Goal: Task Accomplishment & Management: Manage account settings

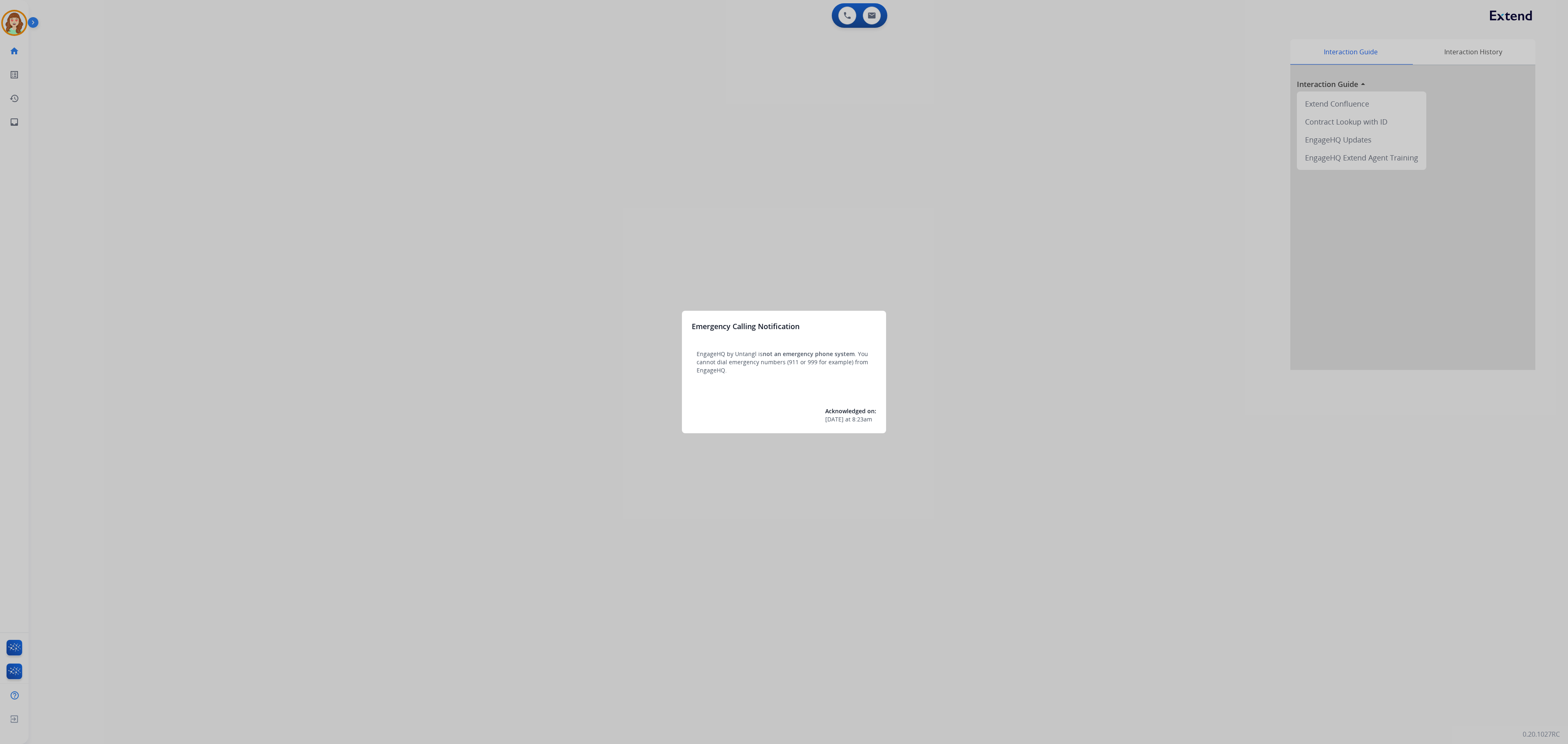
click at [835, 242] on div at bounding box center [784, 372] width 1568 height 744
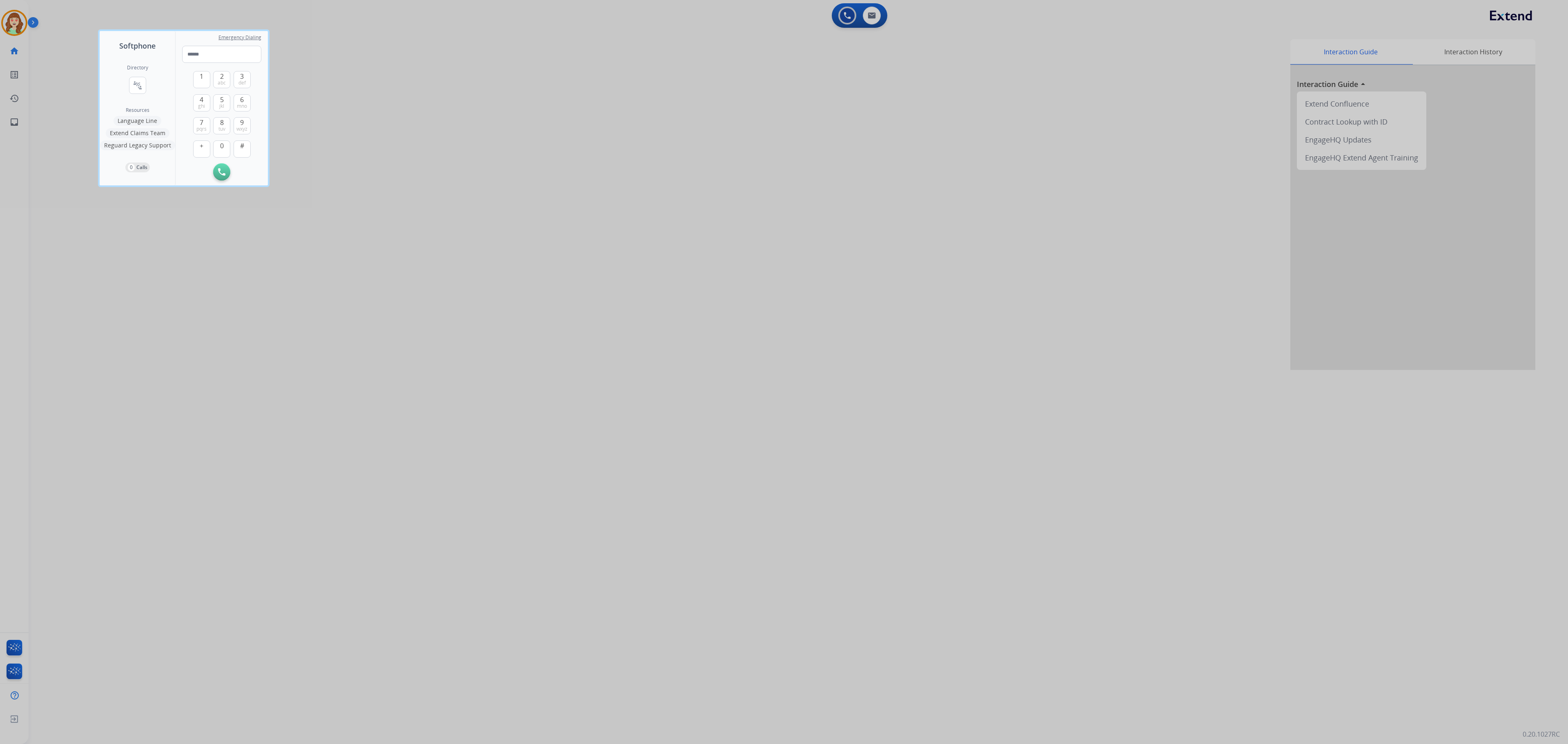
drag, startPoint x: 784, startPoint y: 174, endPoint x: 793, endPoint y: 167, distance: 11.4
click at [784, 174] on div at bounding box center [784, 372] width 1568 height 744
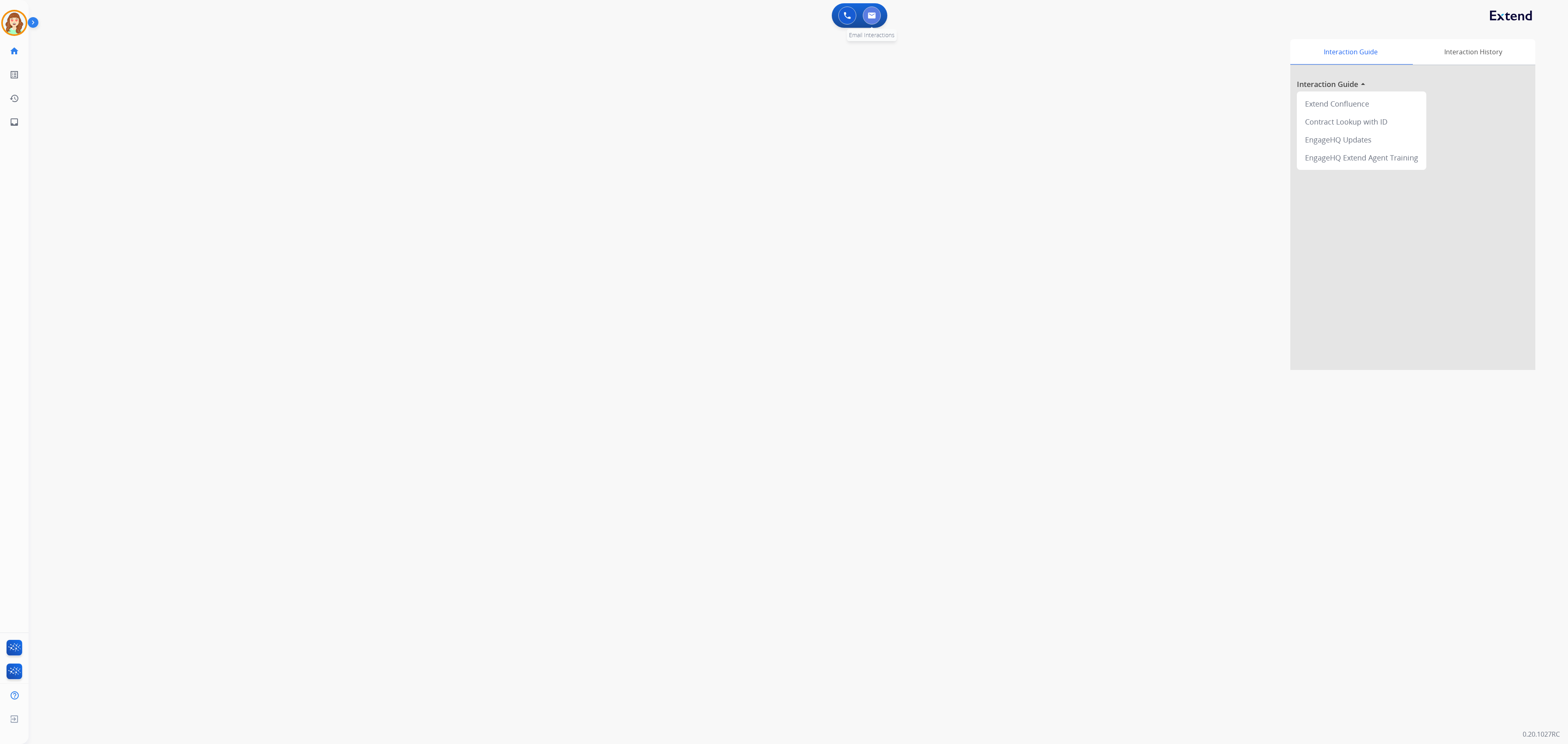
click at [879, 18] on button at bounding box center [872, 16] width 18 height 18
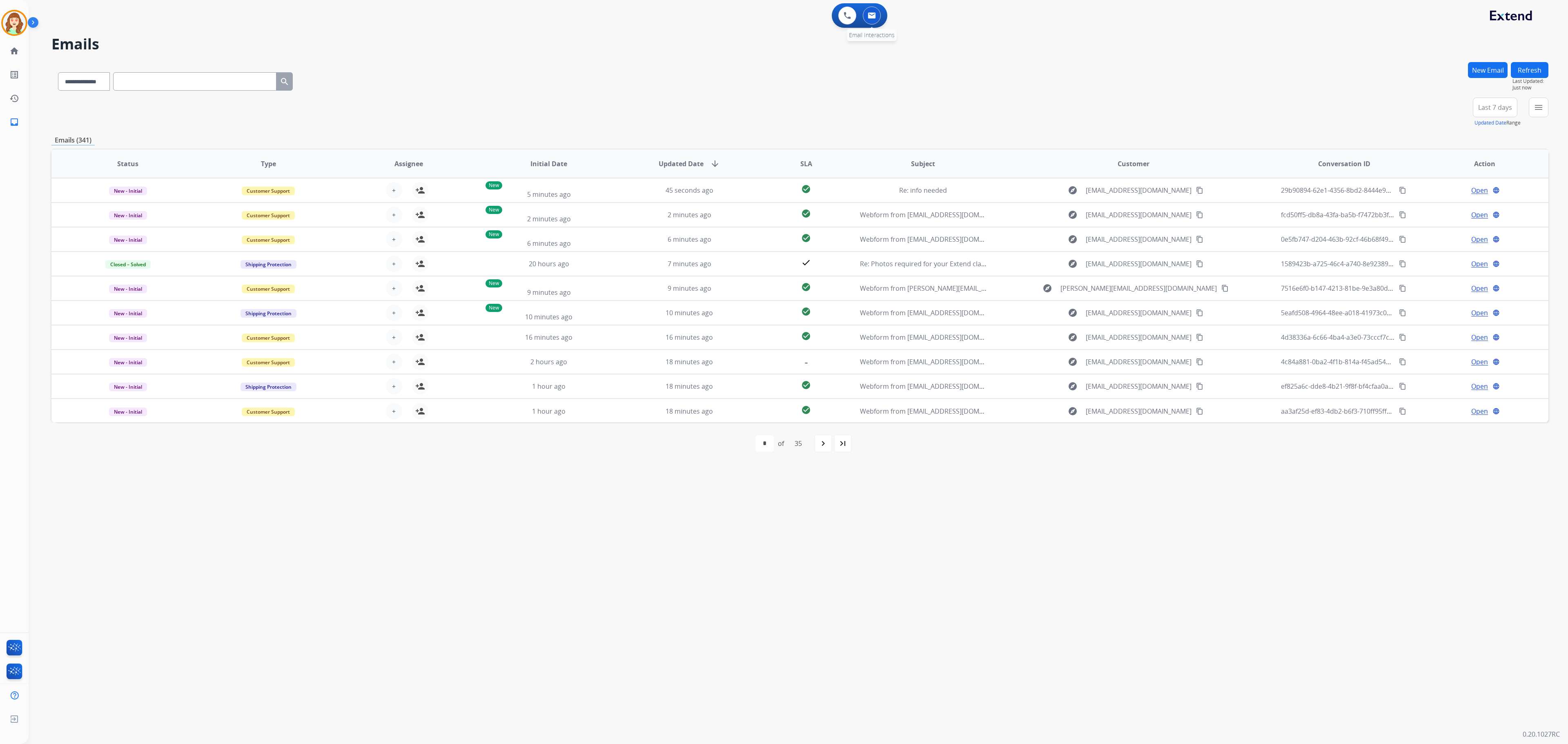
click at [876, 18] on button at bounding box center [872, 16] width 18 height 18
click at [17, 22] on img at bounding box center [14, 22] width 22 height 22
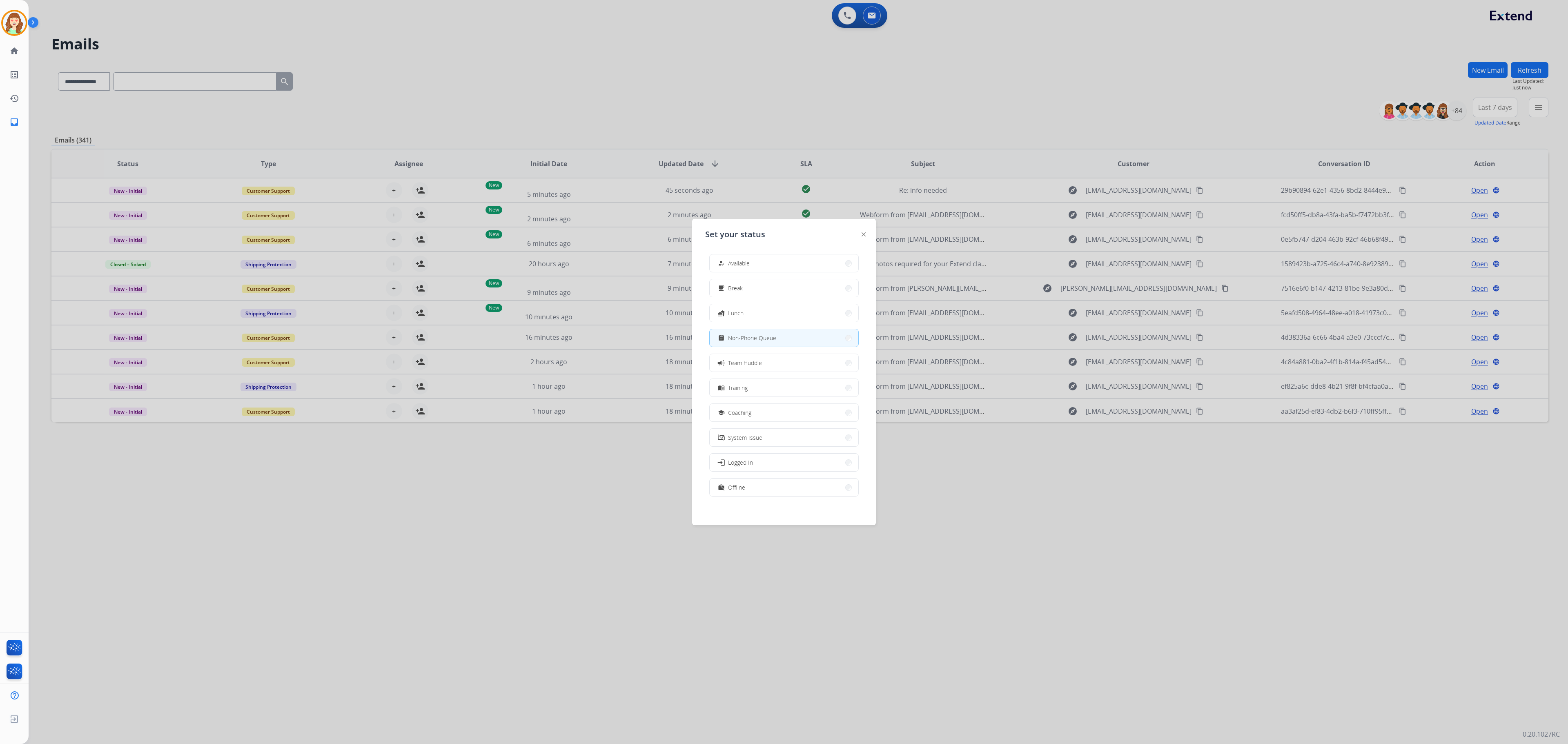
drag, startPoint x: 1059, startPoint y: 148, endPoint x: 1297, endPoint y: 60, distance: 253.7
click at [1072, 141] on div at bounding box center [784, 372] width 1568 height 744
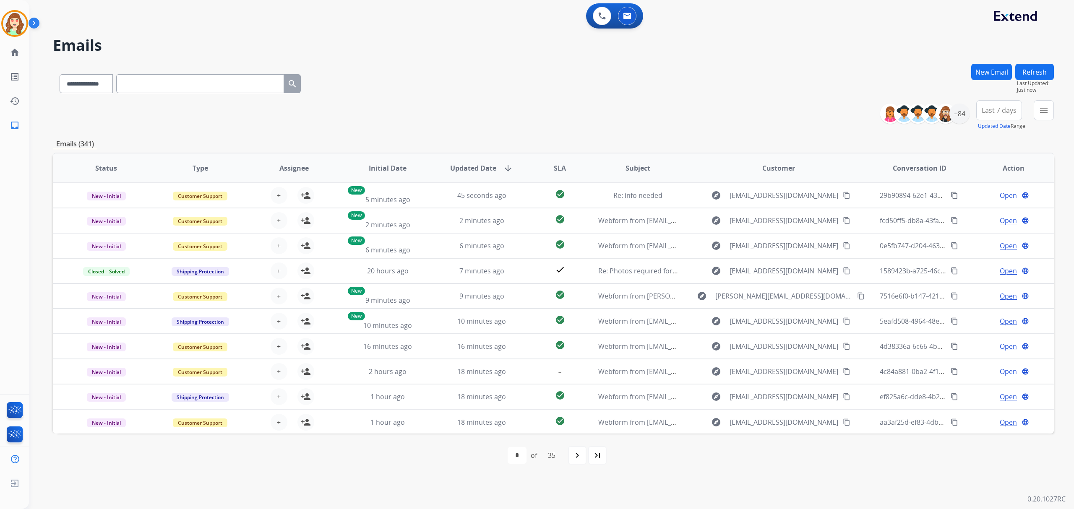
drag, startPoint x: 1459, startPoint y: 2, endPoint x: 785, endPoint y: 132, distance: 686.2
click at [680, 143] on div "Emails (341)" at bounding box center [553, 144] width 1001 height 10
click at [1041, 111] on mat-icon "menu" at bounding box center [1044, 110] width 10 height 10
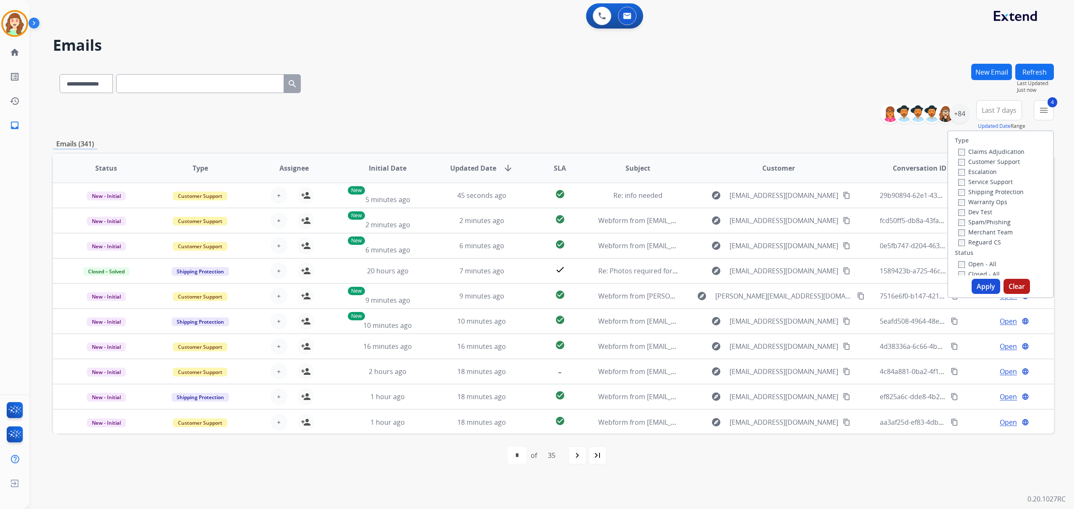
click at [974, 279] on button "Apply" at bounding box center [986, 286] width 29 height 15
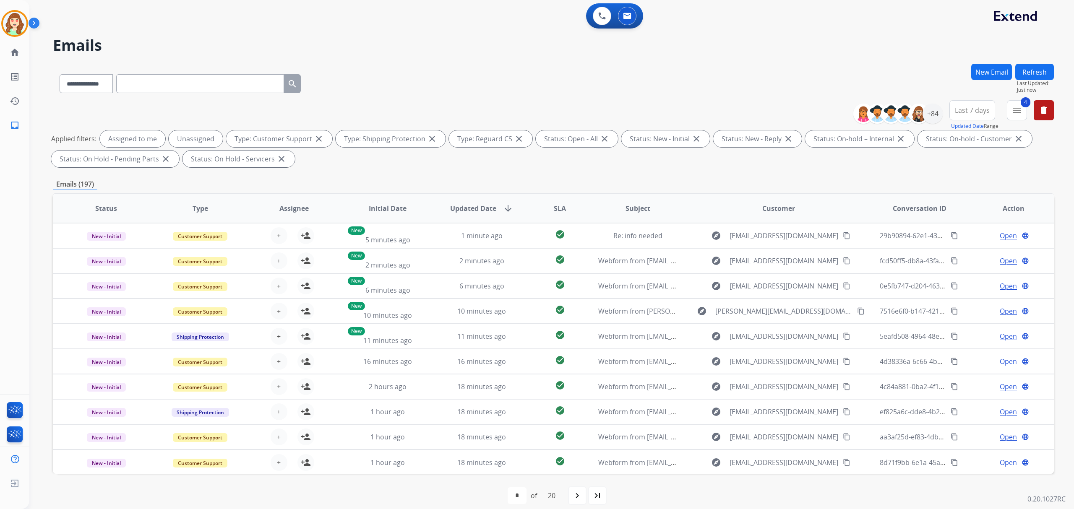
click at [978, 117] on button "Last 7 days" at bounding box center [972, 110] width 46 height 20
click at [963, 216] on div "Last 90 days" at bounding box center [970, 212] width 46 height 13
click at [930, 112] on div "+84" at bounding box center [933, 114] width 20 height 20
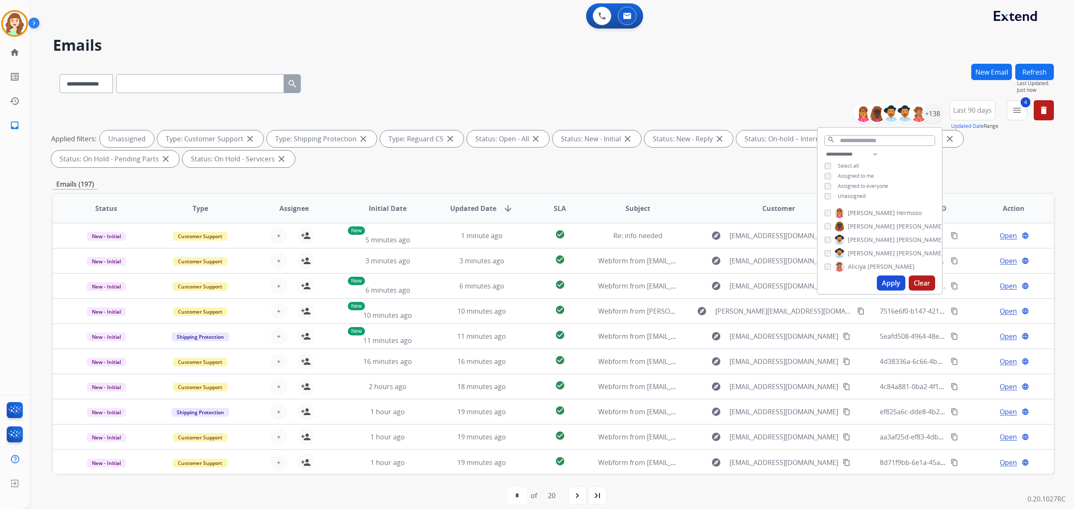
click at [883, 283] on button "Apply" at bounding box center [891, 283] width 29 height 15
click at [885, 63] on div "**********" at bounding box center [541, 274] width 1025 height 488
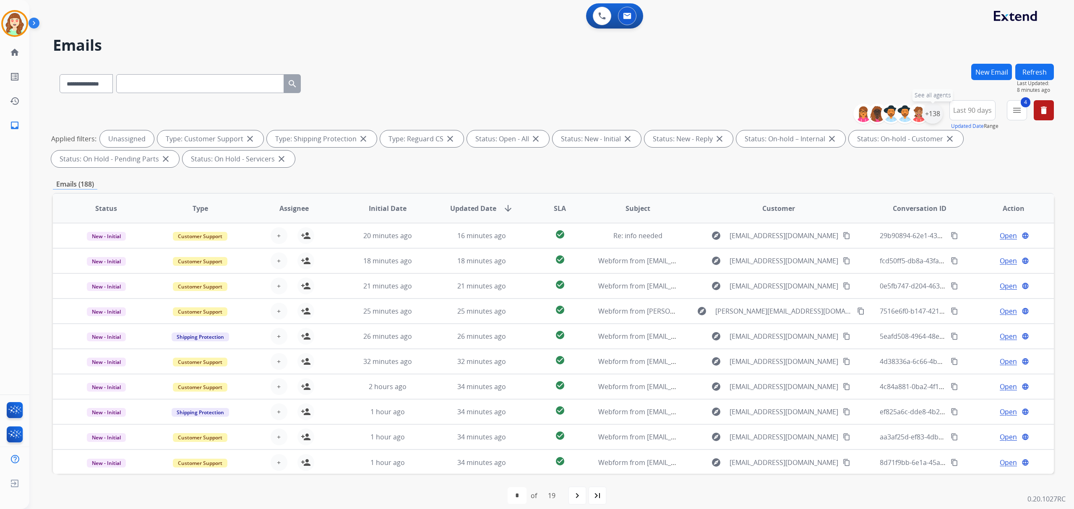
click at [936, 109] on div "+138" at bounding box center [933, 114] width 20 height 20
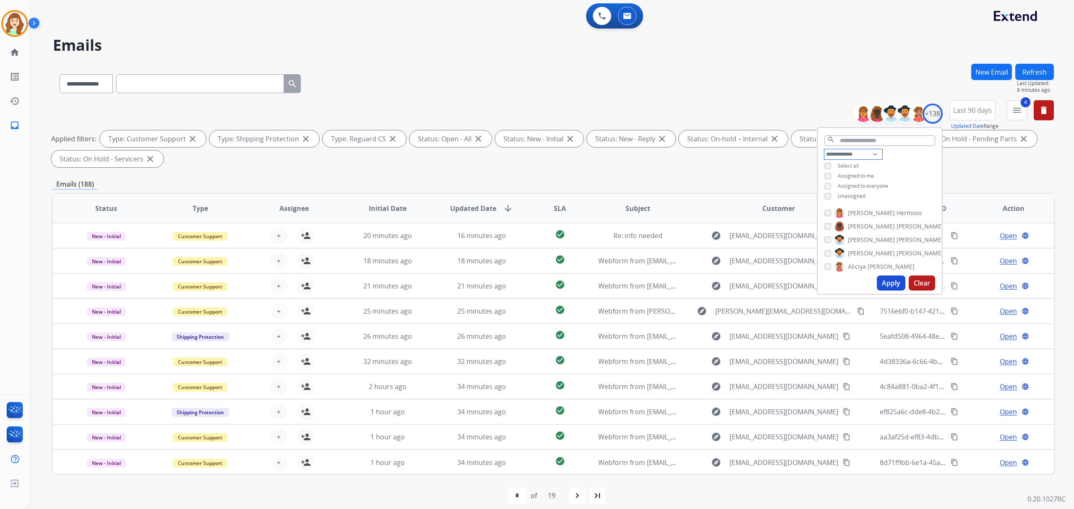
click at [836, 153] on select "**********" at bounding box center [853, 154] width 58 height 10
select select "**********"
click at [824, 149] on select "**********" at bounding box center [853, 154] width 58 height 10
click at [827, 198] on div "[PERSON_NAME]" at bounding box center [883, 203] width 119 height 10
click at [893, 283] on button "Apply" at bounding box center [891, 283] width 29 height 15
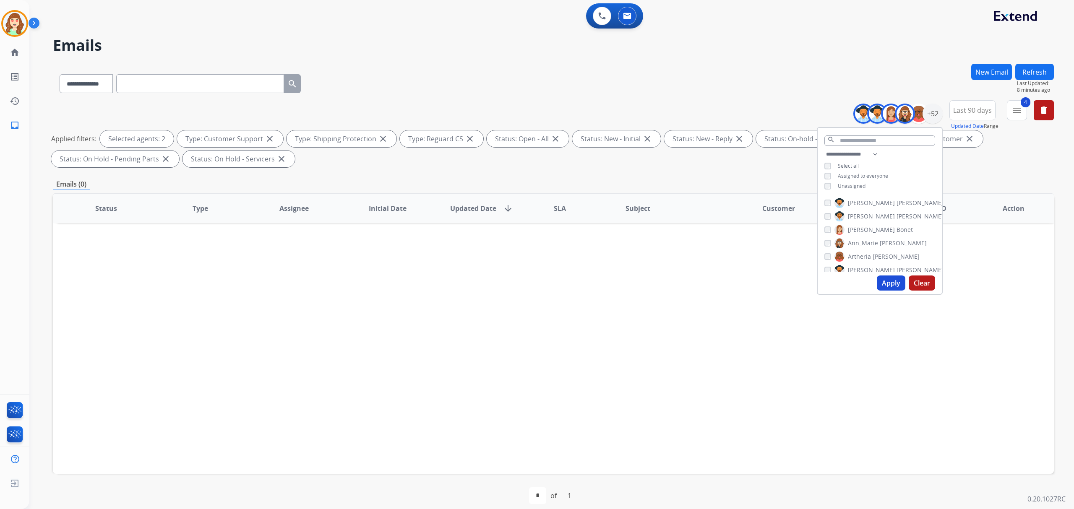
click at [892, 286] on button "Apply" at bounding box center [891, 283] width 29 height 15
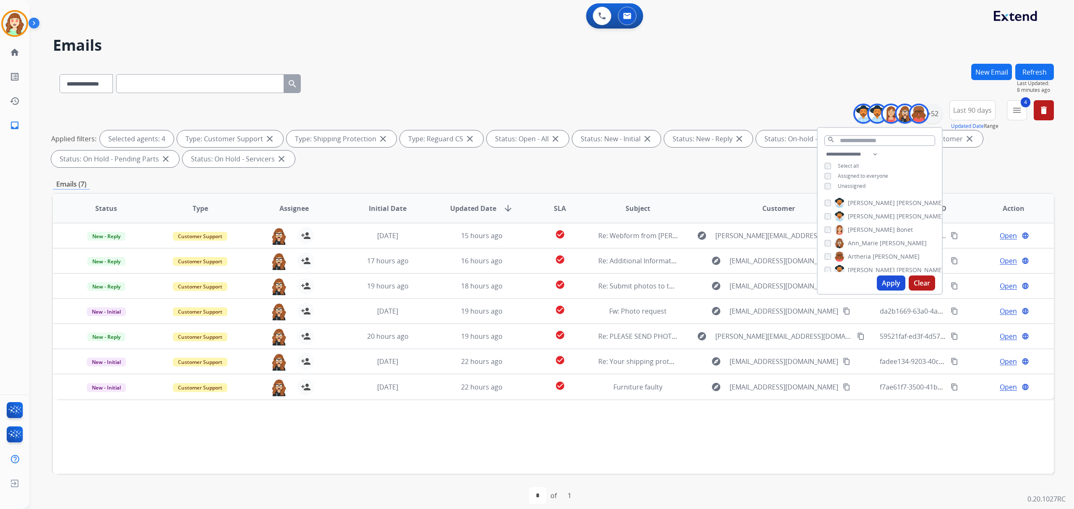
click at [885, 281] on button "Apply" at bounding box center [891, 283] width 29 height 15
click at [884, 283] on button "Apply" at bounding box center [891, 283] width 29 height 15
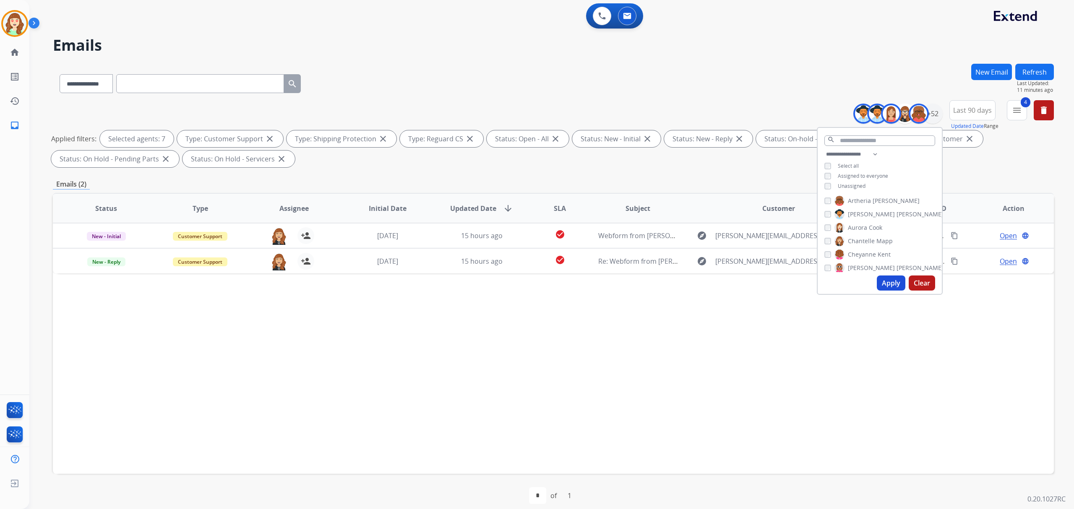
scroll to position [112, 0]
click at [891, 279] on button "Apply" at bounding box center [891, 283] width 29 height 15
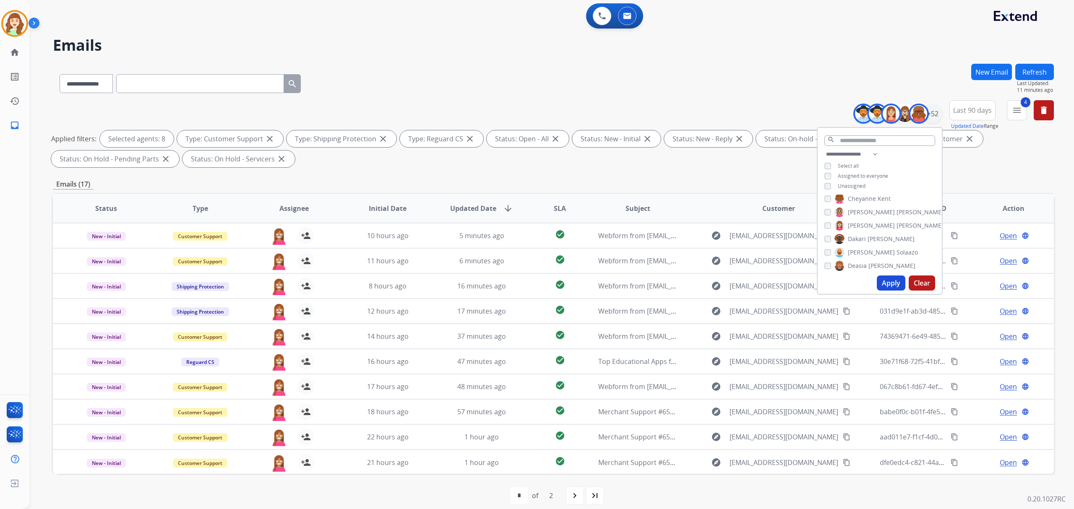
click at [887, 280] on button "Apply" at bounding box center [891, 283] width 29 height 15
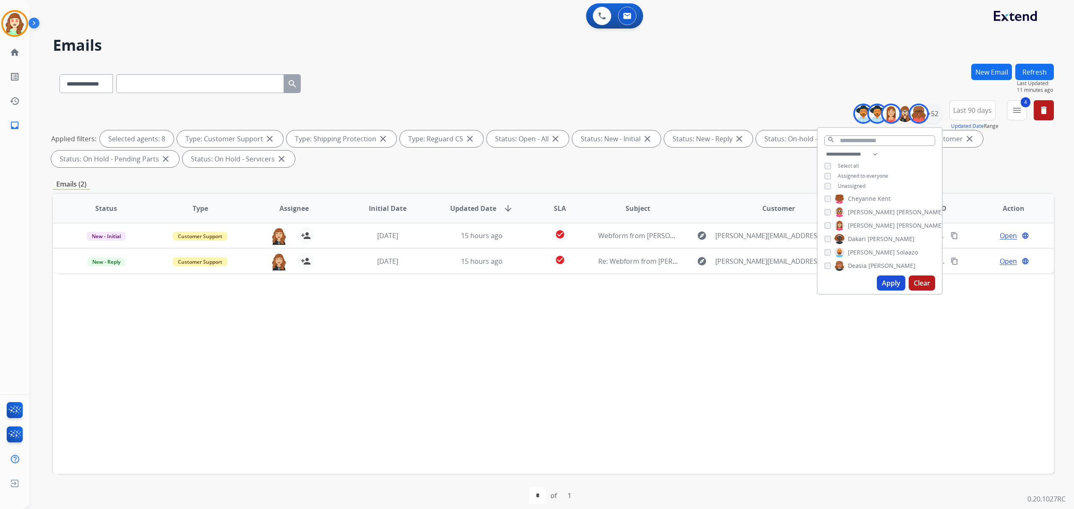
drag, startPoint x: 892, startPoint y: 280, endPoint x: 894, endPoint y: 267, distance: 13.7
click at [892, 276] on button "Apply" at bounding box center [891, 283] width 29 height 15
click at [826, 248] on div "[PERSON_NAME]" at bounding box center [871, 253] width 94 height 10
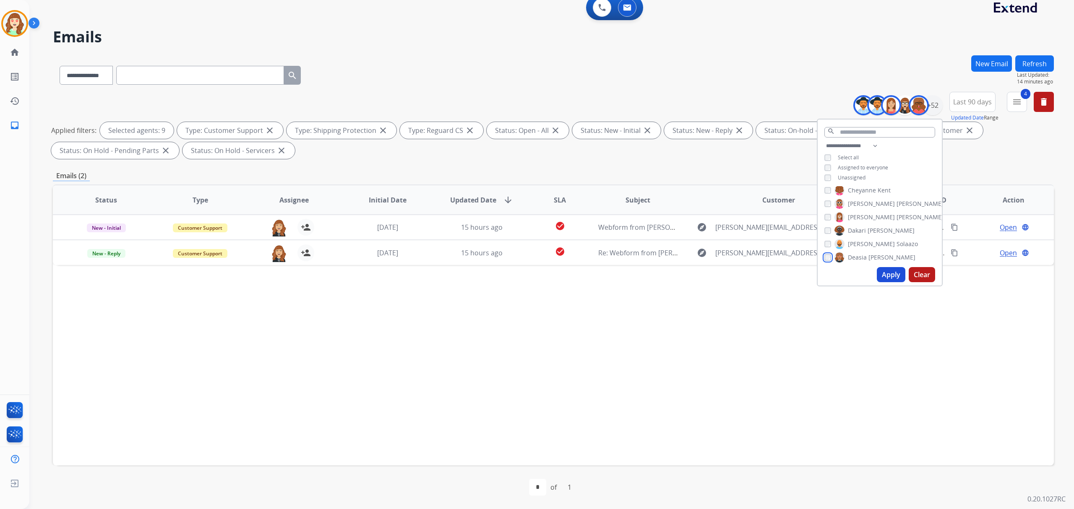
scroll to position [168, 0]
click at [883, 274] on button "Apply" at bounding box center [891, 274] width 29 height 15
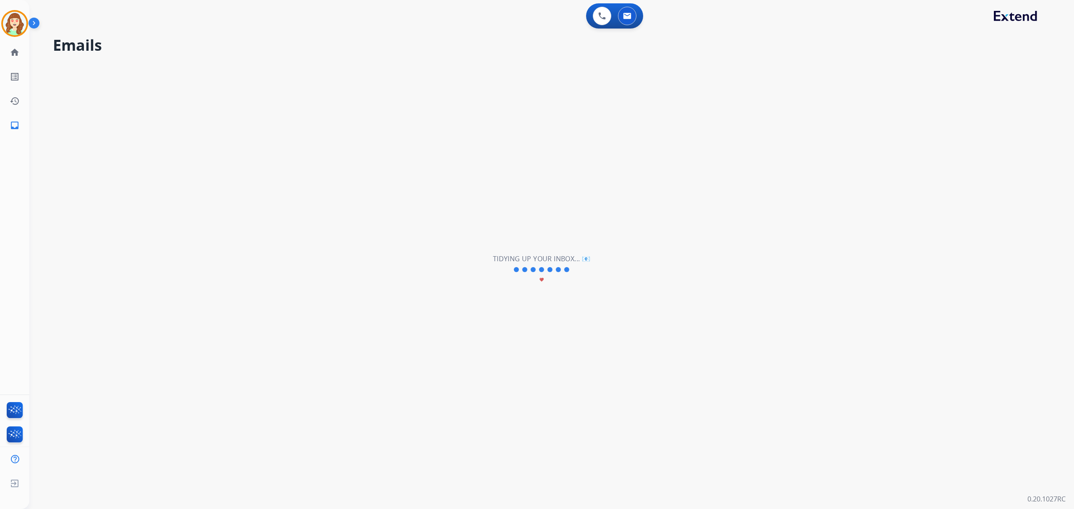
scroll to position [0, 0]
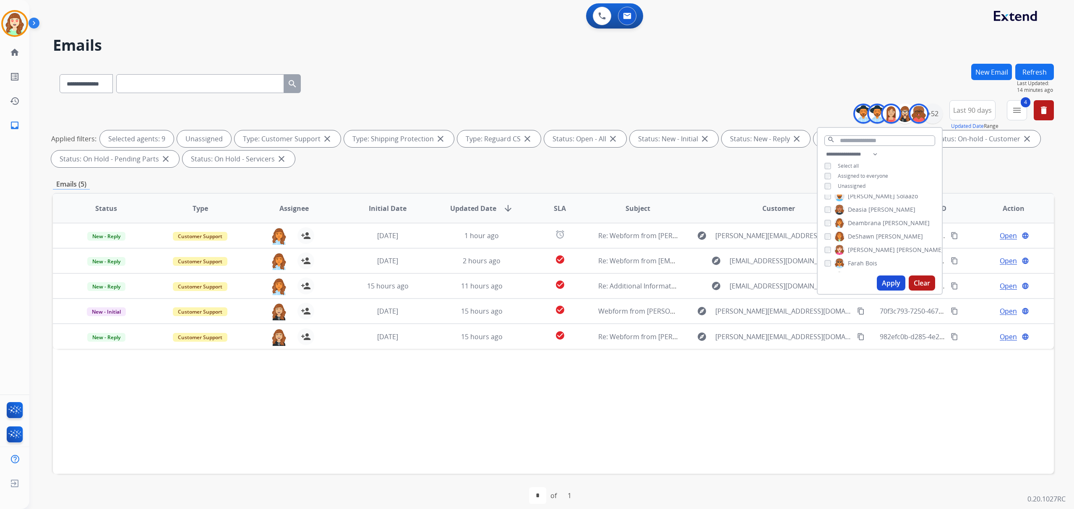
click at [890, 279] on button "Apply" at bounding box center [891, 283] width 29 height 15
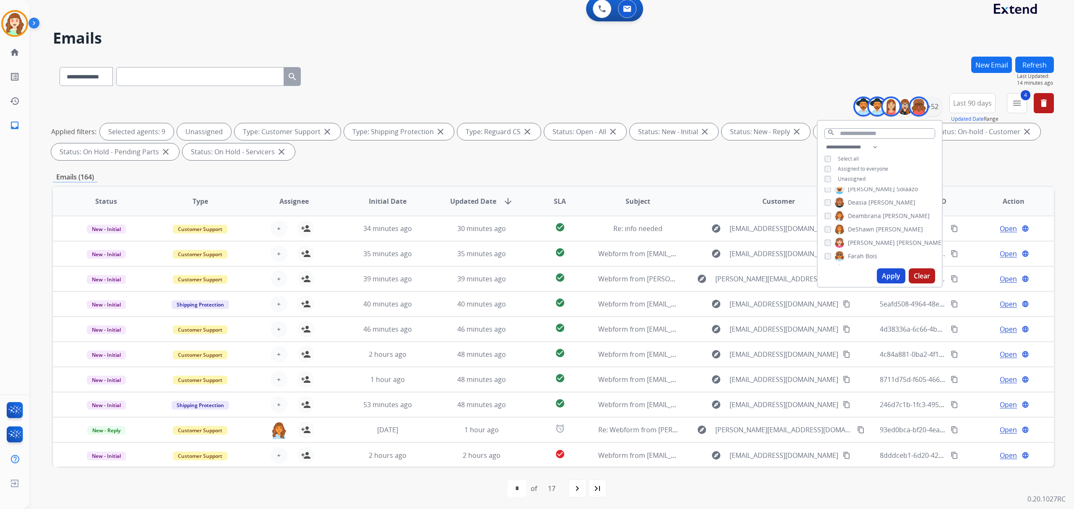
scroll to position [8, 0]
click at [555, 201] on span "SLA" at bounding box center [560, 200] width 12 height 10
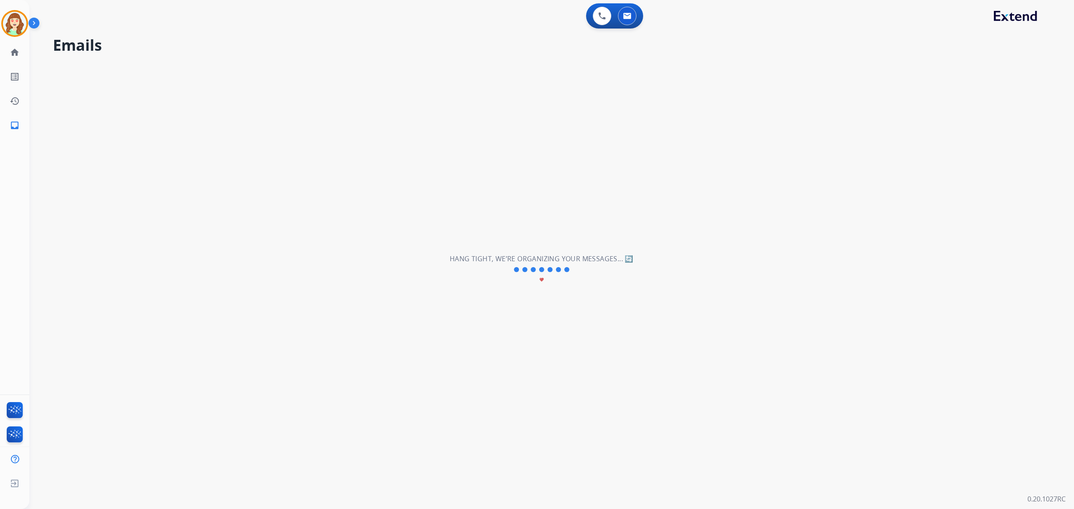
scroll to position [0, 0]
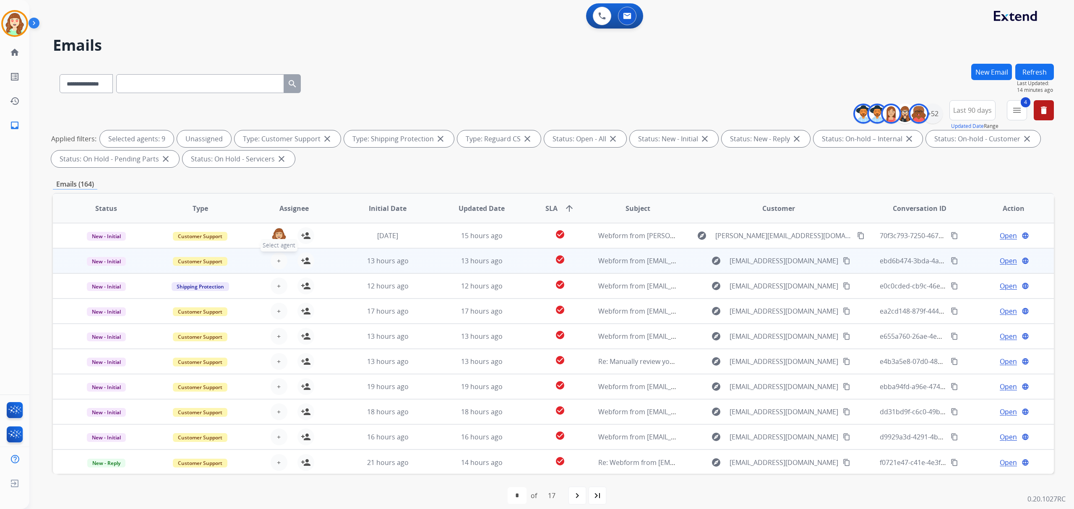
click at [273, 261] on button "+ Select agent" at bounding box center [279, 261] width 17 height 17
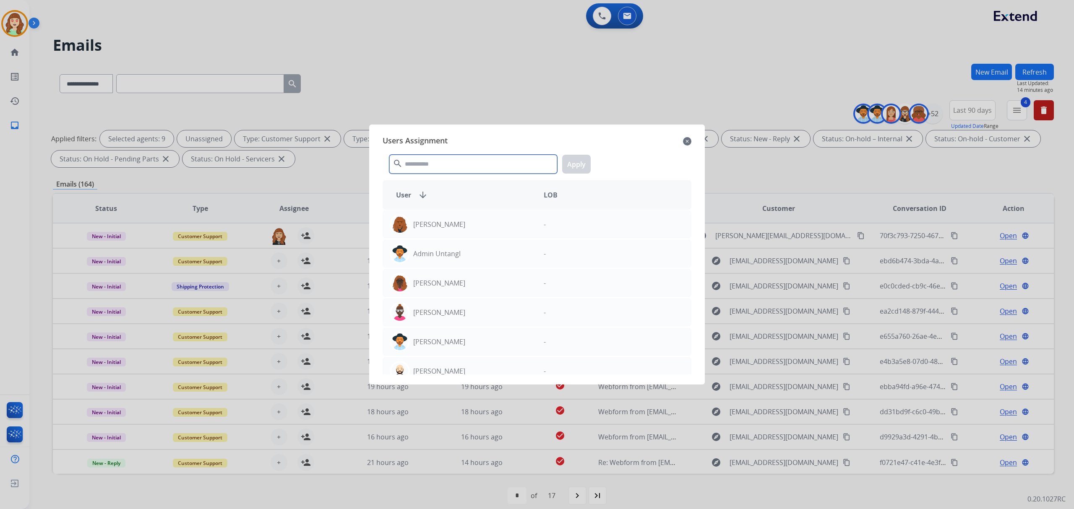
click at [461, 165] on input "text" at bounding box center [473, 164] width 168 height 19
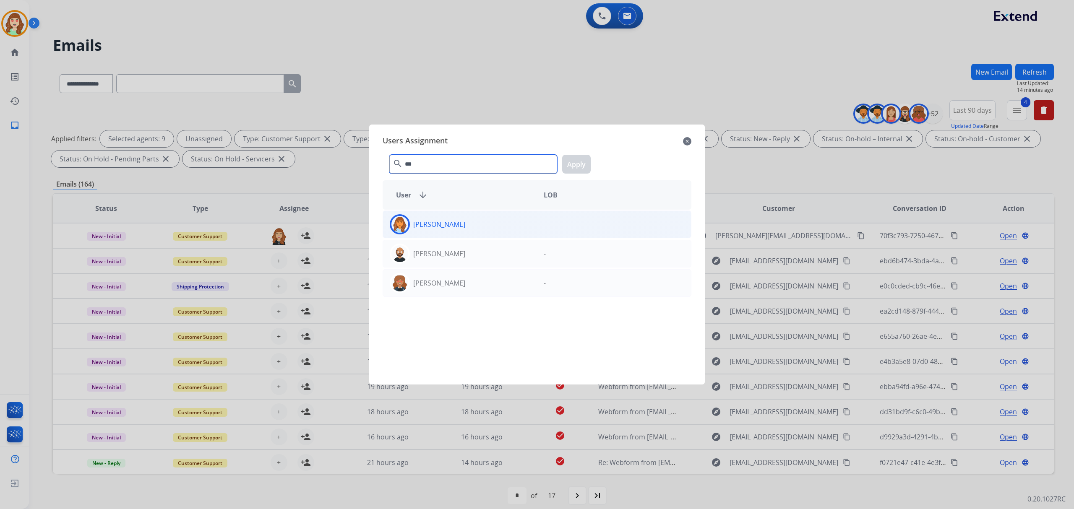
type input "***"
click at [477, 230] on div "[PERSON_NAME]" at bounding box center [460, 224] width 154 height 20
click at [576, 163] on button "Apply" at bounding box center [576, 164] width 29 height 19
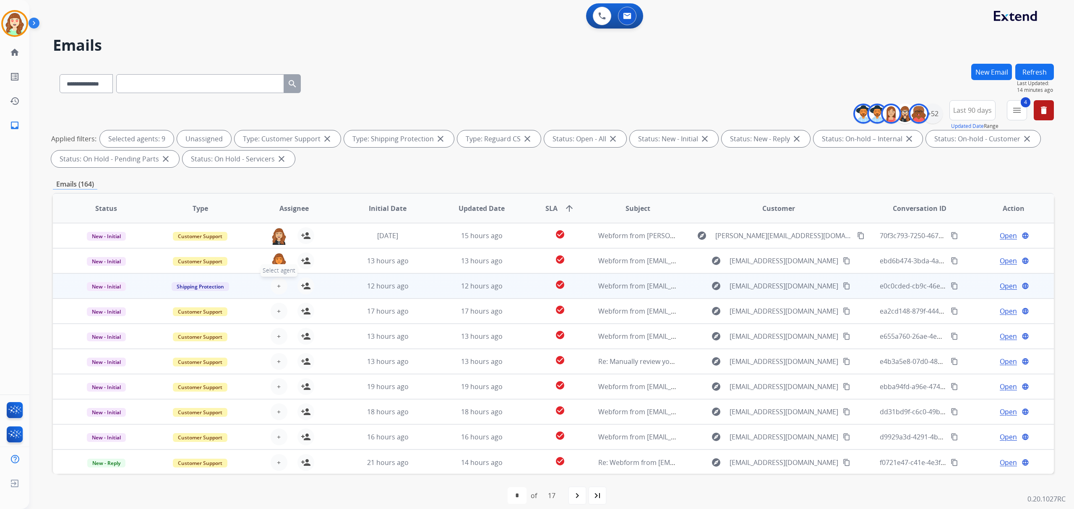
click at [272, 286] on button "+ Select agent" at bounding box center [279, 286] width 17 height 17
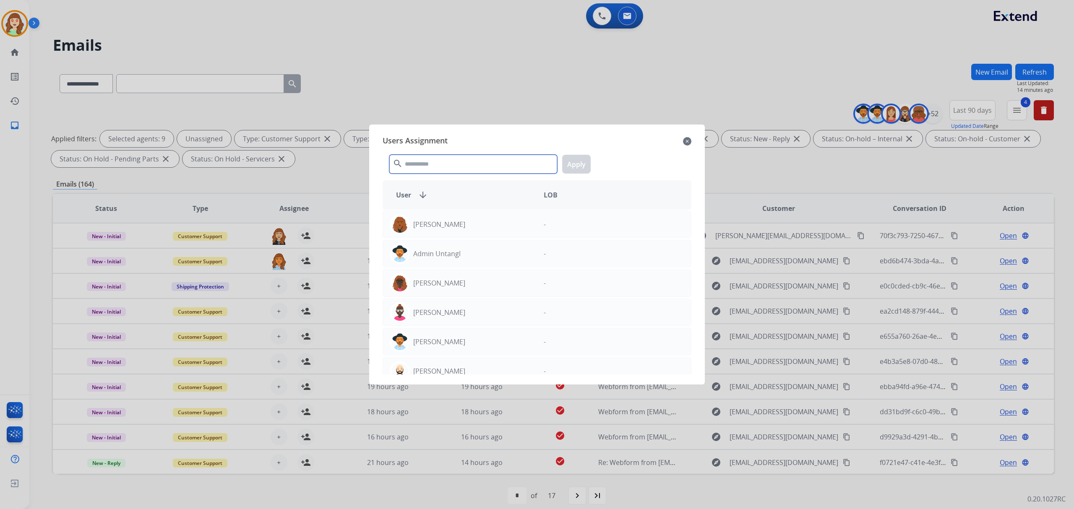
click at [450, 162] on input "text" at bounding box center [473, 164] width 168 height 19
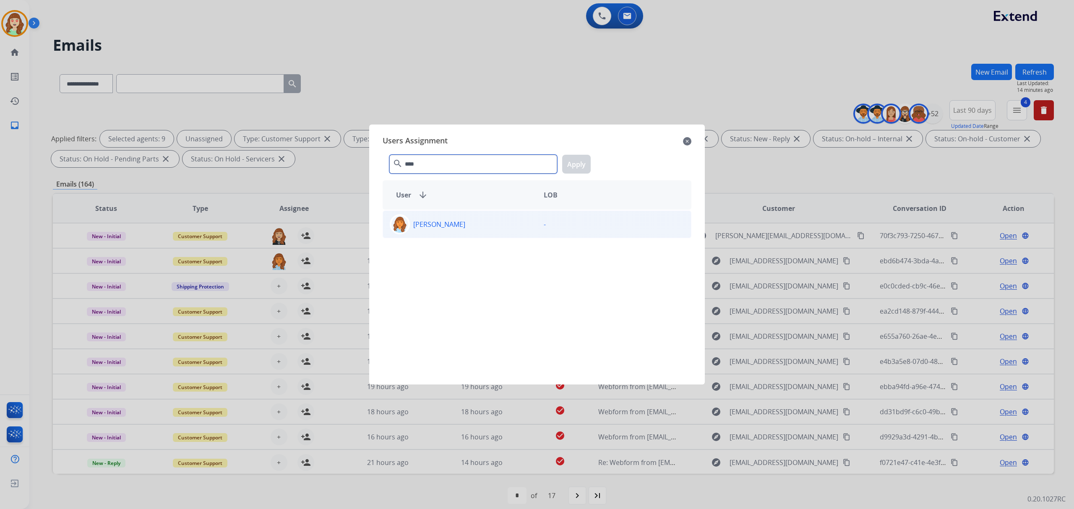
type input "****"
click at [530, 233] on div "[PERSON_NAME]" at bounding box center [460, 224] width 154 height 20
click at [574, 157] on button "Apply" at bounding box center [576, 164] width 29 height 19
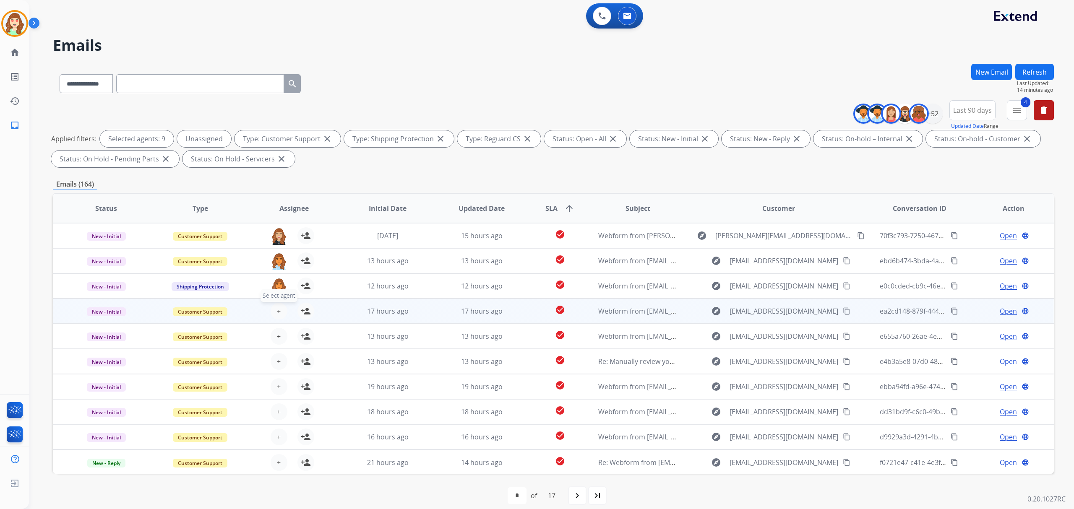
click at [274, 306] on button "+ Select agent" at bounding box center [279, 311] width 17 height 17
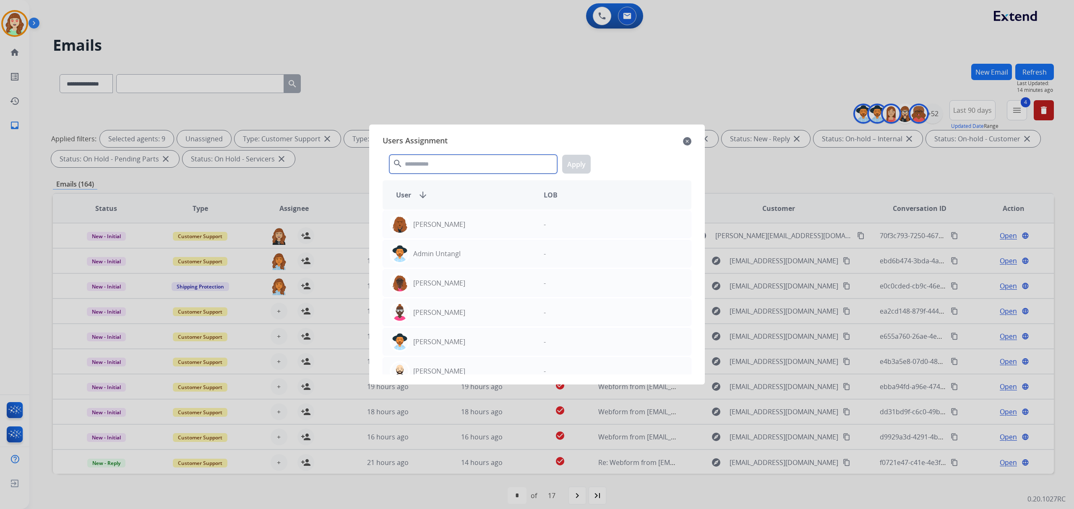
click at [435, 167] on input "text" at bounding box center [473, 164] width 168 height 19
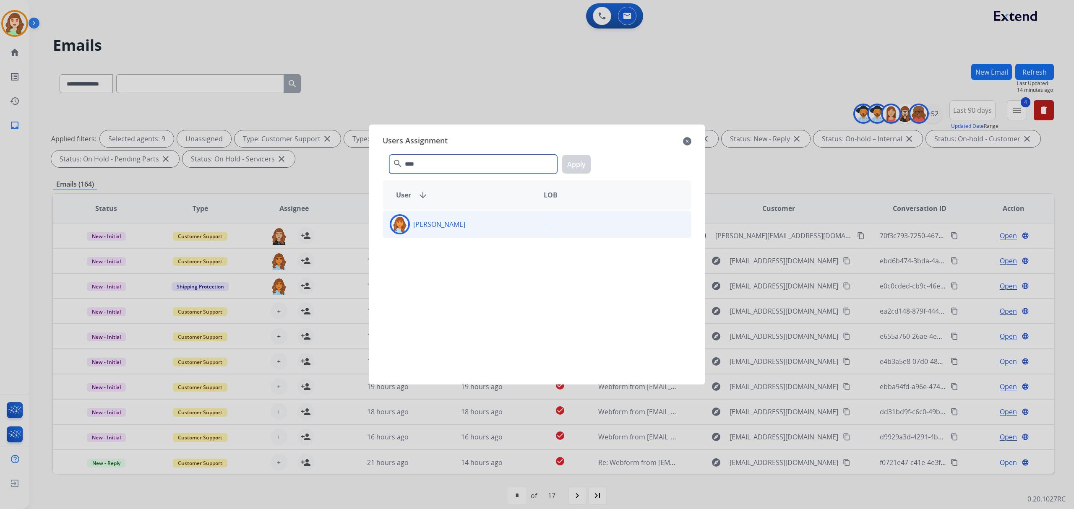
type input "****"
drag, startPoint x: 478, startPoint y: 230, endPoint x: 529, endPoint y: 220, distance: 51.3
click at [482, 230] on div "[PERSON_NAME]" at bounding box center [460, 224] width 154 height 20
click at [577, 165] on button "Apply" at bounding box center [576, 164] width 29 height 19
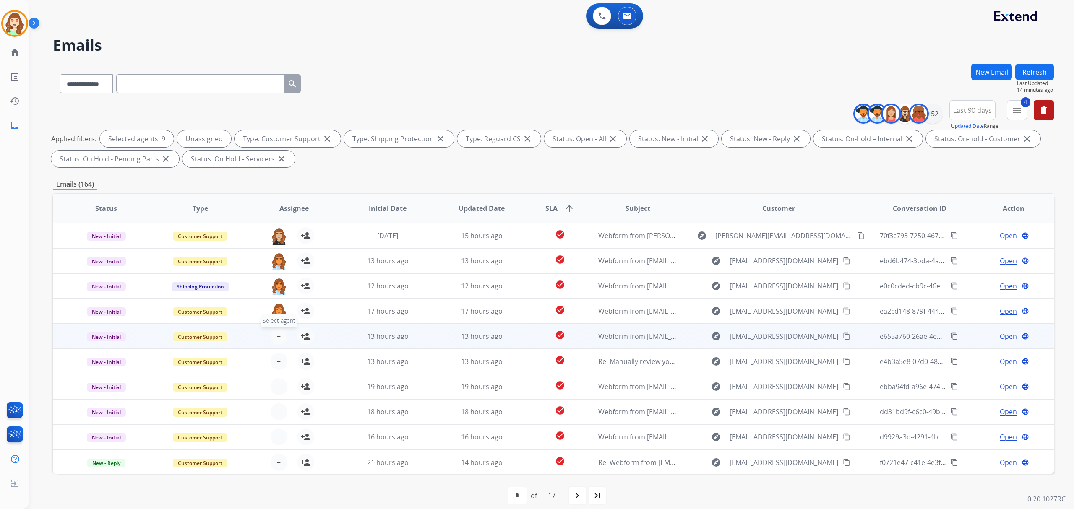
click at [274, 336] on button "+ Select agent" at bounding box center [279, 336] width 17 height 17
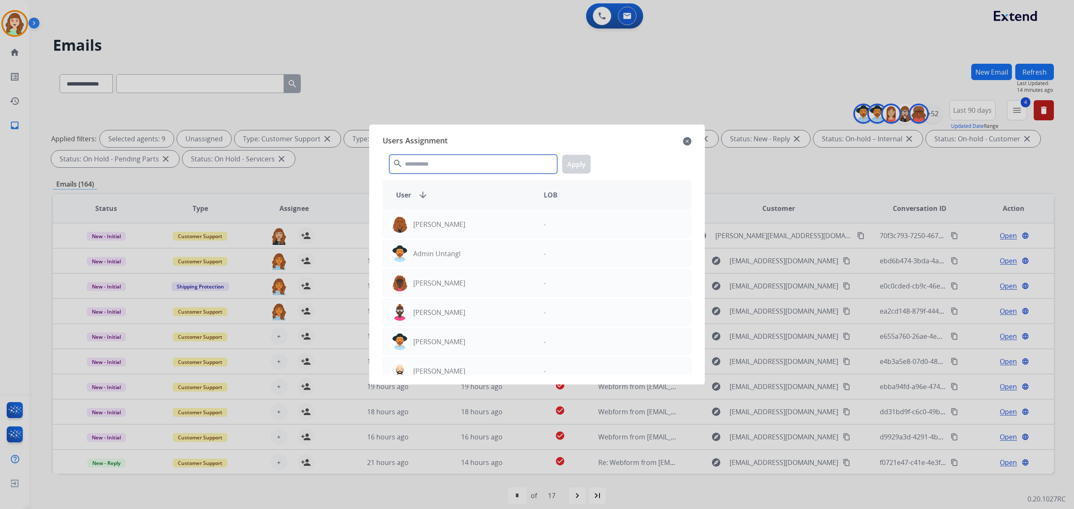
click at [430, 162] on input "text" at bounding box center [473, 164] width 168 height 19
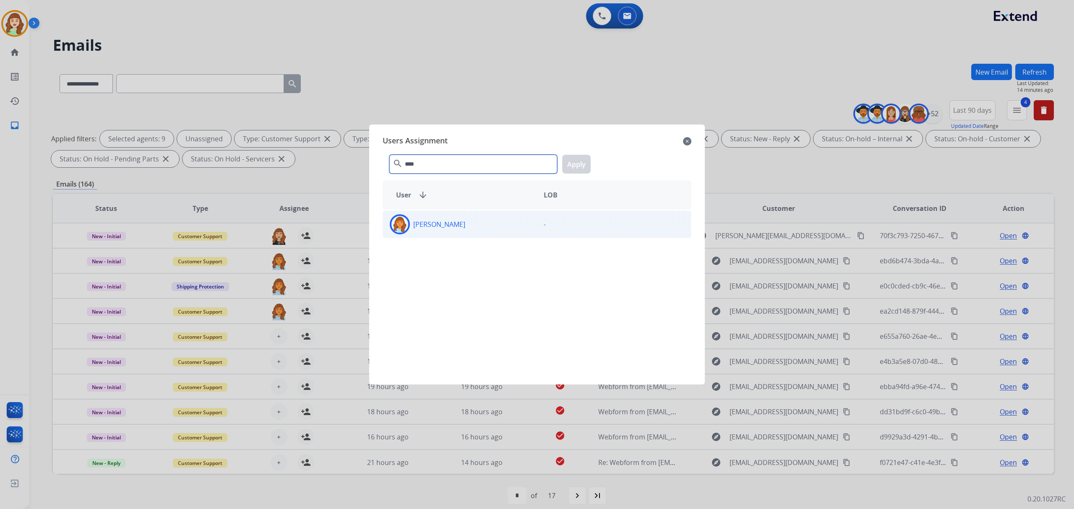
type input "****"
drag, startPoint x: 503, startPoint y: 225, endPoint x: 570, endPoint y: 185, distance: 78.5
click at [508, 222] on div "[PERSON_NAME]" at bounding box center [460, 224] width 154 height 20
click at [570, 159] on button "Apply" at bounding box center [576, 164] width 29 height 19
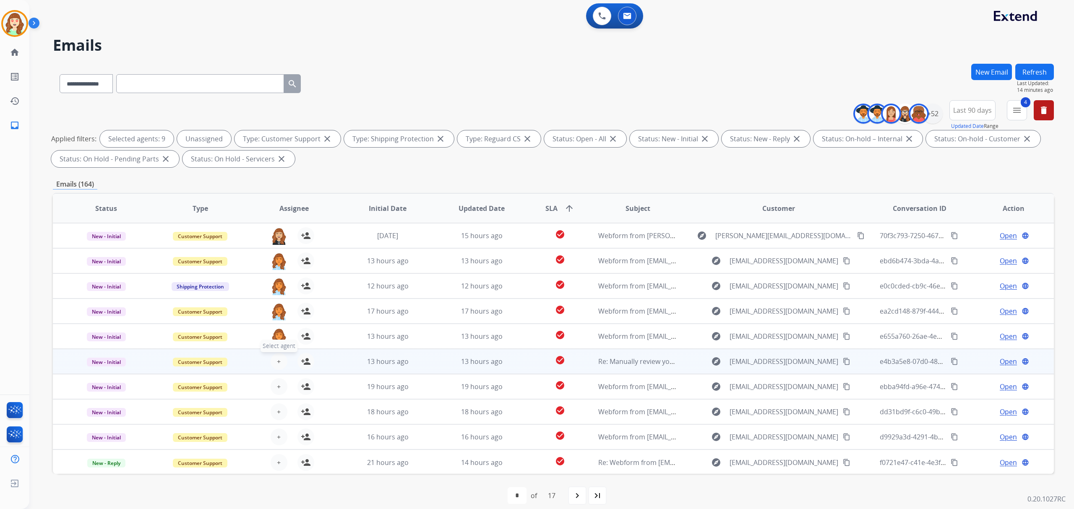
click at [271, 357] on button "+ Select agent" at bounding box center [279, 361] width 17 height 17
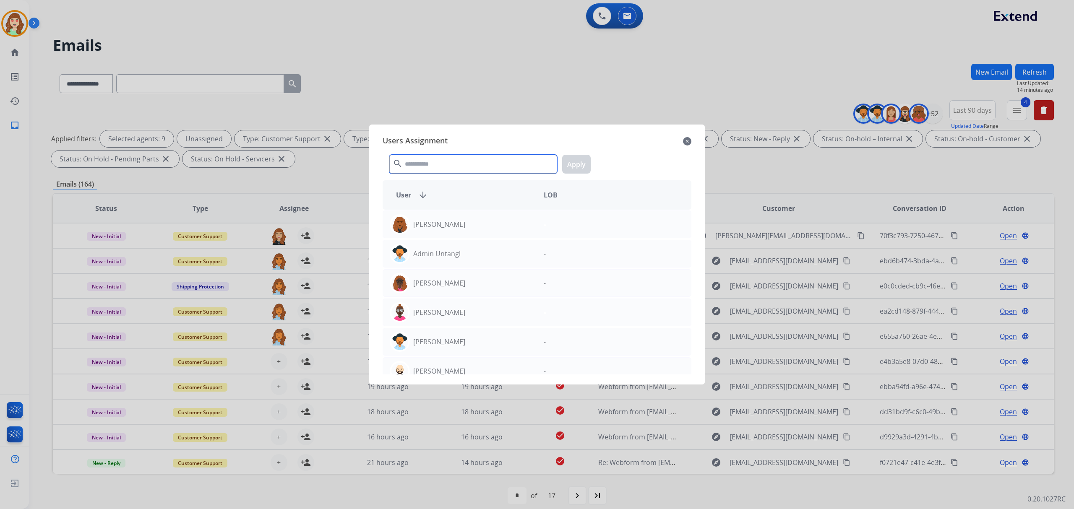
click at [436, 162] on input "text" at bounding box center [473, 164] width 168 height 19
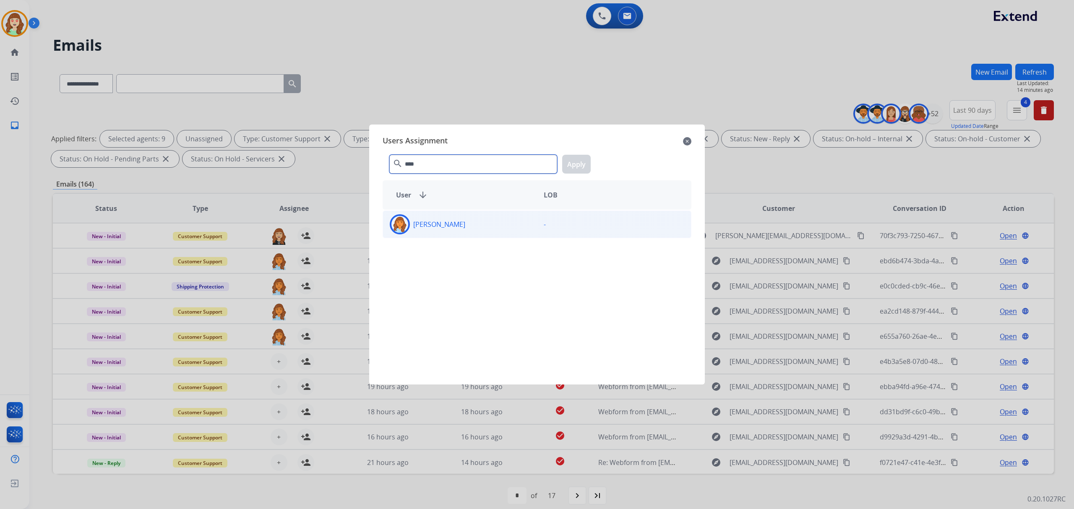
type input "****"
click at [461, 224] on p "[PERSON_NAME]" at bounding box center [439, 224] width 52 height 10
click at [579, 160] on button "Apply" at bounding box center [576, 164] width 29 height 19
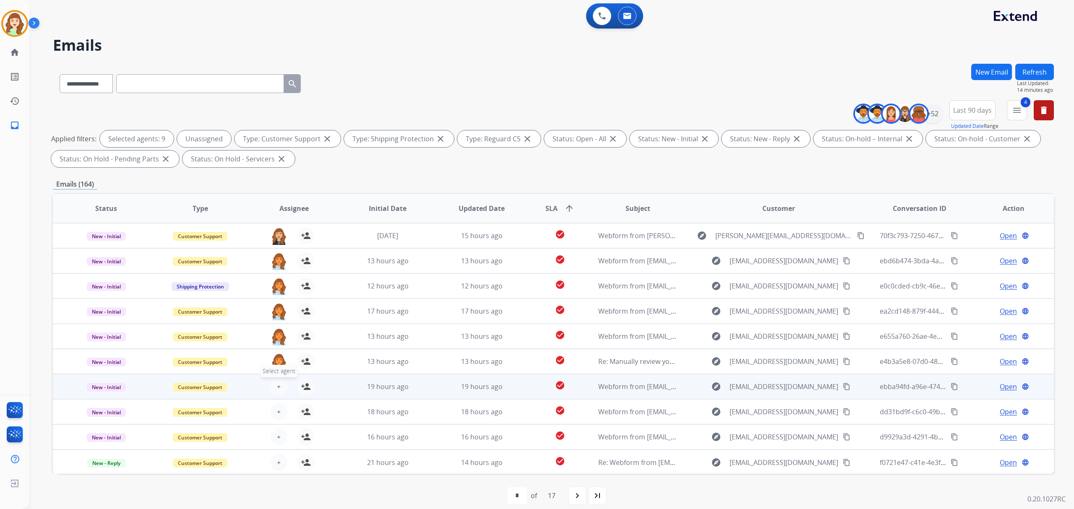
click at [274, 386] on button "+ Select agent" at bounding box center [279, 386] width 17 height 17
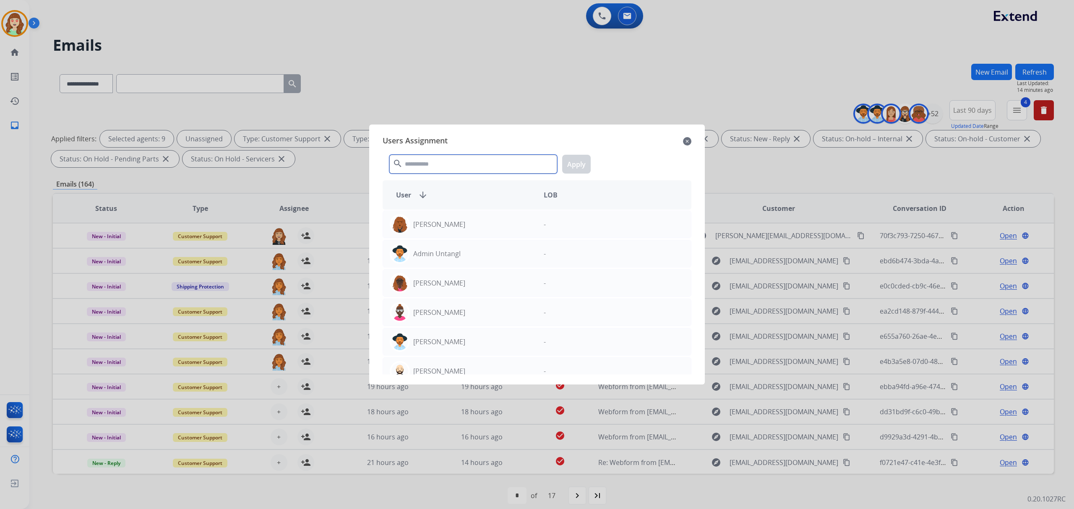
click at [455, 163] on input "text" at bounding box center [473, 164] width 168 height 19
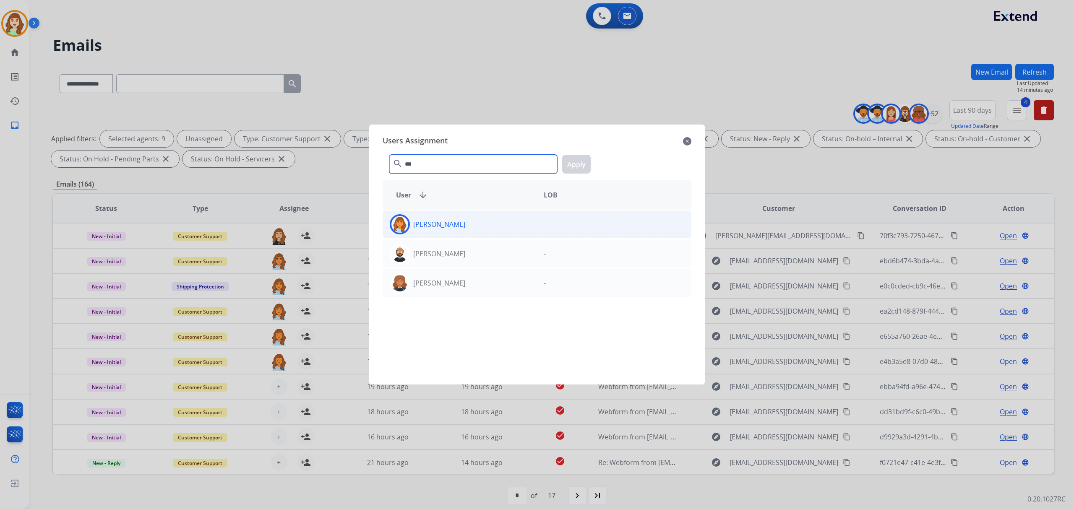
type input "***"
drag, startPoint x: 488, startPoint y: 228, endPoint x: 557, endPoint y: 170, distance: 89.9
click at [492, 225] on div "[PERSON_NAME]" at bounding box center [460, 224] width 154 height 20
click at [579, 158] on button "Apply" at bounding box center [576, 164] width 29 height 19
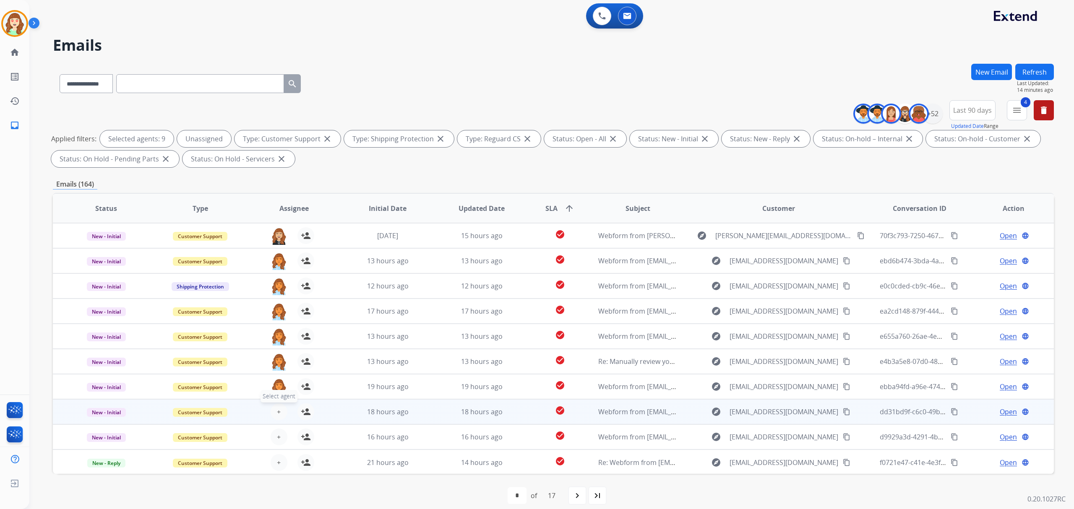
click at [279, 404] on button "+ Select agent" at bounding box center [279, 412] width 17 height 17
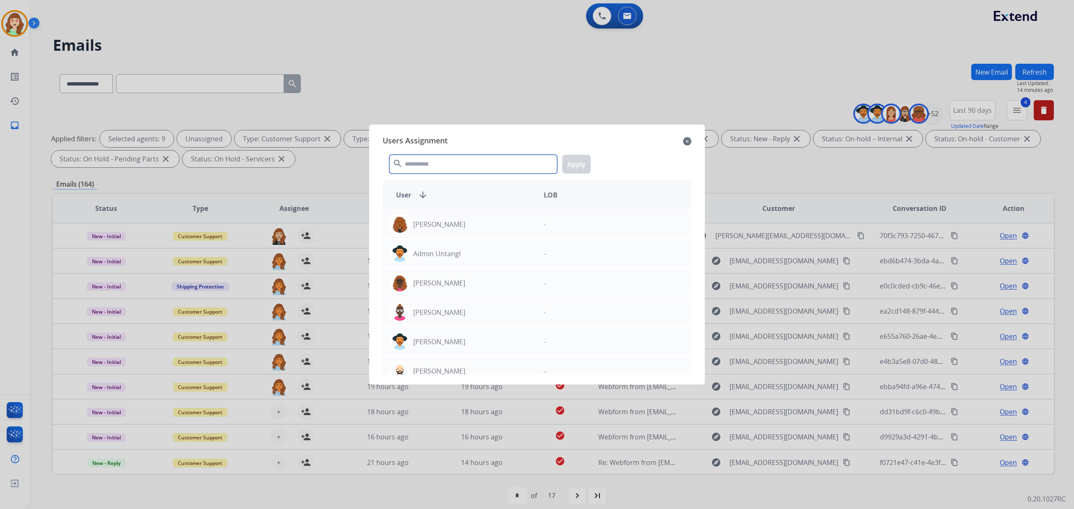
click at [446, 161] on input "text" at bounding box center [473, 164] width 168 height 19
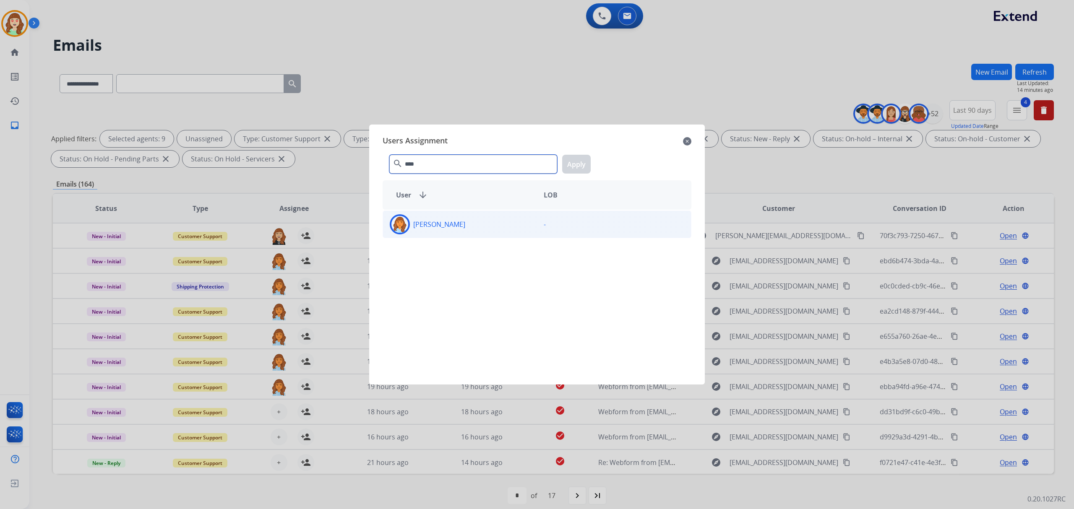
type input "****"
click at [488, 222] on div "[PERSON_NAME]" at bounding box center [460, 224] width 154 height 20
click at [582, 162] on button "Apply" at bounding box center [576, 164] width 29 height 19
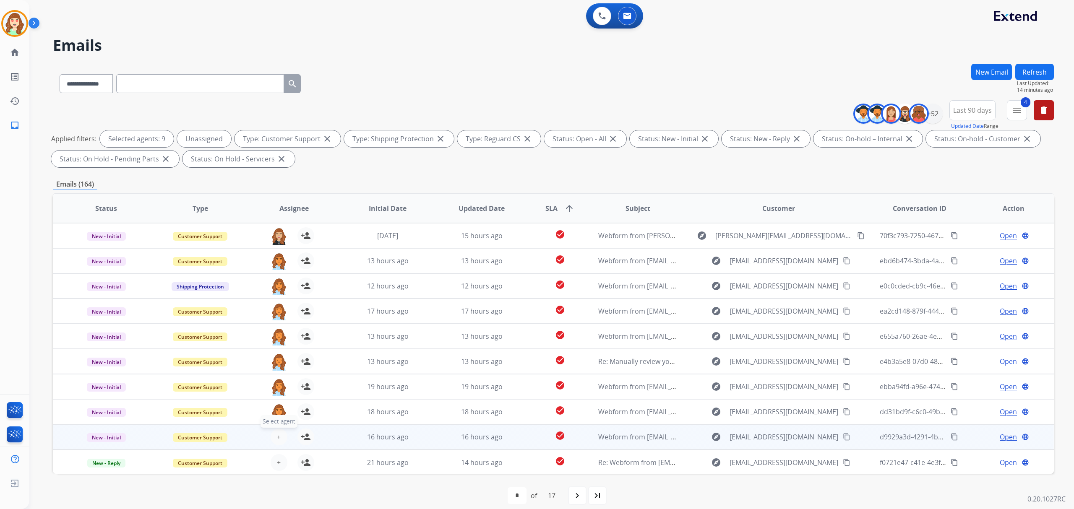
click at [277, 433] on span "+" at bounding box center [279, 437] width 4 height 10
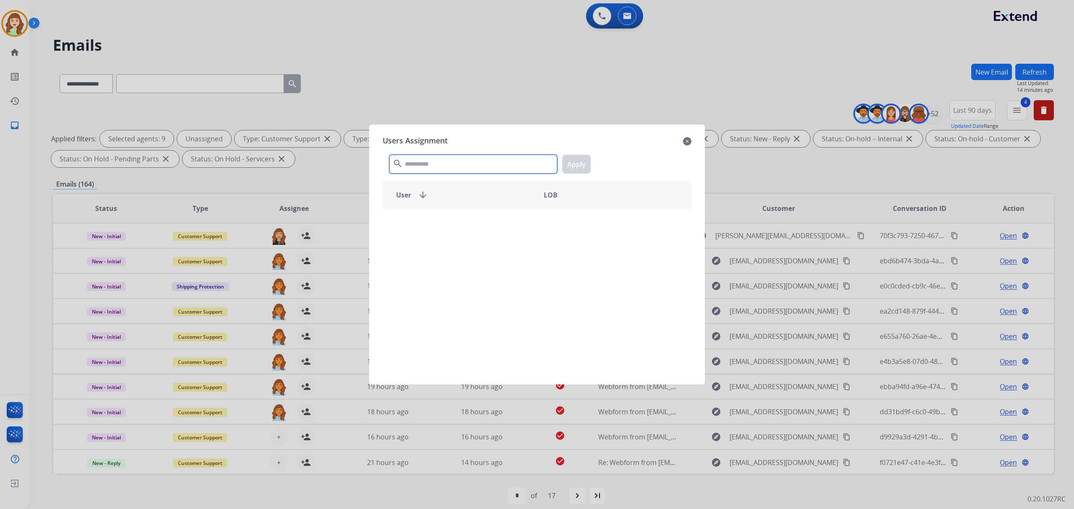
click at [454, 160] on input "text" at bounding box center [473, 164] width 168 height 19
type input "****"
drag, startPoint x: 470, startPoint y: 229, endPoint x: 517, endPoint y: 208, distance: 51.3
click at [470, 229] on div "[PERSON_NAME]" at bounding box center [460, 224] width 154 height 20
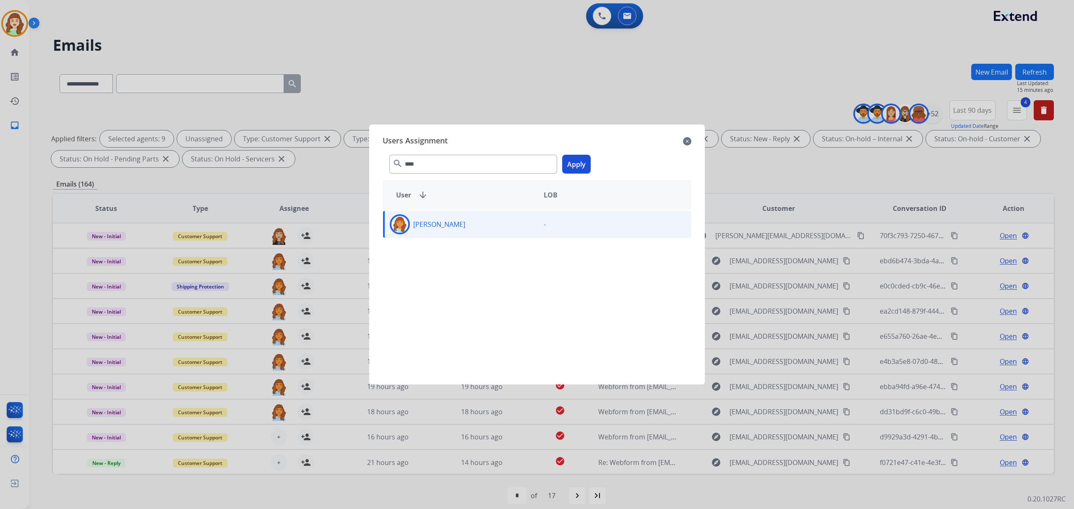
click at [573, 164] on button "Apply" at bounding box center [576, 164] width 29 height 19
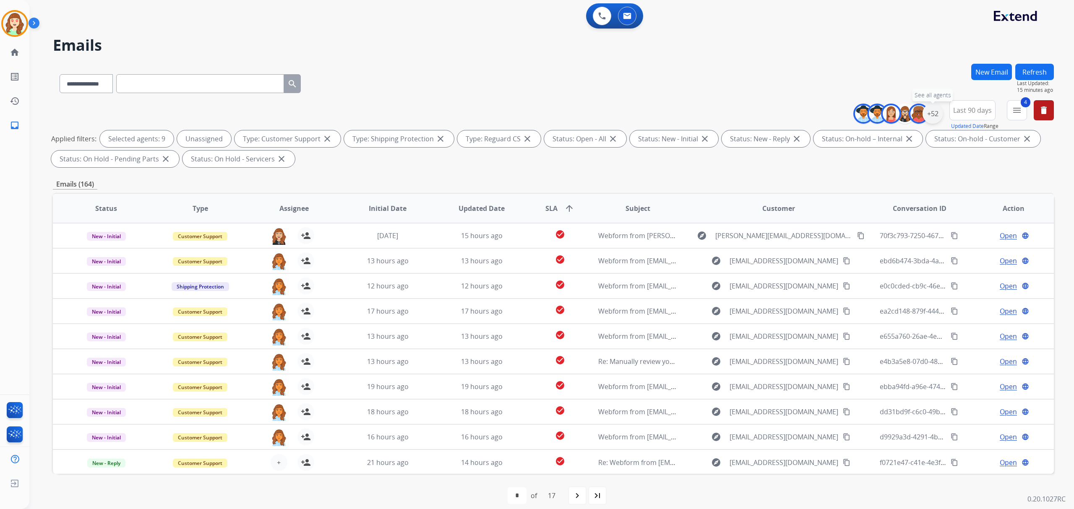
click at [928, 115] on div "+52" at bounding box center [933, 114] width 20 height 20
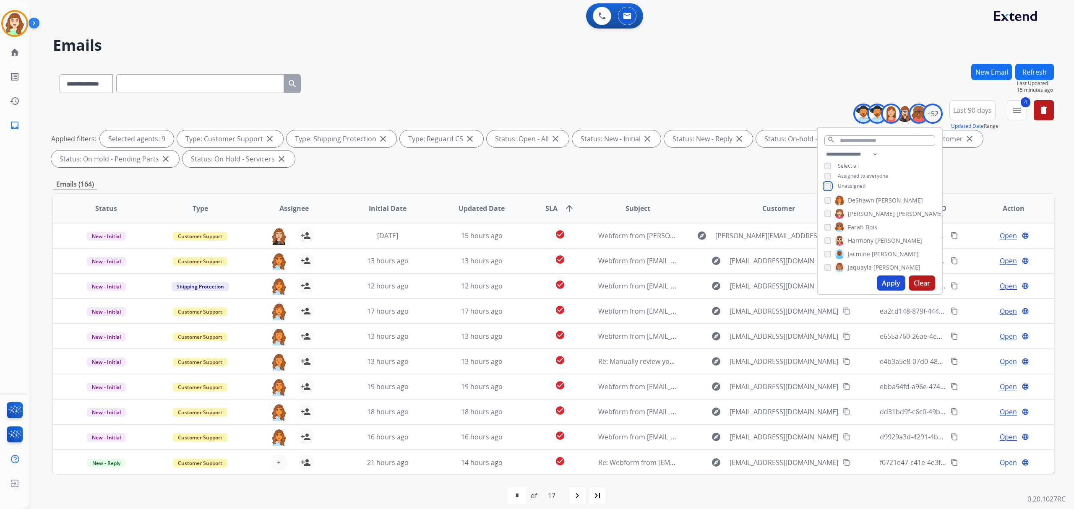
scroll to position [224, 0]
click at [825, 213] on div "[PERSON_NAME] [PERSON_NAME] [PERSON_NAME] [PERSON_NAME] [PERSON_NAME] [PERSON_N…" at bounding box center [880, 234] width 124 height 78
click at [885, 279] on button "Apply" at bounding box center [891, 283] width 29 height 15
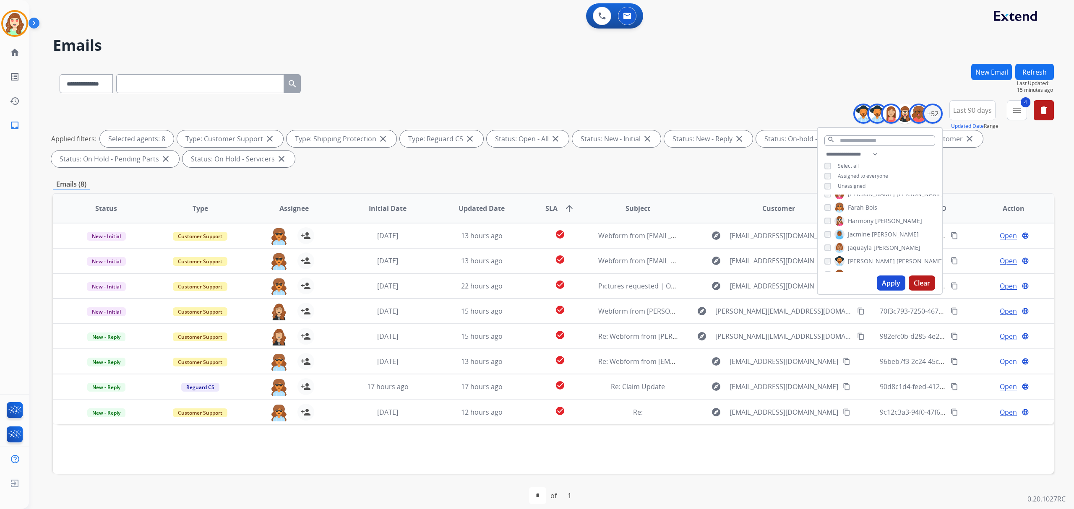
click at [886, 280] on button "Apply" at bounding box center [891, 283] width 29 height 15
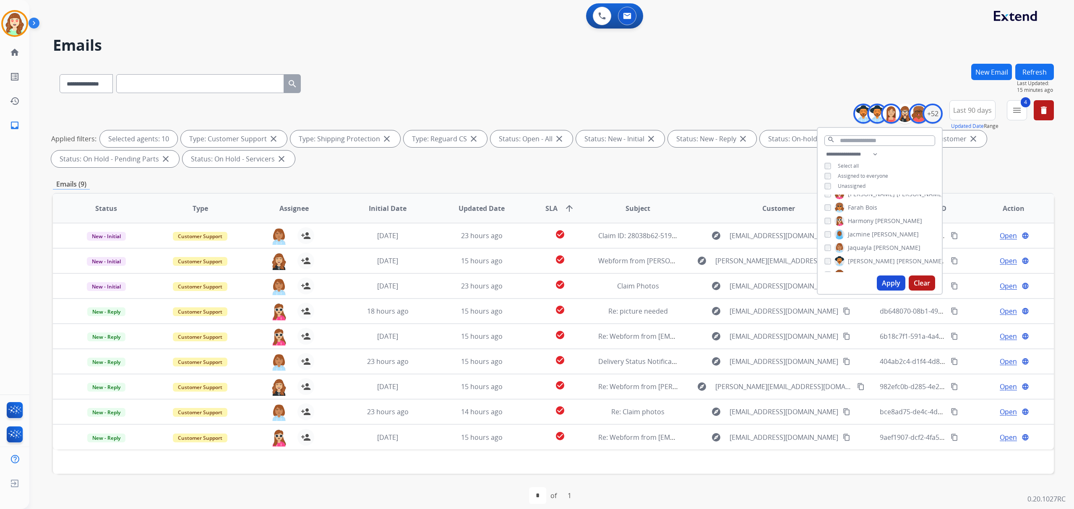
click at [891, 283] on button "Apply" at bounding box center [891, 283] width 29 height 15
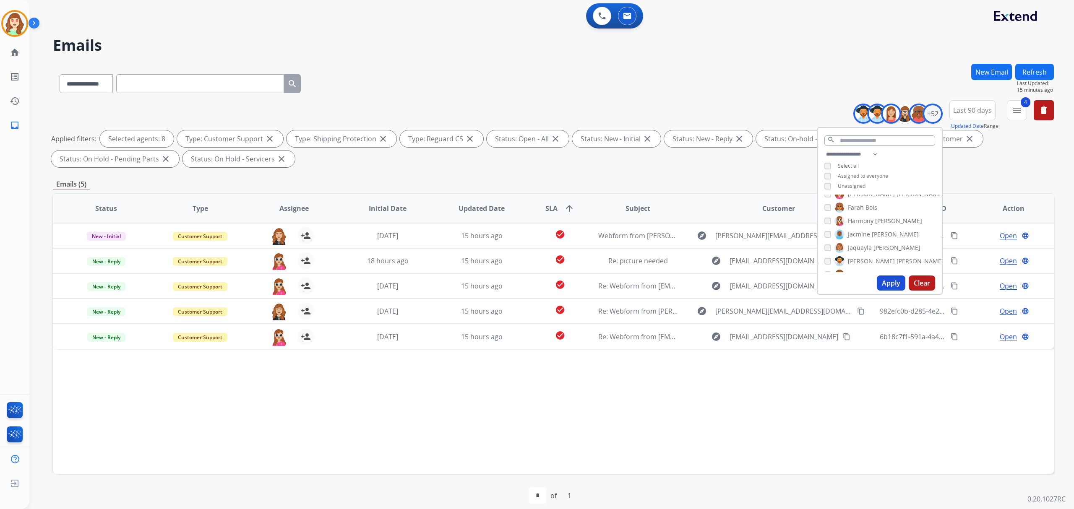
click at [885, 284] on button "Apply" at bounding box center [891, 283] width 29 height 15
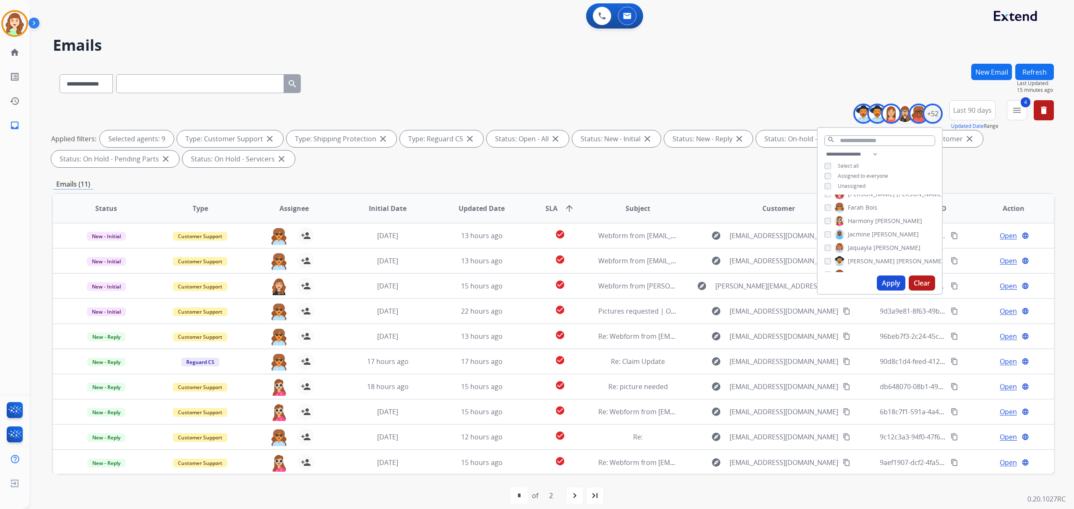
click at [831, 246] on div "[PERSON_NAME]" at bounding box center [872, 248] width 96 height 10
click at [895, 284] on button "Apply" at bounding box center [891, 283] width 29 height 15
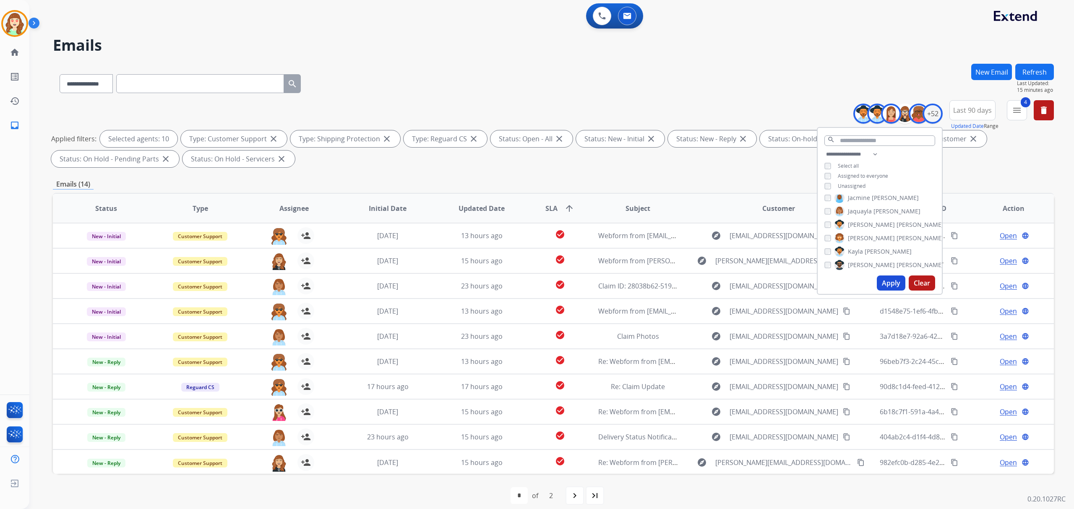
scroll to position [279, 0]
click at [821, 232] on div "[PERSON_NAME] [PERSON_NAME] [PERSON_NAME] [PERSON_NAME] [PERSON_NAME] [PERSON_N…" at bounding box center [880, 234] width 124 height 78
click at [887, 282] on button "Apply" at bounding box center [891, 283] width 29 height 15
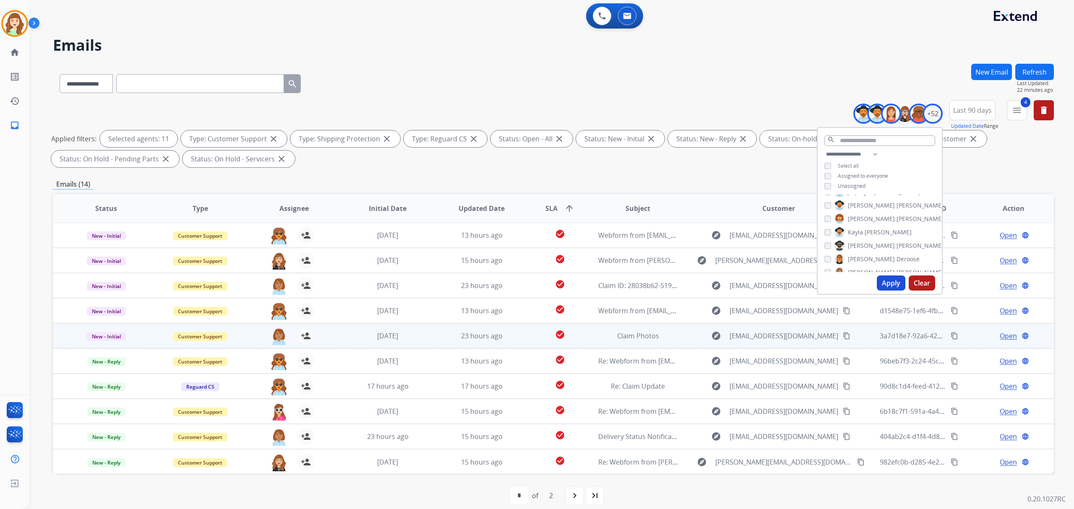
scroll to position [0, 0]
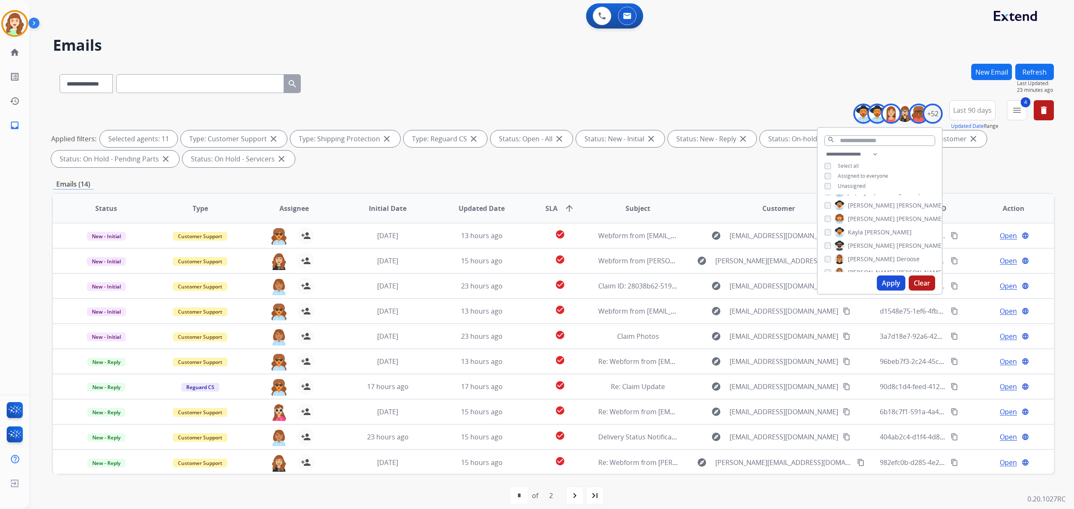
click at [879, 280] on button "Apply" at bounding box center [891, 283] width 29 height 15
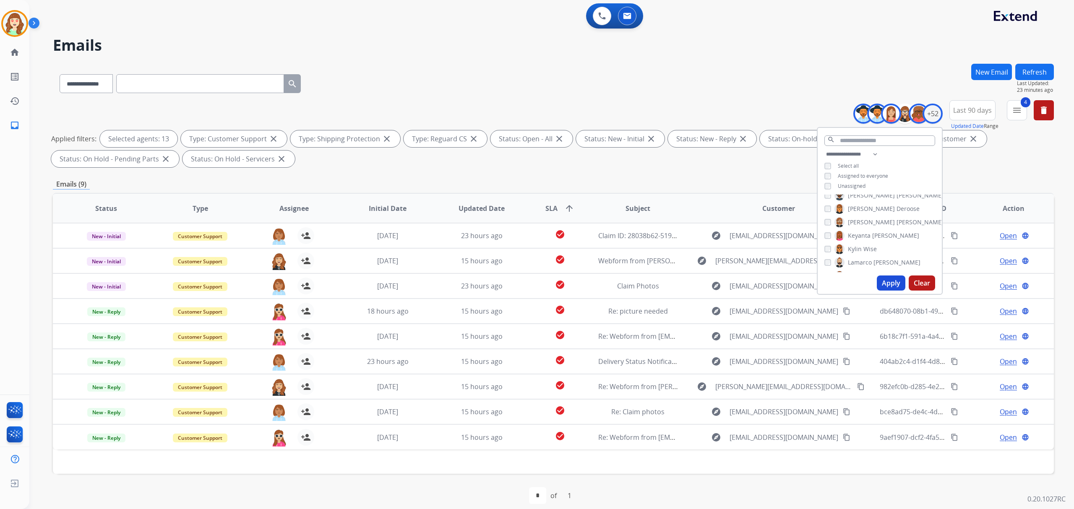
scroll to position [336, 0]
click at [885, 277] on button "Apply" at bounding box center [891, 283] width 29 height 15
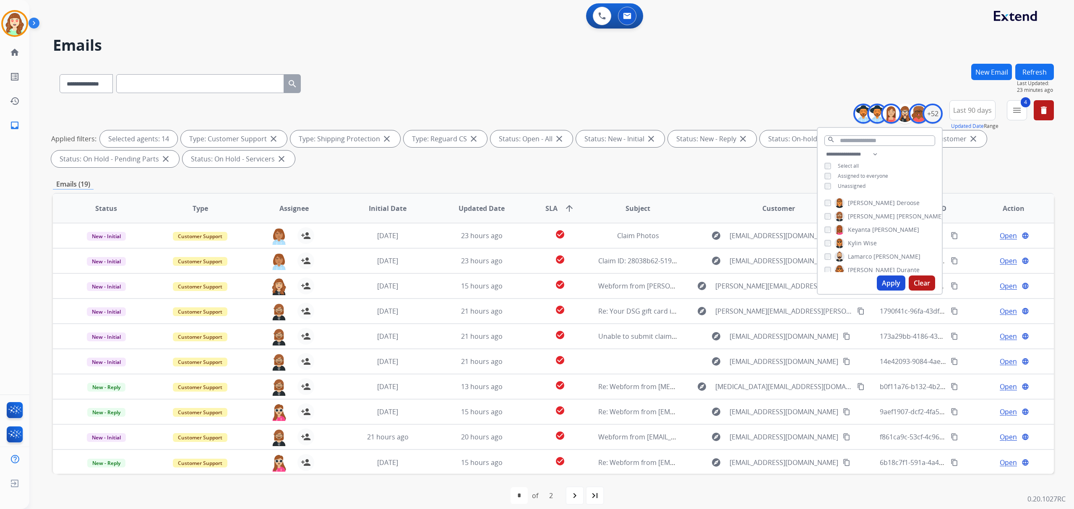
click at [887, 284] on button "Apply" at bounding box center [891, 283] width 29 height 15
click at [881, 282] on button "Apply" at bounding box center [891, 283] width 29 height 15
click at [882, 281] on button "Apply" at bounding box center [891, 283] width 29 height 15
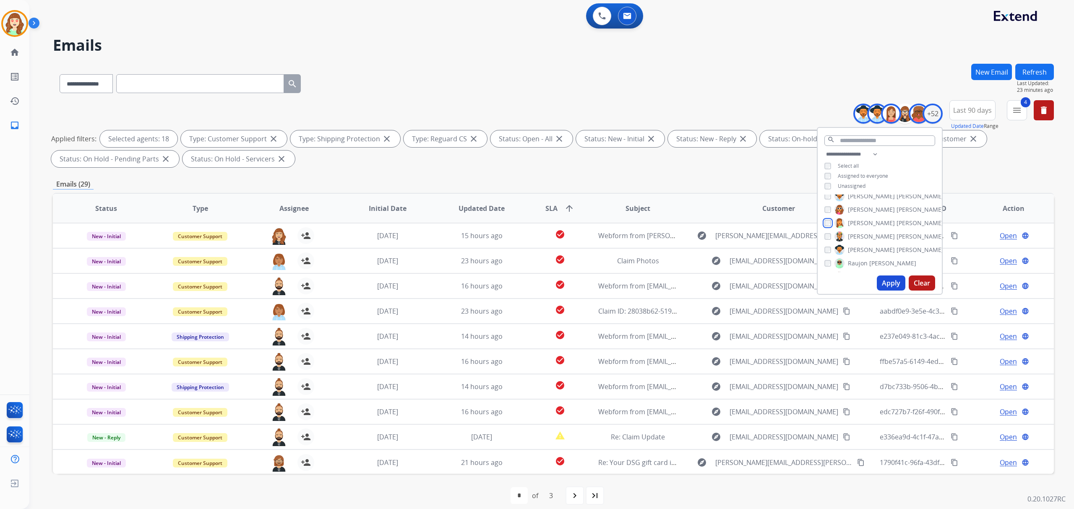
scroll to position [447, 0]
click at [886, 281] on button "Apply" at bounding box center [891, 283] width 29 height 15
click at [897, 283] on button "Apply" at bounding box center [891, 283] width 29 height 15
click at [892, 282] on button "Apply" at bounding box center [891, 283] width 29 height 15
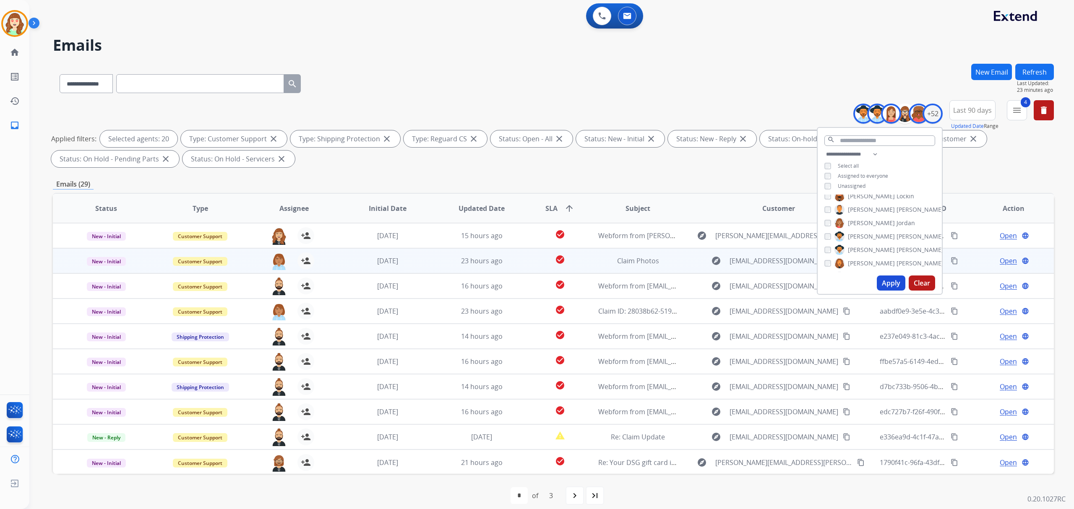
scroll to position [0, 0]
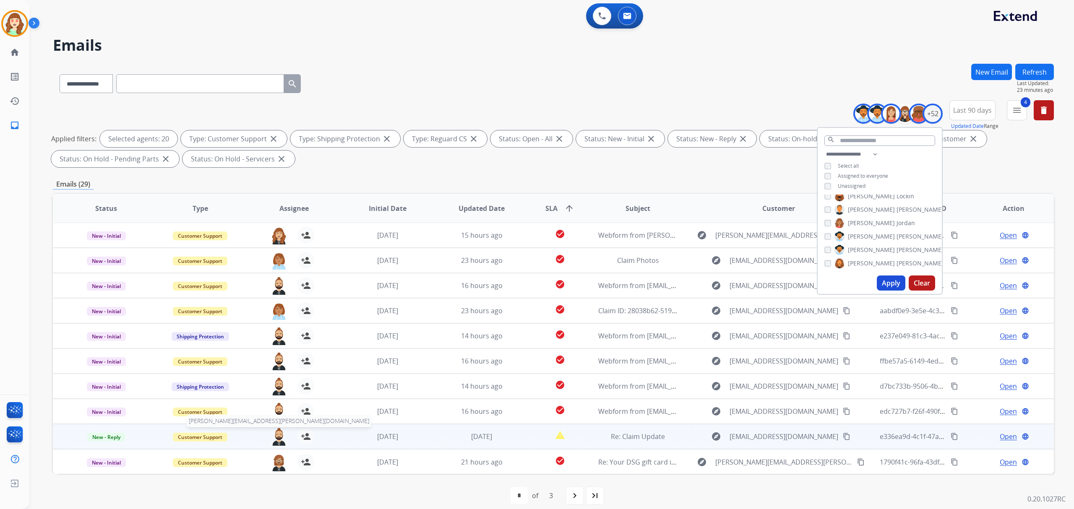
click at [279, 437] on img at bounding box center [279, 437] width 17 height 18
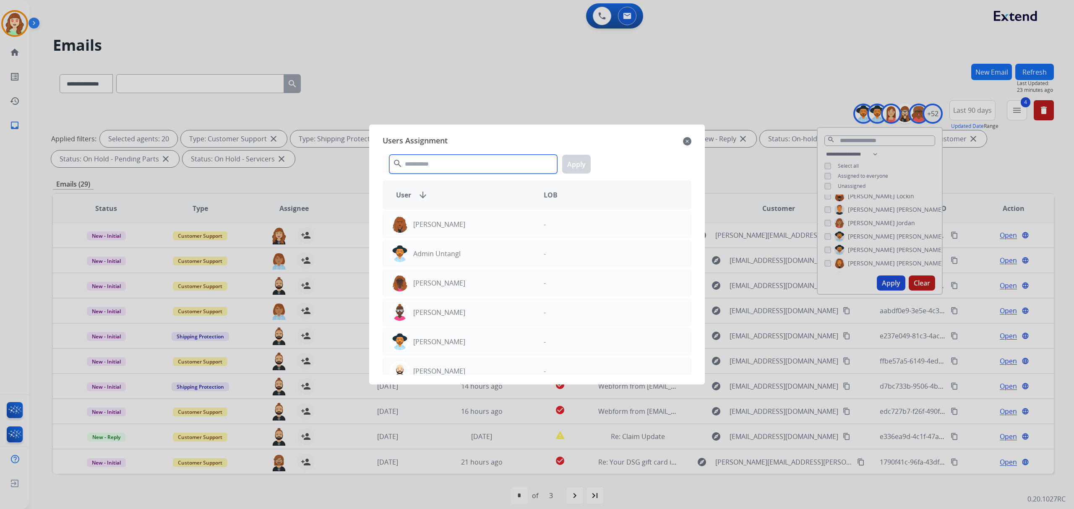
click at [455, 166] on input "text" at bounding box center [473, 164] width 168 height 19
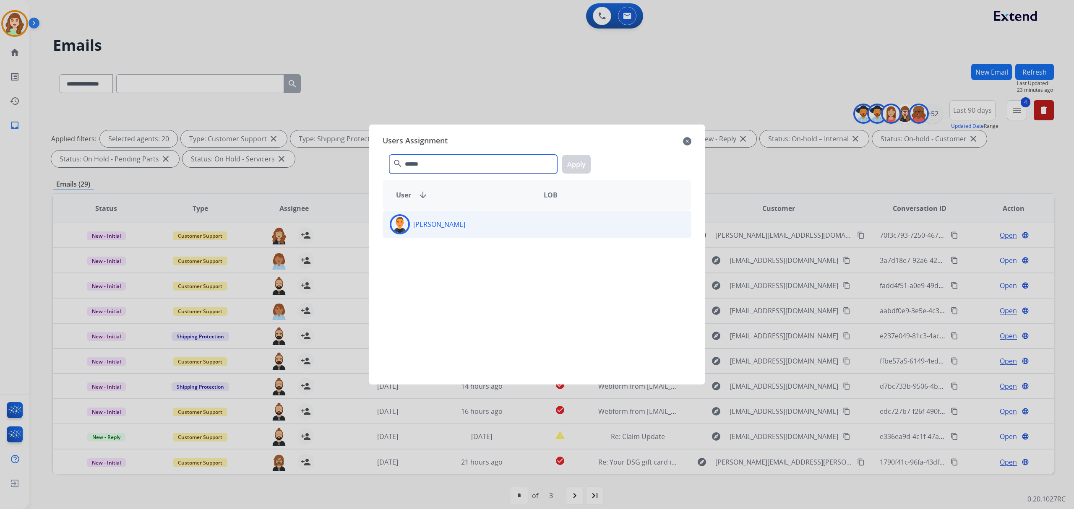
type input "******"
drag, startPoint x: 466, startPoint y: 229, endPoint x: 563, endPoint y: 182, distance: 107.9
click at [467, 227] on div "[PERSON_NAME]" at bounding box center [460, 224] width 154 height 20
click at [576, 162] on button "Apply" at bounding box center [576, 164] width 29 height 19
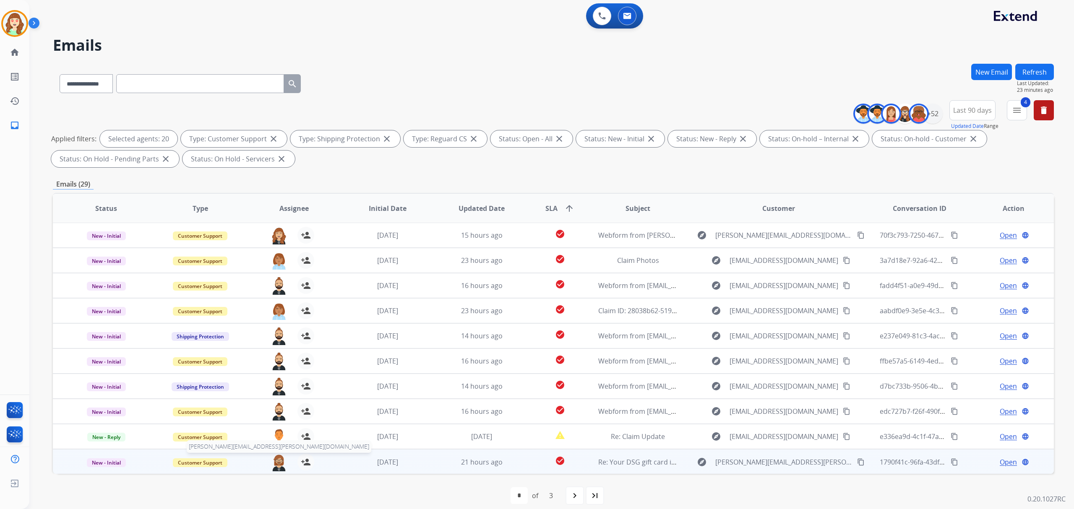
click at [276, 463] on img at bounding box center [279, 463] width 17 height 18
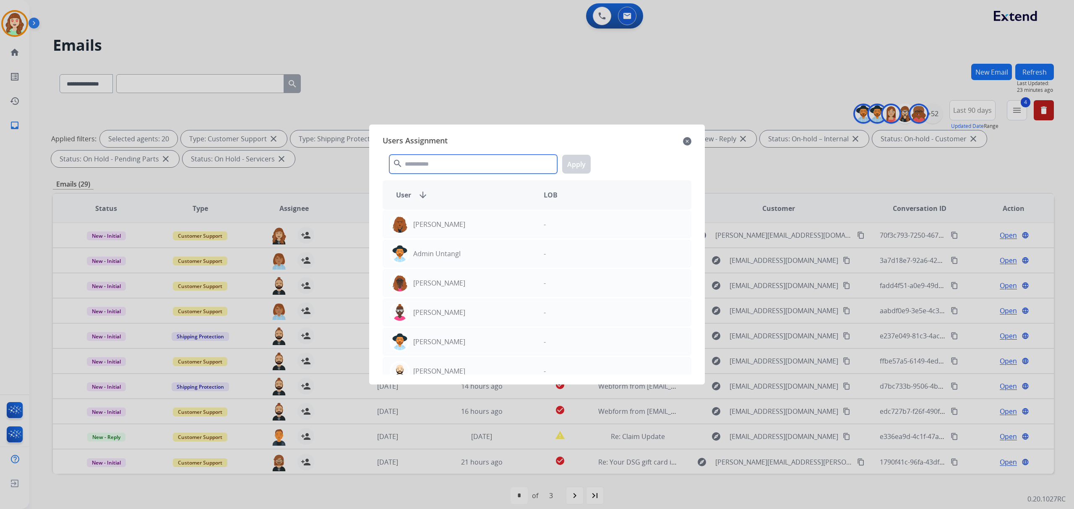
click at [425, 164] on input "text" at bounding box center [473, 164] width 168 height 19
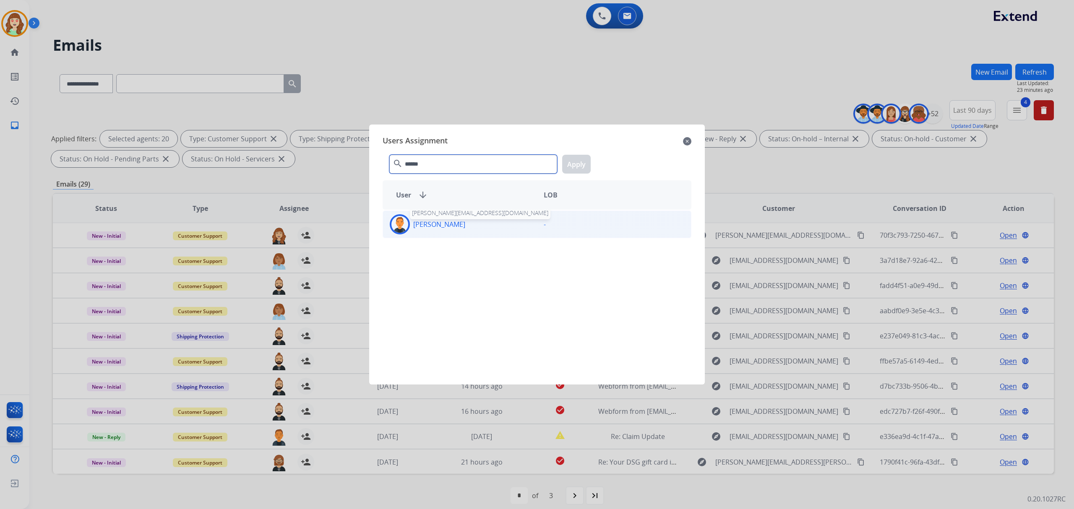
type input "******"
drag, startPoint x: 446, startPoint y: 222, endPoint x: 548, endPoint y: 188, distance: 107.7
click at [446, 222] on p "[PERSON_NAME]" at bounding box center [439, 224] width 52 height 10
click at [576, 163] on button "Apply" at bounding box center [576, 164] width 29 height 19
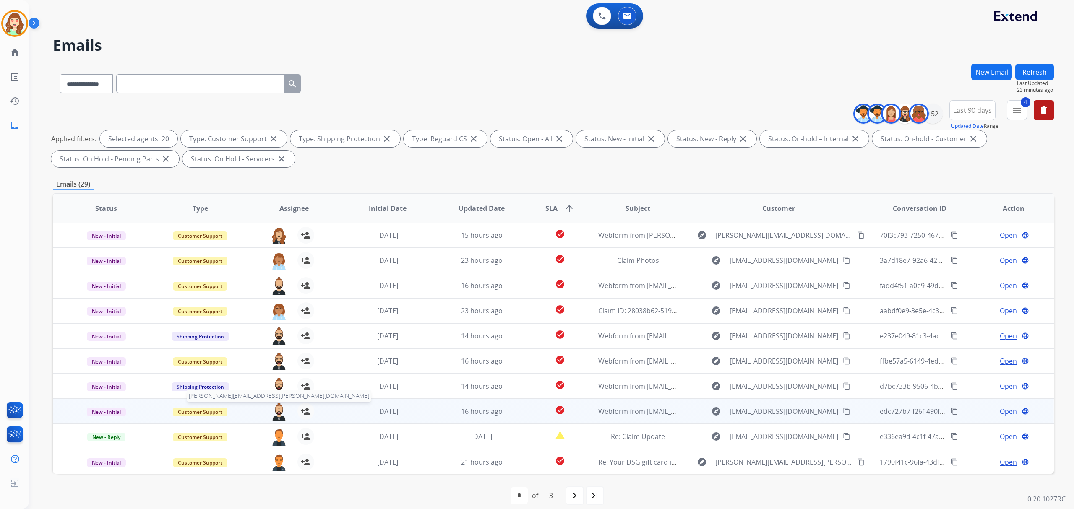
click at [277, 412] on img at bounding box center [279, 412] width 17 height 18
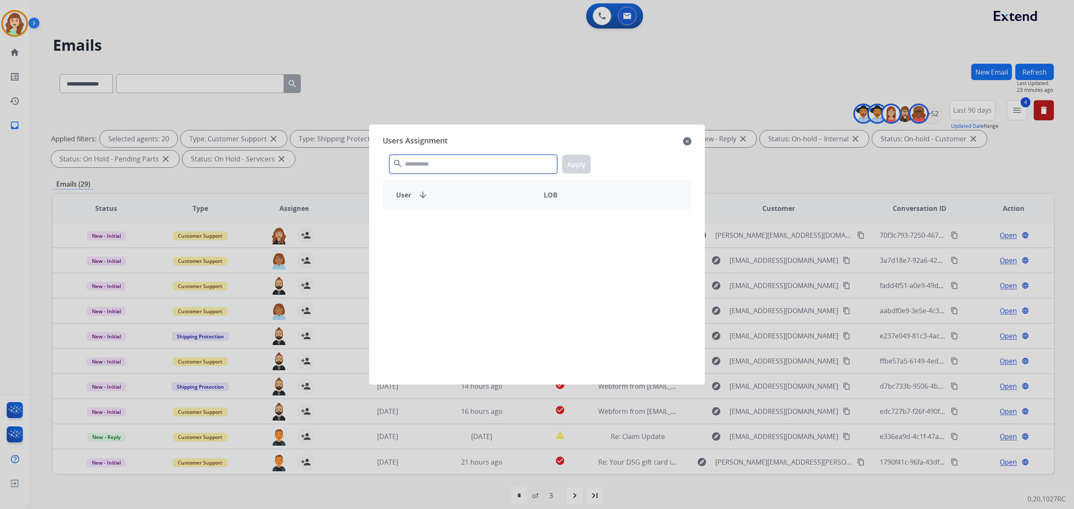
click at [482, 158] on input "text" at bounding box center [473, 164] width 168 height 19
type input "******"
click at [503, 222] on div "[PERSON_NAME]" at bounding box center [460, 224] width 154 height 20
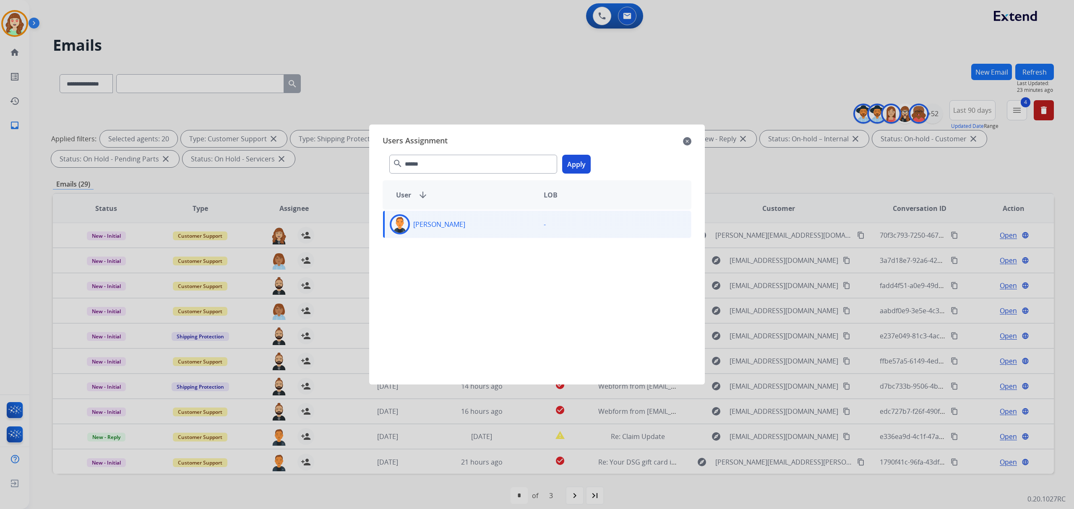
click at [571, 168] on button "Apply" at bounding box center [576, 164] width 29 height 19
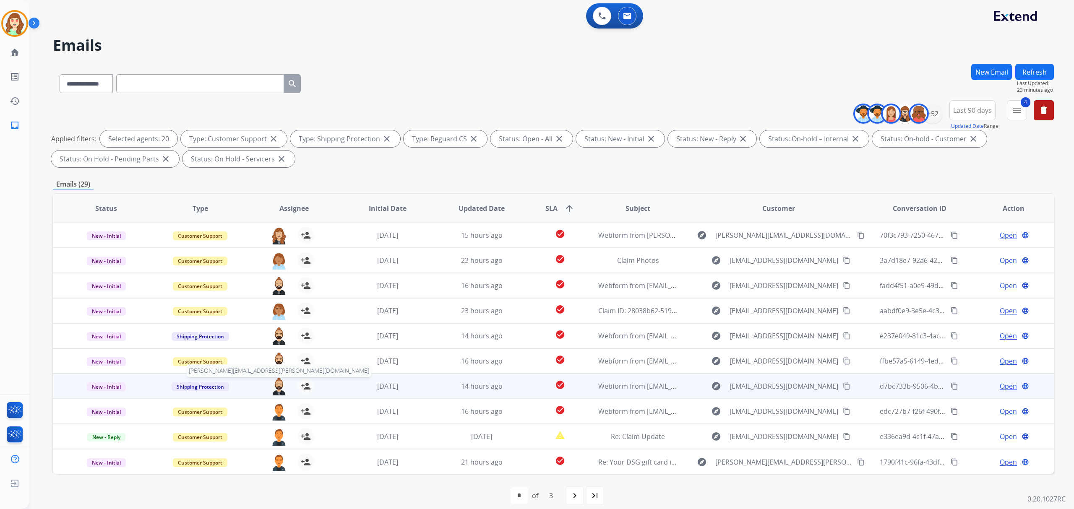
click at [277, 388] on img at bounding box center [279, 387] width 17 height 18
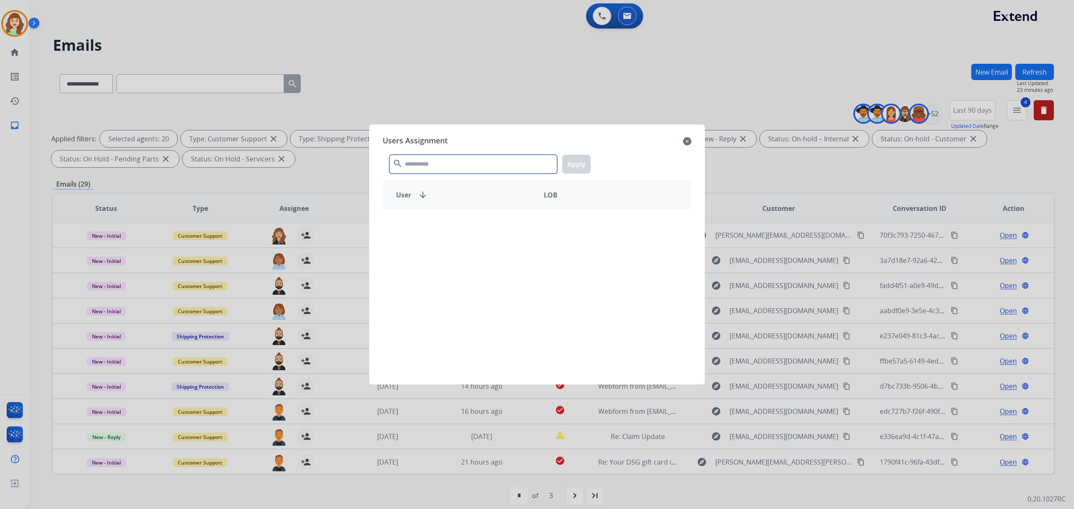
click at [453, 167] on input "text" at bounding box center [473, 164] width 168 height 19
type input "******"
drag, startPoint x: 445, startPoint y: 232, endPoint x: 451, endPoint y: 227, distance: 7.1
click at [446, 231] on div "[PERSON_NAME]" at bounding box center [460, 224] width 154 height 20
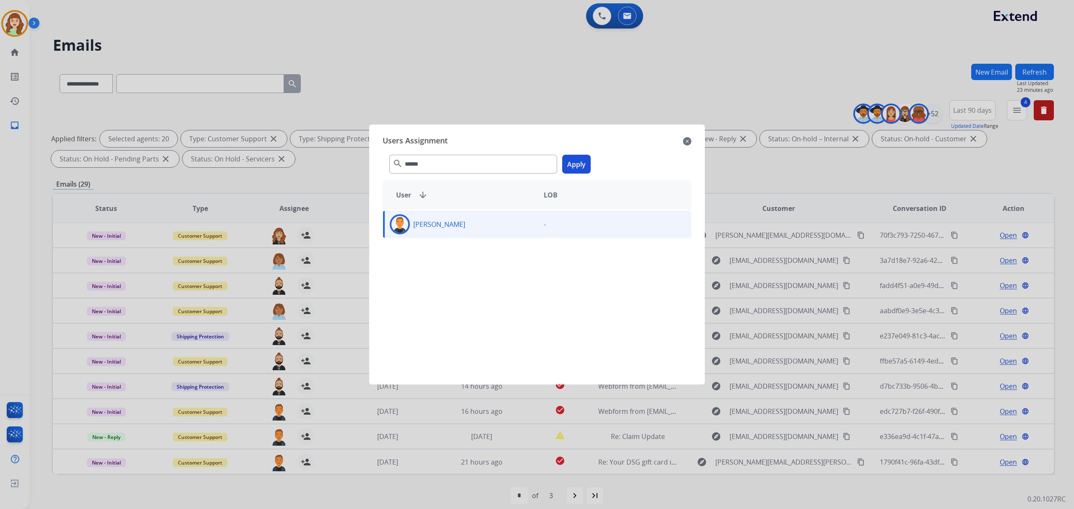
click at [571, 163] on button "Apply" at bounding box center [576, 164] width 29 height 19
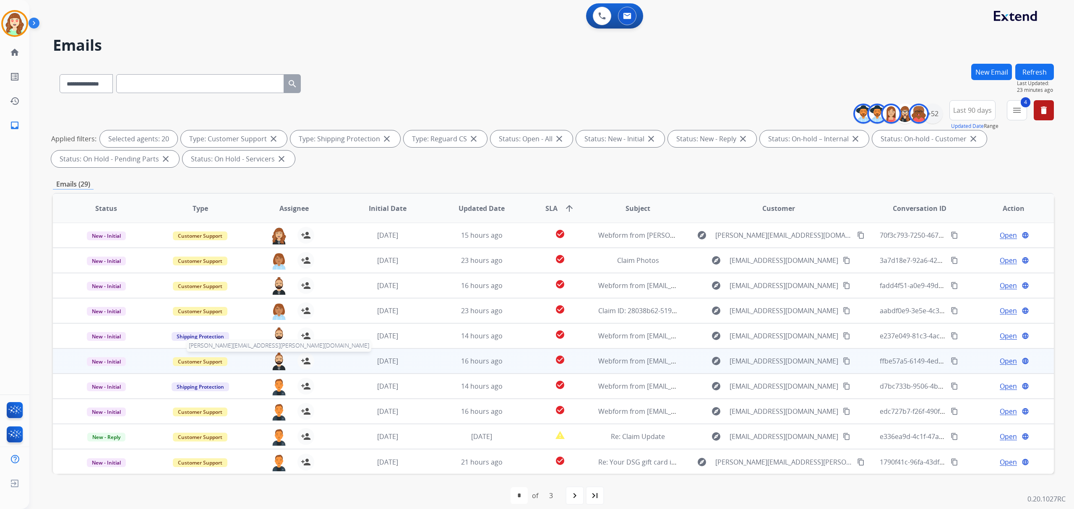
click at [276, 363] on img at bounding box center [279, 362] width 17 height 18
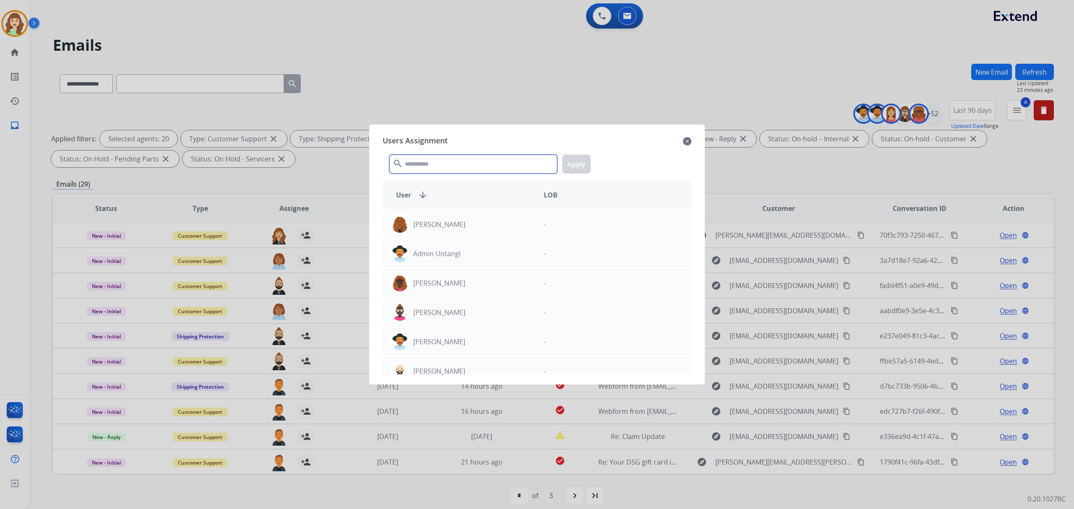
click at [450, 166] on input "text" at bounding box center [473, 164] width 168 height 19
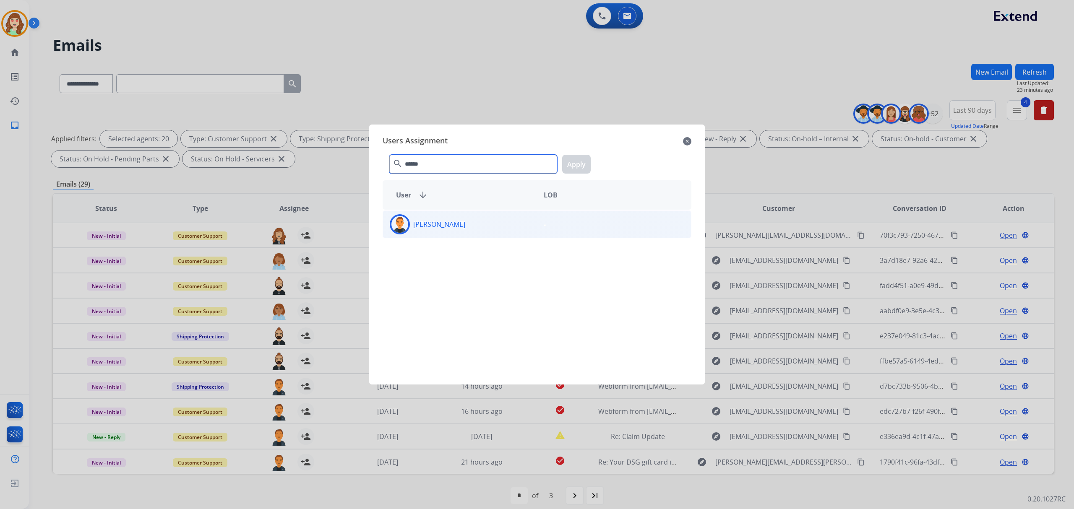
type input "******"
drag, startPoint x: 504, startPoint y: 230, endPoint x: 605, endPoint y: 175, distance: 114.7
click at [522, 222] on div "[PERSON_NAME]" at bounding box center [460, 224] width 154 height 20
click at [582, 165] on button "Apply" at bounding box center [576, 164] width 29 height 19
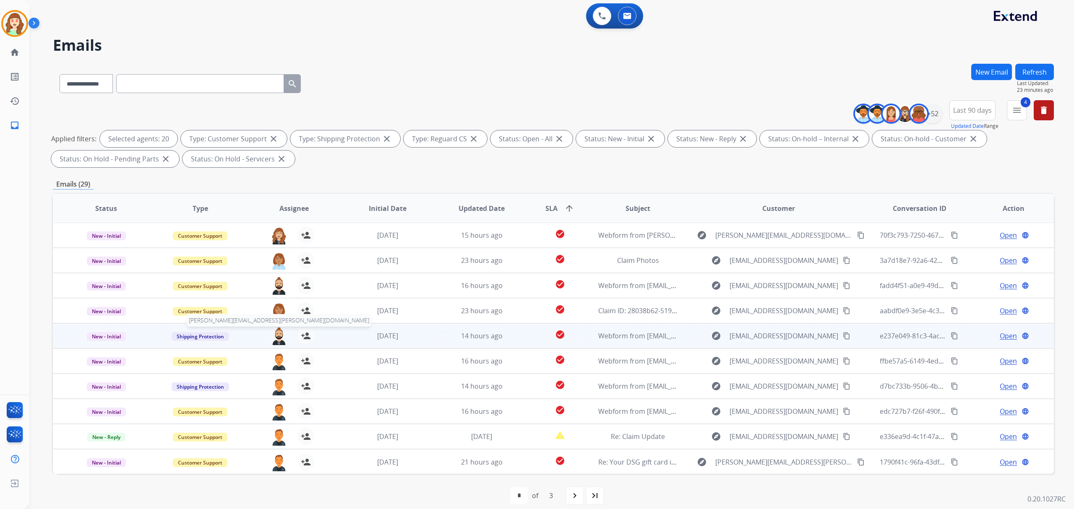
click at [277, 330] on img at bounding box center [279, 337] width 17 height 18
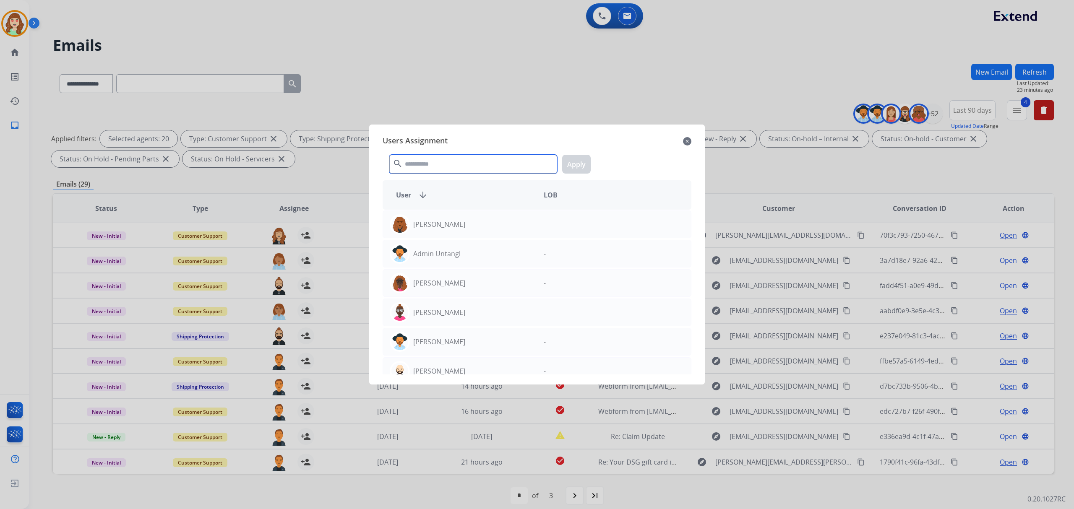
click at [453, 170] on input "text" at bounding box center [473, 164] width 168 height 19
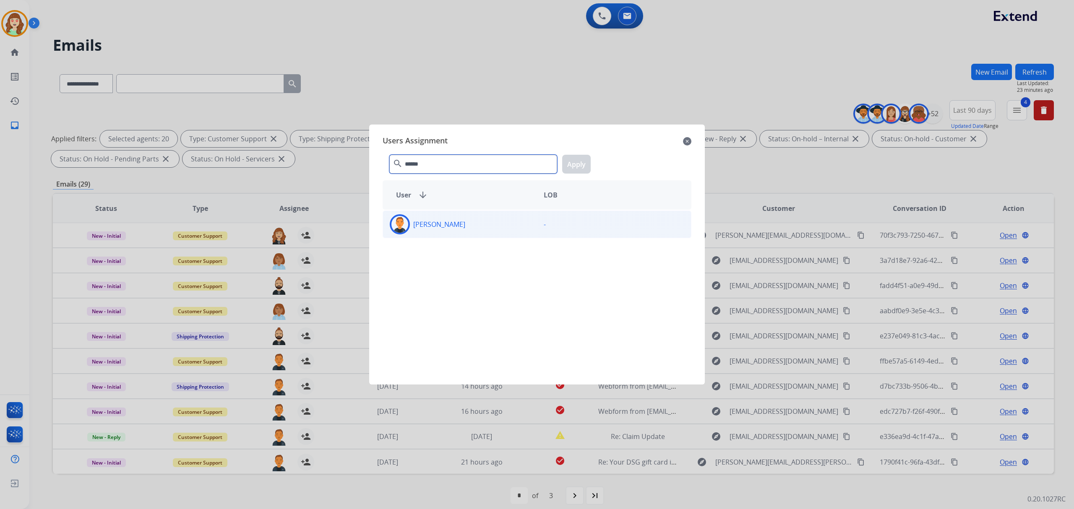
type input "******"
drag, startPoint x: 467, startPoint y: 225, endPoint x: 596, endPoint y: 170, distance: 139.7
click at [475, 222] on div "[PERSON_NAME]" at bounding box center [460, 224] width 154 height 20
click at [574, 167] on button "Apply" at bounding box center [576, 164] width 29 height 19
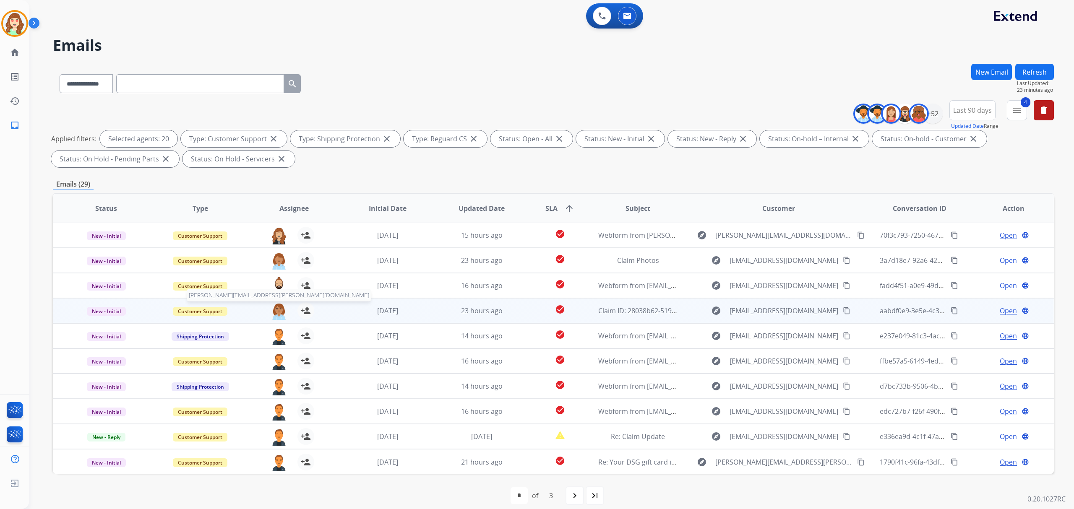
click at [276, 308] on img at bounding box center [279, 312] width 17 height 18
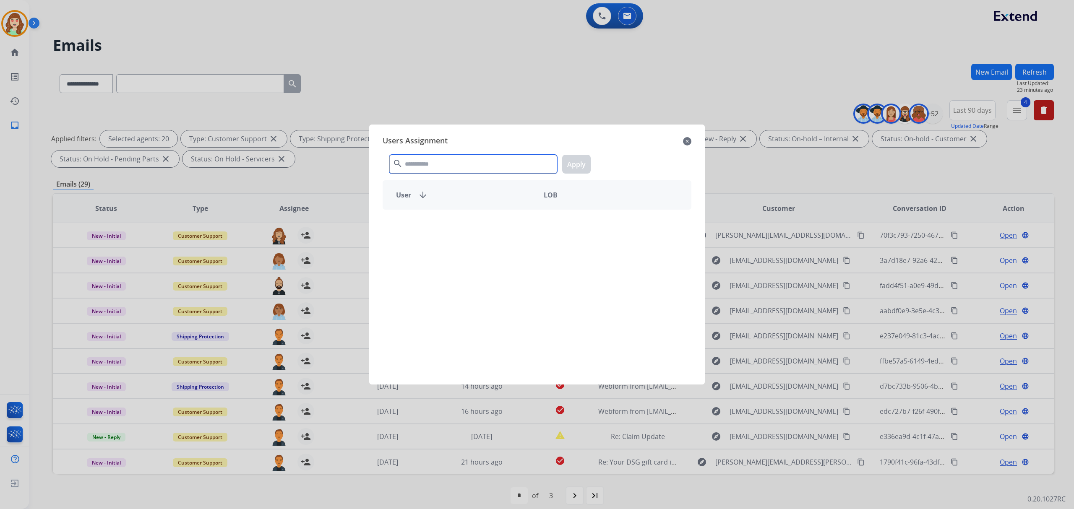
click at [421, 159] on input "text" at bounding box center [473, 164] width 168 height 19
type input "****"
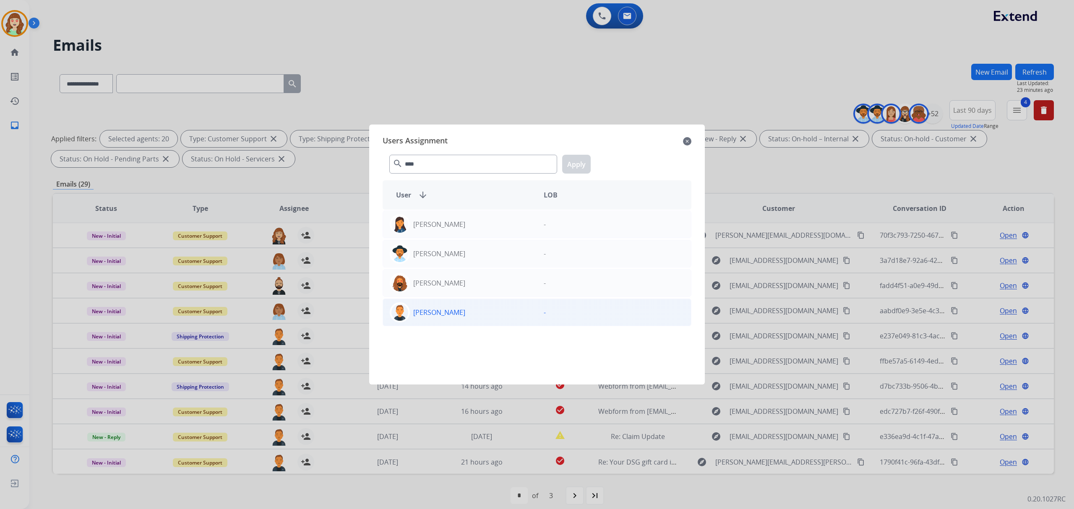
drag, startPoint x: 457, startPoint y: 330, endPoint x: 462, endPoint y: 319, distance: 11.8
click at [459, 326] on div "[PERSON_NAME] - [PERSON_NAME] - [PERSON_NAME] - [PERSON_NAME] -" at bounding box center [537, 292] width 309 height 165
click at [462, 316] on div "[PERSON_NAME]" at bounding box center [460, 313] width 154 height 20
click at [580, 161] on button "Apply" at bounding box center [576, 164] width 29 height 19
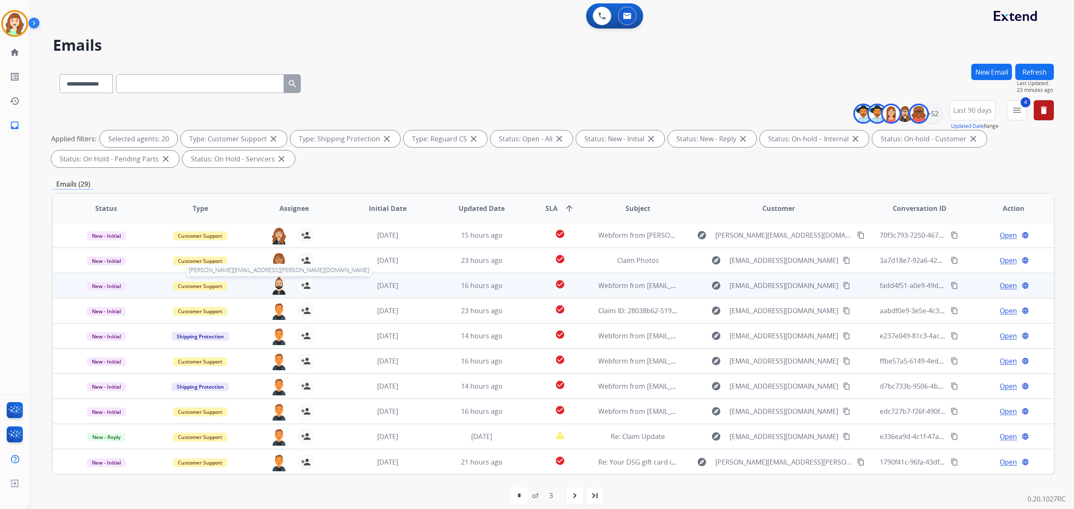
click at [277, 284] on img at bounding box center [279, 286] width 17 height 18
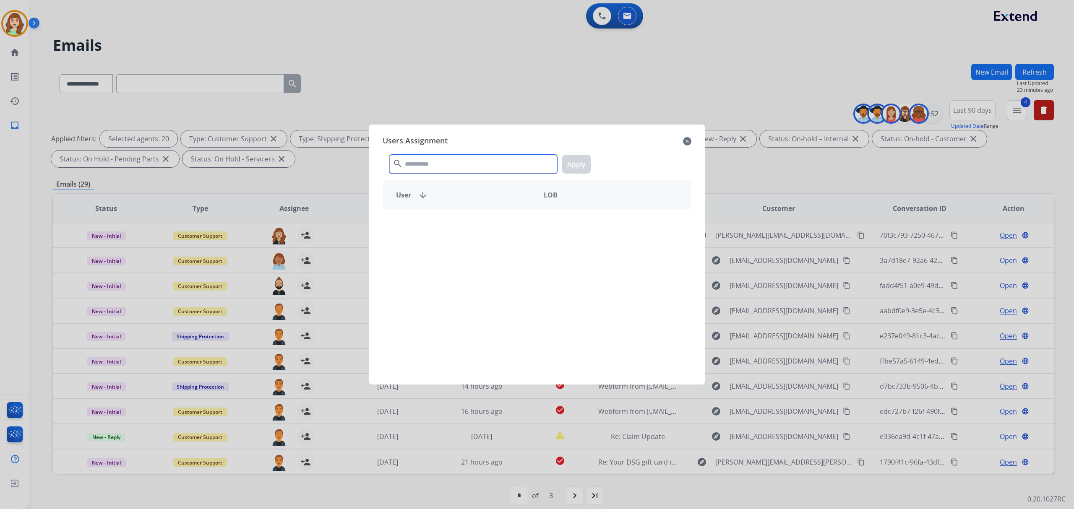
click at [417, 167] on input "text" at bounding box center [473, 164] width 168 height 19
type input "*****"
drag, startPoint x: 439, startPoint y: 225, endPoint x: 595, endPoint y: 182, distance: 161.7
click at [493, 215] on div "[PERSON_NAME] [PERSON_NAME][EMAIL_ADDRESS][DOMAIN_NAME]" at bounding box center [460, 224] width 154 height 20
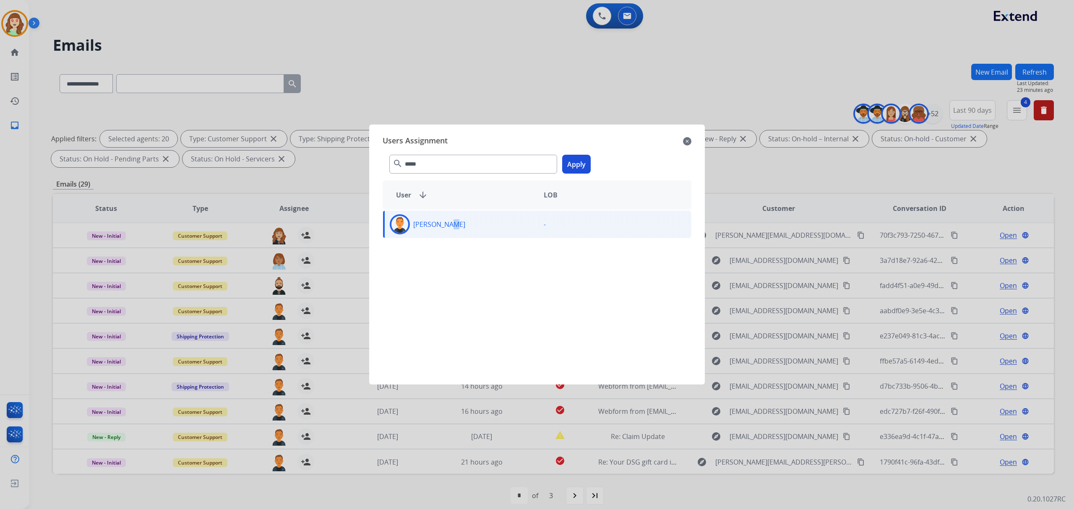
click at [581, 163] on button "Apply" at bounding box center [576, 164] width 29 height 19
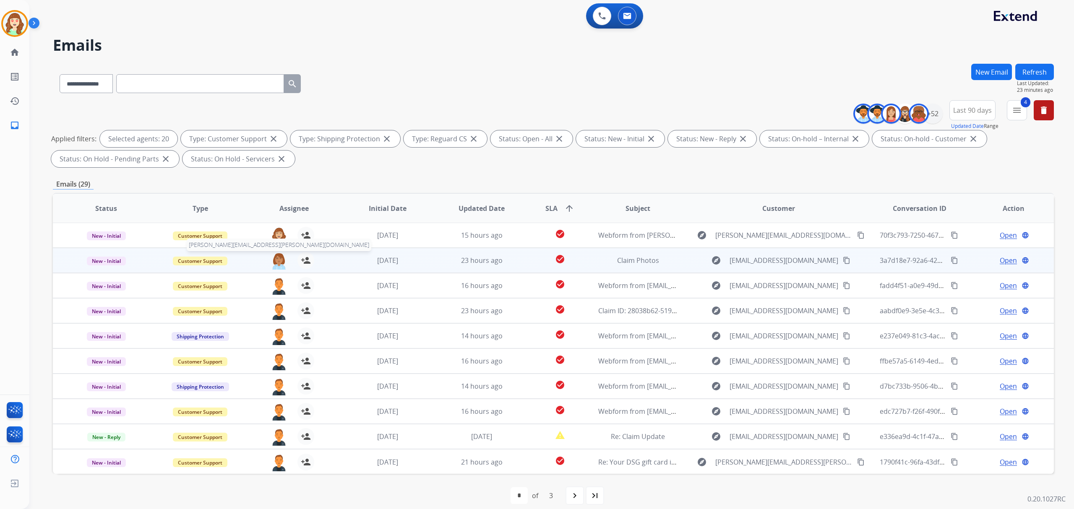
click at [276, 258] on img at bounding box center [279, 261] width 17 height 18
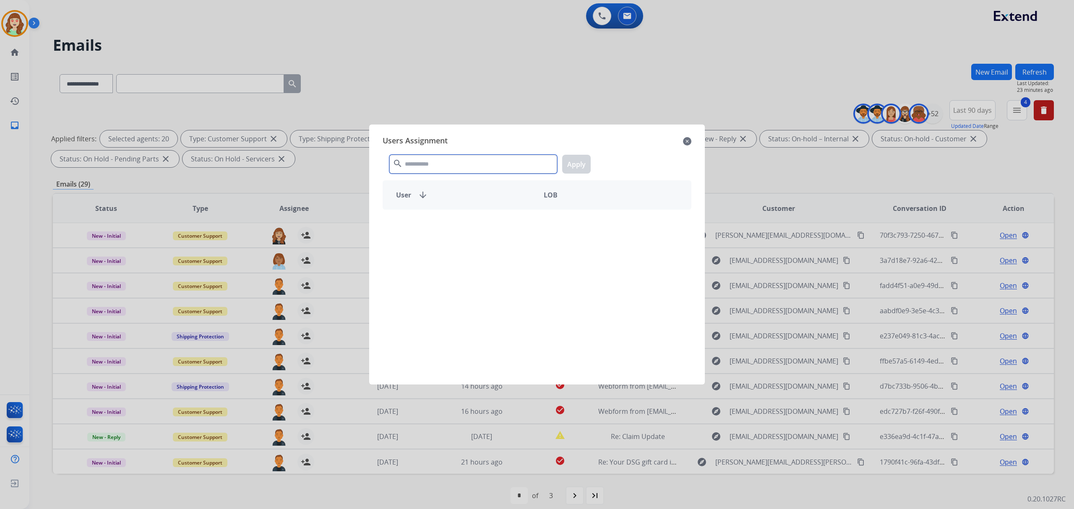
click at [442, 160] on input "text" at bounding box center [473, 164] width 168 height 19
type input "*****"
drag, startPoint x: 477, startPoint y: 225, endPoint x: 562, endPoint y: 181, distance: 96.3
click at [478, 226] on div "[PERSON_NAME]" at bounding box center [460, 224] width 154 height 20
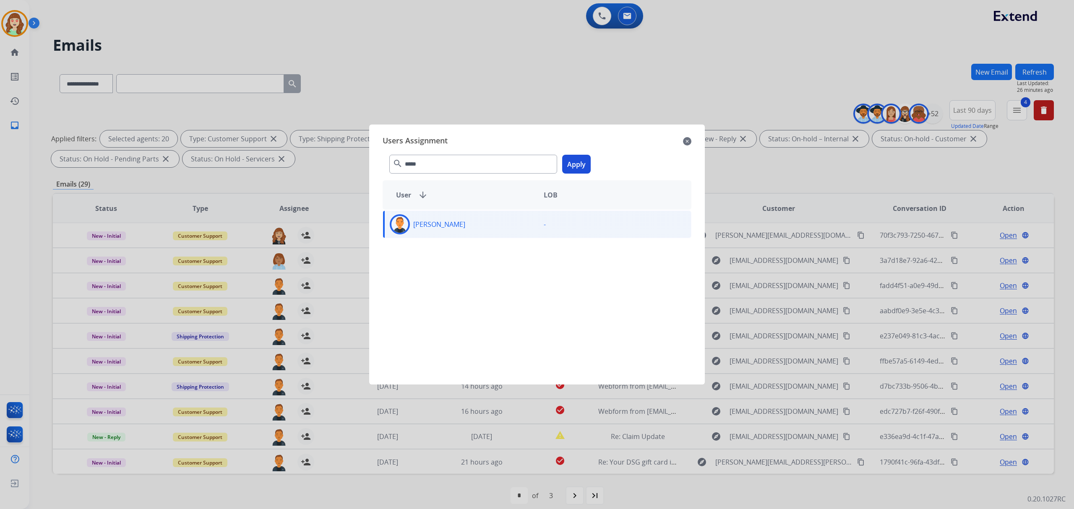
click at [574, 168] on button "Apply" at bounding box center [576, 164] width 29 height 19
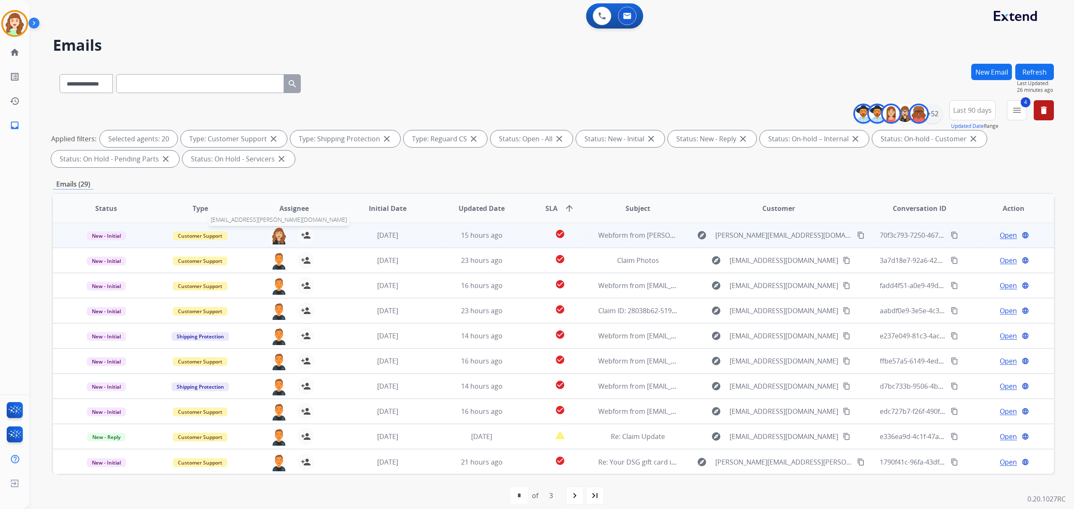
click at [271, 234] on img at bounding box center [279, 236] width 17 height 18
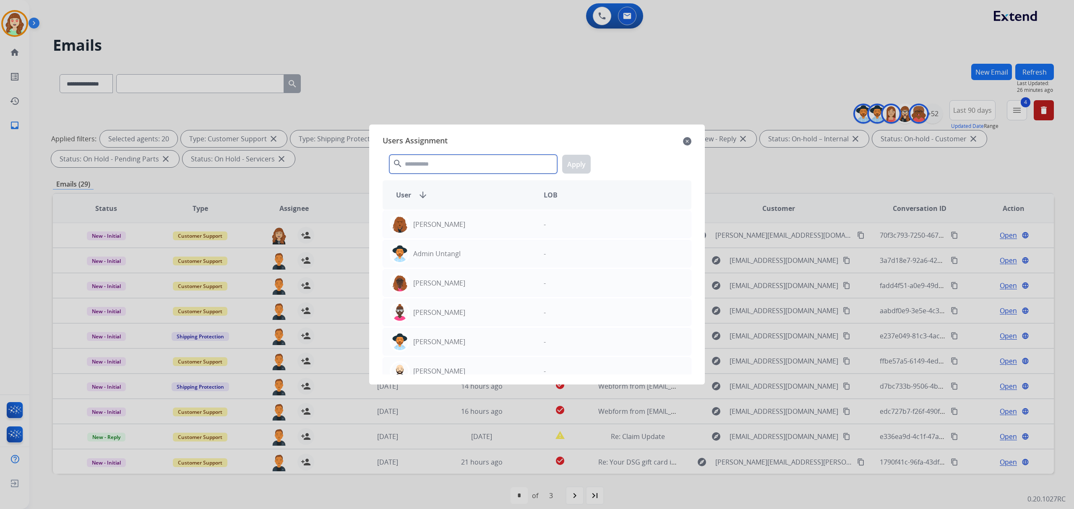
click at [430, 165] on input "text" at bounding box center [473, 164] width 168 height 19
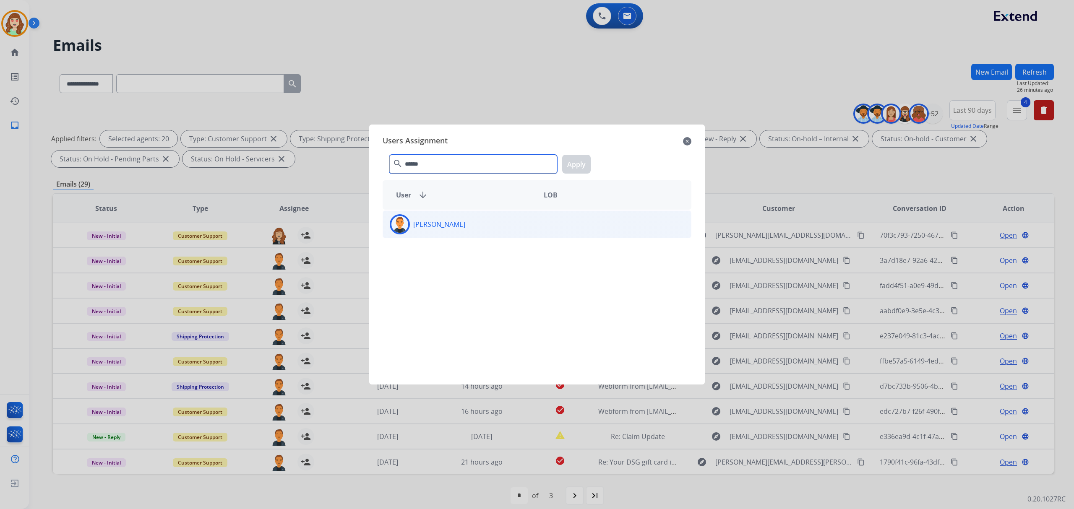
type input "******"
click at [451, 230] on div "[PERSON_NAME]" at bounding box center [460, 224] width 154 height 20
drag, startPoint x: 579, startPoint y: 158, endPoint x: 578, endPoint y: 163, distance: 5.2
click at [578, 160] on button "Apply" at bounding box center [576, 164] width 29 height 19
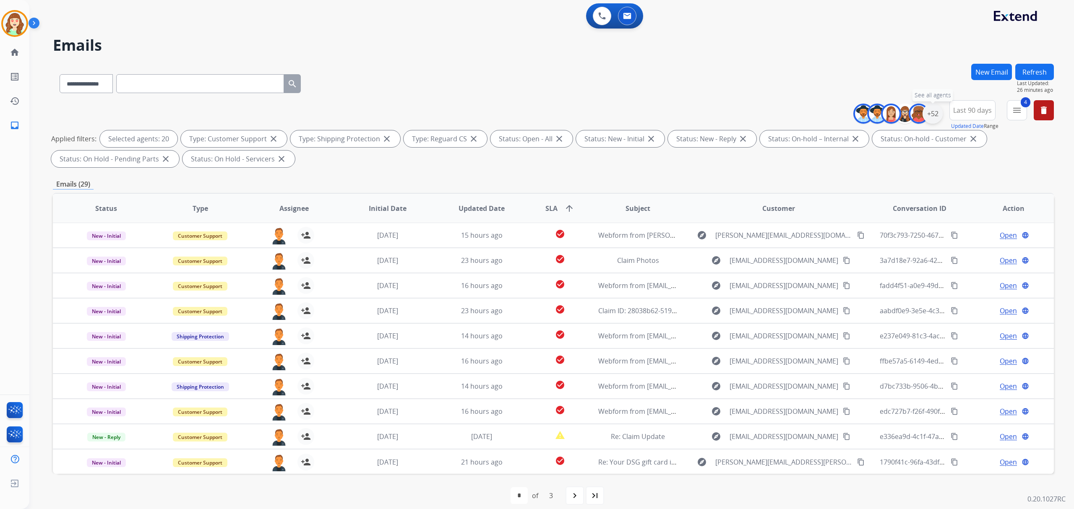
click at [934, 112] on div "+52" at bounding box center [933, 114] width 20 height 20
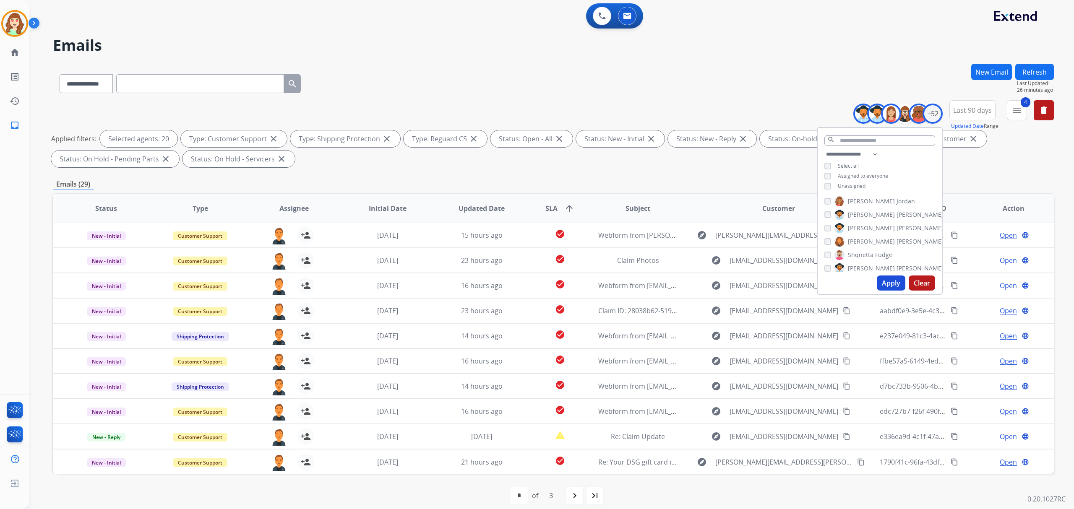
scroll to position [458, 0]
click at [889, 286] on button "Apply" at bounding box center [891, 283] width 29 height 15
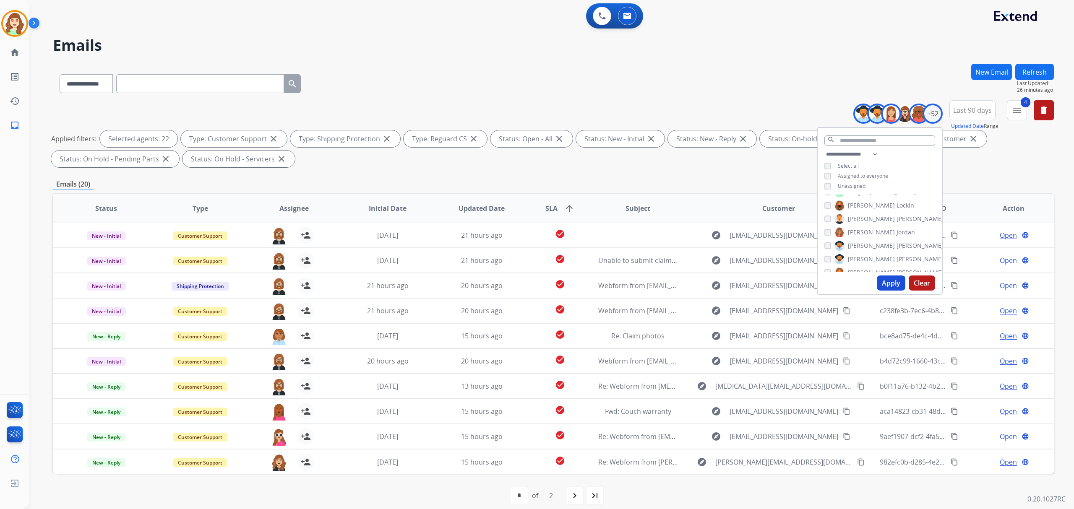
scroll to position [514, 0]
click at [885, 283] on button "Apply" at bounding box center [891, 283] width 29 height 15
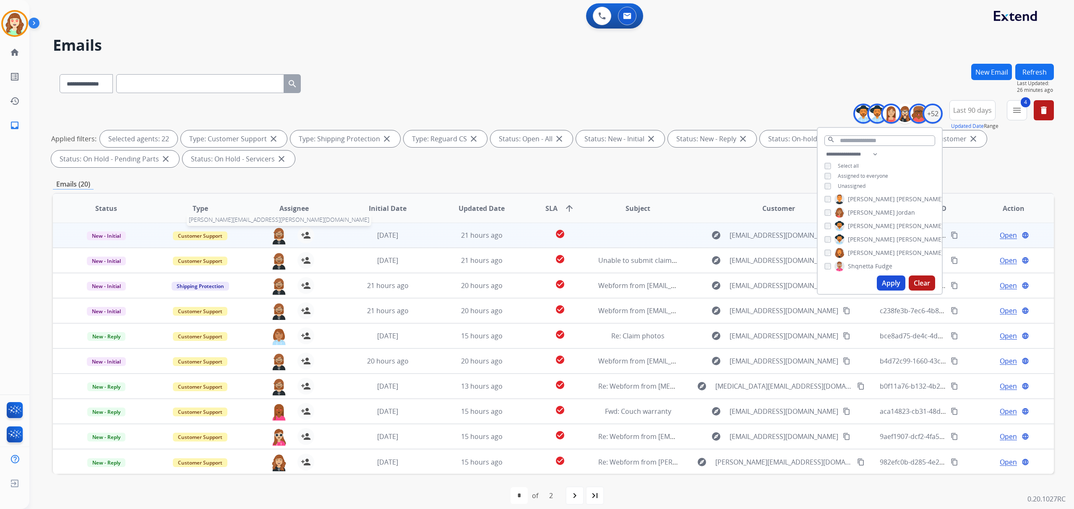
click at [279, 235] on img at bounding box center [279, 236] width 17 height 18
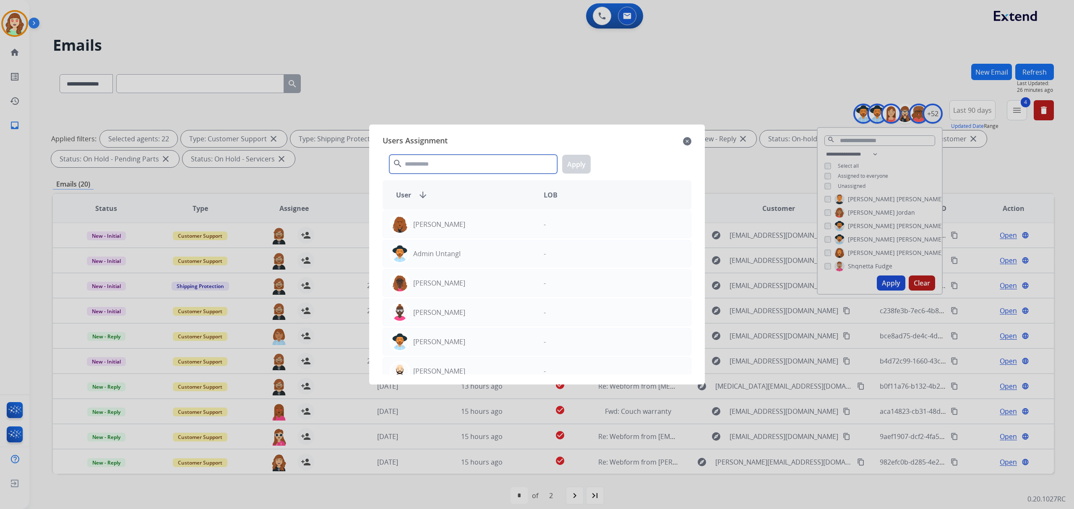
click at [423, 159] on input "text" at bounding box center [473, 164] width 168 height 19
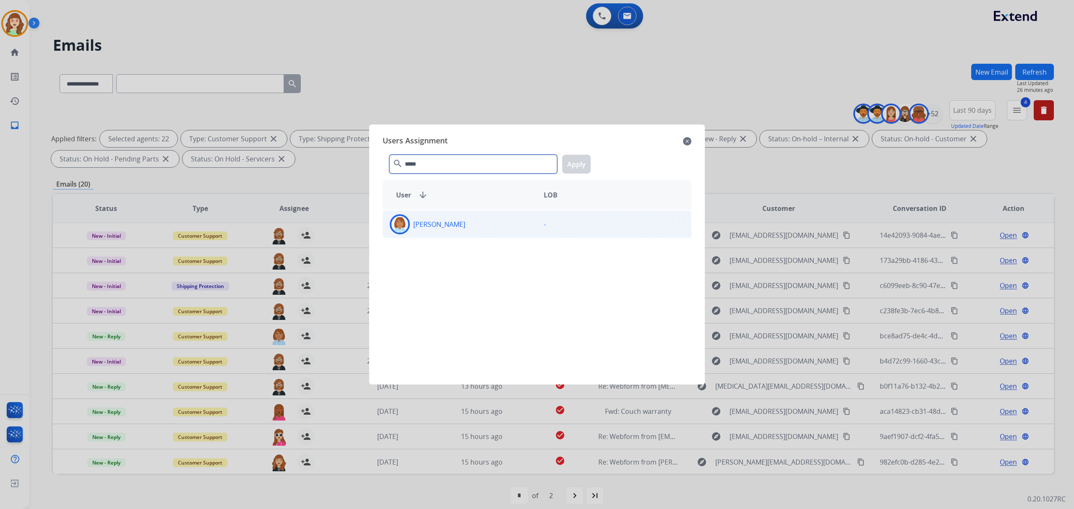
type input "*****"
click at [485, 216] on div "[PERSON_NAME]" at bounding box center [460, 224] width 154 height 20
click at [575, 159] on button "Apply" at bounding box center [576, 164] width 29 height 19
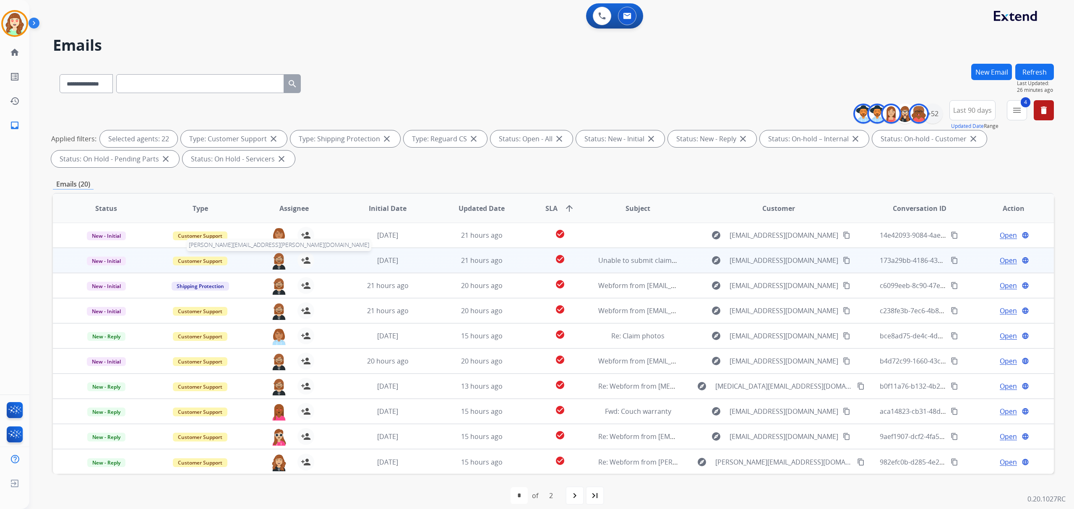
click at [275, 261] on img at bounding box center [279, 261] width 17 height 18
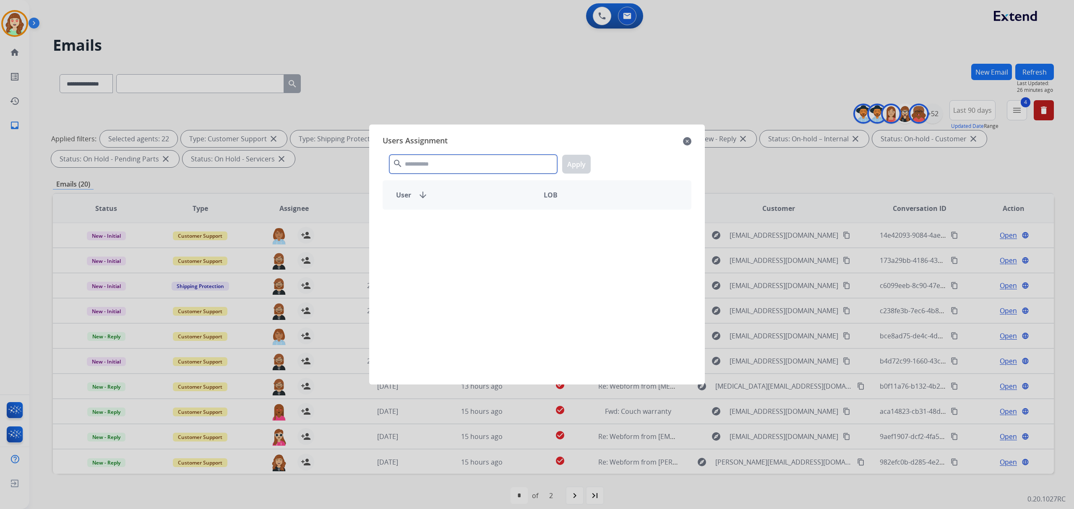
click at [459, 162] on input "text" at bounding box center [473, 164] width 168 height 19
type input "*****"
click at [465, 222] on p "[PERSON_NAME]" at bounding box center [439, 224] width 52 height 10
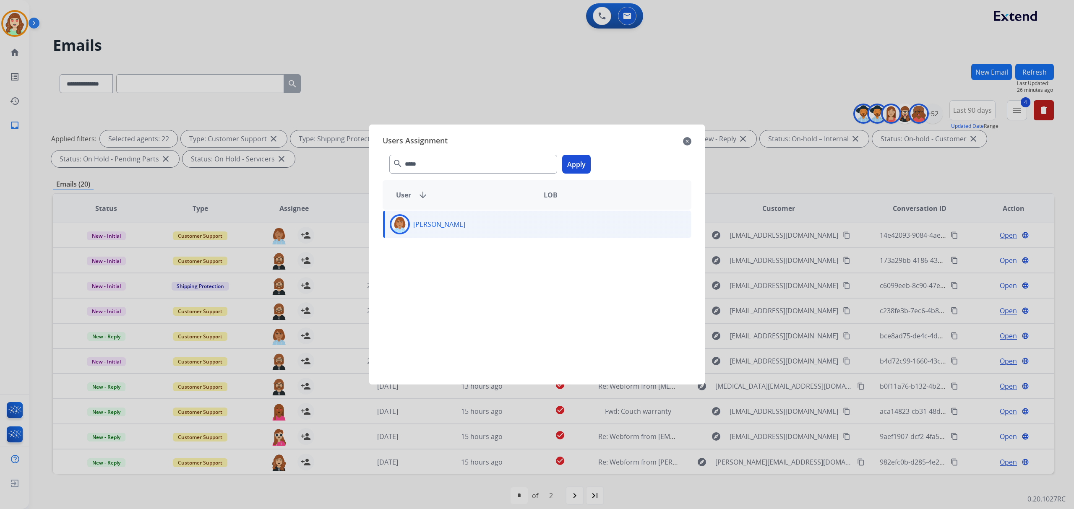
click at [580, 164] on button "Apply" at bounding box center [576, 164] width 29 height 19
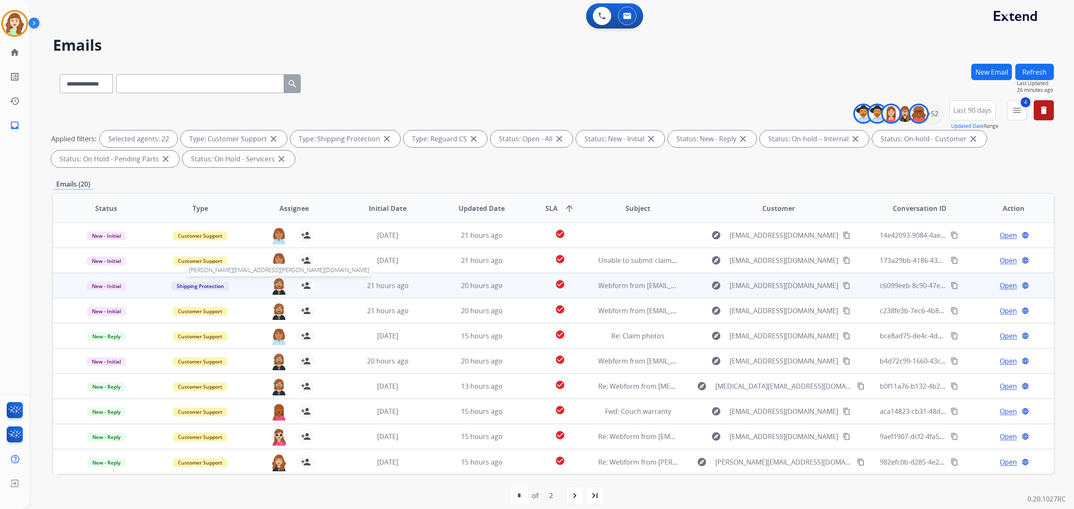
click at [277, 286] on img at bounding box center [279, 286] width 17 height 18
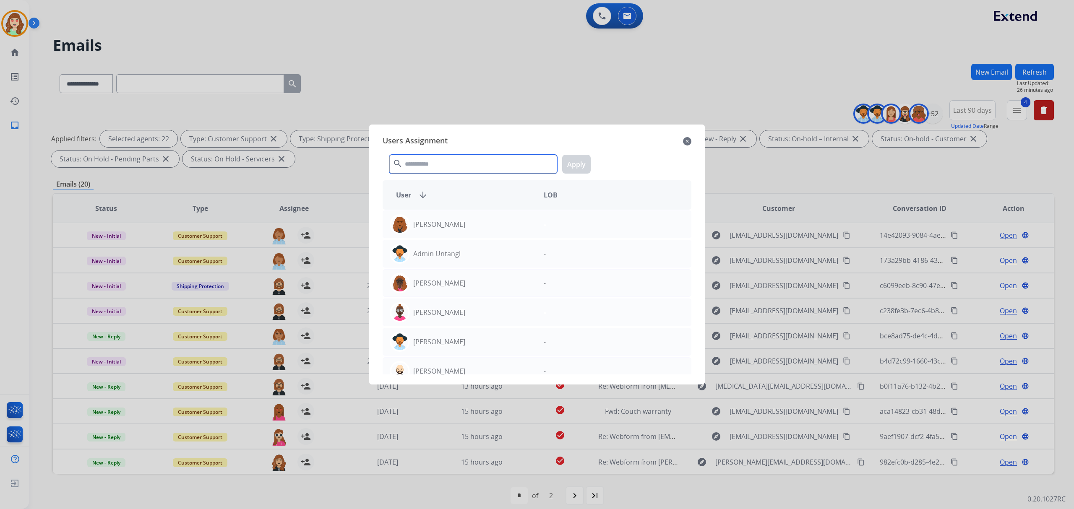
click at [470, 168] on input "text" at bounding box center [473, 164] width 168 height 19
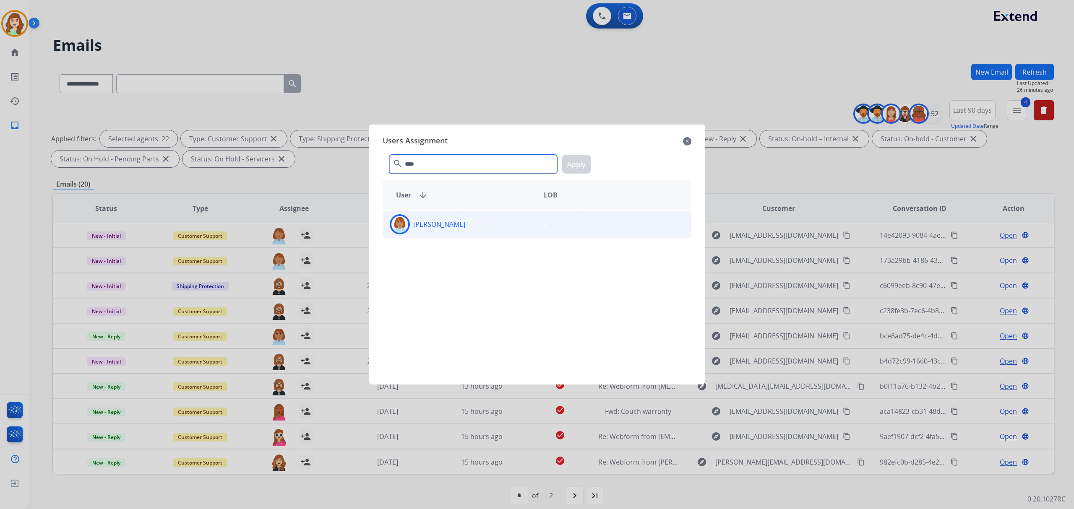
type input "****"
drag, startPoint x: 502, startPoint y: 222, endPoint x: 548, endPoint y: 206, distance: 47.9
click at [513, 218] on div "[PERSON_NAME]" at bounding box center [460, 224] width 154 height 20
click at [580, 164] on button "Apply" at bounding box center [576, 164] width 29 height 19
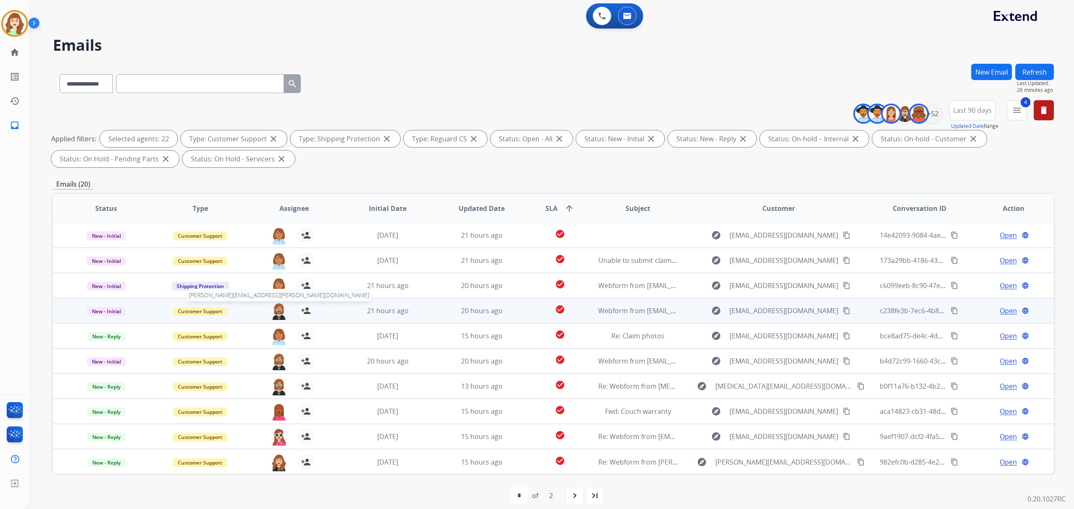
click at [277, 308] on img at bounding box center [279, 312] width 17 height 18
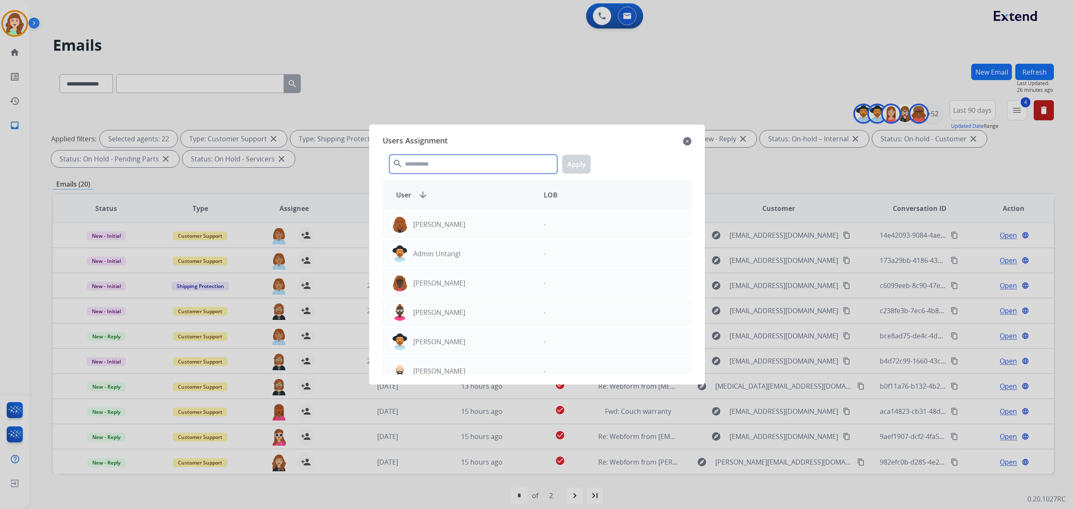
click at [422, 161] on input "text" at bounding box center [473, 164] width 168 height 19
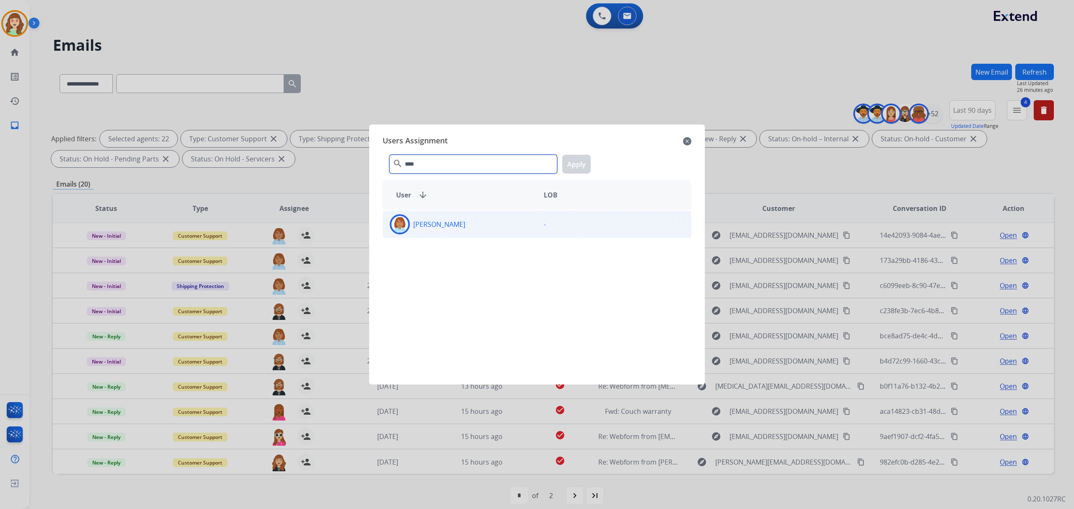
type input "****"
drag, startPoint x: 475, startPoint y: 227, endPoint x: 499, endPoint y: 216, distance: 26.5
click at [476, 226] on div "[PERSON_NAME]" at bounding box center [460, 224] width 154 height 20
click at [576, 166] on button "Apply" at bounding box center [576, 164] width 29 height 19
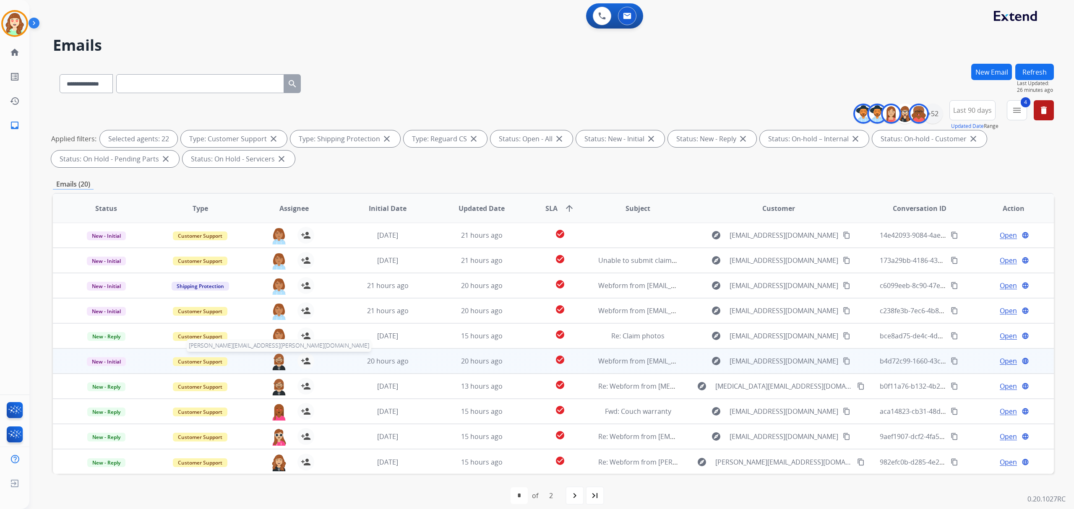
click at [278, 361] on img at bounding box center [279, 362] width 17 height 18
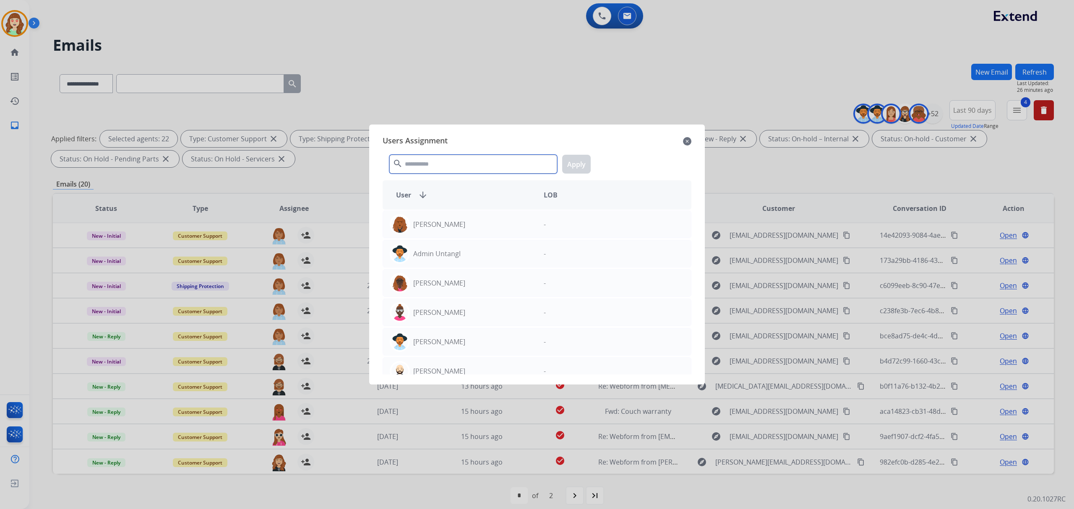
click at [438, 167] on input "text" at bounding box center [473, 164] width 168 height 19
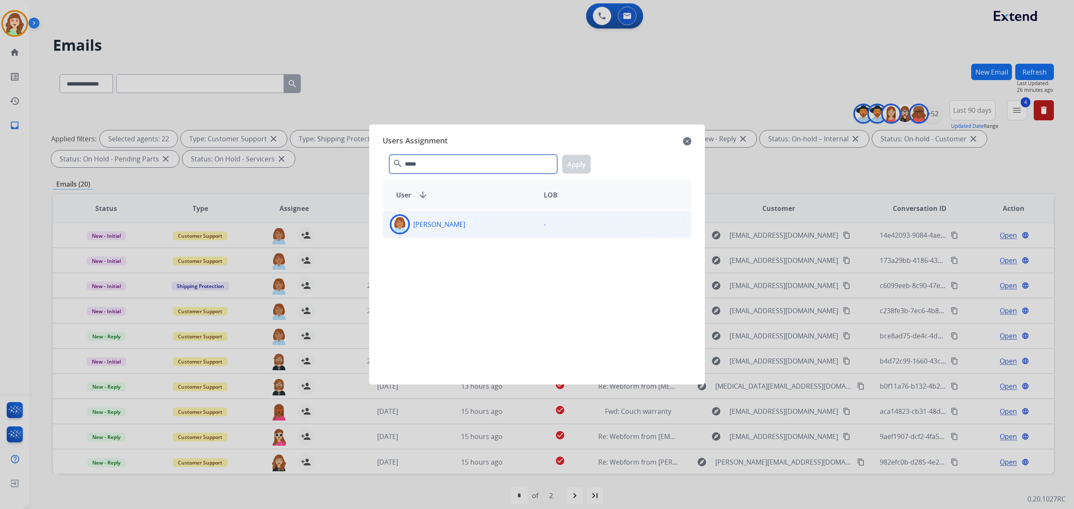
type input "*****"
click at [504, 224] on div "[PERSON_NAME]" at bounding box center [460, 224] width 154 height 20
click at [570, 160] on button "Apply" at bounding box center [576, 164] width 29 height 19
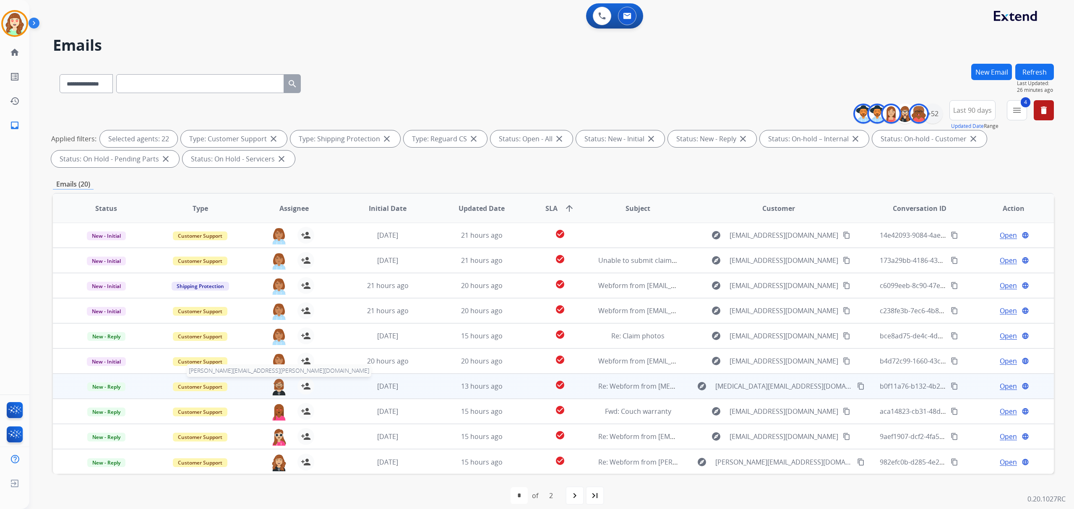
click at [276, 385] on img at bounding box center [279, 387] width 17 height 18
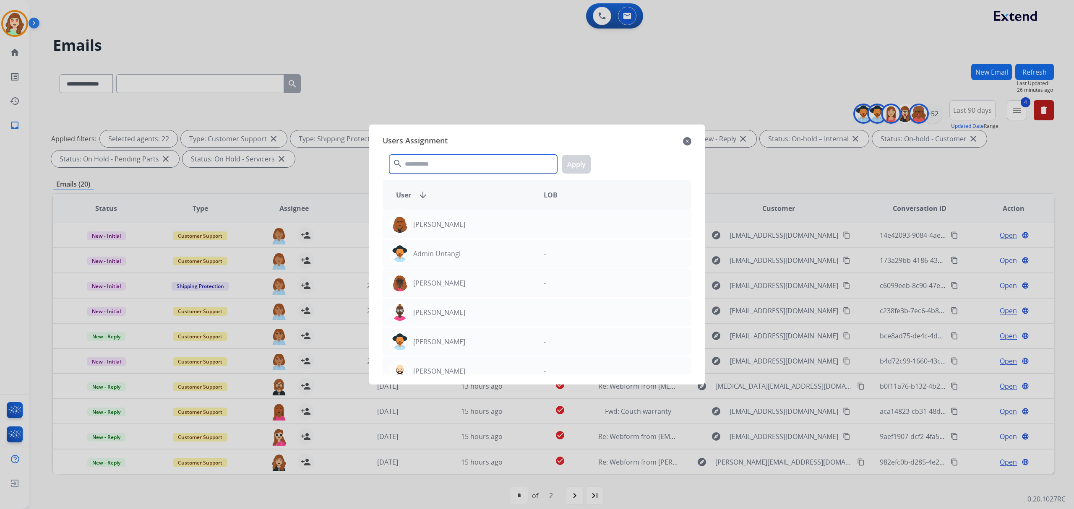
click at [482, 170] on input "text" at bounding box center [473, 164] width 168 height 19
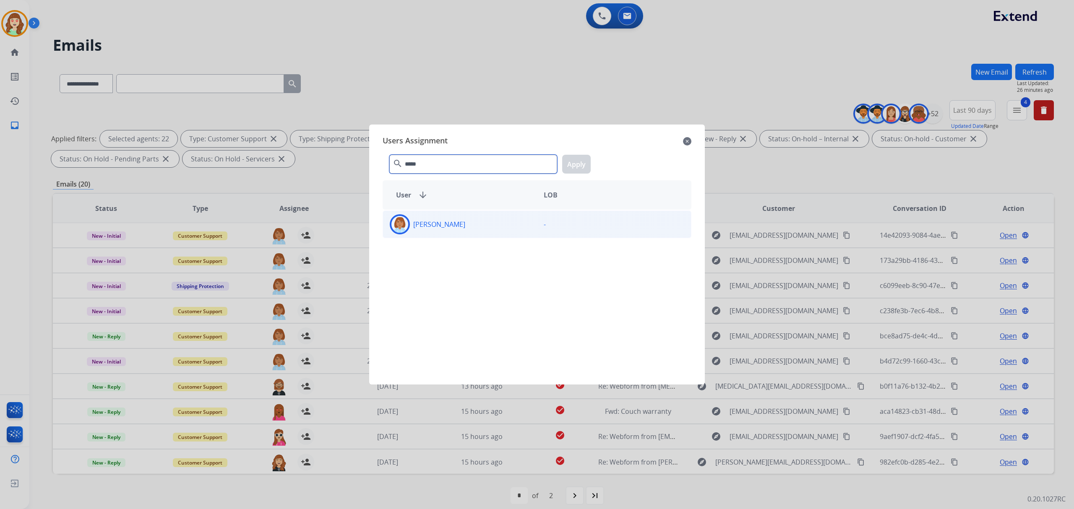
type input "*****"
click at [537, 227] on div "-" at bounding box center [614, 224] width 154 height 20
click at [575, 163] on button "Apply" at bounding box center [576, 164] width 29 height 19
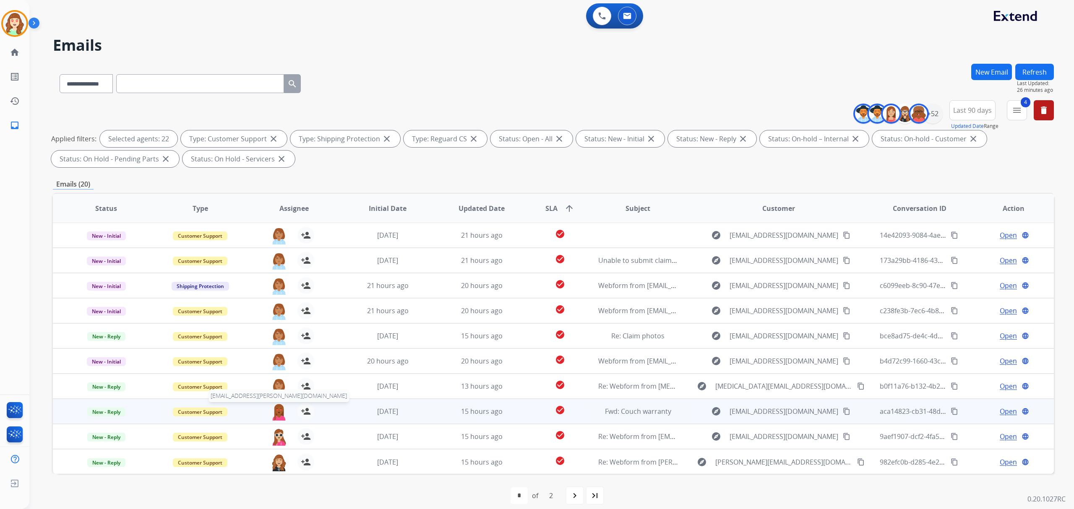
click at [281, 413] on img at bounding box center [279, 412] width 17 height 18
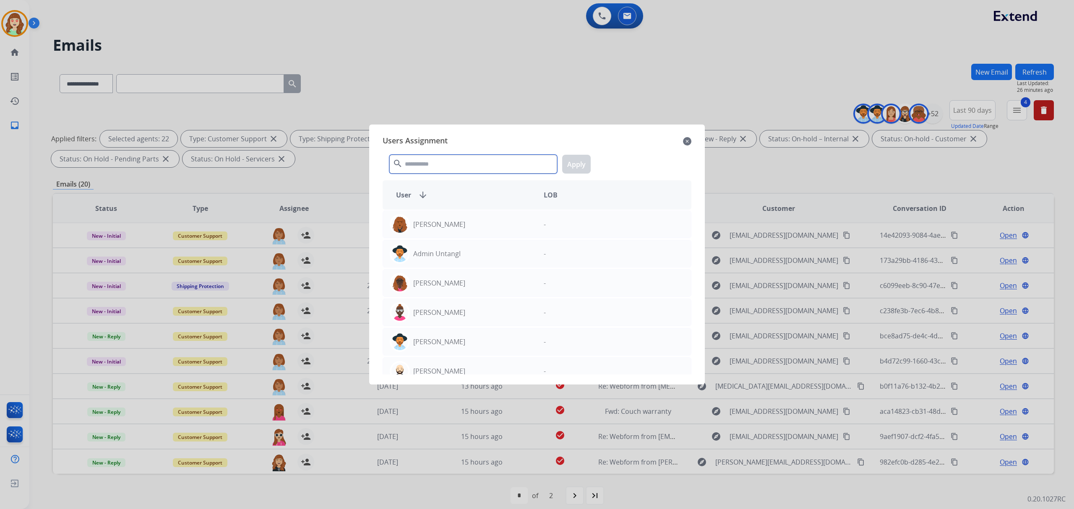
click at [494, 160] on input "text" at bounding box center [473, 164] width 168 height 19
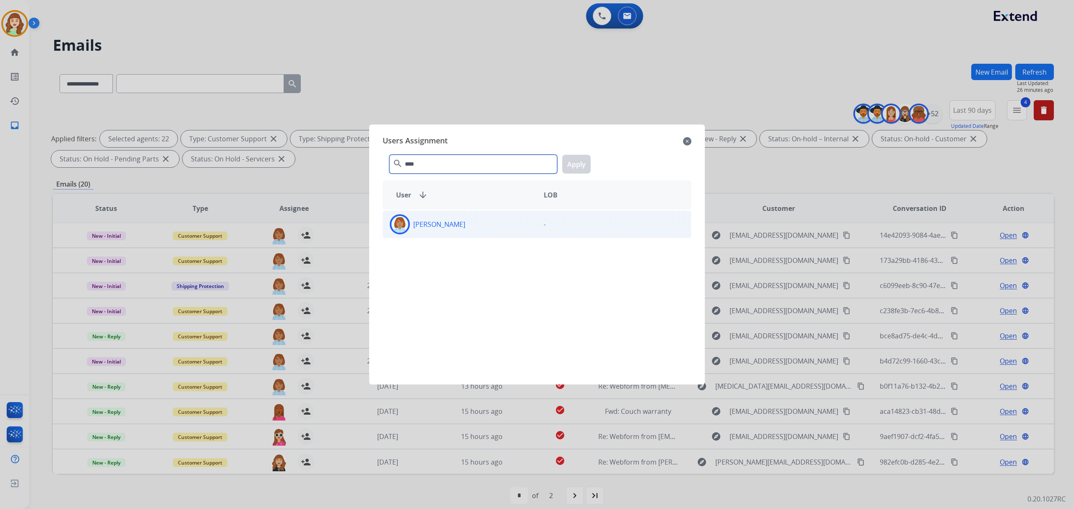
type input "****"
click at [488, 231] on div "[PERSON_NAME]" at bounding box center [460, 224] width 154 height 20
click at [582, 159] on button "Apply" at bounding box center [576, 164] width 29 height 19
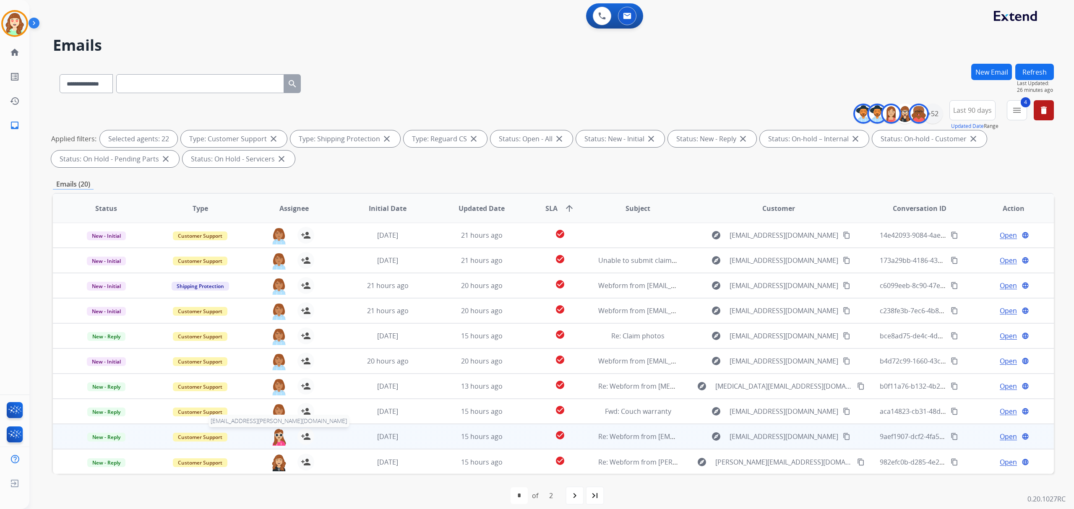
click at [279, 437] on img at bounding box center [279, 437] width 17 height 18
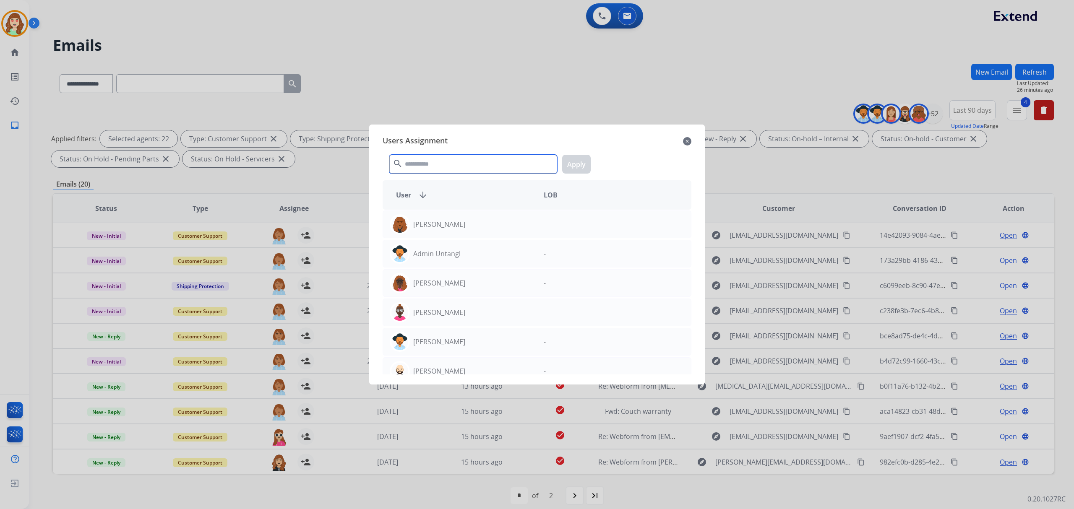
drag, startPoint x: 420, startPoint y: 164, endPoint x: 436, endPoint y: 153, distance: 20.2
click at [430, 158] on input "text" at bounding box center [473, 164] width 168 height 19
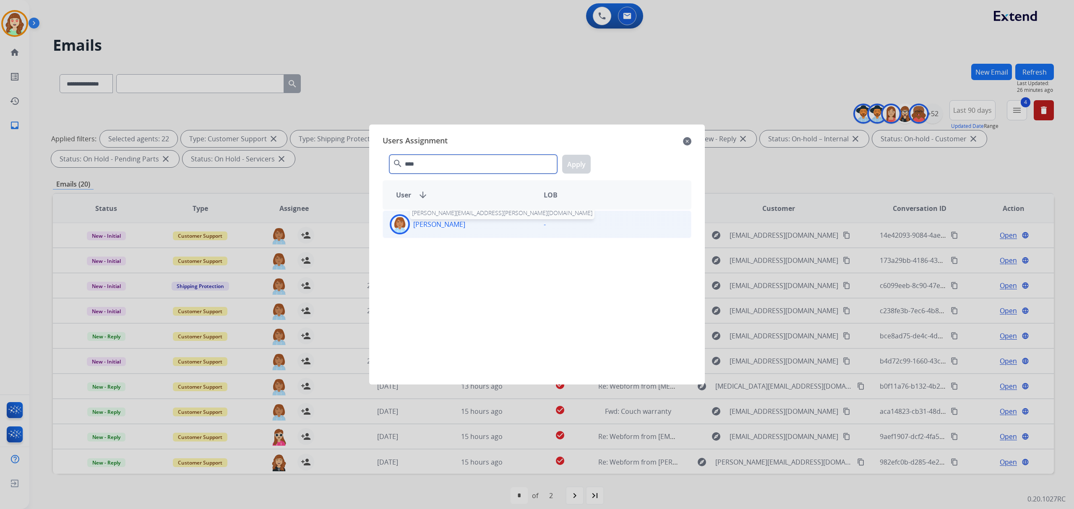
type input "****"
drag, startPoint x: 461, startPoint y: 226, endPoint x: 471, endPoint y: 224, distance: 10.2
click at [462, 227] on p "[PERSON_NAME]" at bounding box center [439, 224] width 52 height 10
click at [574, 164] on button "Apply" at bounding box center [576, 164] width 29 height 19
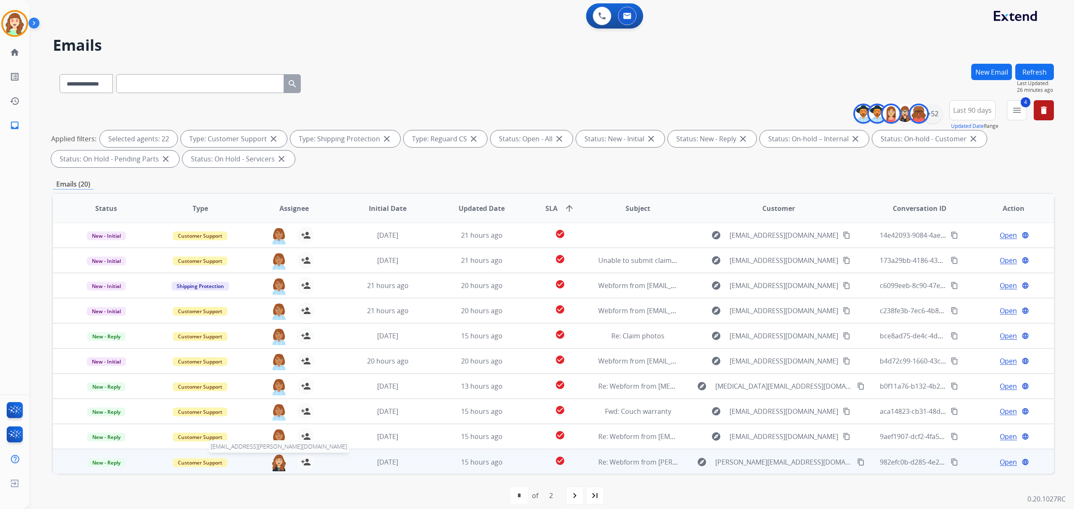
click at [275, 462] on img at bounding box center [279, 463] width 17 height 18
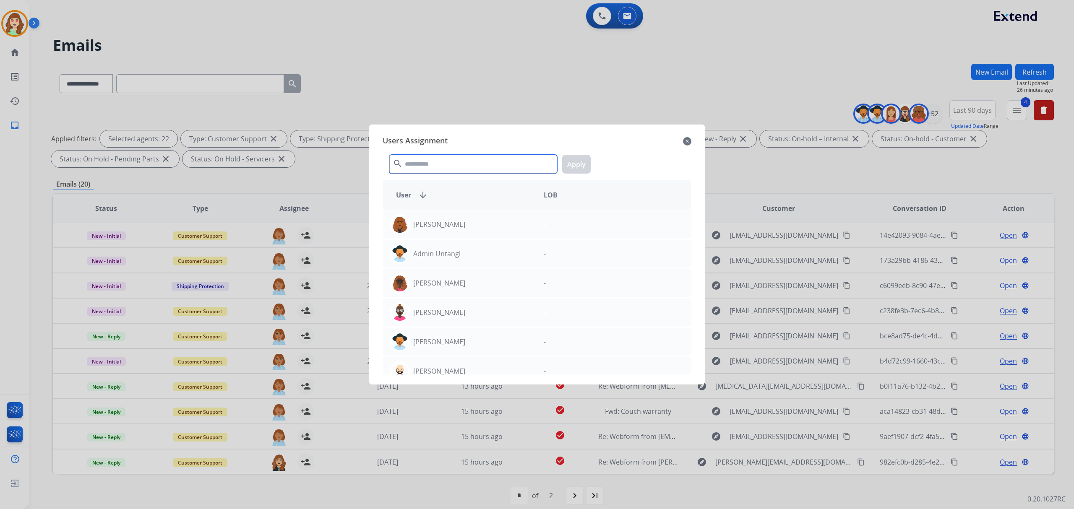
click at [433, 163] on input "text" at bounding box center [473, 164] width 168 height 19
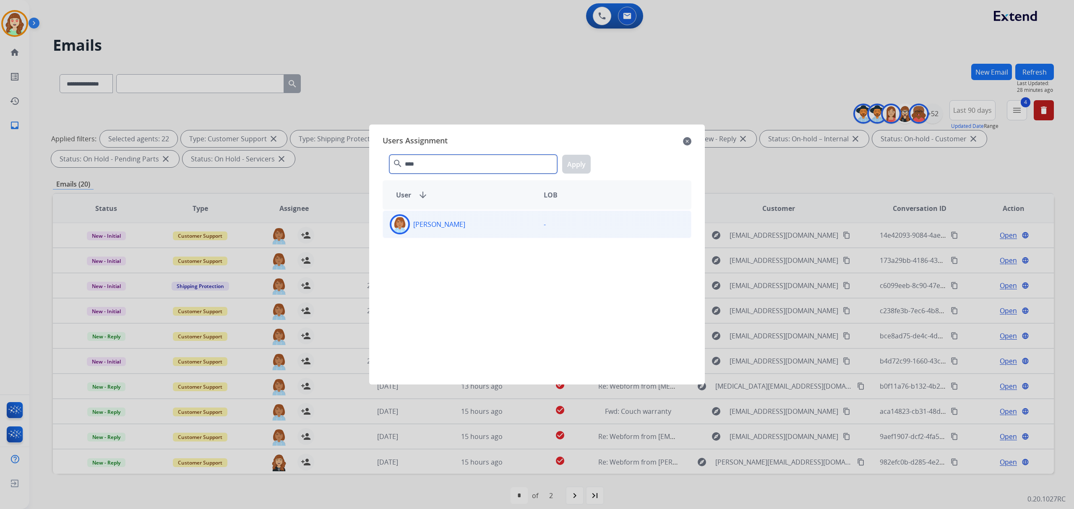
type input "****"
drag, startPoint x: 511, startPoint y: 227, endPoint x: 565, endPoint y: 197, distance: 62.0
click at [512, 224] on div "[PERSON_NAME]" at bounding box center [460, 224] width 154 height 20
click at [574, 164] on button "Apply" at bounding box center [576, 164] width 29 height 19
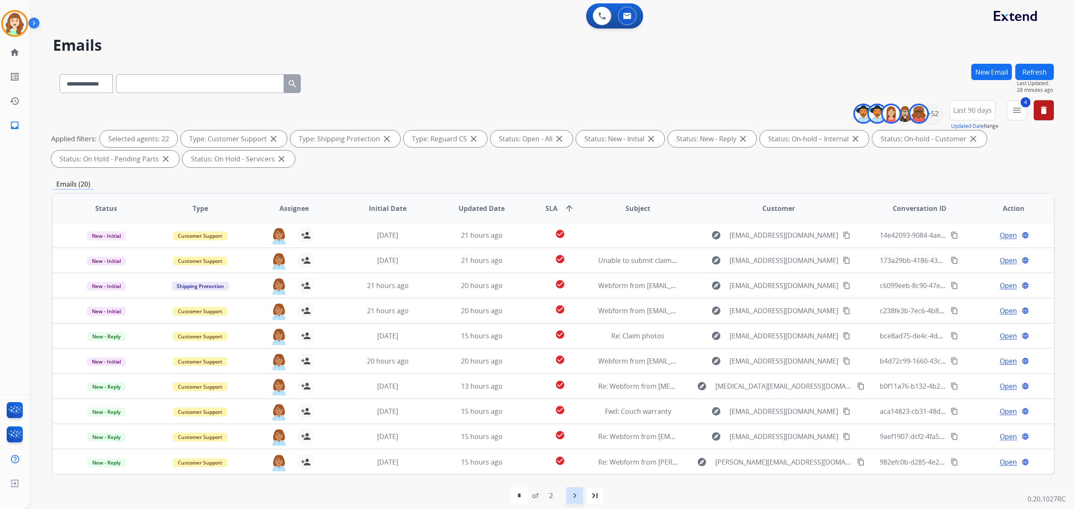
click at [579, 492] on mat-icon "navigate_next" at bounding box center [575, 496] width 10 height 10
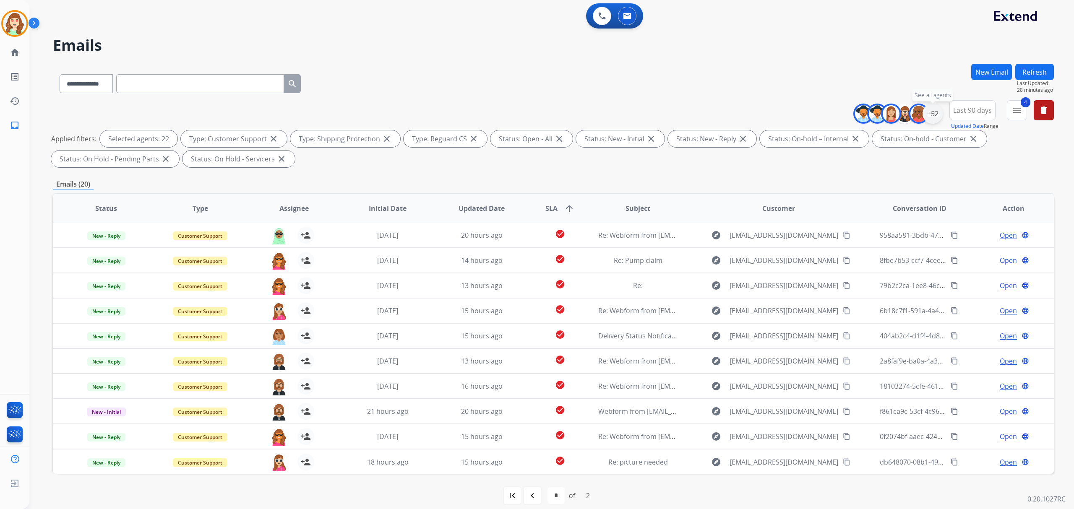
click at [934, 108] on div "+52" at bounding box center [933, 114] width 20 height 20
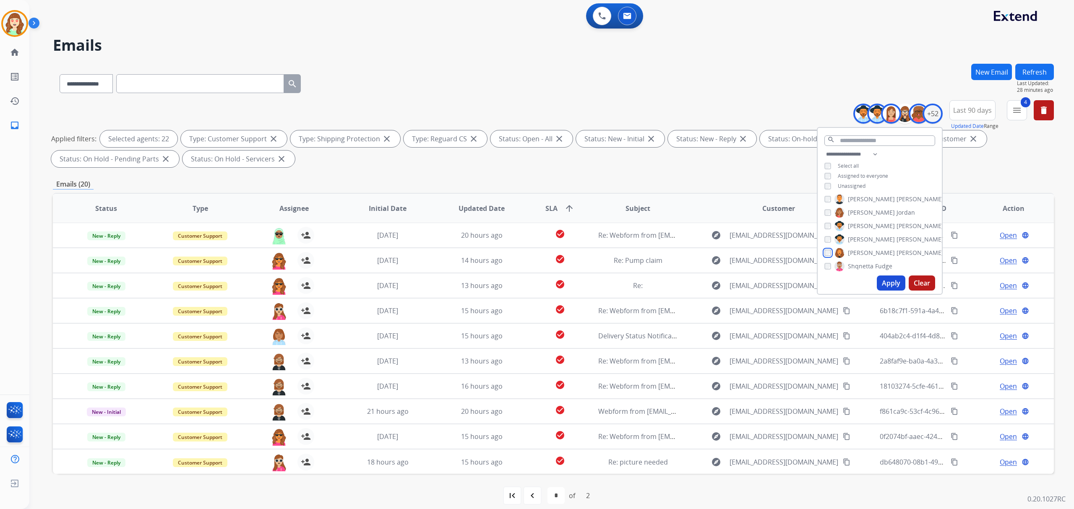
scroll to position [570, 0]
click at [884, 284] on button "Apply" at bounding box center [891, 283] width 29 height 15
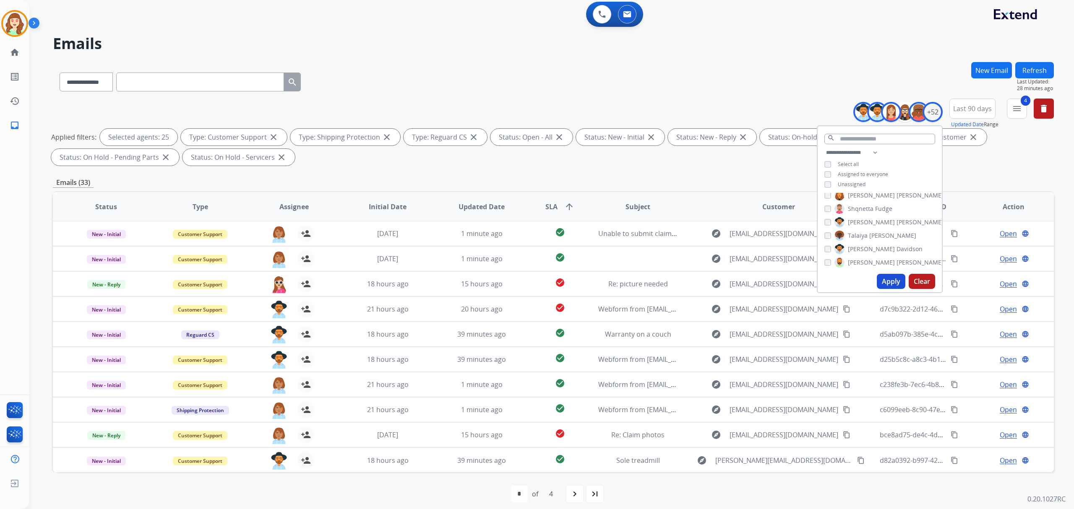
scroll to position [0, 0]
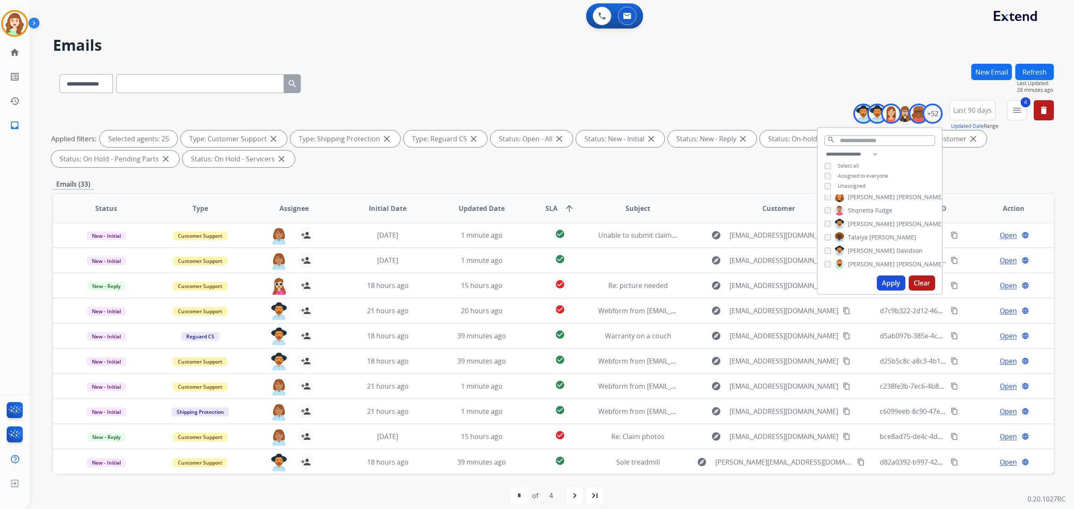
click at [889, 281] on button "Apply" at bounding box center [891, 283] width 29 height 15
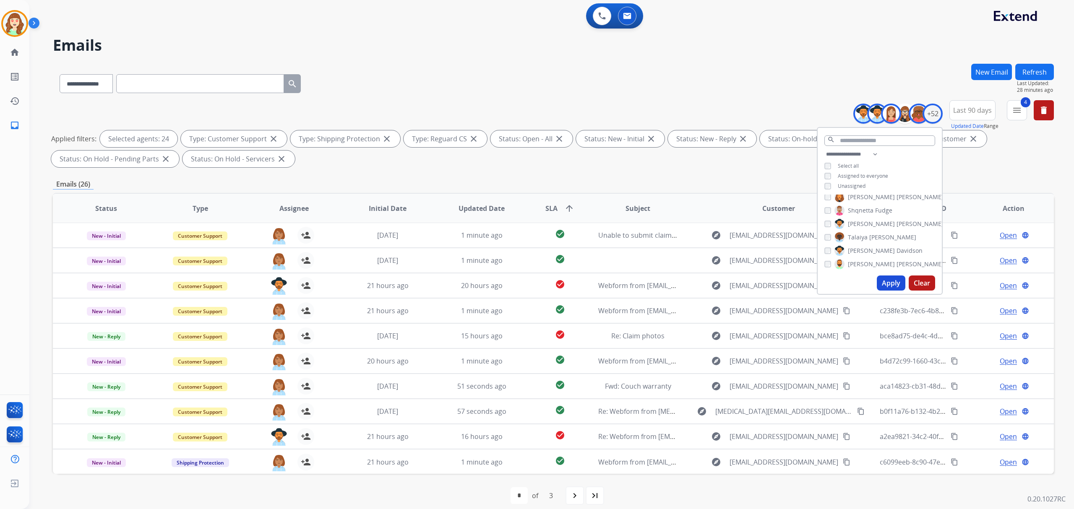
scroll to position [514, 0]
click at [860, 143] on input "text" at bounding box center [879, 141] width 111 height 10
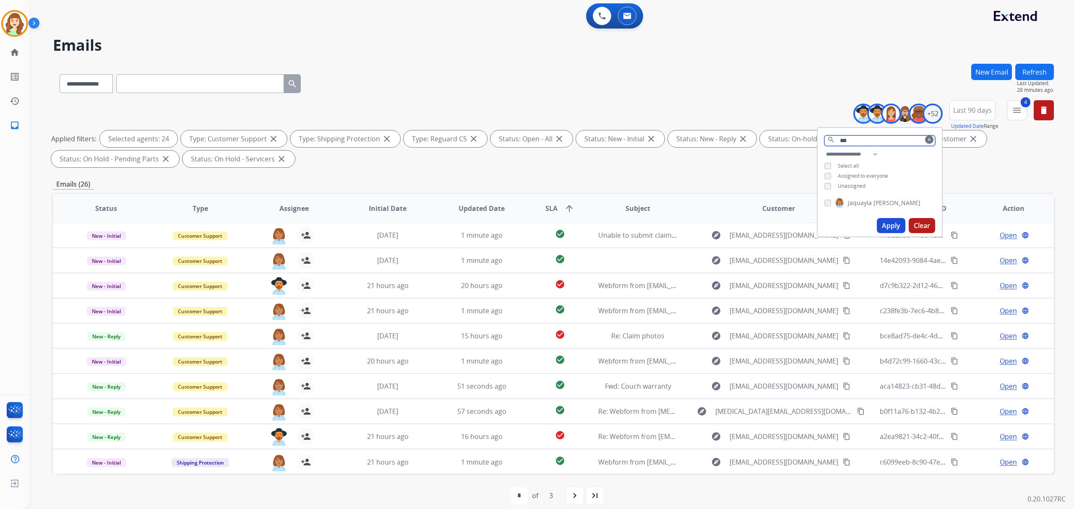
type input "***"
click at [891, 222] on button "Apply" at bounding box center [891, 225] width 29 height 15
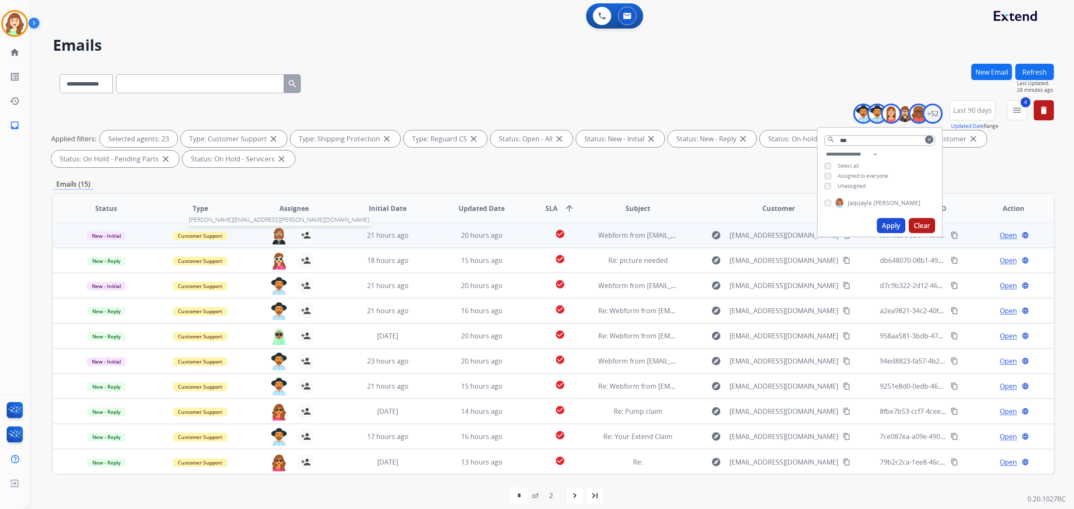
click at [279, 230] on img at bounding box center [279, 236] width 17 height 18
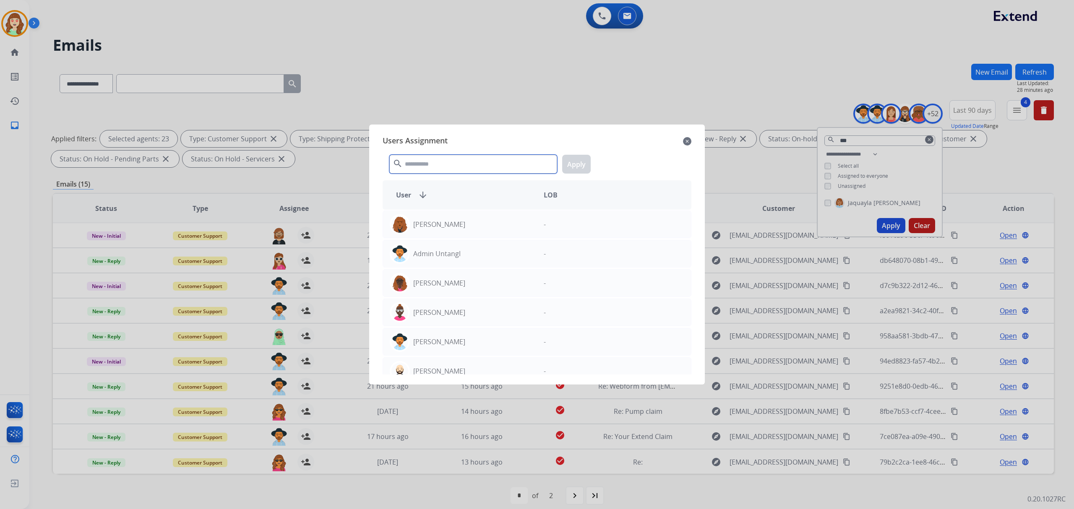
click at [431, 160] on input "text" at bounding box center [473, 164] width 168 height 19
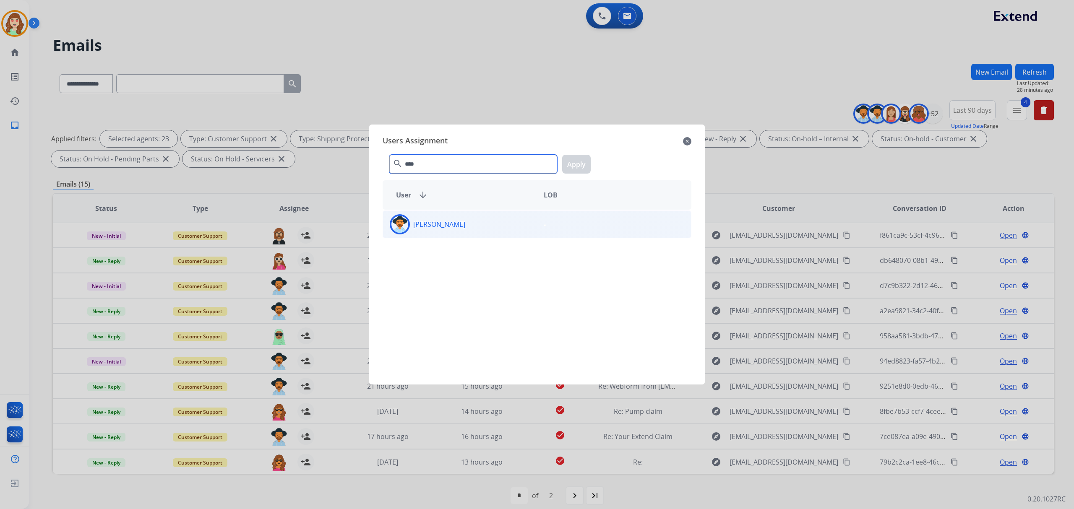
type input "****"
drag, startPoint x: 479, startPoint y: 232, endPoint x: 488, endPoint y: 227, distance: 9.8
click at [481, 230] on div "[PERSON_NAME]" at bounding box center [460, 224] width 154 height 20
click at [578, 163] on button "Apply" at bounding box center [576, 164] width 29 height 19
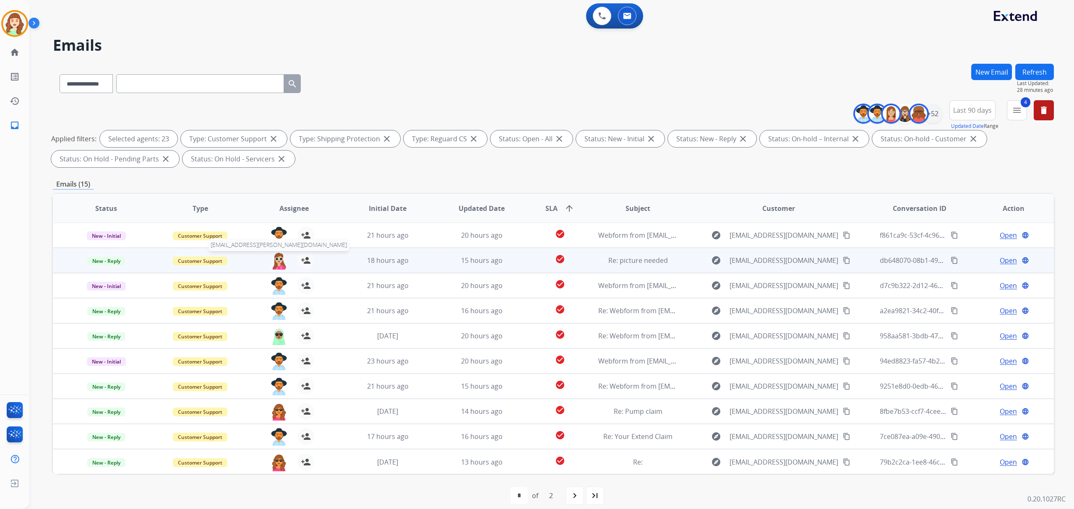
click at [276, 263] on img at bounding box center [279, 261] width 17 height 18
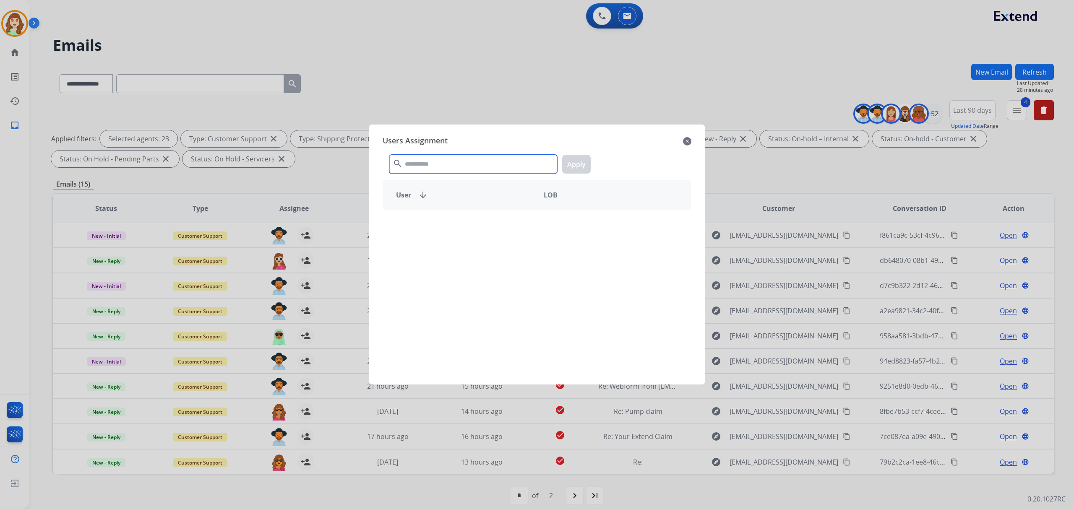
click at [448, 164] on input "text" at bounding box center [473, 164] width 168 height 19
type input "*****"
drag, startPoint x: 506, startPoint y: 243, endPoint x: 511, endPoint y: 224, distance: 19.1
click at [506, 242] on div "[PERSON_NAME] -" at bounding box center [537, 292] width 309 height 165
click at [509, 224] on div "[PERSON_NAME]" at bounding box center [460, 224] width 154 height 20
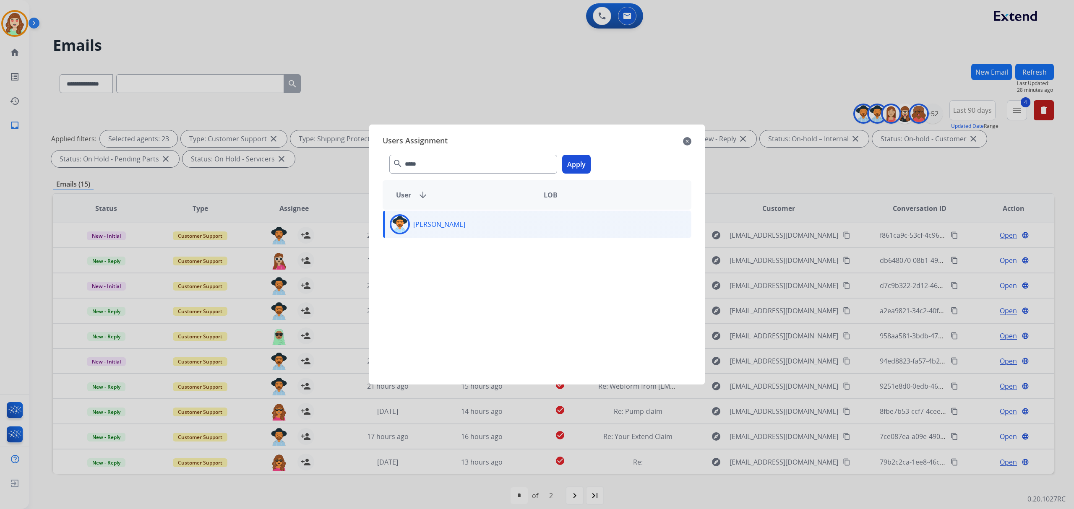
click at [576, 166] on button "Apply" at bounding box center [576, 164] width 29 height 19
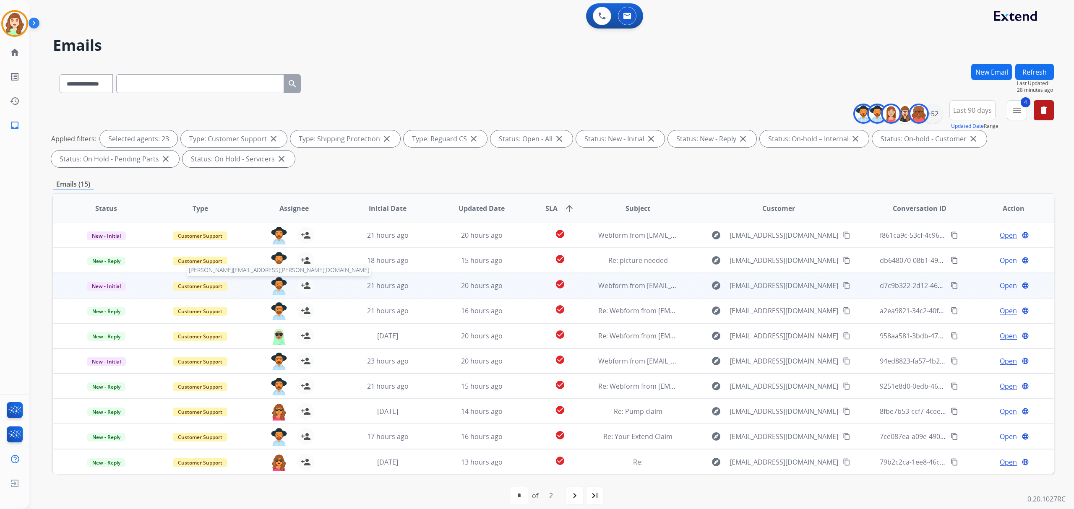
click at [272, 287] on img at bounding box center [279, 286] width 17 height 18
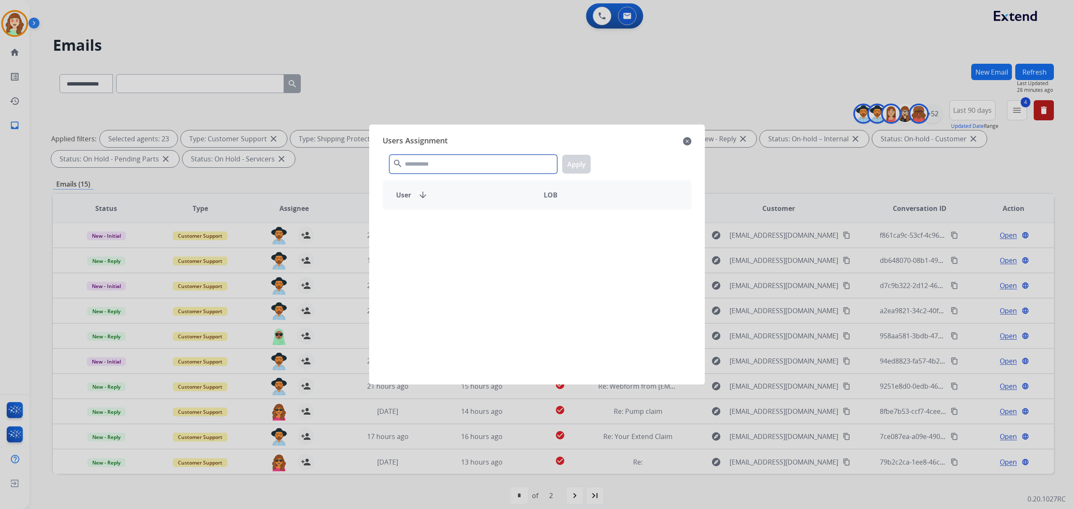
click at [464, 165] on input "text" at bounding box center [473, 164] width 168 height 19
type input "****"
click at [454, 223] on p "[PERSON_NAME]" at bounding box center [439, 224] width 52 height 10
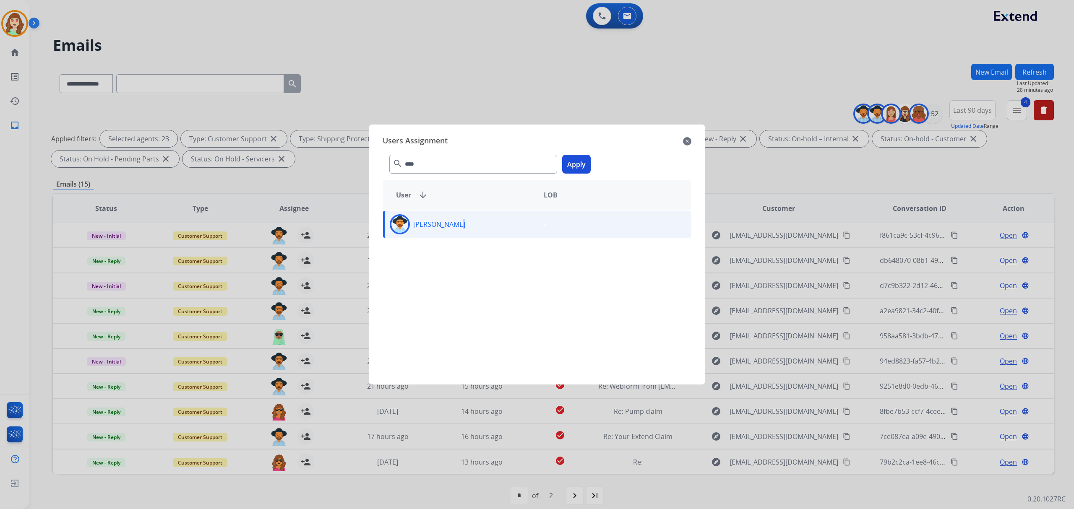
click at [577, 162] on button "Apply" at bounding box center [576, 164] width 29 height 19
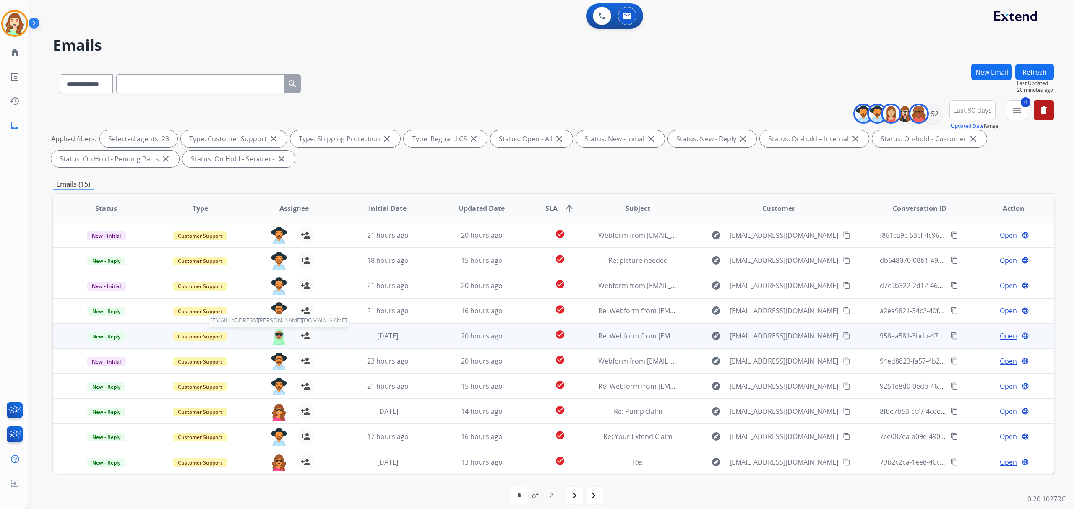
click at [278, 335] on img at bounding box center [279, 337] width 17 height 18
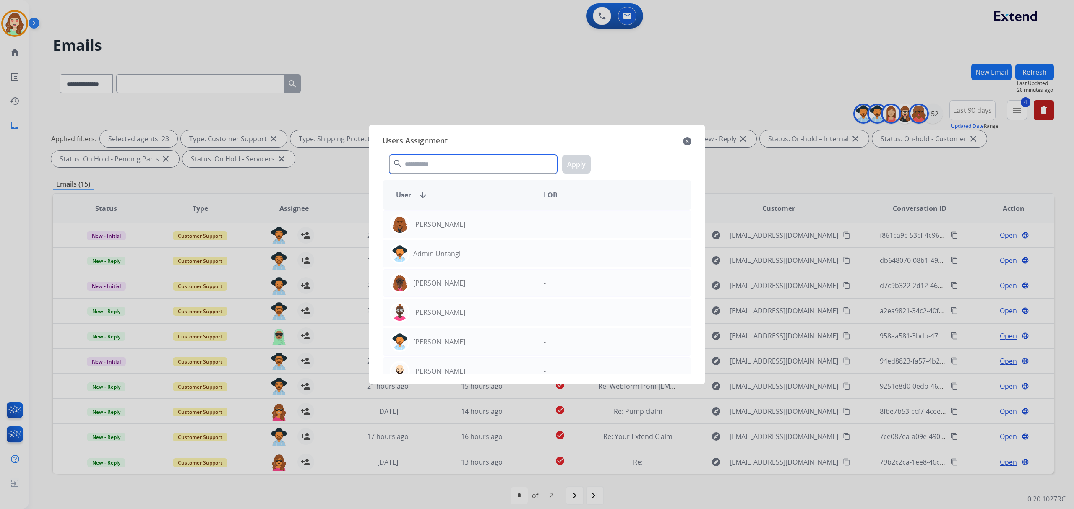
click at [460, 168] on input "text" at bounding box center [473, 164] width 168 height 19
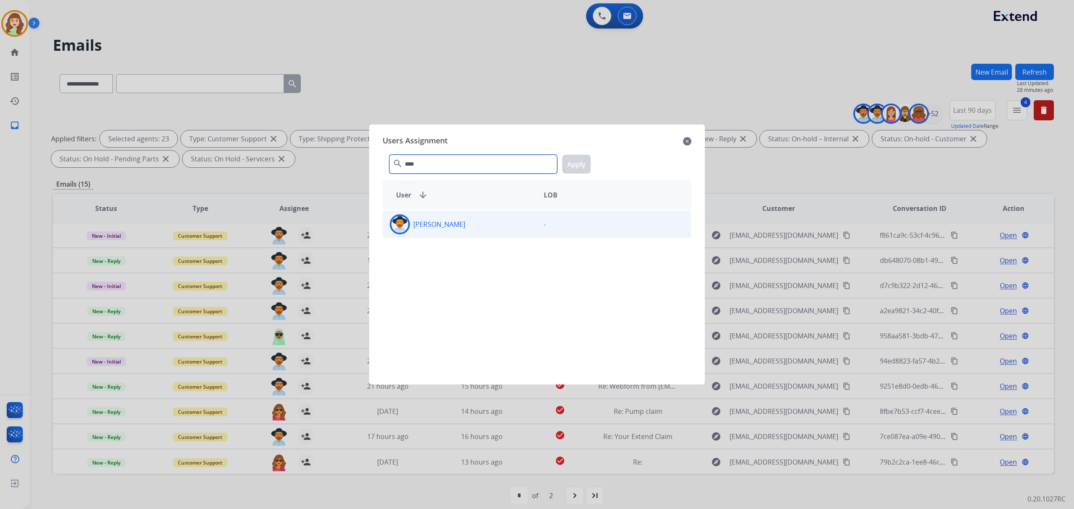
type input "****"
click at [487, 229] on div "[PERSON_NAME]" at bounding box center [460, 224] width 154 height 20
click at [573, 162] on button "Apply" at bounding box center [576, 164] width 29 height 19
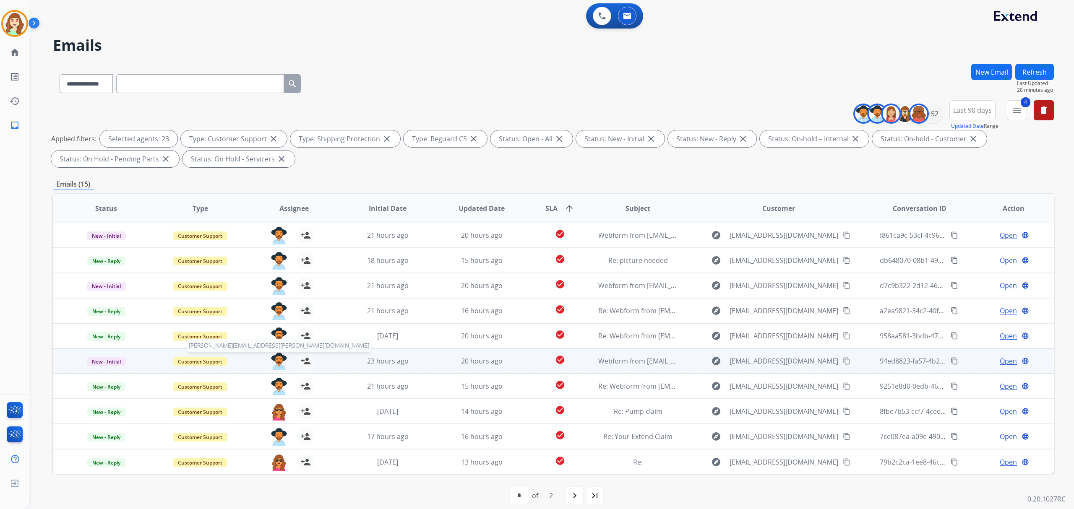
click at [277, 359] on img at bounding box center [279, 362] width 17 height 18
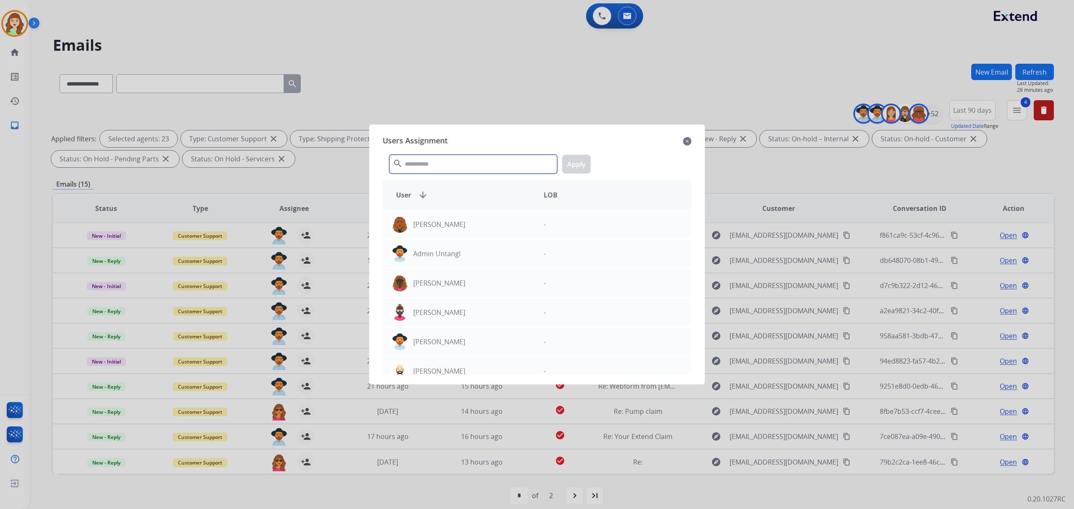
click at [459, 160] on input "text" at bounding box center [473, 164] width 168 height 19
click at [685, 139] on mat-icon "close" at bounding box center [687, 141] width 8 height 10
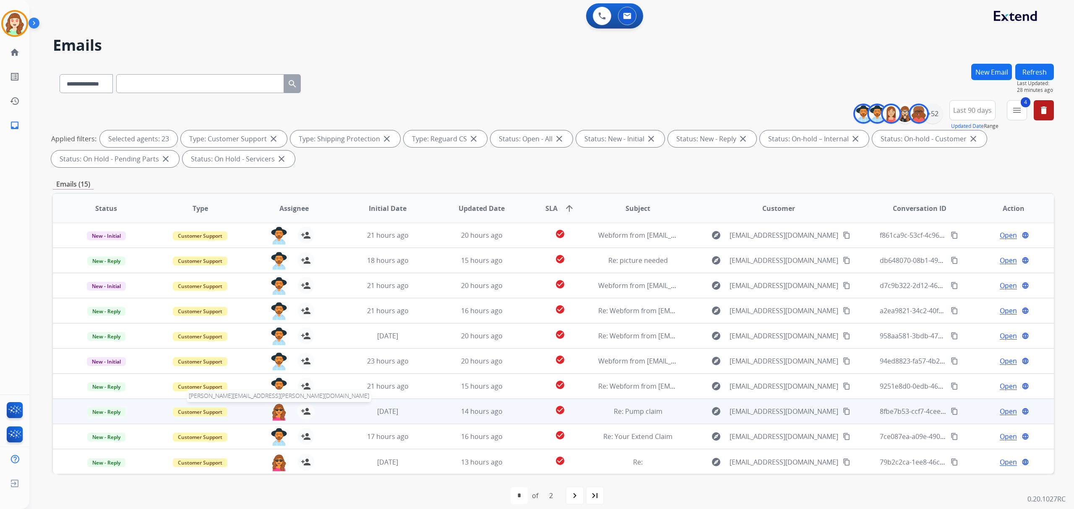
click at [276, 410] on img at bounding box center [279, 412] width 17 height 18
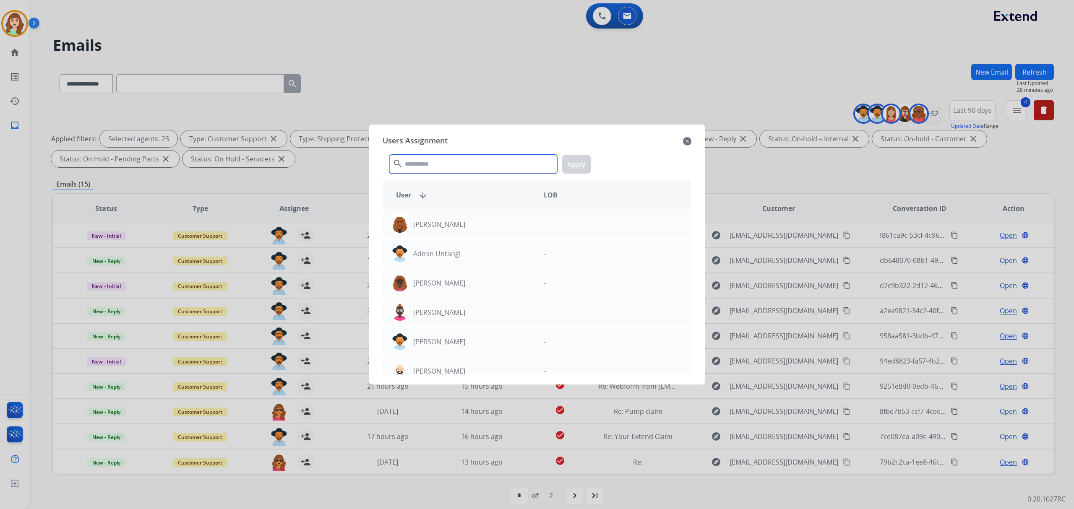
drag, startPoint x: 460, startPoint y: 163, endPoint x: 469, endPoint y: 163, distance: 8.4
click at [467, 163] on input "text" at bounding box center [473, 164] width 168 height 19
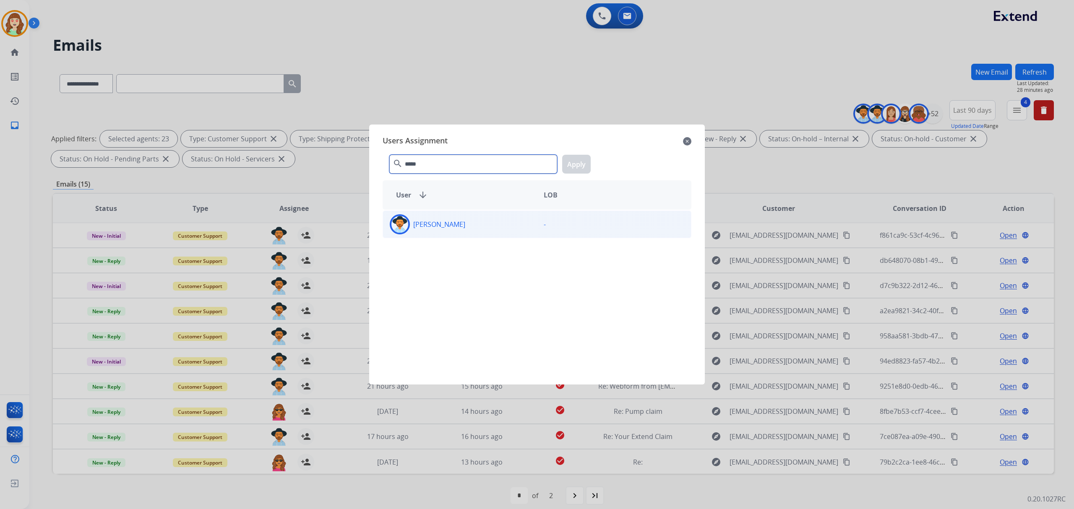
type input "*****"
click at [462, 222] on p "[PERSON_NAME]" at bounding box center [439, 224] width 52 height 10
click at [586, 164] on button "Apply" at bounding box center [576, 164] width 29 height 19
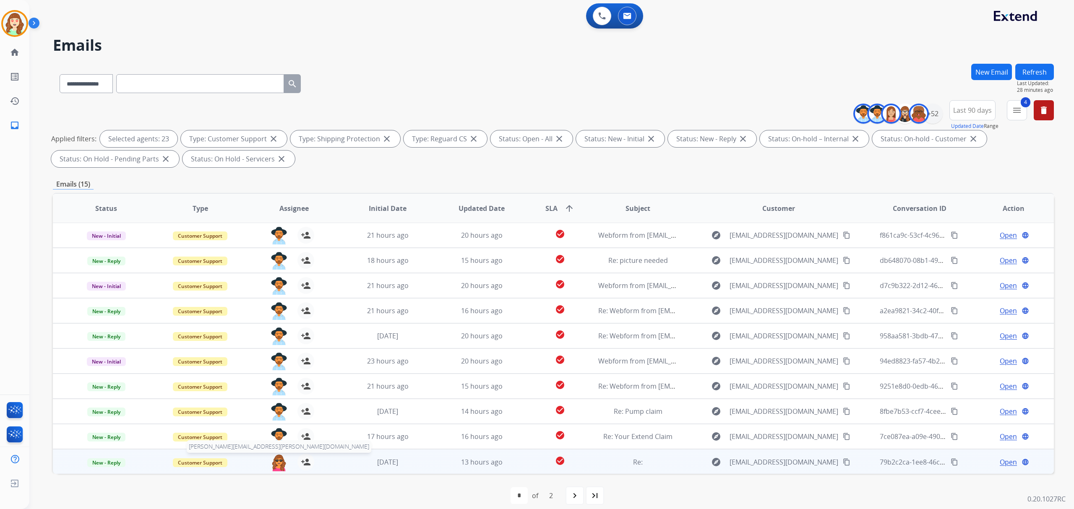
click at [277, 465] on img at bounding box center [279, 463] width 17 height 18
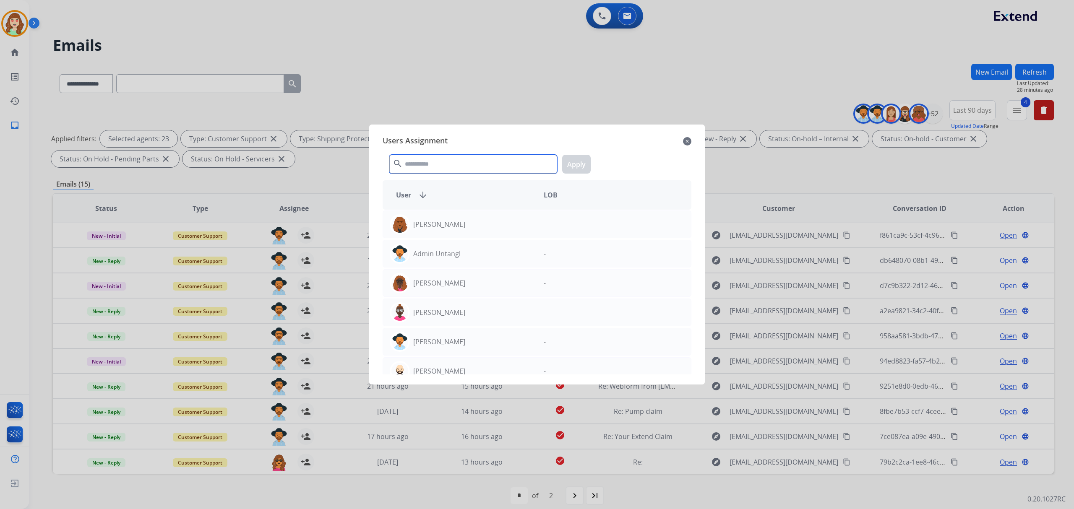
click at [467, 170] on input "text" at bounding box center [473, 164] width 168 height 19
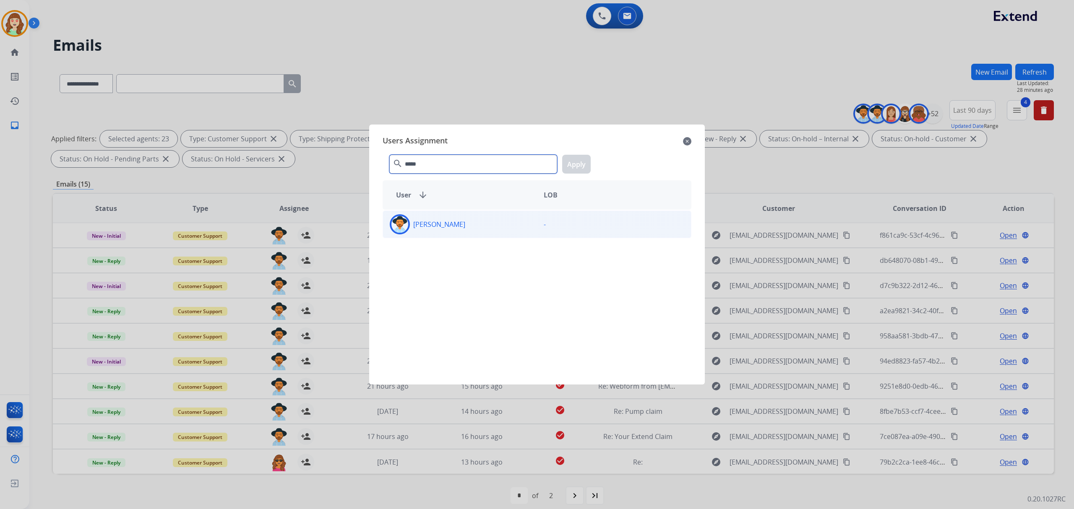
type input "*****"
drag, startPoint x: 467, startPoint y: 229, endPoint x: 570, endPoint y: 177, distance: 114.8
click at [468, 230] on div "[PERSON_NAME]" at bounding box center [460, 224] width 154 height 20
drag, startPoint x: 578, startPoint y: 162, endPoint x: 561, endPoint y: 313, distance: 152.5
click at [578, 163] on button "Apply" at bounding box center [576, 164] width 29 height 19
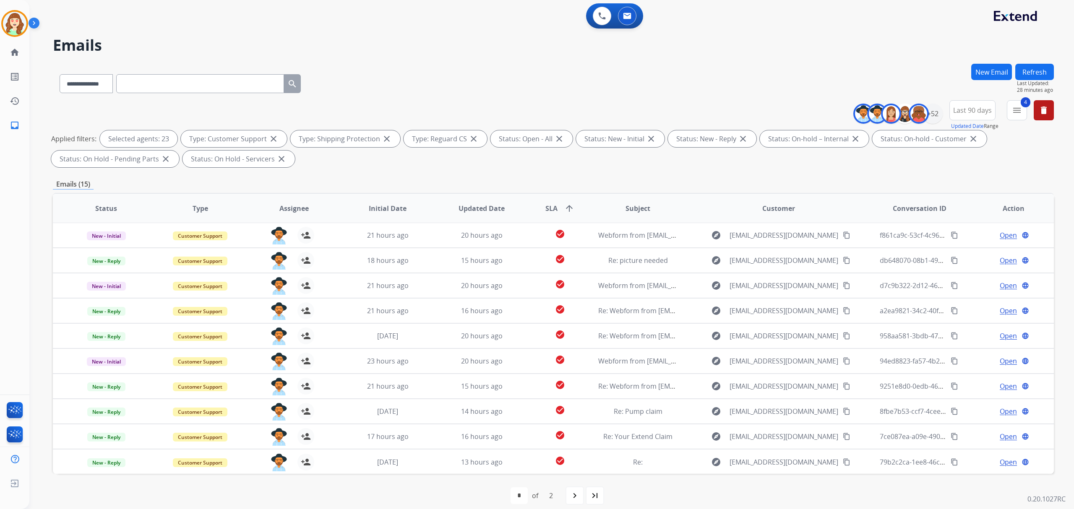
click at [571, 493] on mat-icon "navigate_next" at bounding box center [575, 496] width 10 height 10
select select "*"
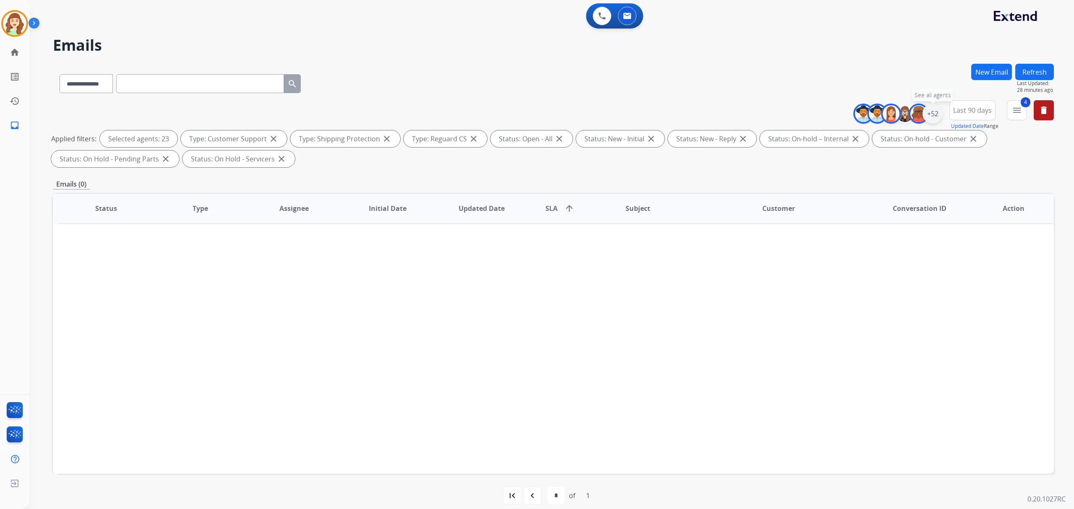
click at [935, 116] on div "+52" at bounding box center [933, 114] width 20 height 20
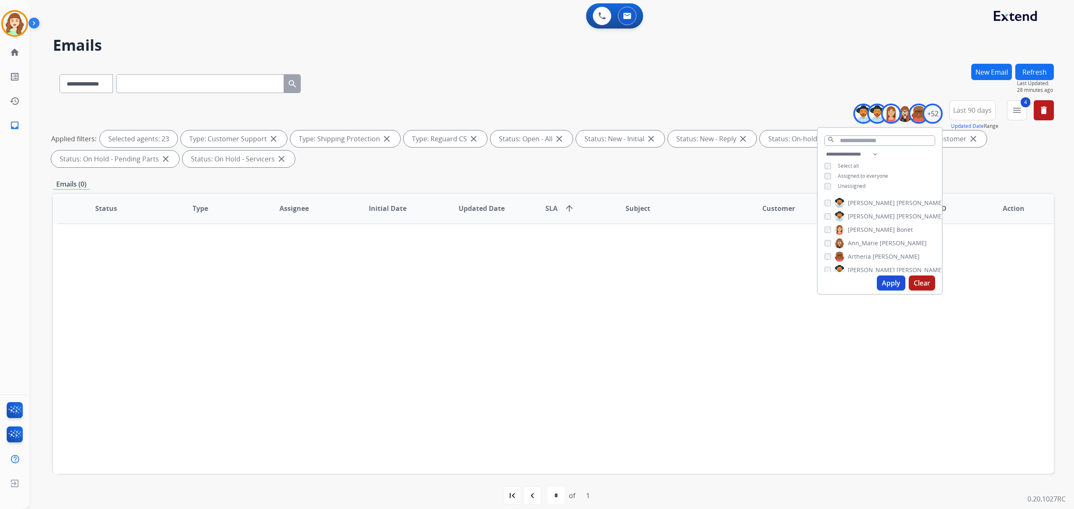
click at [885, 286] on button "Apply" at bounding box center [891, 283] width 29 height 15
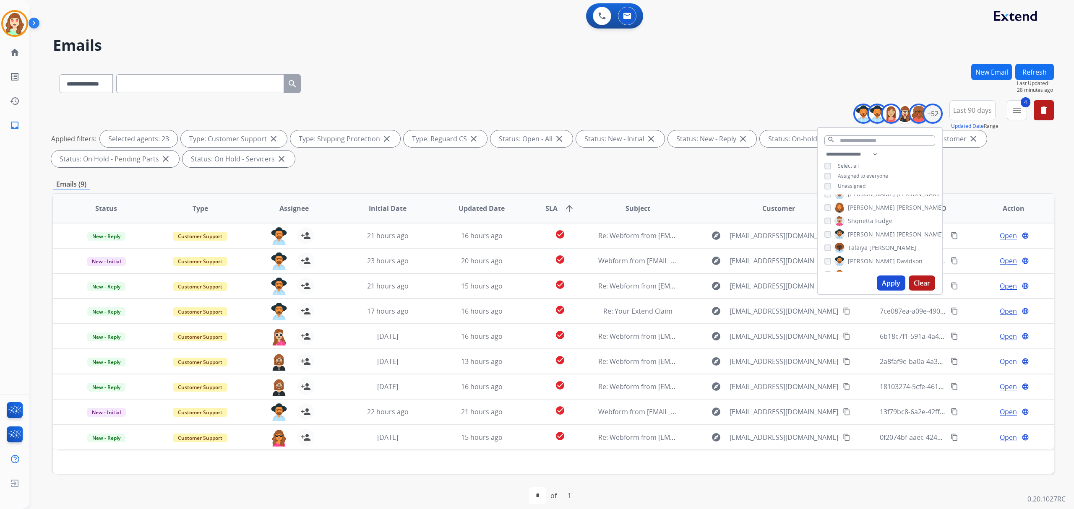
scroll to position [615, 0]
click at [825, 214] on div "[PERSON_NAME]" at bounding box center [883, 219] width 119 height 10
click at [892, 281] on button "Apply" at bounding box center [891, 283] width 29 height 15
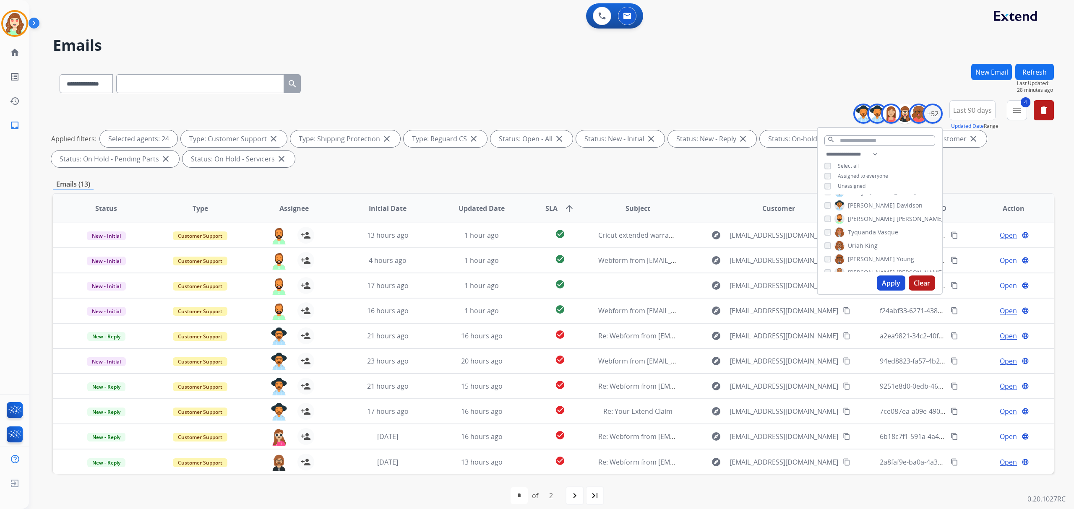
scroll to position [8, 0]
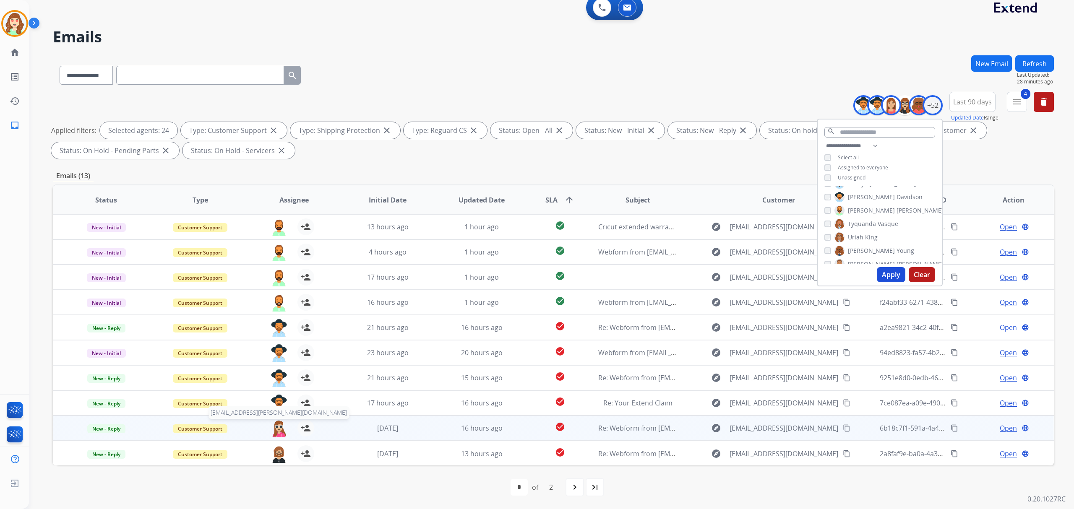
click at [281, 426] on img at bounding box center [279, 429] width 17 height 18
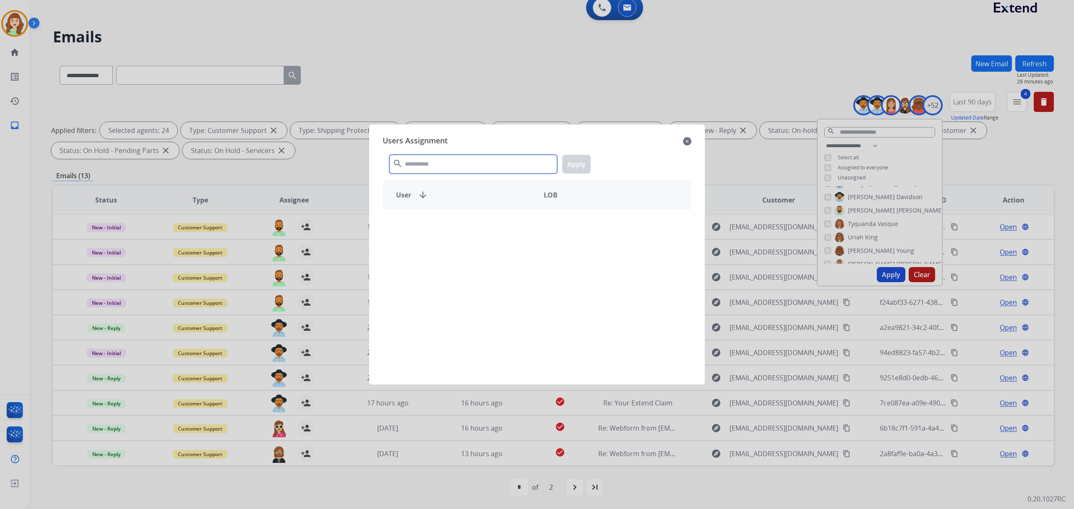
click at [494, 165] on input "text" at bounding box center [473, 164] width 168 height 19
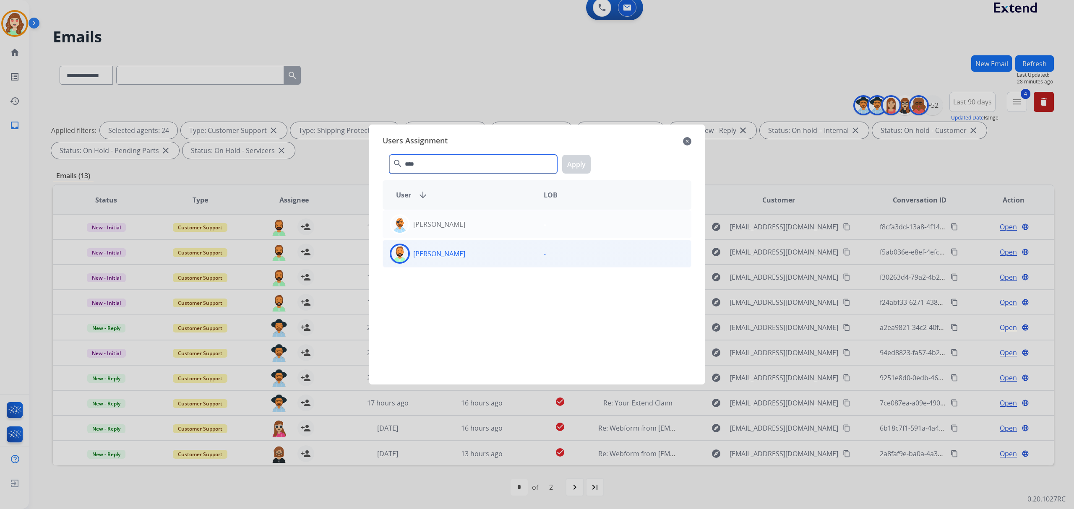
type input "****"
click at [482, 254] on div "[PERSON_NAME]" at bounding box center [460, 254] width 154 height 20
click at [569, 164] on button "Apply" at bounding box center [576, 164] width 29 height 19
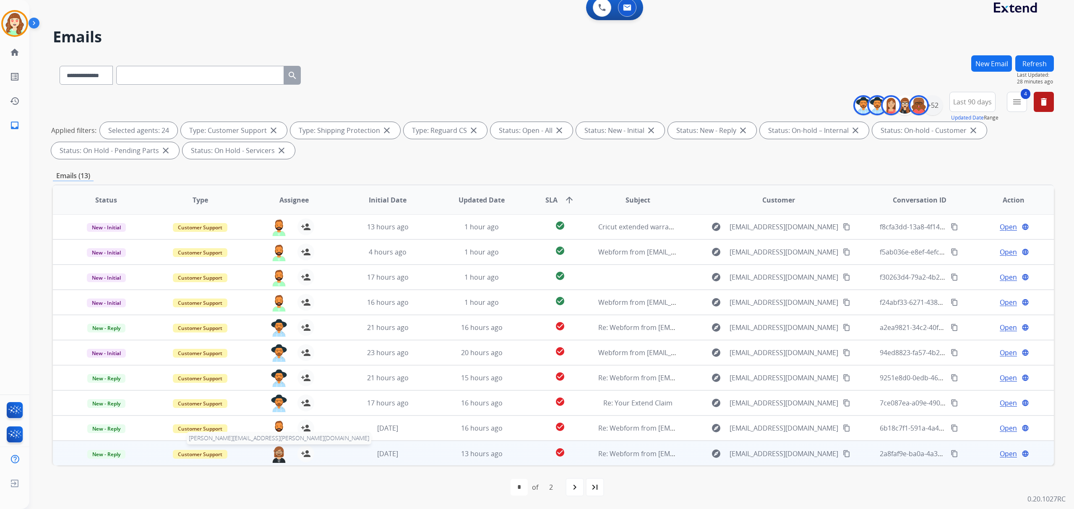
click at [274, 455] on img at bounding box center [279, 455] width 17 height 18
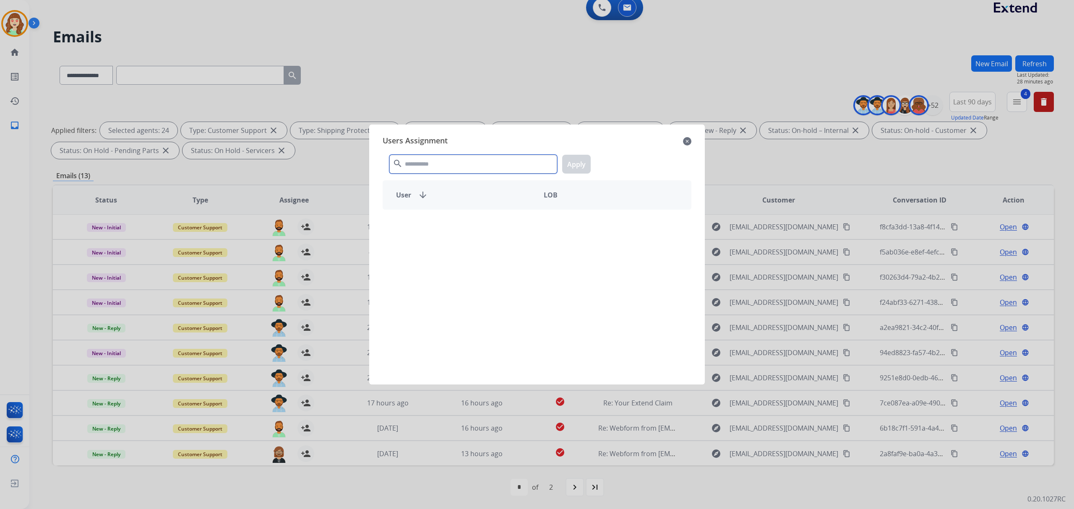
click at [460, 161] on input "text" at bounding box center [473, 164] width 168 height 19
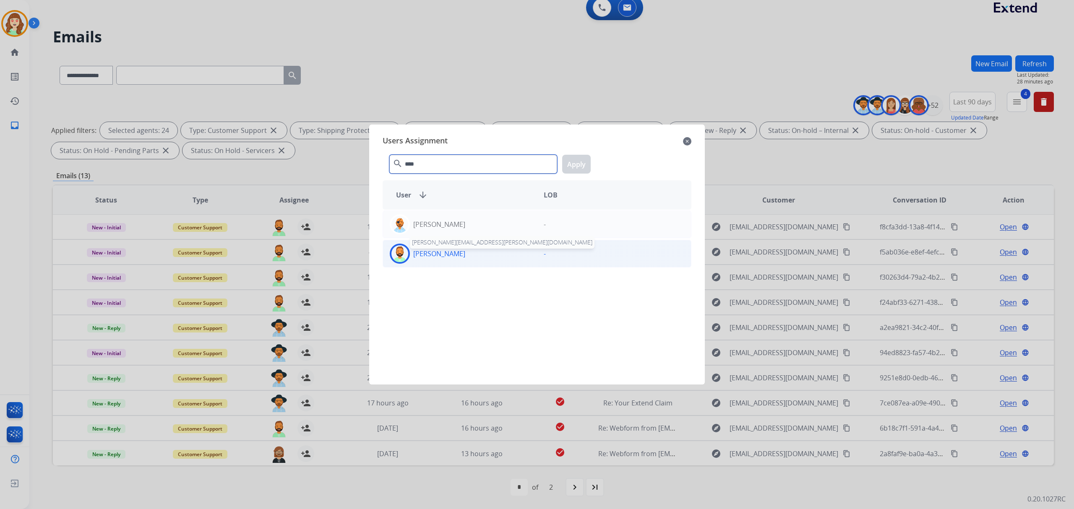
type input "****"
drag, startPoint x: 451, startPoint y: 255, endPoint x: 550, endPoint y: 197, distance: 114.9
click at [451, 254] on p "[PERSON_NAME]" at bounding box center [439, 254] width 52 height 10
drag, startPoint x: 569, startPoint y: 163, endPoint x: 394, endPoint y: 320, distance: 234.7
click at [569, 163] on button "Apply" at bounding box center [576, 164] width 29 height 19
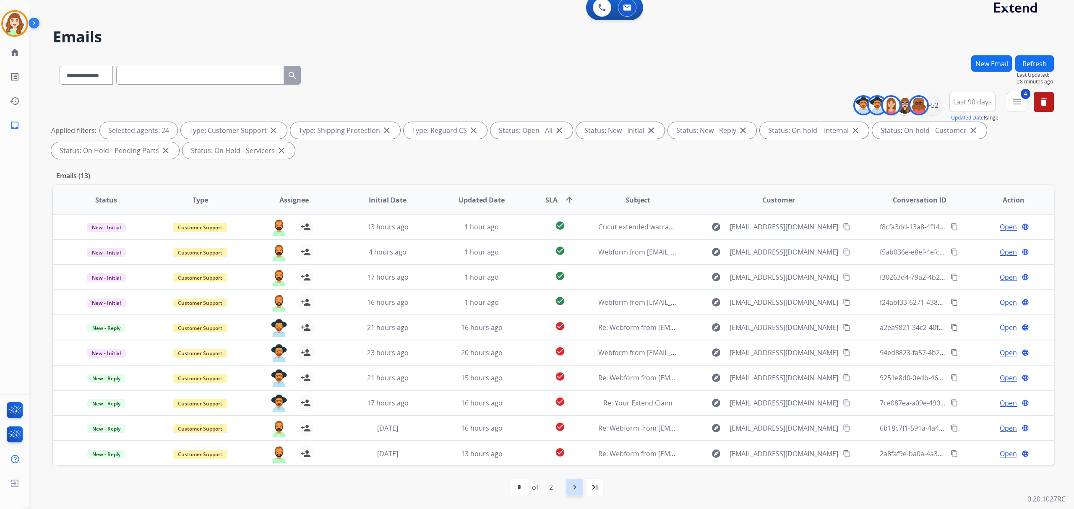
click at [574, 488] on mat-icon "navigate_next" at bounding box center [575, 487] width 10 height 10
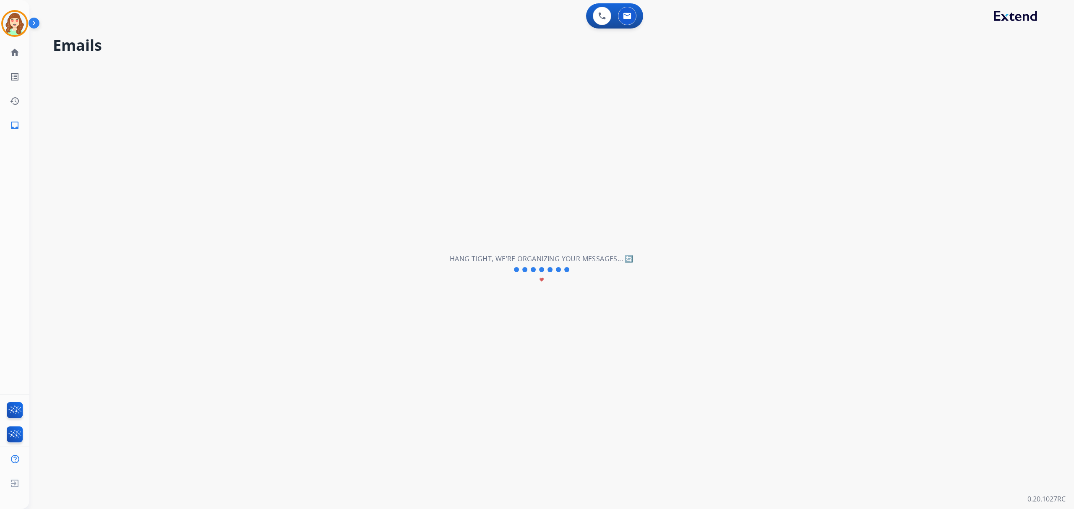
scroll to position [0, 0]
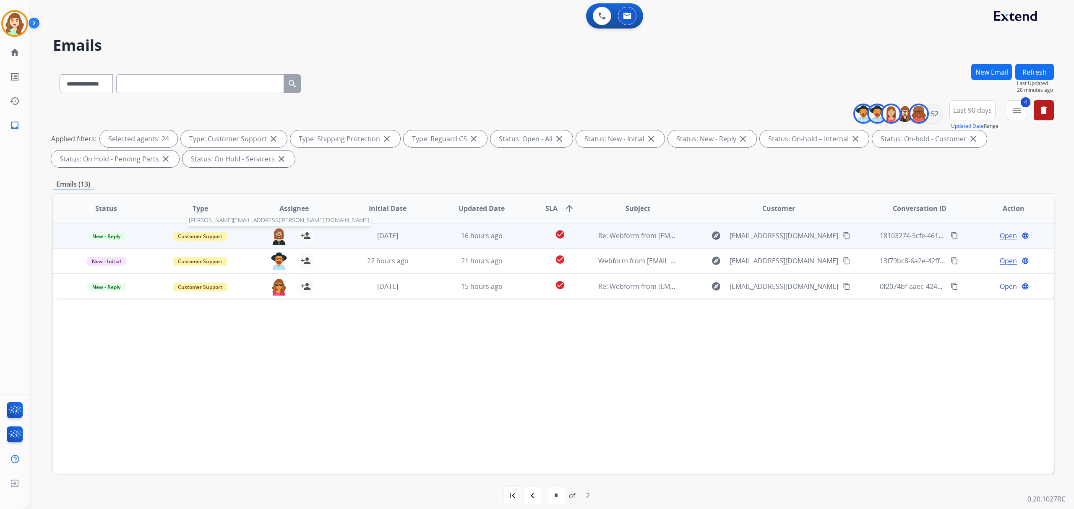
click at [277, 234] on img at bounding box center [279, 236] width 17 height 18
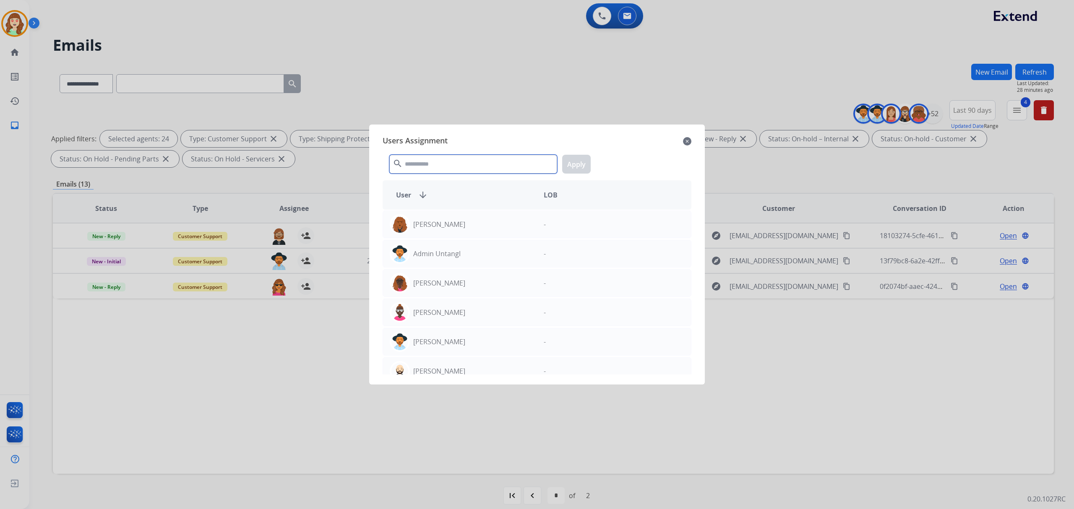
click at [438, 166] on input "text" at bounding box center [473, 164] width 168 height 19
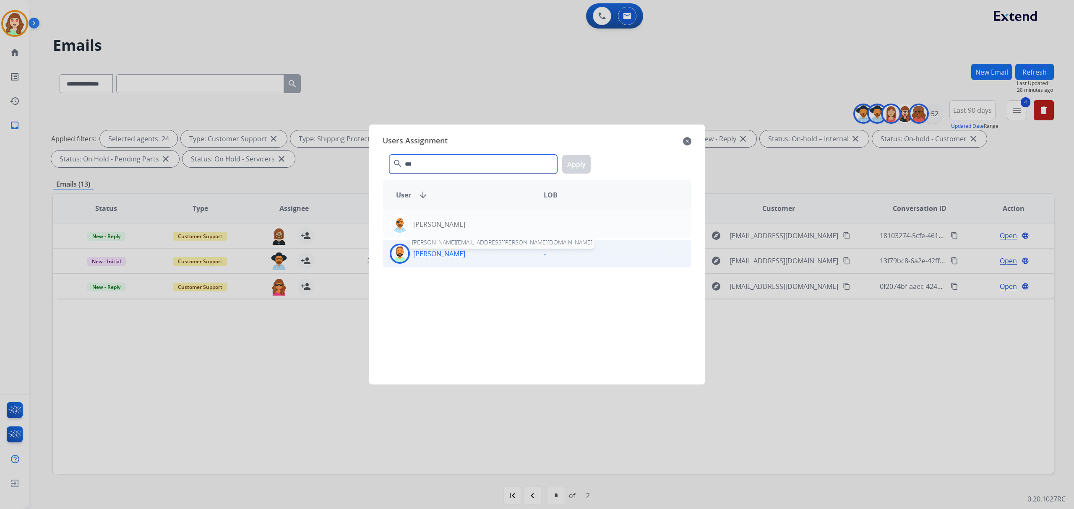
type input "***"
drag, startPoint x: 447, startPoint y: 258, endPoint x: 451, endPoint y: 254, distance: 5.6
click at [451, 254] on p "[PERSON_NAME]" at bounding box center [439, 254] width 52 height 10
drag, startPoint x: 580, startPoint y: 164, endPoint x: 487, endPoint y: 198, distance: 98.6
click at [579, 164] on button "Apply" at bounding box center [576, 164] width 29 height 19
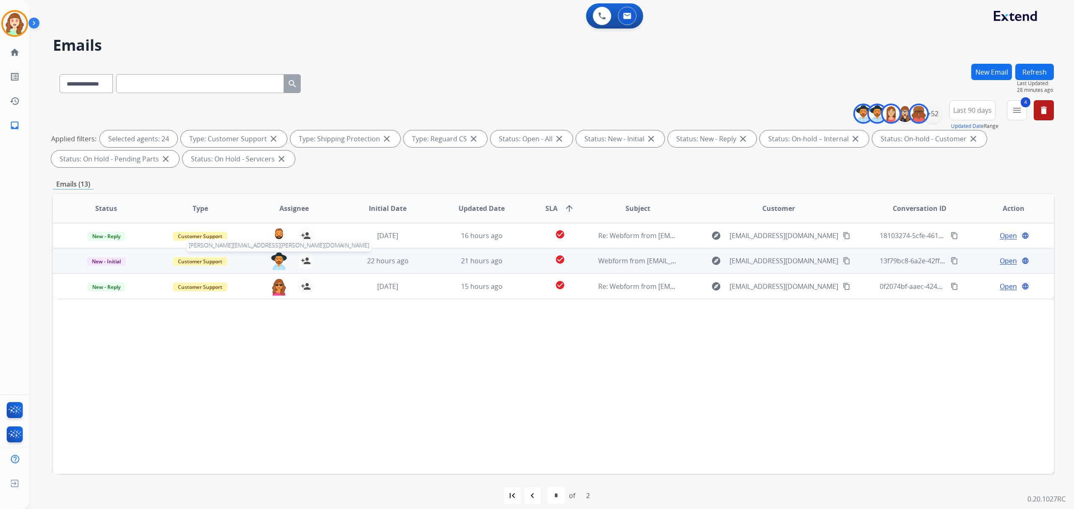
click at [274, 259] on img at bounding box center [279, 262] width 17 height 18
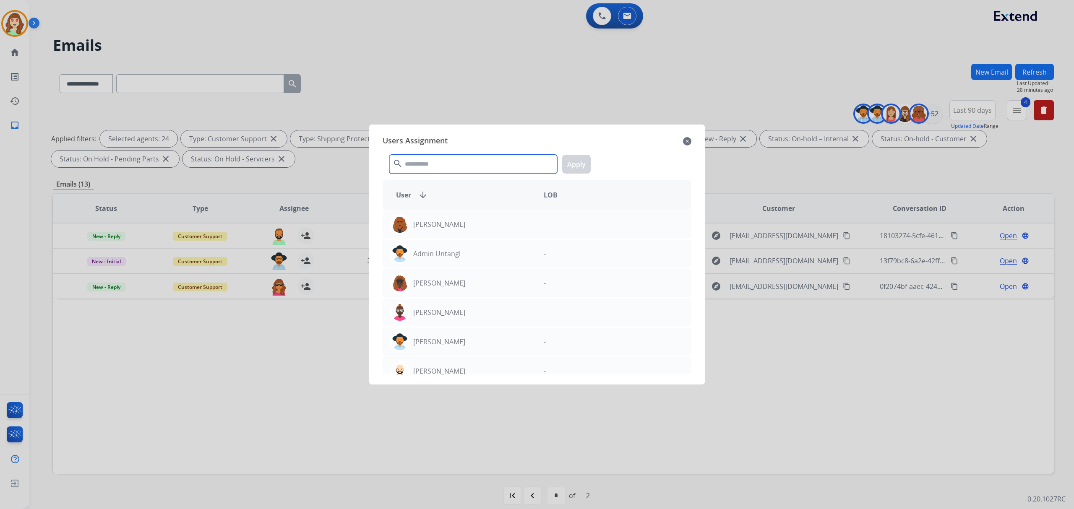
click at [430, 165] on input "text" at bounding box center [473, 164] width 168 height 19
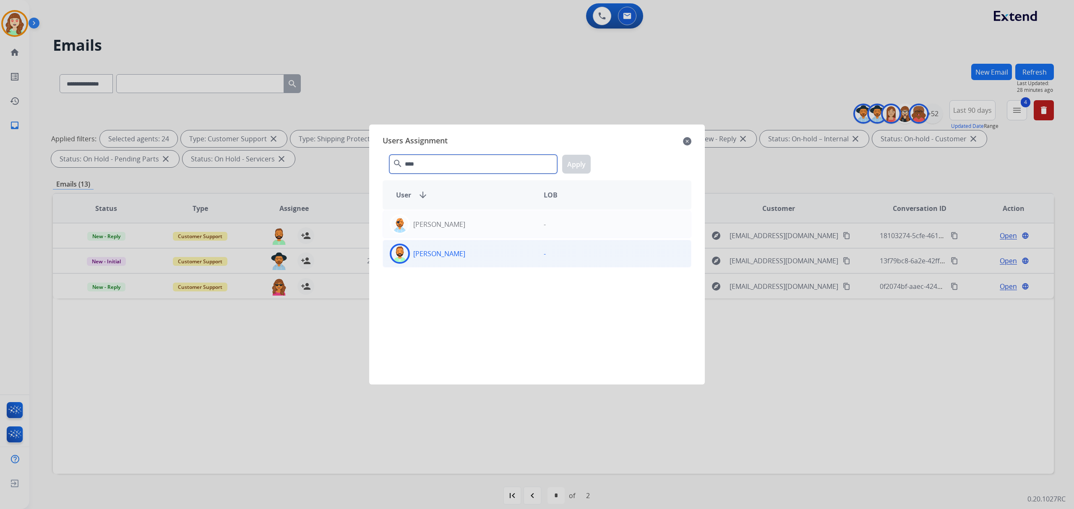
type input "****"
drag, startPoint x: 454, startPoint y: 262, endPoint x: 526, endPoint y: 209, distance: 89.7
click at [456, 260] on div "[PERSON_NAME]" at bounding box center [460, 254] width 154 height 20
drag, startPoint x: 578, startPoint y: 163, endPoint x: 425, endPoint y: 244, distance: 173.2
click at [575, 166] on button "Apply" at bounding box center [576, 164] width 29 height 19
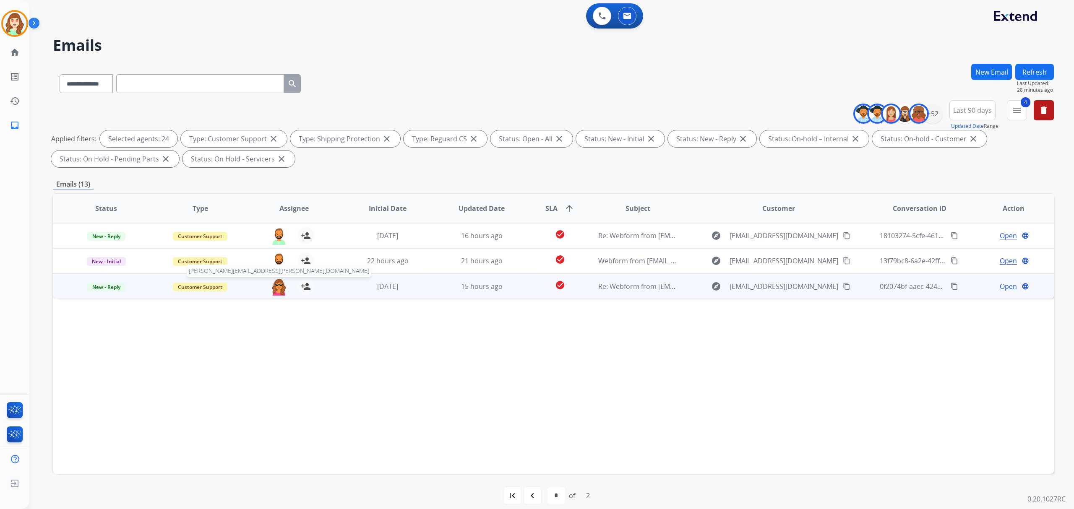
click at [274, 290] on img at bounding box center [279, 287] width 17 height 18
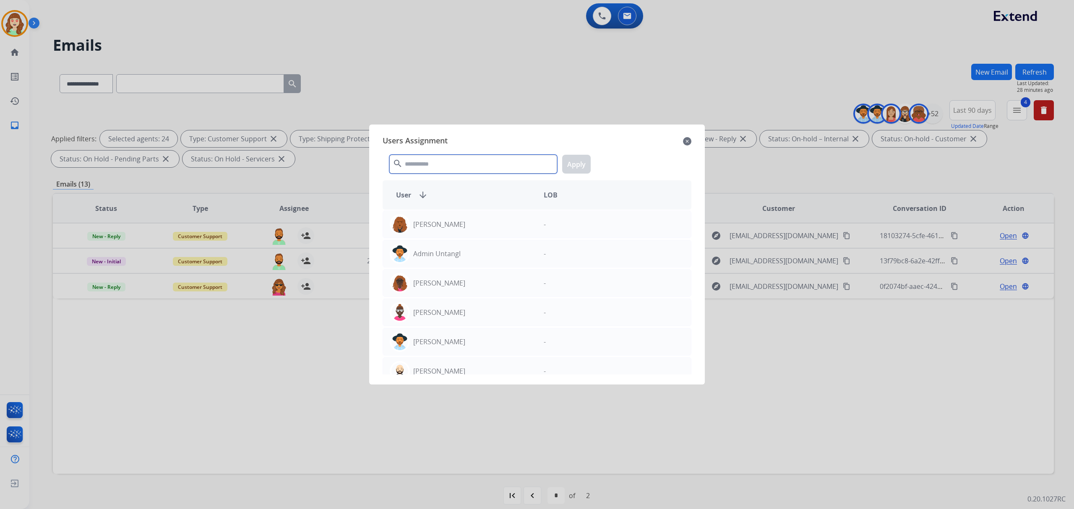
click at [457, 163] on input "text" at bounding box center [473, 164] width 168 height 19
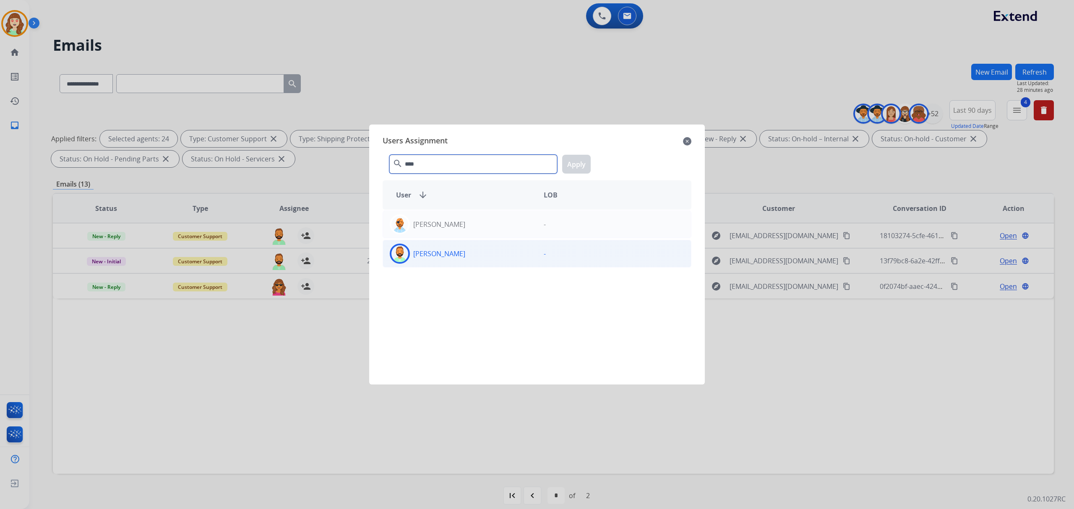
type input "****"
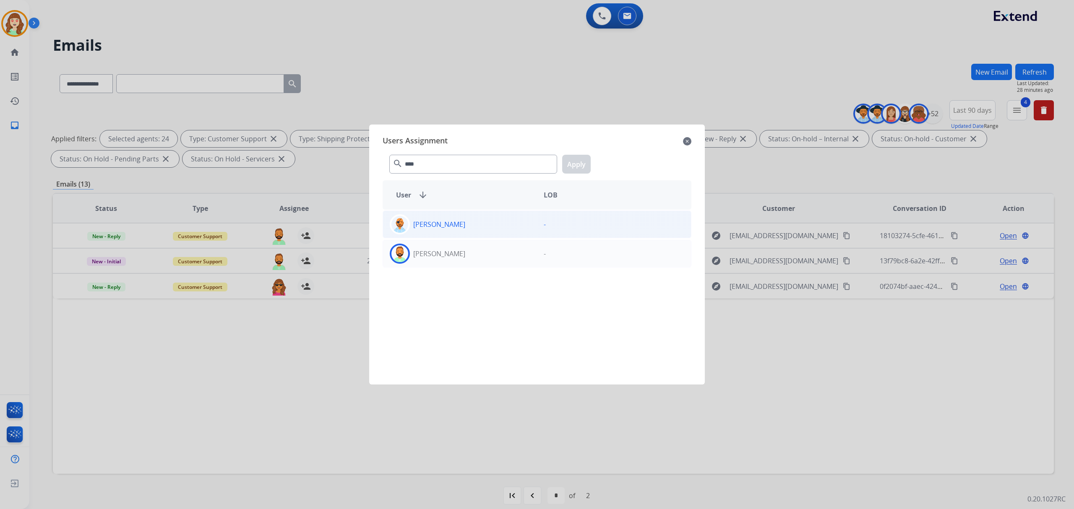
drag, startPoint x: 463, startPoint y: 252, endPoint x: 454, endPoint y: 223, distance: 30.5
click at [461, 252] on div "[PERSON_NAME]" at bounding box center [460, 254] width 154 height 20
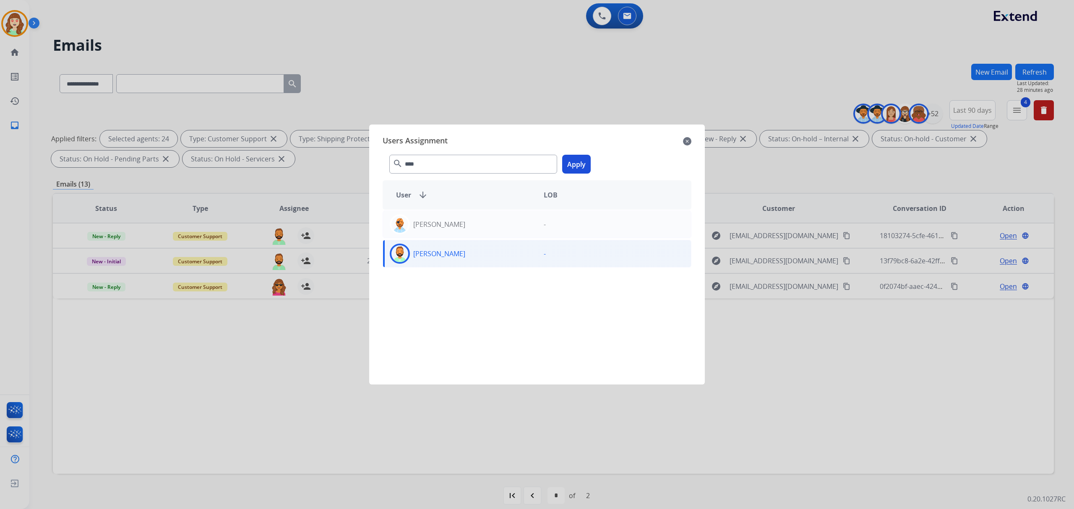
click at [579, 164] on button "Apply" at bounding box center [576, 164] width 29 height 19
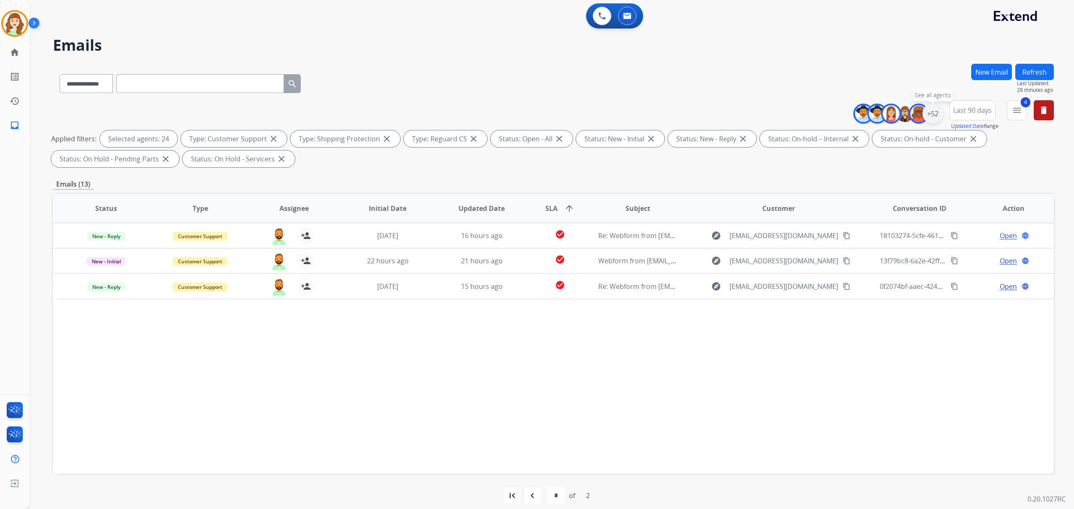
click at [934, 108] on div "+52" at bounding box center [933, 114] width 20 height 20
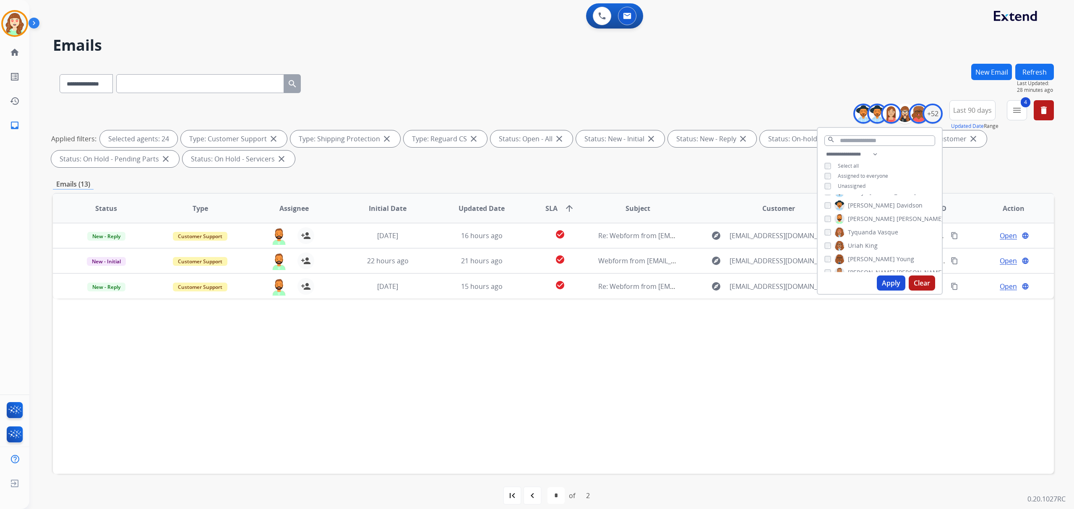
click at [885, 284] on button "Apply" at bounding box center [891, 283] width 29 height 15
select select "*"
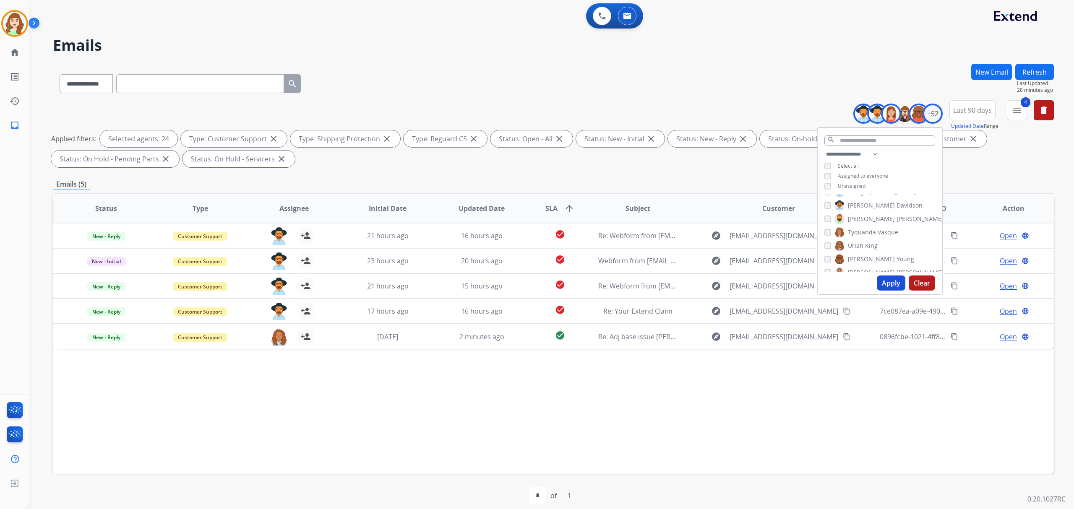
click at [892, 281] on button "Apply" at bounding box center [891, 283] width 29 height 15
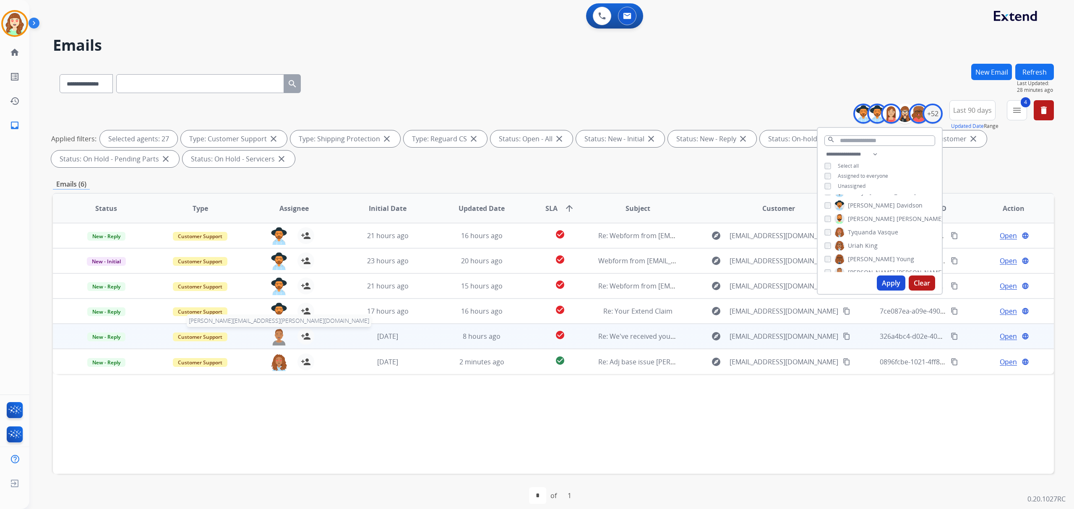
click at [274, 341] on img at bounding box center [279, 337] width 17 height 18
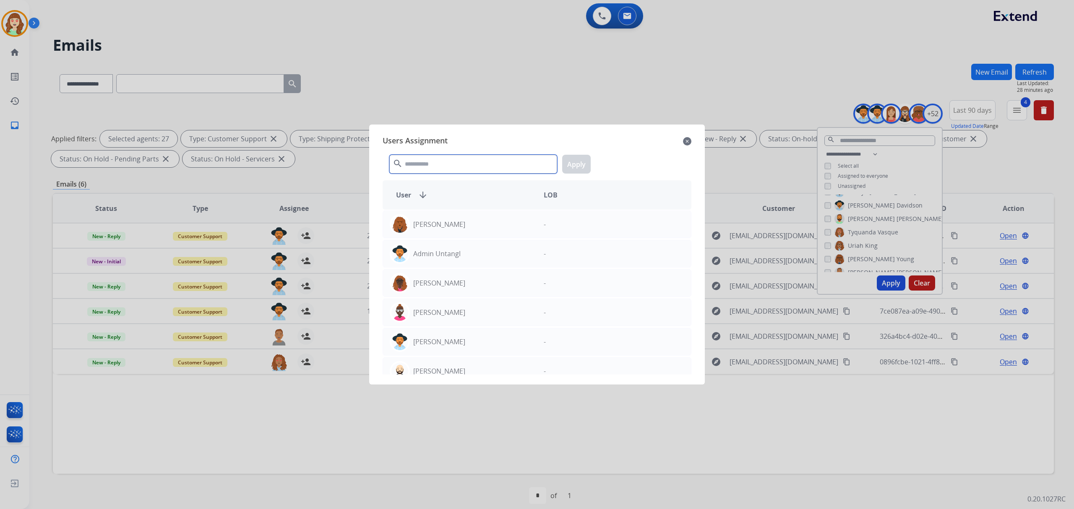
click at [480, 166] on input "text" at bounding box center [473, 164] width 168 height 19
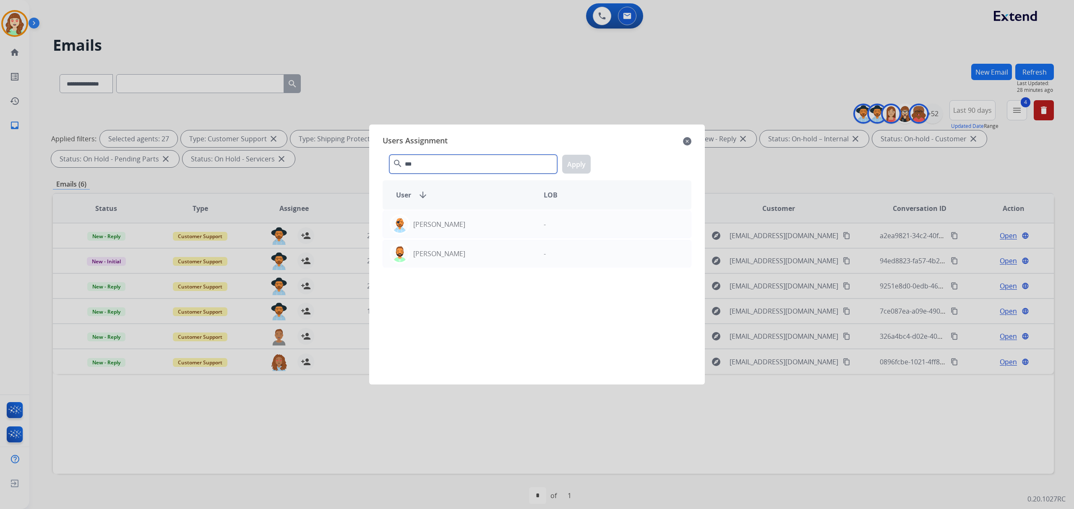
type input "****"
select select "**********"
click at [482, 259] on div "[PERSON_NAME]" at bounding box center [460, 254] width 154 height 20
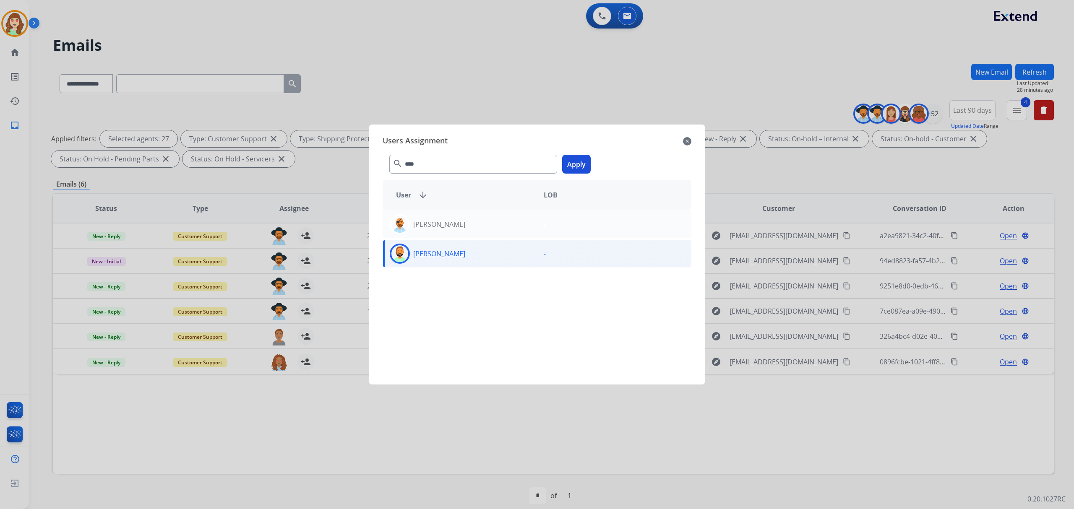
click at [583, 167] on button "Apply" at bounding box center [576, 164] width 29 height 19
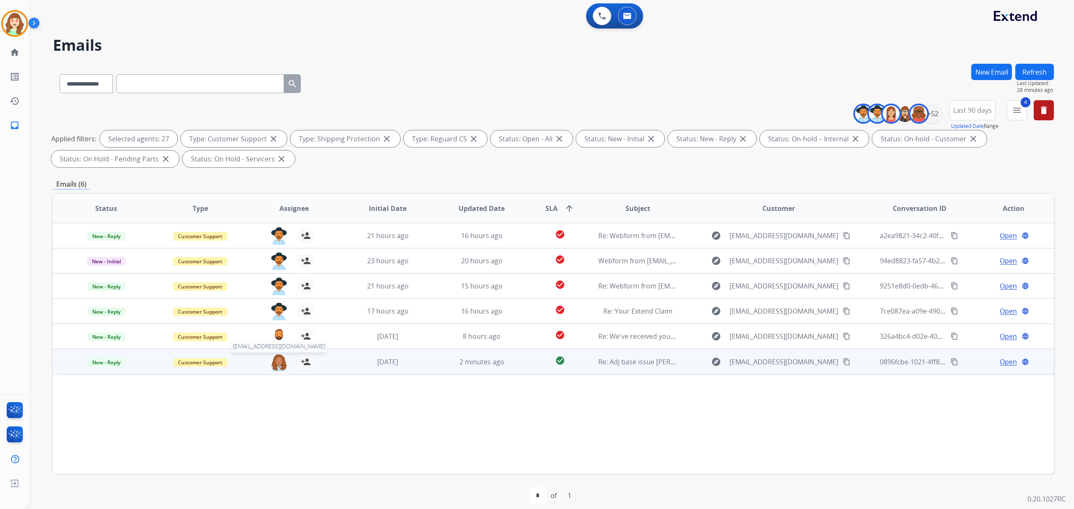
click at [274, 368] on img at bounding box center [279, 363] width 17 height 18
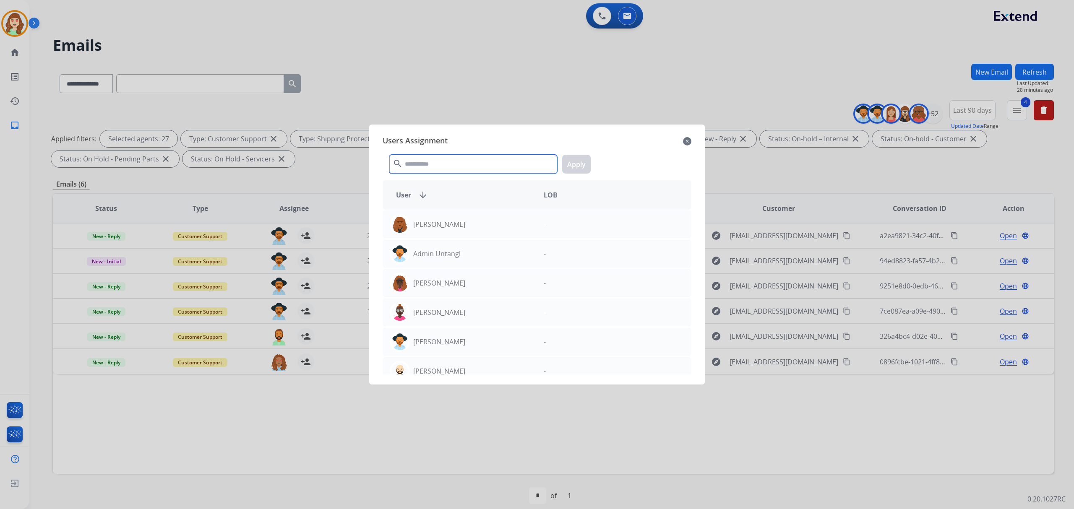
click at [444, 155] on input "text" at bounding box center [473, 164] width 168 height 19
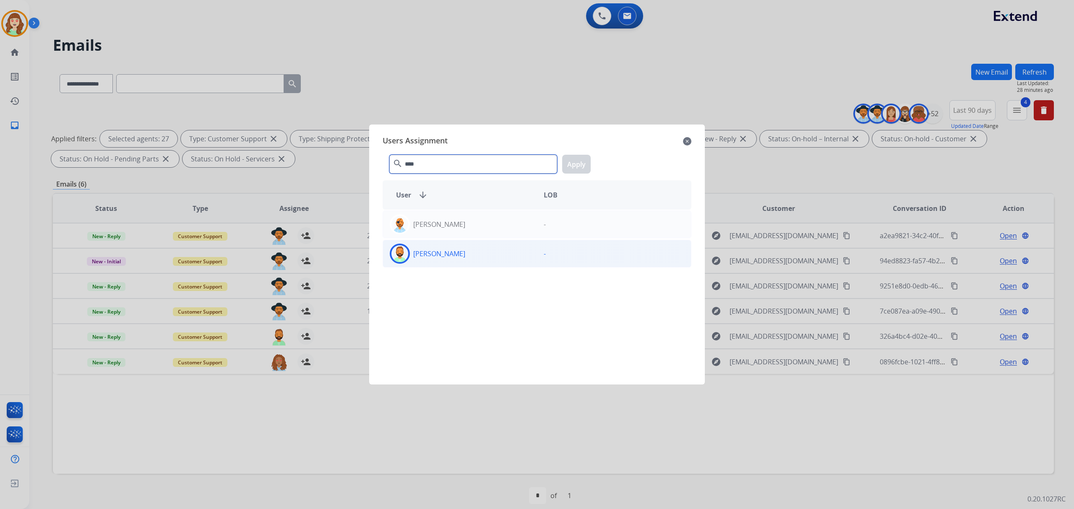
type input "****"
click at [485, 247] on div "[PERSON_NAME]" at bounding box center [460, 254] width 154 height 20
click at [584, 163] on button "Apply" at bounding box center [576, 164] width 29 height 19
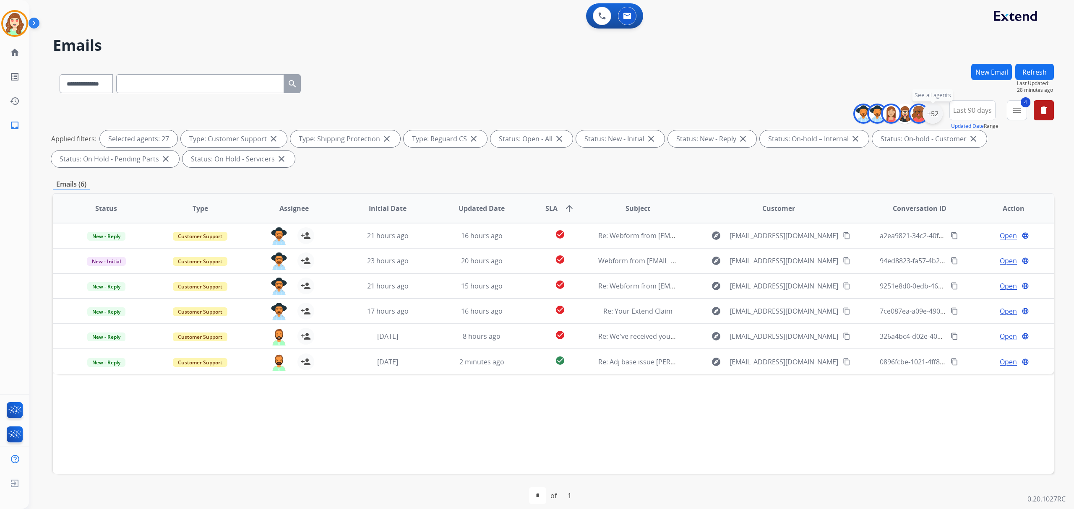
click at [932, 112] on div "+52" at bounding box center [933, 114] width 20 height 20
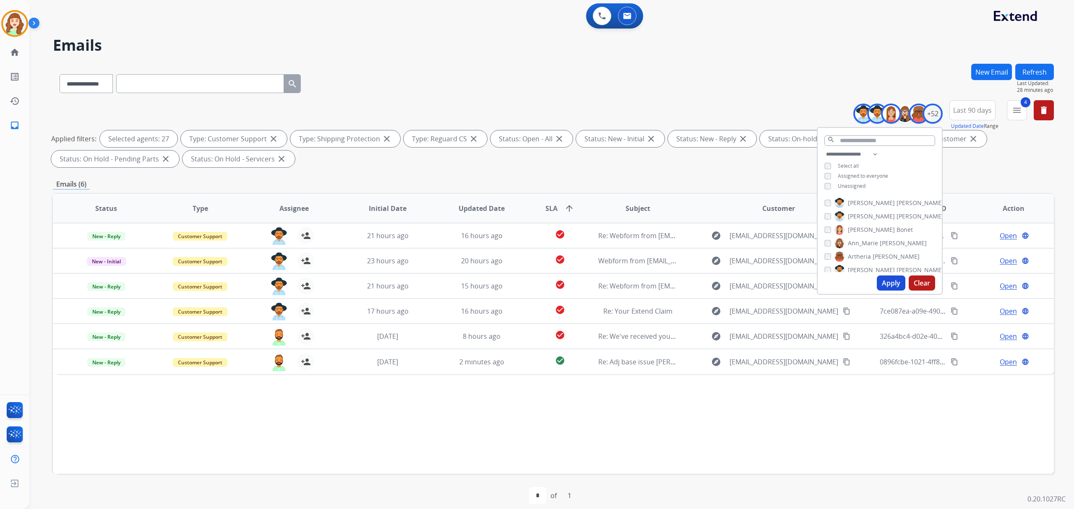
click at [887, 282] on button "Apply" at bounding box center [891, 283] width 29 height 15
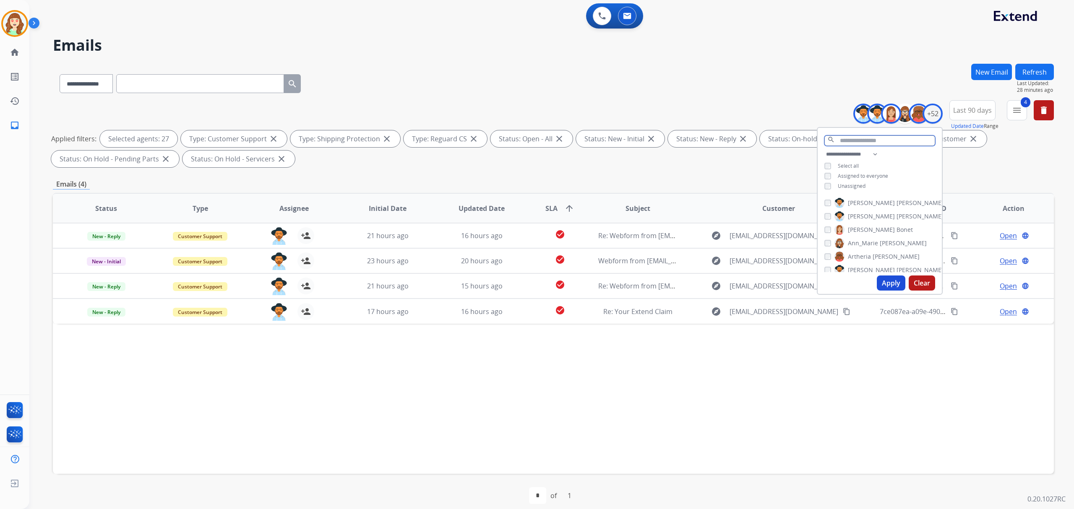
click at [858, 136] on input "text" at bounding box center [879, 141] width 111 height 10
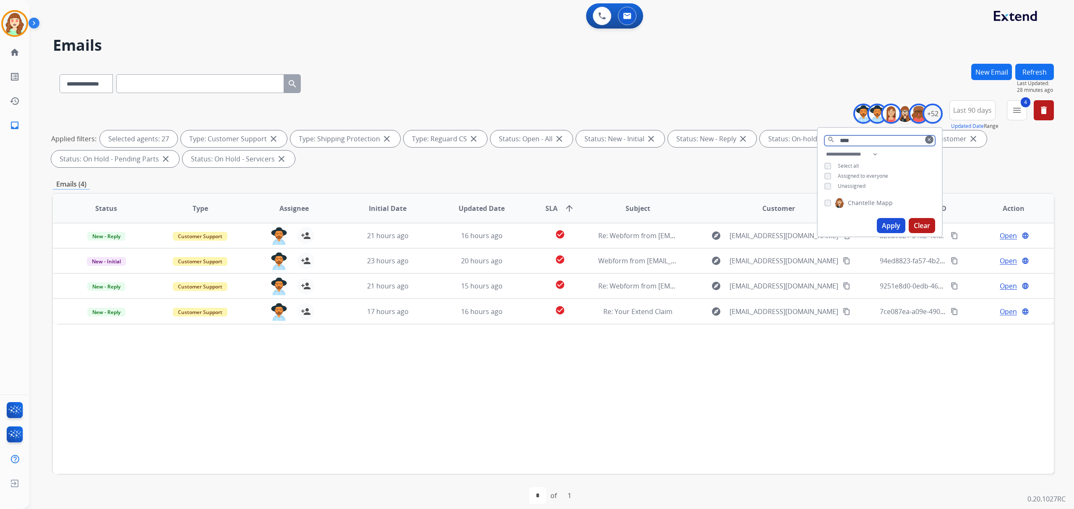
type input "****"
click at [889, 222] on button "Apply" at bounding box center [891, 225] width 29 height 15
click at [889, 218] on button "Apply" at bounding box center [891, 225] width 29 height 15
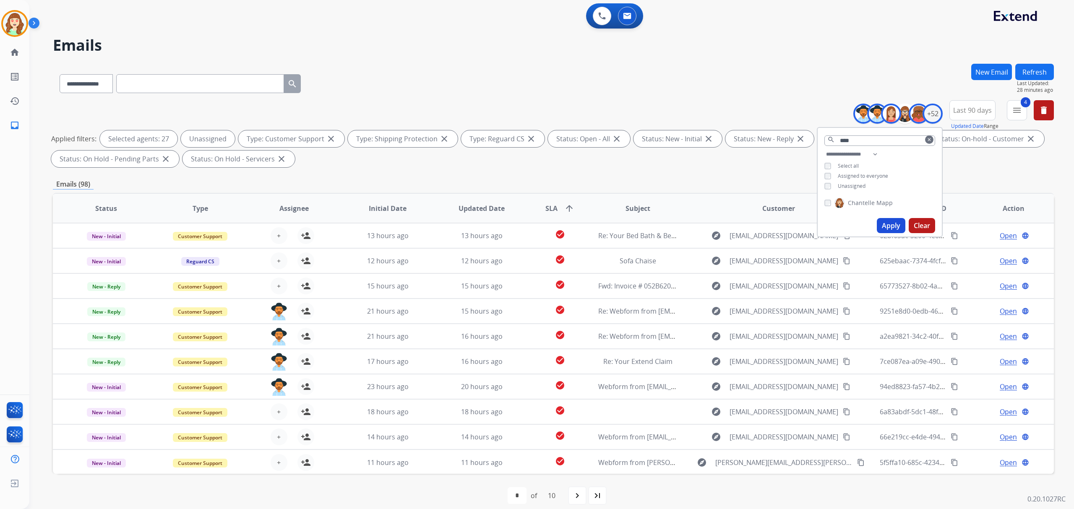
scroll to position [0, 0]
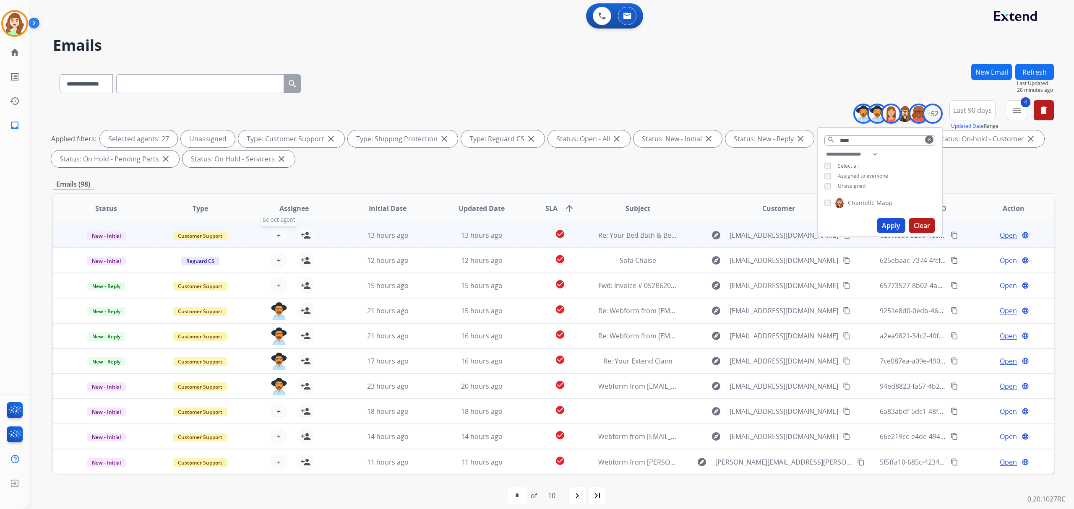
click at [274, 234] on button "+ Select agent" at bounding box center [279, 235] width 17 height 17
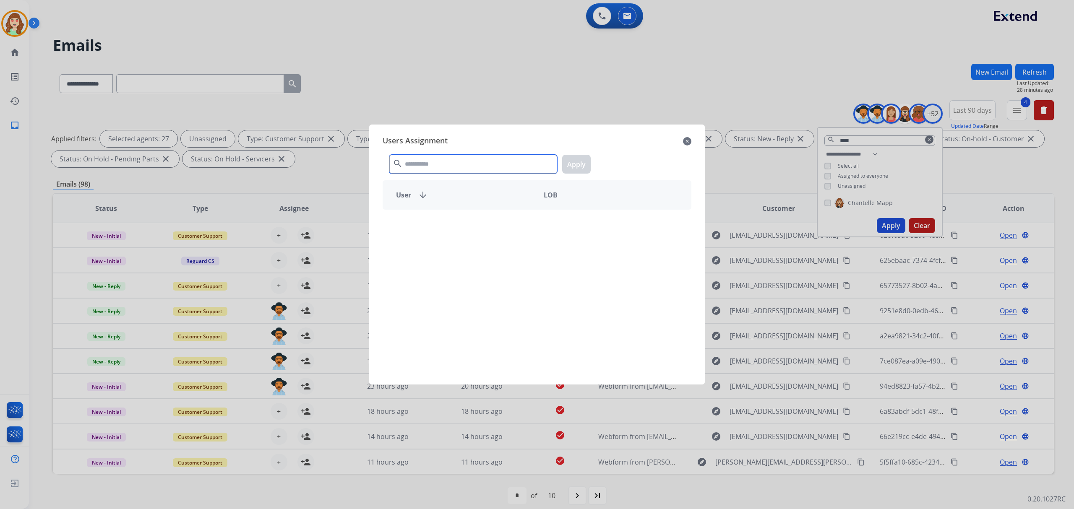
click at [417, 172] on input "text" at bounding box center [473, 164] width 168 height 19
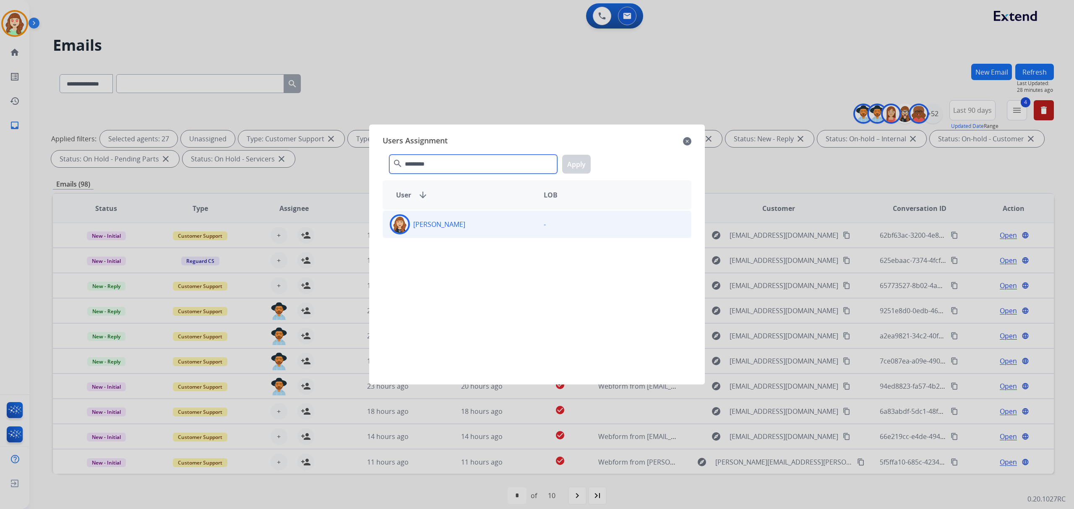
type input "*********"
click at [457, 225] on p "[PERSON_NAME]" at bounding box center [439, 224] width 52 height 10
click at [574, 164] on button "Apply" at bounding box center [576, 164] width 29 height 19
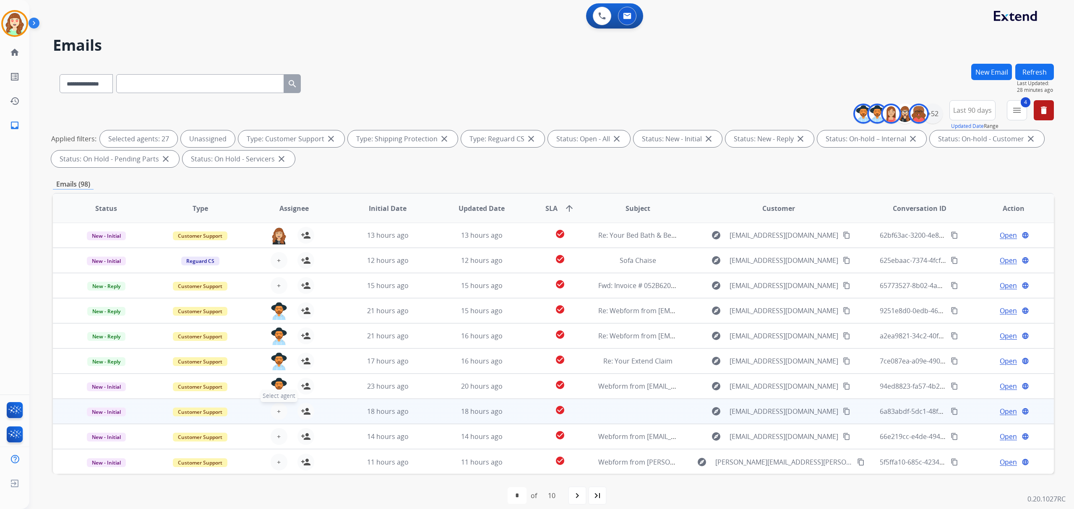
click at [277, 415] on span "+" at bounding box center [279, 412] width 4 height 10
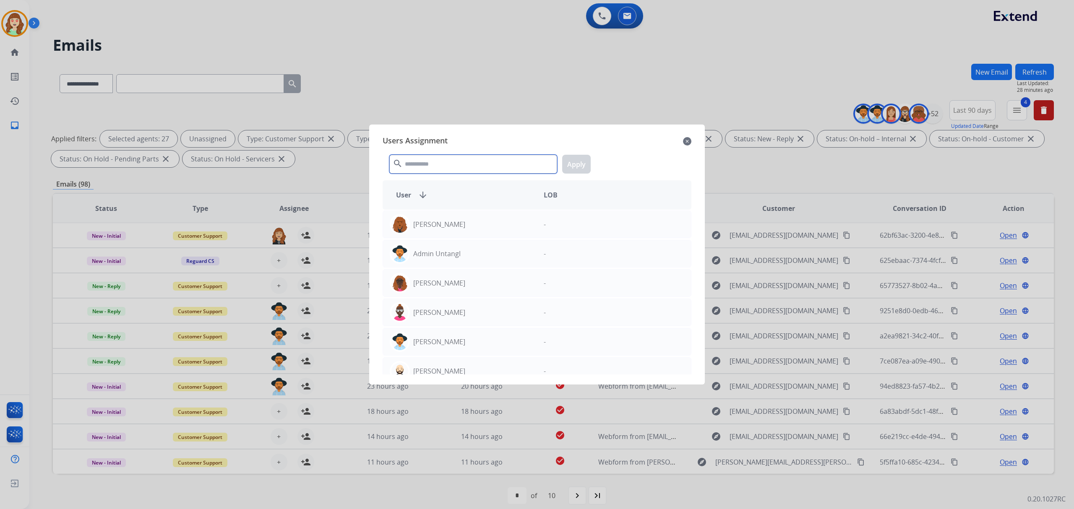
click at [429, 169] on input "text" at bounding box center [473, 164] width 168 height 19
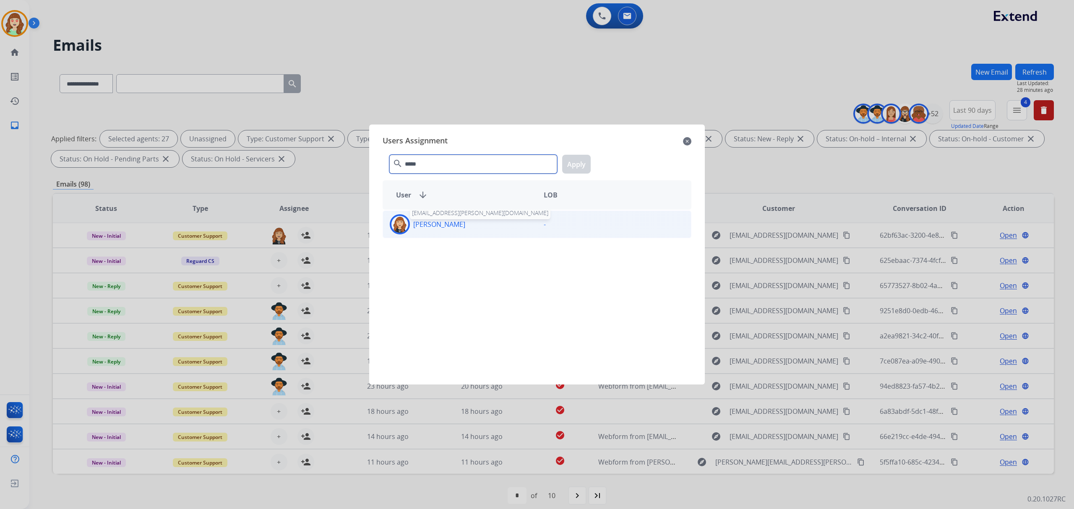
type input "*****"
drag, startPoint x: 457, startPoint y: 228, endPoint x: 565, endPoint y: 184, distance: 116.2
click at [459, 227] on p "[PERSON_NAME]" at bounding box center [439, 224] width 52 height 10
click at [572, 162] on button "Apply" at bounding box center [576, 164] width 29 height 19
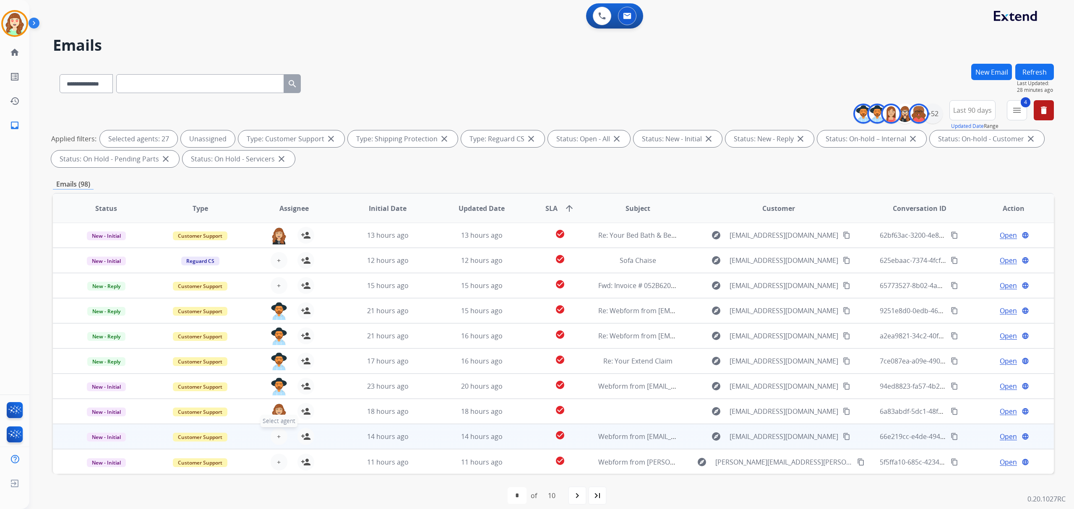
click at [278, 436] on span "+" at bounding box center [279, 437] width 4 height 10
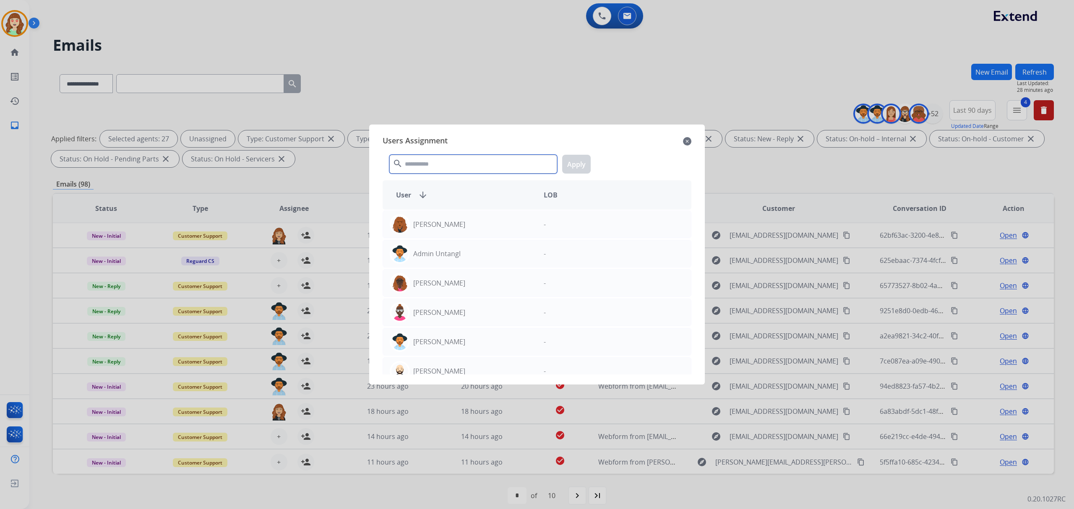
click at [472, 163] on input "text" at bounding box center [473, 164] width 168 height 19
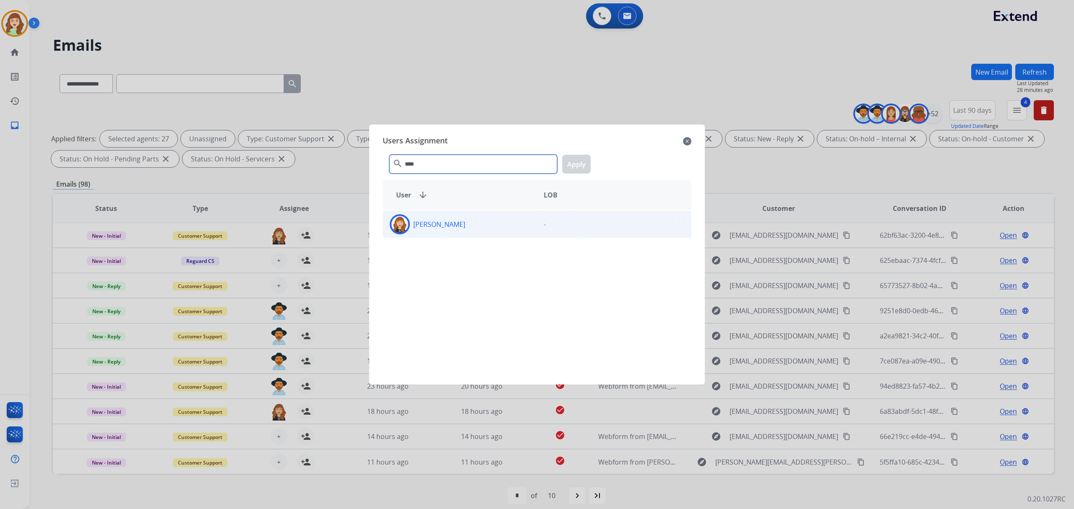
type input "****"
click at [477, 227] on div "[PERSON_NAME]" at bounding box center [460, 224] width 154 height 20
drag, startPoint x: 574, startPoint y: 163, endPoint x: 364, endPoint y: 387, distance: 306.6
click at [574, 164] on button "Apply" at bounding box center [576, 164] width 29 height 19
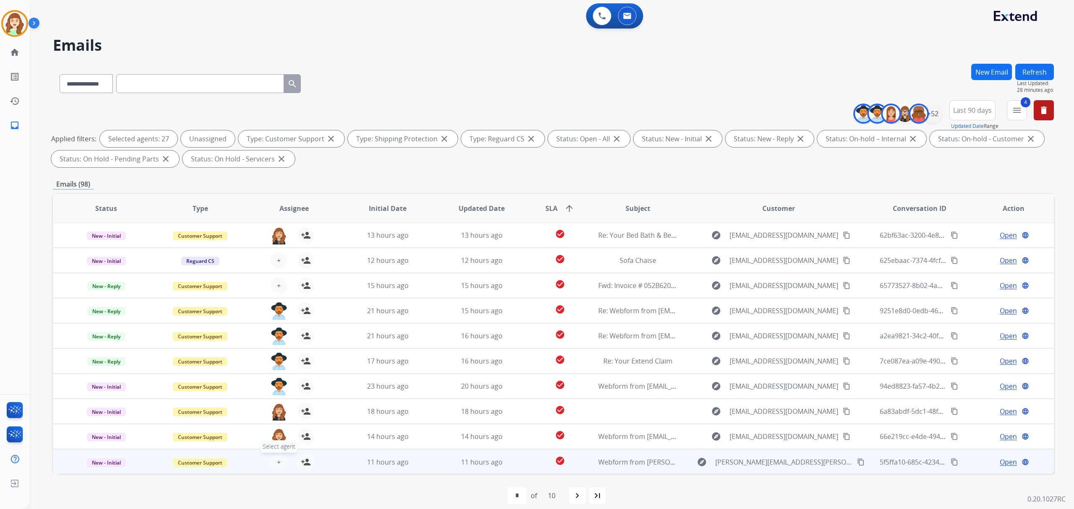
click at [277, 462] on span "+" at bounding box center [279, 462] width 4 height 10
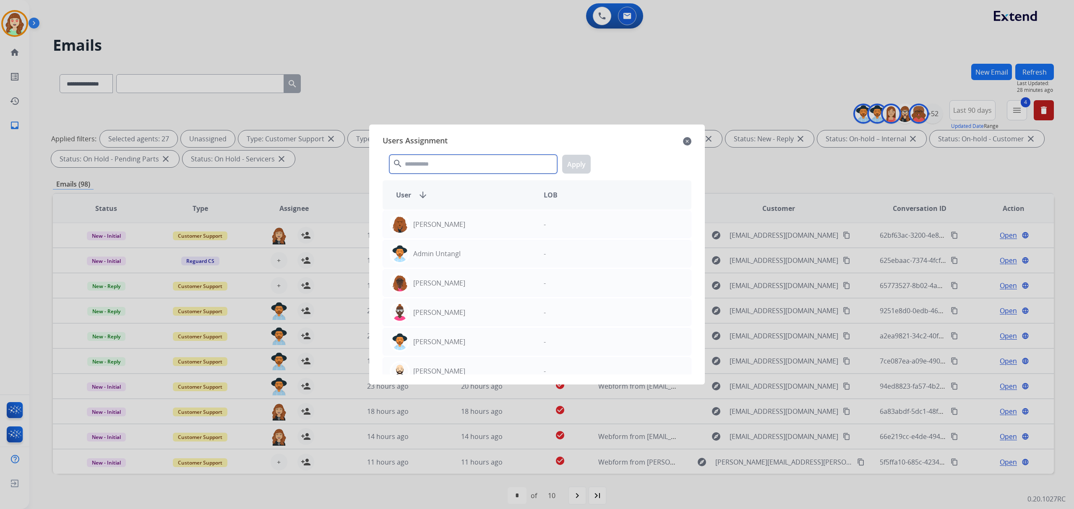
click at [448, 155] on input "text" at bounding box center [473, 164] width 168 height 19
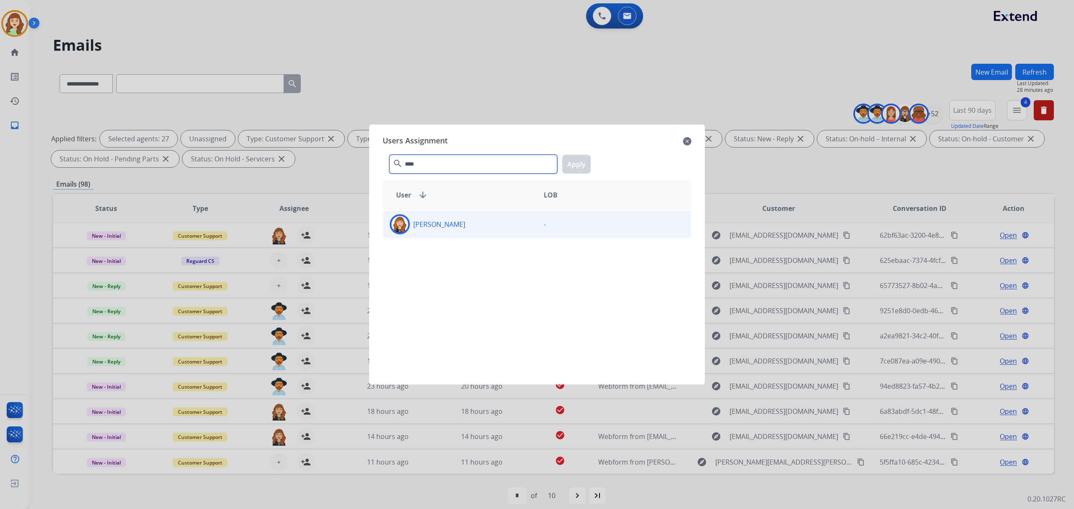
type input "****"
click at [494, 230] on div "[PERSON_NAME]" at bounding box center [460, 224] width 154 height 20
click at [575, 164] on button "Apply" at bounding box center [576, 164] width 29 height 19
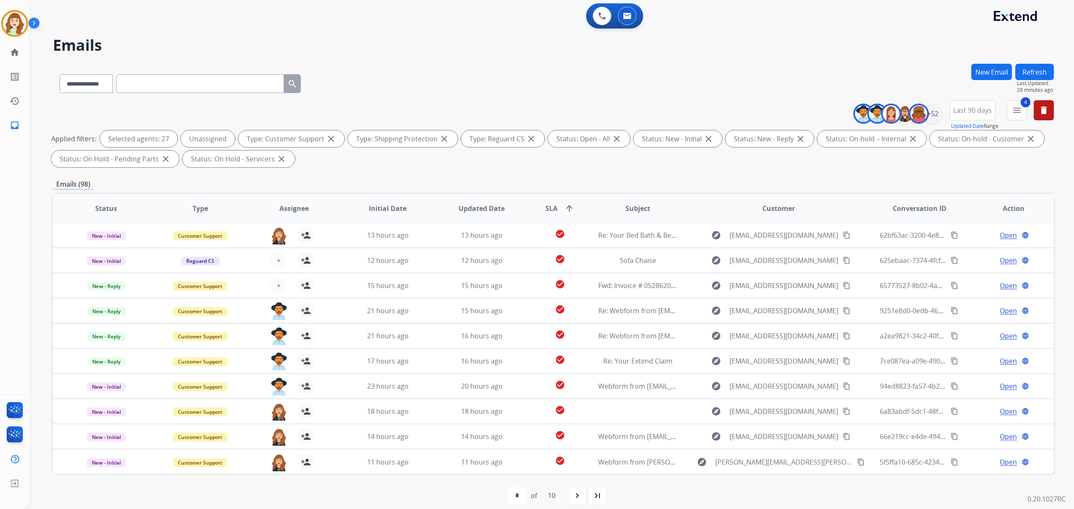
click at [582, 495] on mat-icon "navigate_next" at bounding box center [577, 496] width 10 height 10
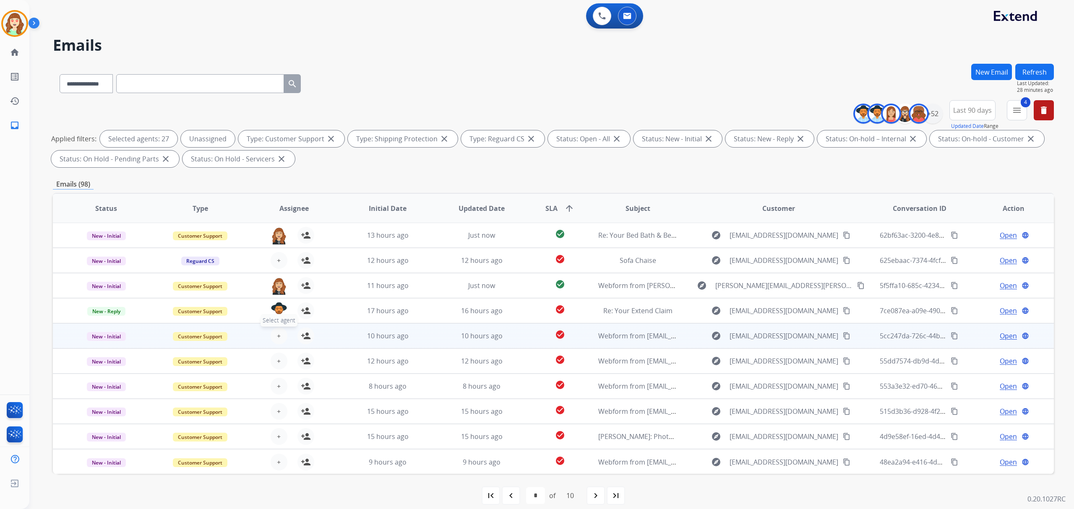
click at [278, 332] on span "+" at bounding box center [279, 336] width 4 height 10
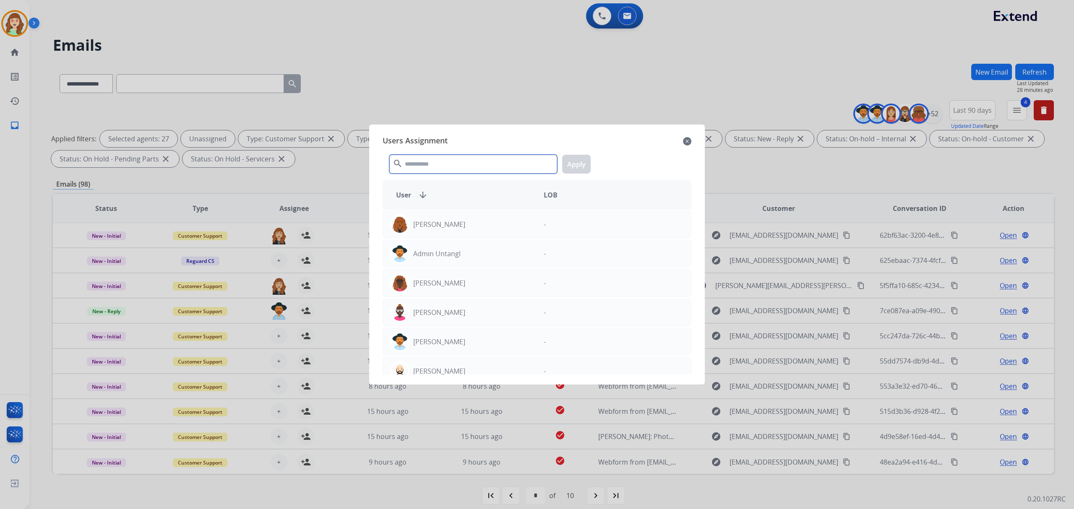
click at [467, 170] on input "text" at bounding box center [473, 164] width 168 height 19
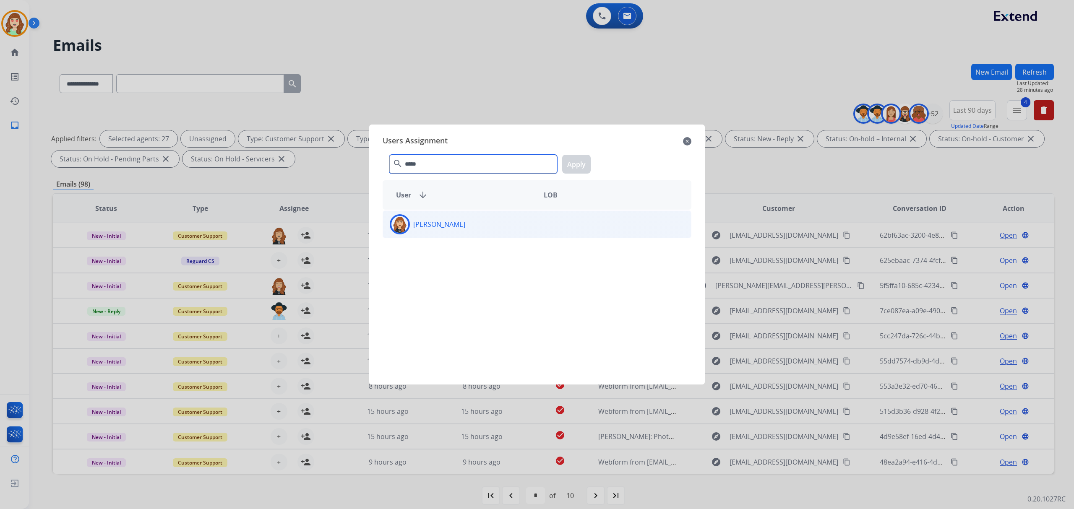
type input "*****"
click at [497, 225] on div "[PERSON_NAME]" at bounding box center [460, 224] width 154 height 20
drag, startPoint x: 581, startPoint y: 162, endPoint x: 377, endPoint y: 313, distance: 254.0
click at [581, 161] on button "Apply" at bounding box center [576, 164] width 29 height 19
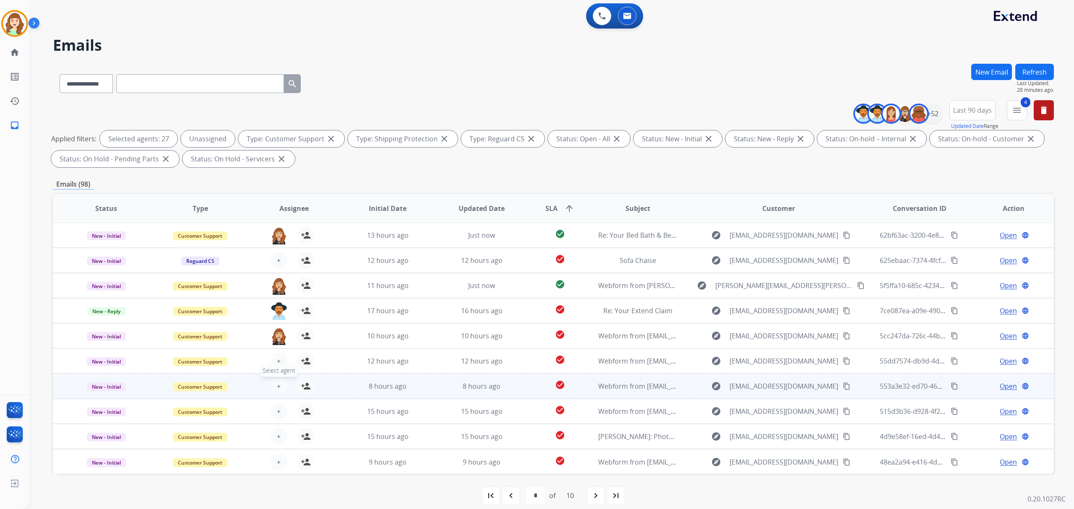
click at [279, 390] on button "+ Select agent" at bounding box center [279, 386] width 17 height 17
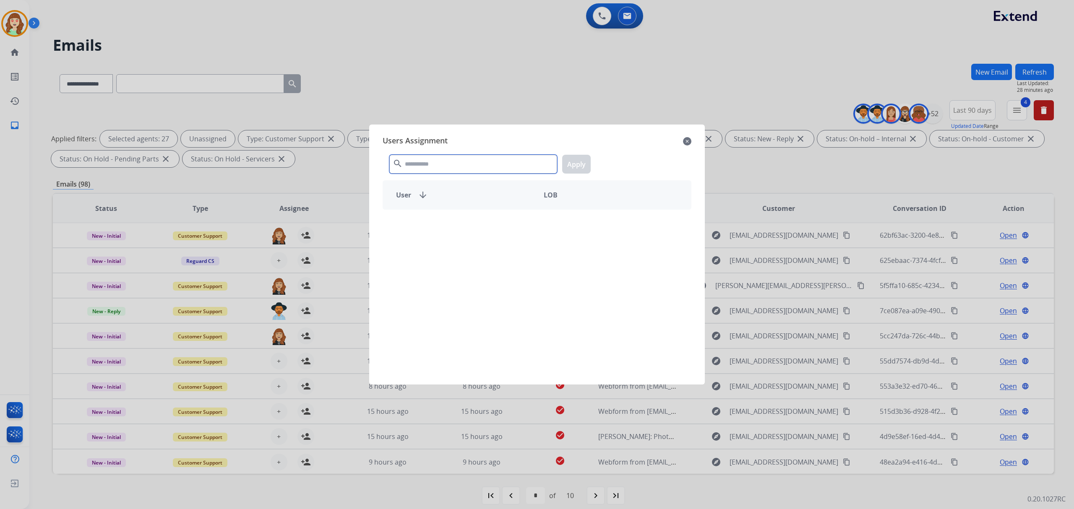
drag, startPoint x: 449, startPoint y: 162, endPoint x: 454, endPoint y: 160, distance: 5.5
click at [454, 160] on input "text" at bounding box center [473, 164] width 168 height 19
type input "*****"
click at [520, 221] on div "[PERSON_NAME]" at bounding box center [460, 224] width 154 height 20
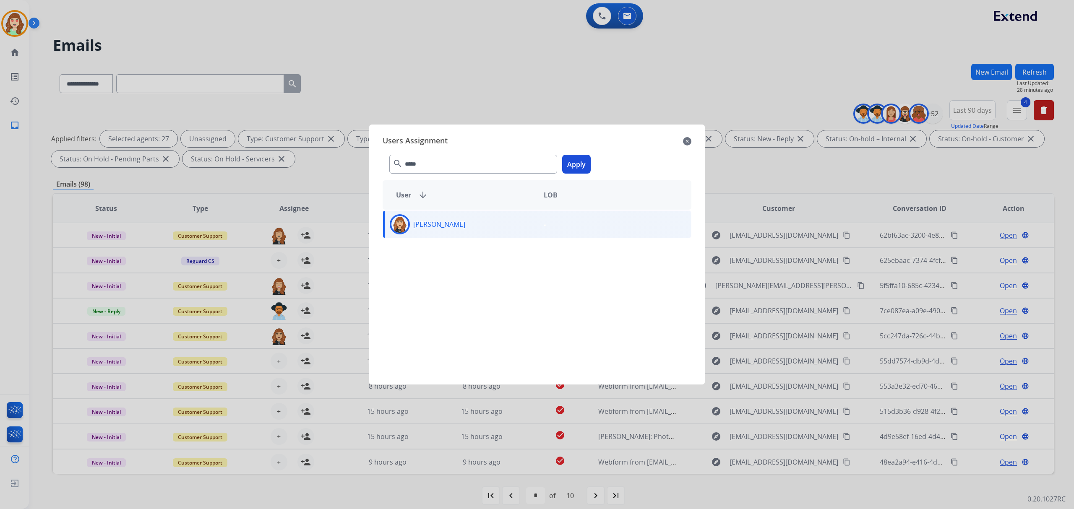
click at [578, 162] on button "Apply" at bounding box center [576, 164] width 29 height 19
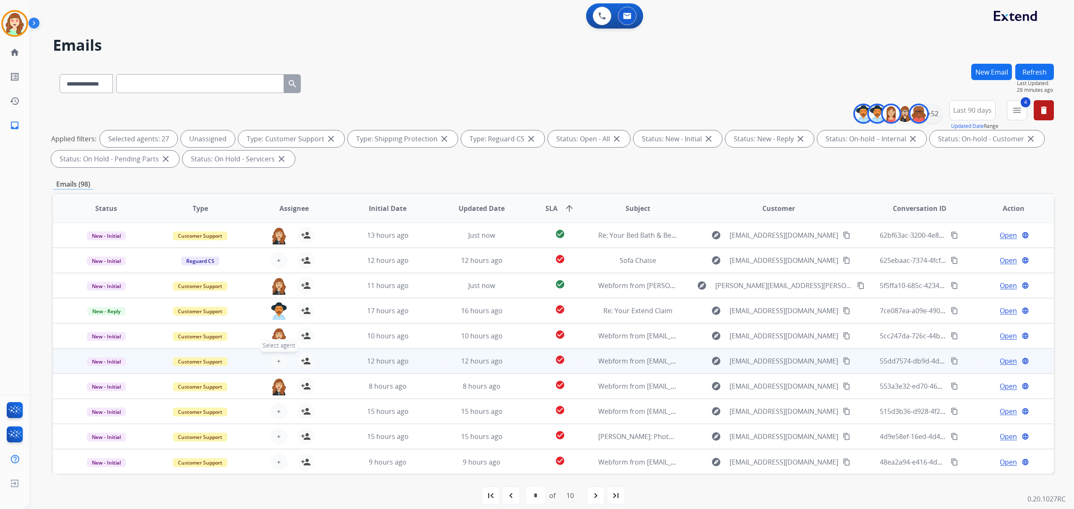
click at [278, 358] on span "+" at bounding box center [279, 361] width 4 height 10
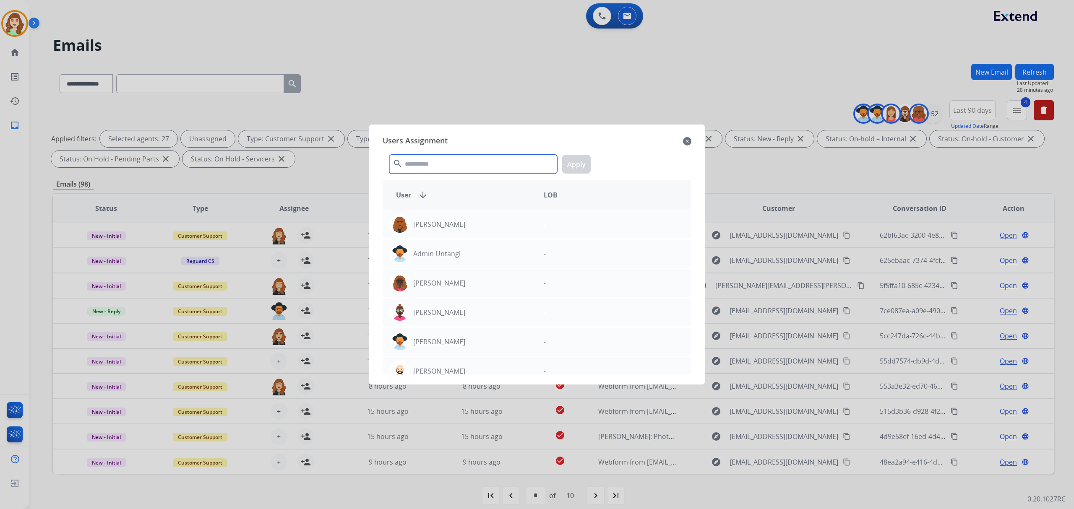
drag, startPoint x: 444, startPoint y: 162, endPoint x: 440, endPoint y: 159, distance: 4.5
click at [443, 160] on input "text" at bounding box center [473, 164] width 168 height 19
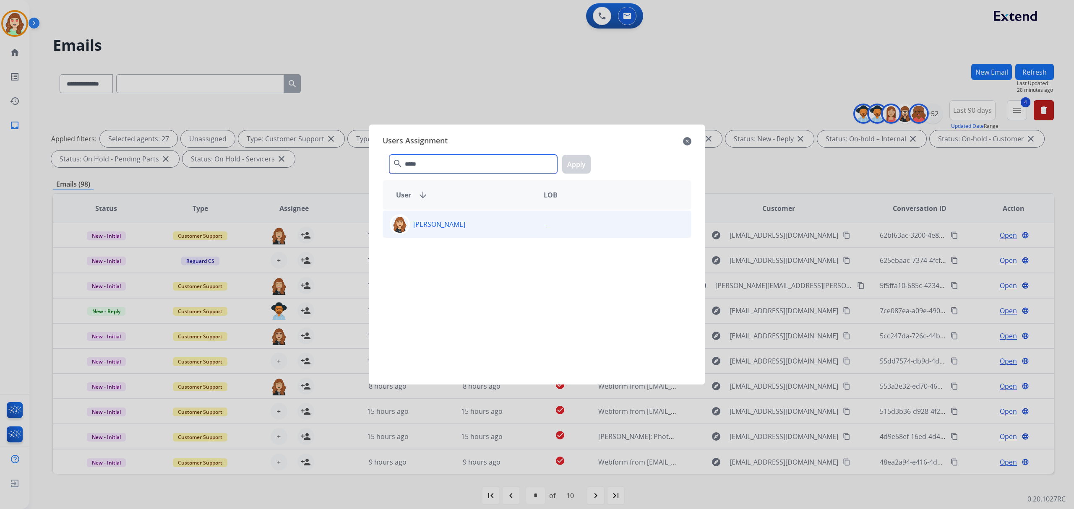
type input "*****"
click at [472, 220] on div "[PERSON_NAME]" at bounding box center [460, 224] width 154 height 20
click at [582, 162] on button "Apply" at bounding box center [576, 164] width 29 height 19
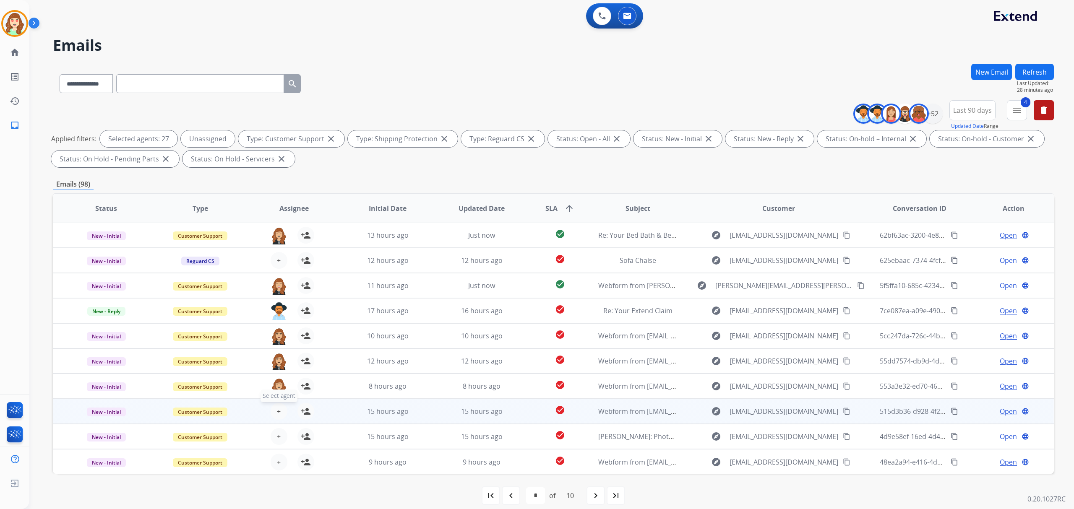
click at [282, 410] on button "+ Select agent" at bounding box center [279, 411] width 17 height 17
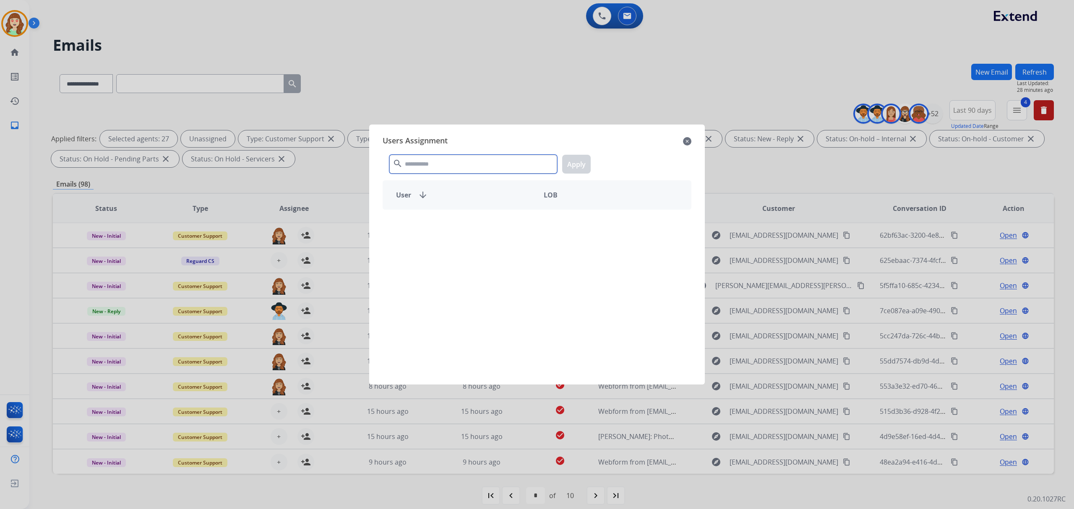
click at [454, 167] on input "text" at bounding box center [473, 164] width 168 height 19
type input "*****"
drag, startPoint x: 444, startPoint y: 224, endPoint x: 612, endPoint y: 183, distance: 172.8
click at [445, 224] on p "[PERSON_NAME]" at bounding box center [439, 224] width 52 height 10
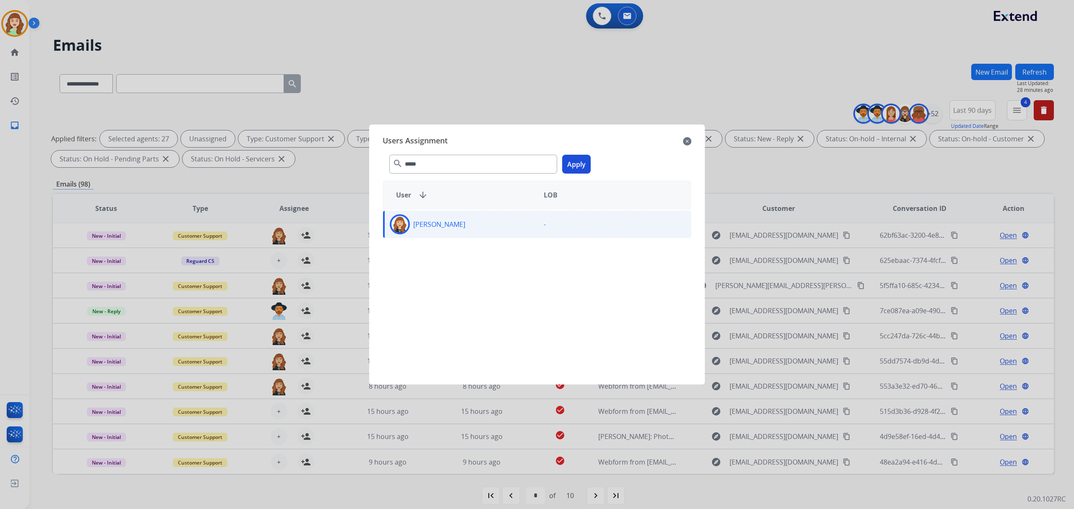
click at [579, 161] on button "Apply" at bounding box center [576, 164] width 29 height 19
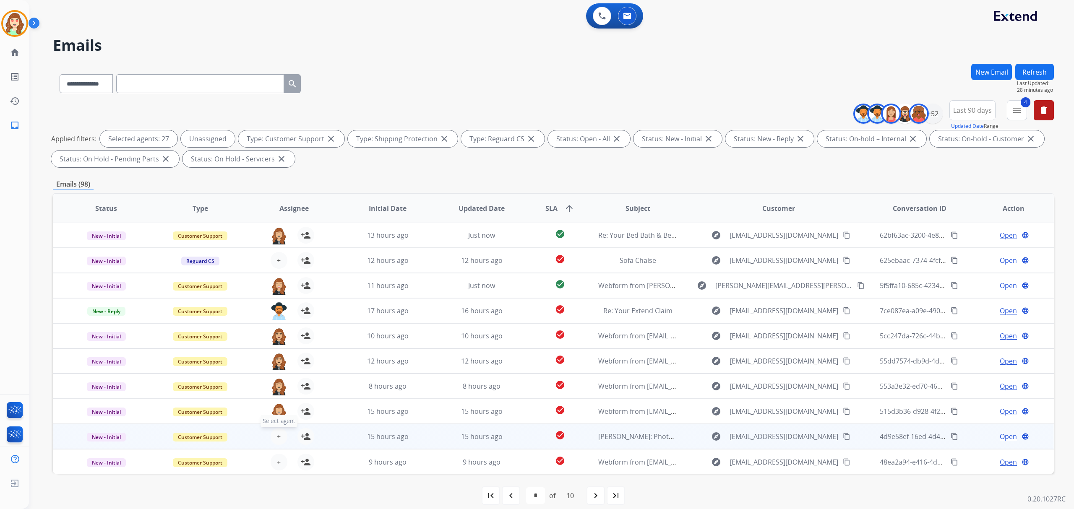
click at [271, 433] on button "+ Select agent" at bounding box center [279, 436] width 17 height 17
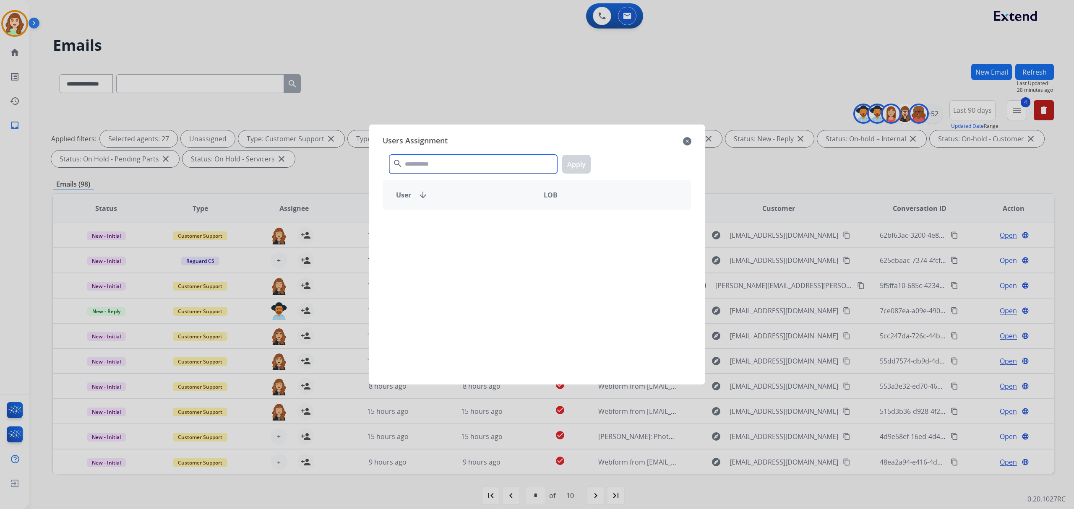
click at [430, 164] on input "text" at bounding box center [473, 164] width 168 height 19
type input "*****"
click at [462, 227] on p "[PERSON_NAME]" at bounding box center [439, 224] width 52 height 10
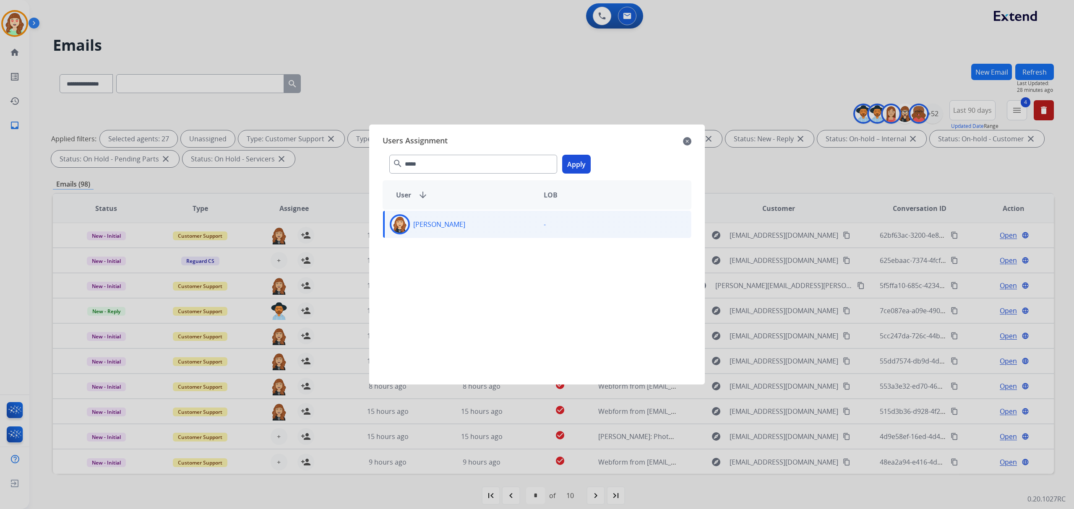
click at [572, 159] on button "Apply" at bounding box center [576, 164] width 29 height 19
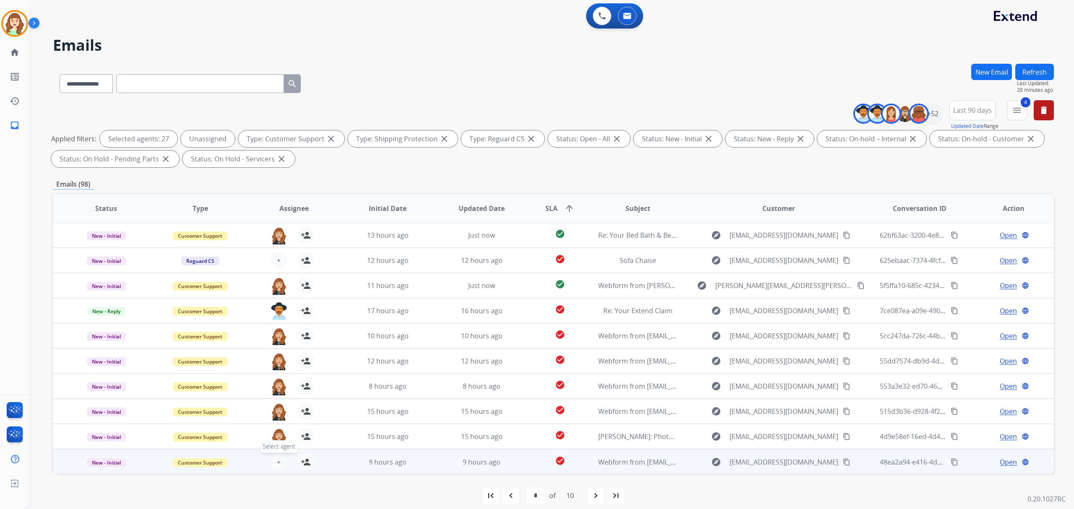
click at [277, 458] on span "+" at bounding box center [279, 462] width 4 height 10
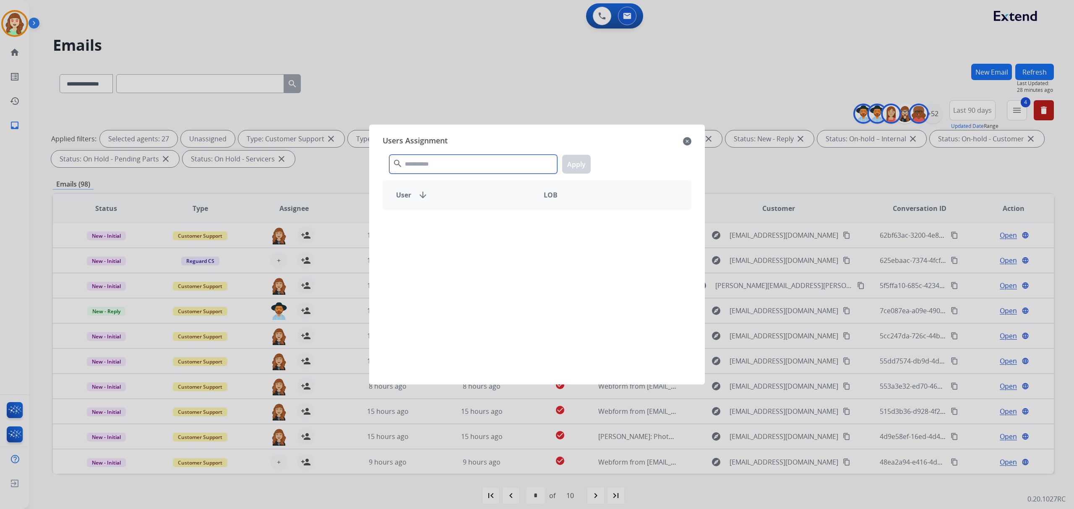
click at [427, 156] on input "text" at bounding box center [473, 164] width 168 height 19
type input "****"
click at [472, 227] on div "[PERSON_NAME]" at bounding box center [460, 224] width 154 height 20
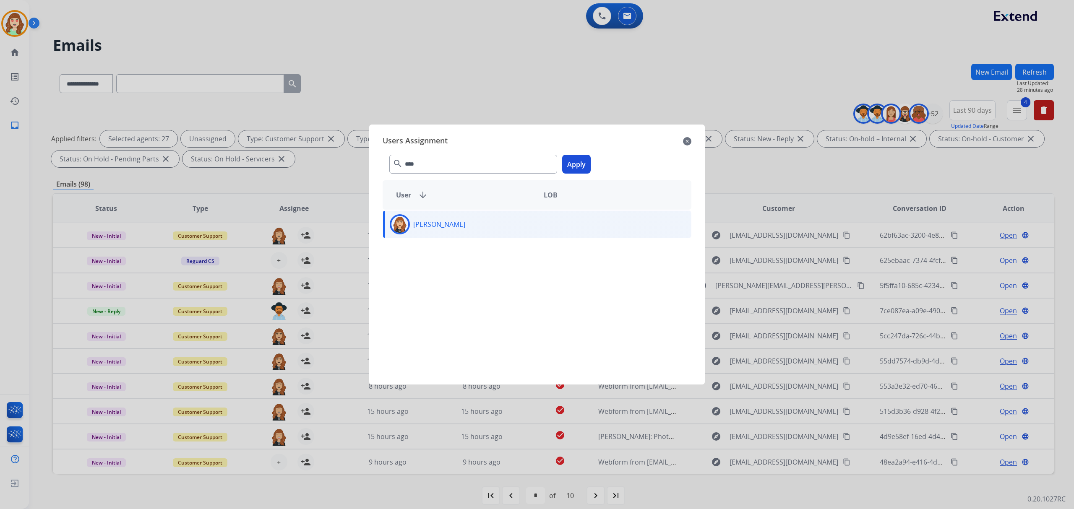
click at [576, 163] on button "Apply" at bounding box center [576, 164] width 29 height 19
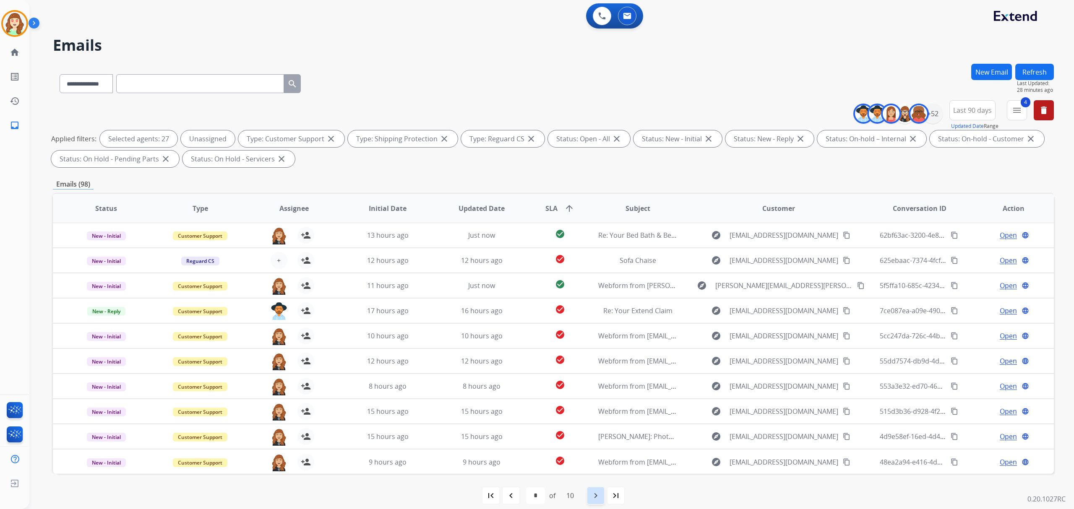
click at [592, 498] on mat-icon "navigate_next" at bounding box center [596, 496] width 10 height 10
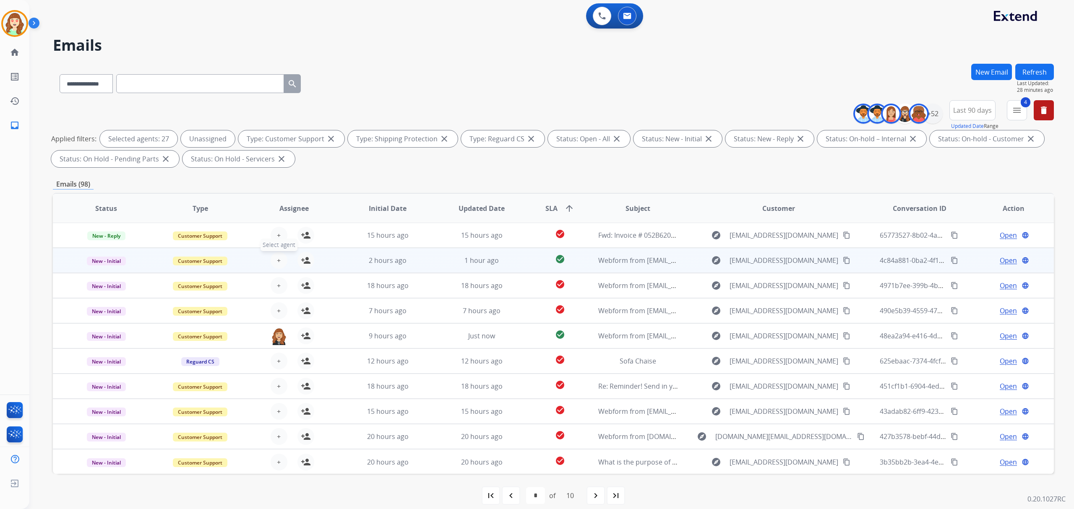
click at [279, 258] on span "+" at bounding box center [279, 261] width 4 height 10
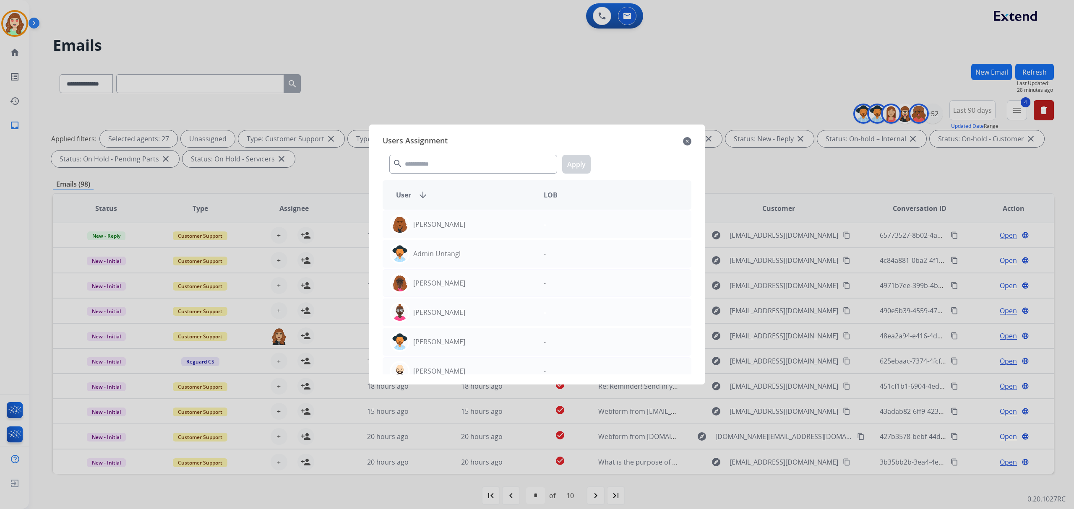
click at [685, 138] on mat-icon "close" at bounding box center [687, 141] width 8 height 10
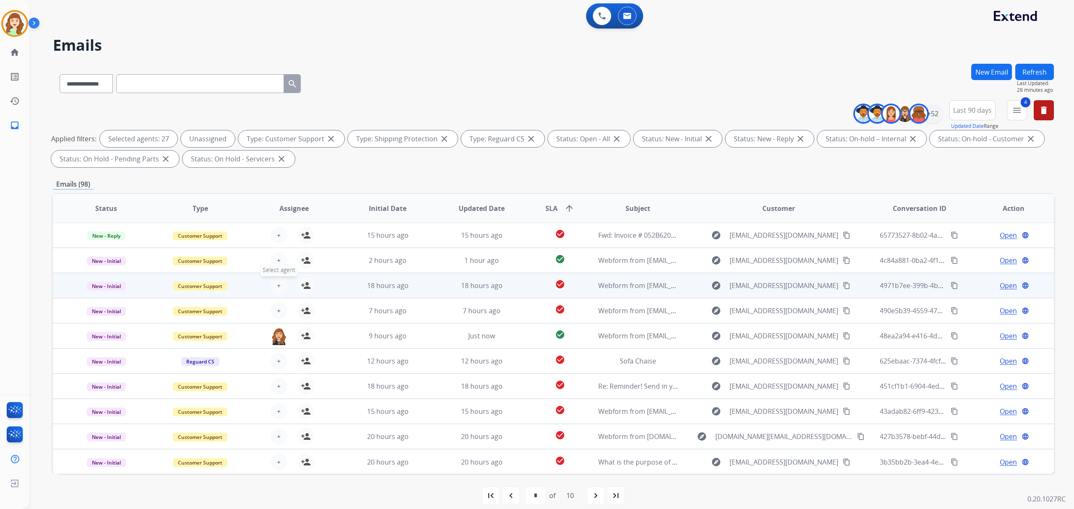
click at [277, 282] on span "+" at bounding box center [279, 286] width 4 height 10
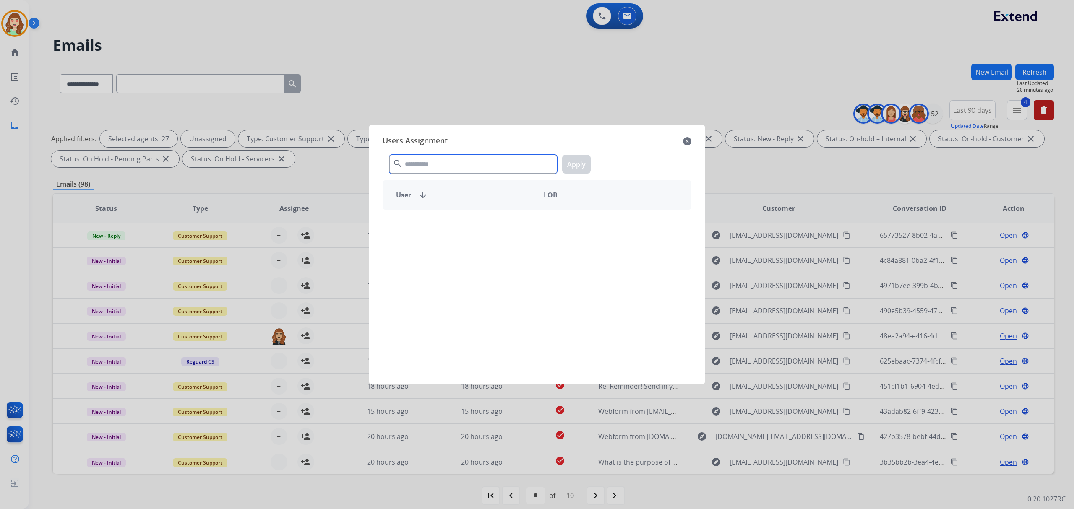
click at [423, 160] on input "text" at bounding box center [473, 164] width 168 height 19
type input "****"
drag, startPoint x: 468, startPoint y: 227, endPoint x: 524, endPoint y: 190, distance: 66.7
click at [467, 227] on div "[PERSON_NAME]" at bounding box center [460, 224] width 154 height 20
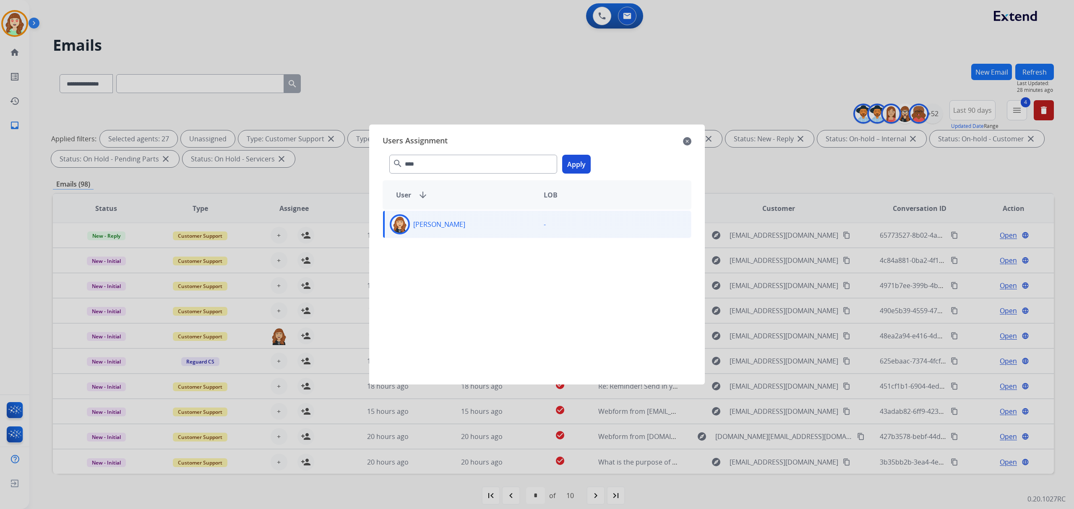
click at [571, 167] on button "Apply" at bounding box center [576, 164] width 29 height 19
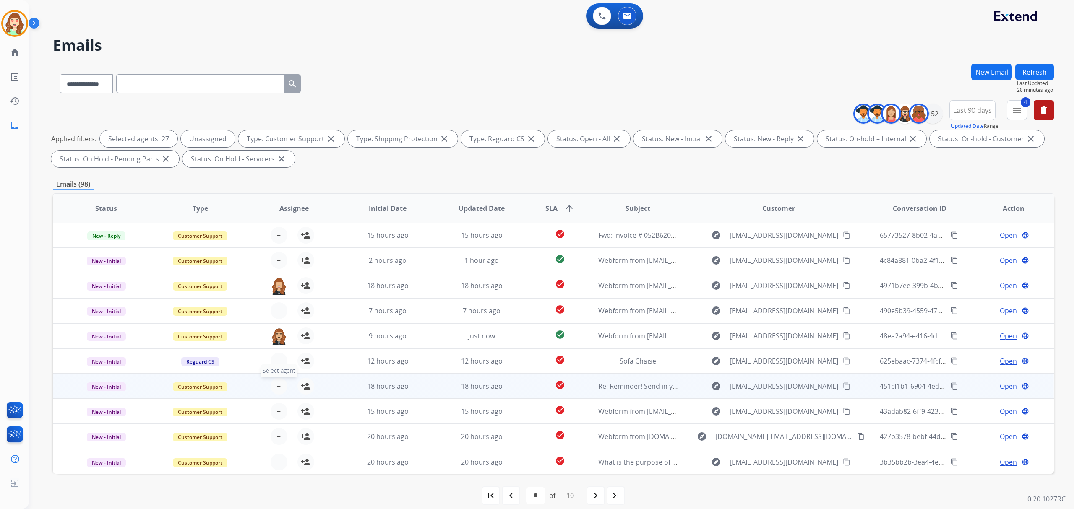
click at [284, 386] on button "+ Select agent" at bounding box center [279, 386] width 17 height 17
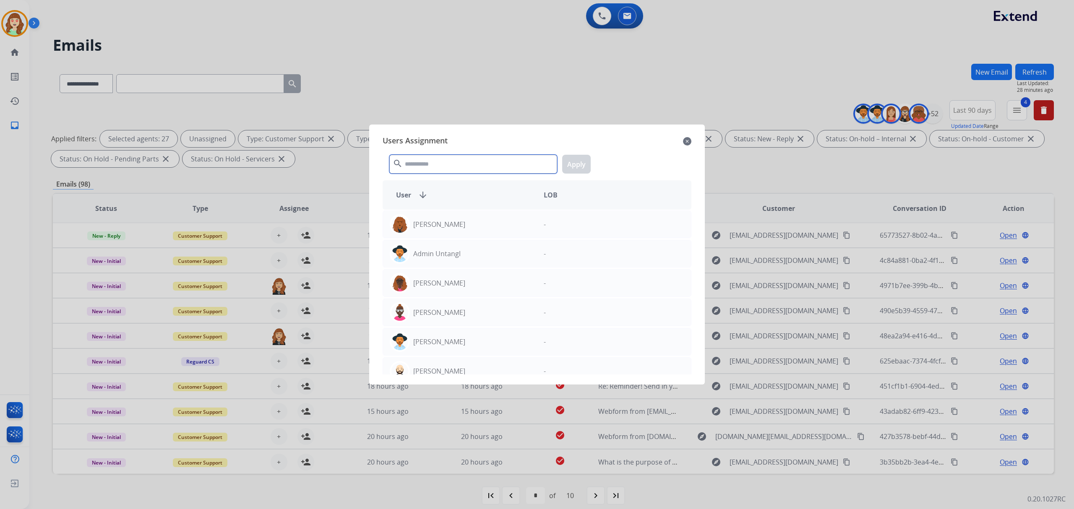
drag, startPoint x: 473, startPoint y: 163, endPoint x: 480, endPoint y: 162, distance: 6.8
click at [475, 163] on input "text" at bounding box center [473, 164] width 168 height 19
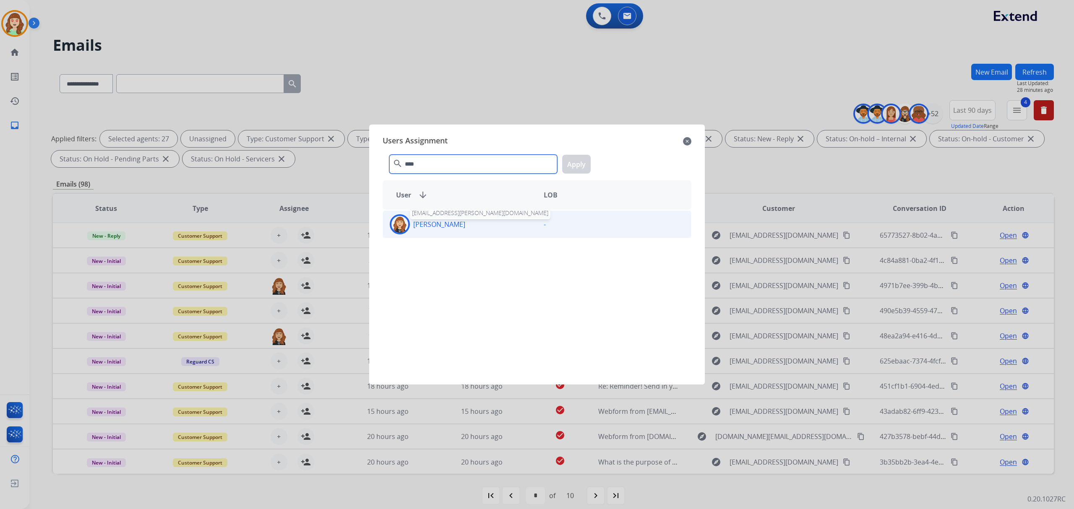
type input "****"
drag, startPoint x: 455, startPoint y: 229, endPoint x: 534, endPoint y: 182, distance: 91.6
click at [455, 229] on p "[PERSON_NAME]" at bounding box center [439, 224] width 52 height 10
drag, startPoint x: 567, startPoint y: 170, endPoint x: 571, endPoint y: 170, distance: 4.3
click at [569, 170] on button "Apply" at bounding box center [576, 164] width 29 height 19
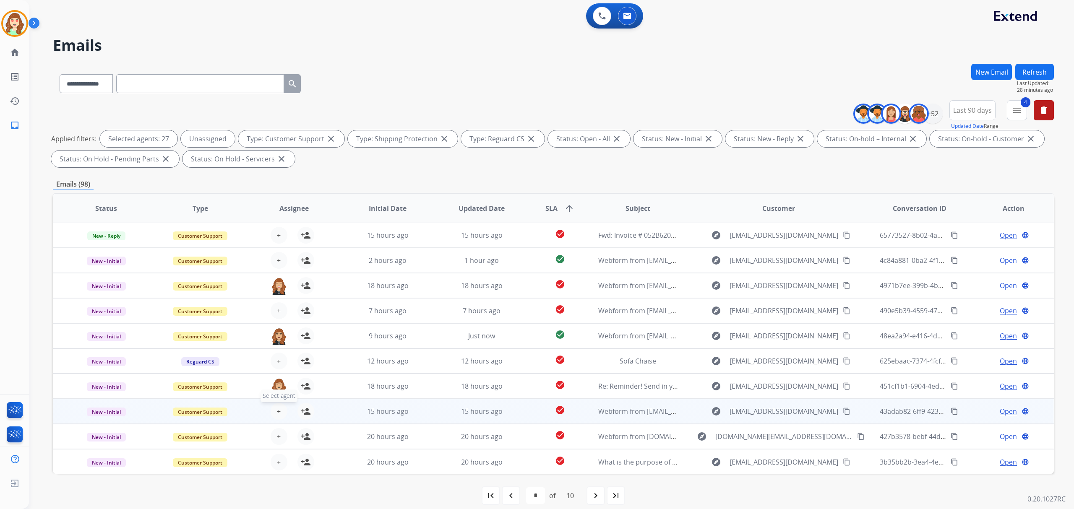
click at [274, 414] on button "+ Select agent" at bounding box center [279, 411] width 17 height 17
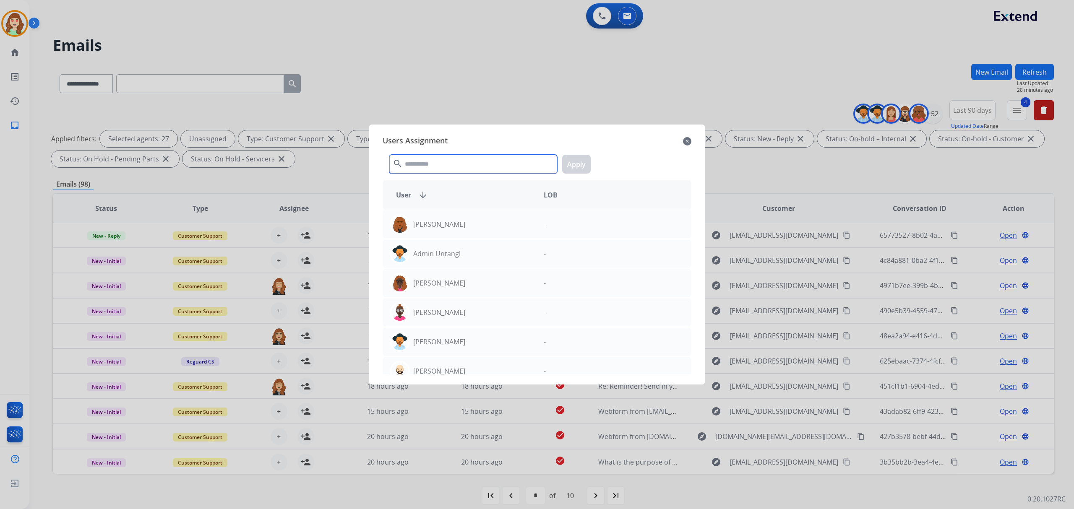
click at [472, 162] on input "text" at bounding box center [473, 164] width 168 height 19
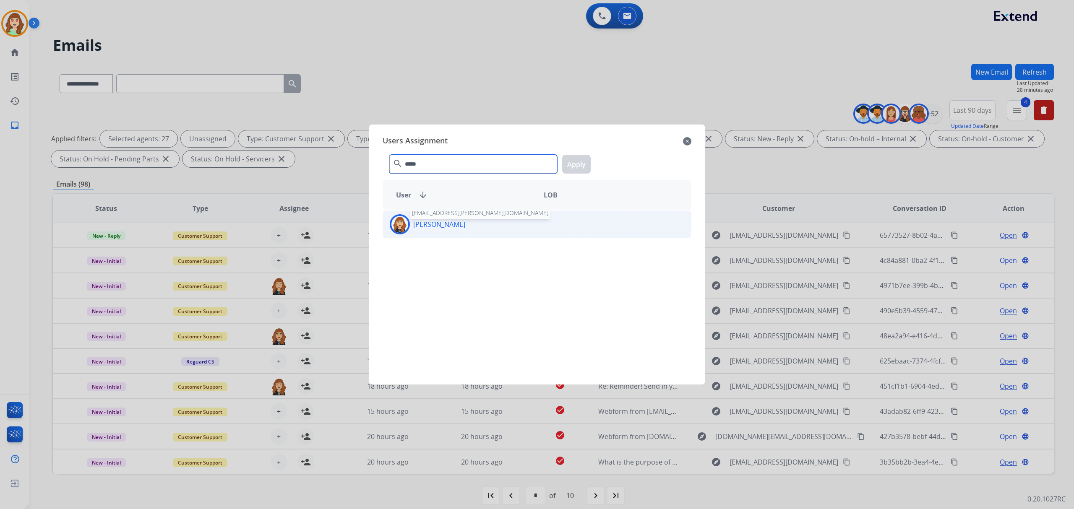
type input "*****"
click at [460, 230] on div "[PERSON_NAME]" at bounding box center [460, 224] width 154 height 20
click at [577, 160] on button "Apply" at bounding box center [576, 164] width 29 height 19
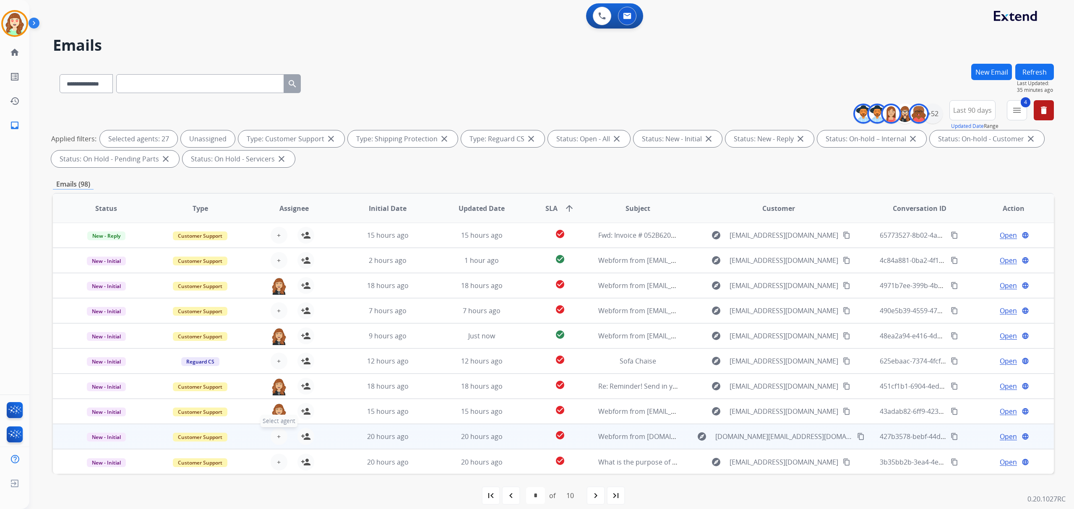
click at [278, 433] on span "+" at bounding box center [279, 437] width 4 height 10
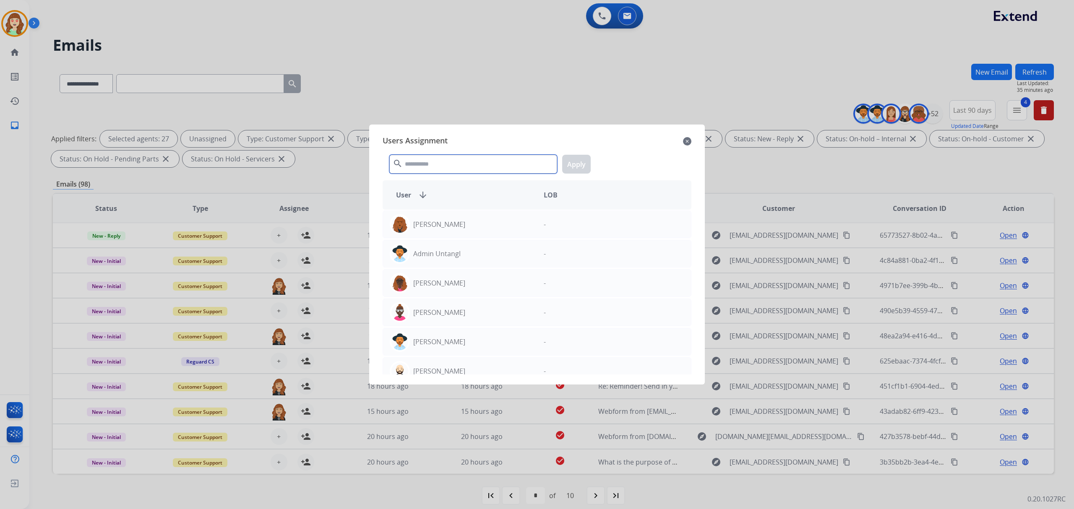
drag, startPoint x: 462, startPoint y: 162, endPoint x: 470, endPoint y: 158, distance: 9.2
click at [462, 162] on input "text" at bounding box center [473, 164] width 168 height 19
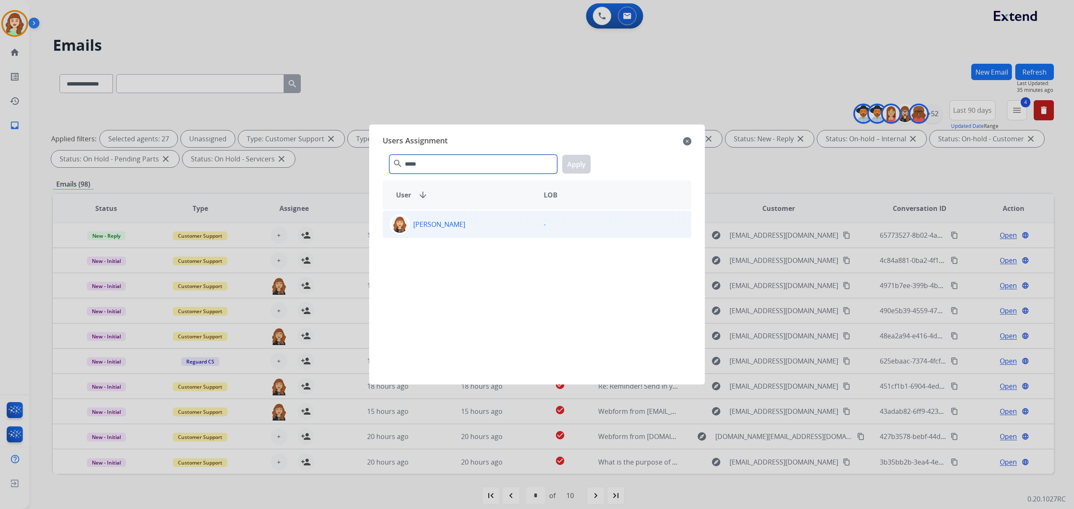
type input "*****"
click at [482, 227] on div "[PERSON_NAME]" at bounding box center [460, 224] width 154 height 20
click at [584, 160] on button "Apply" at bounding box center [576, 164] width 29 height 19
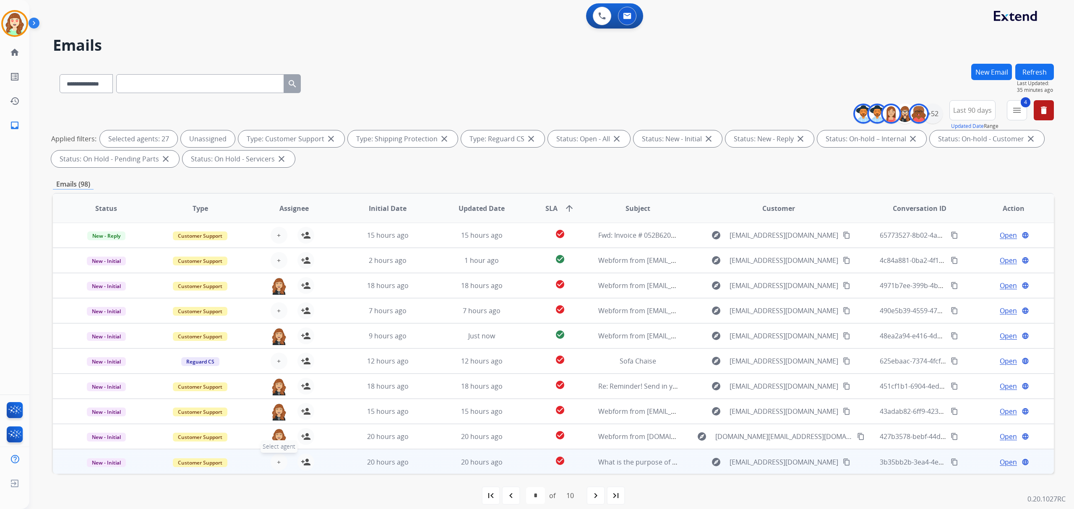
click at [277, 463] on span "+" at bounding box center [279, 462] width 4 height 10
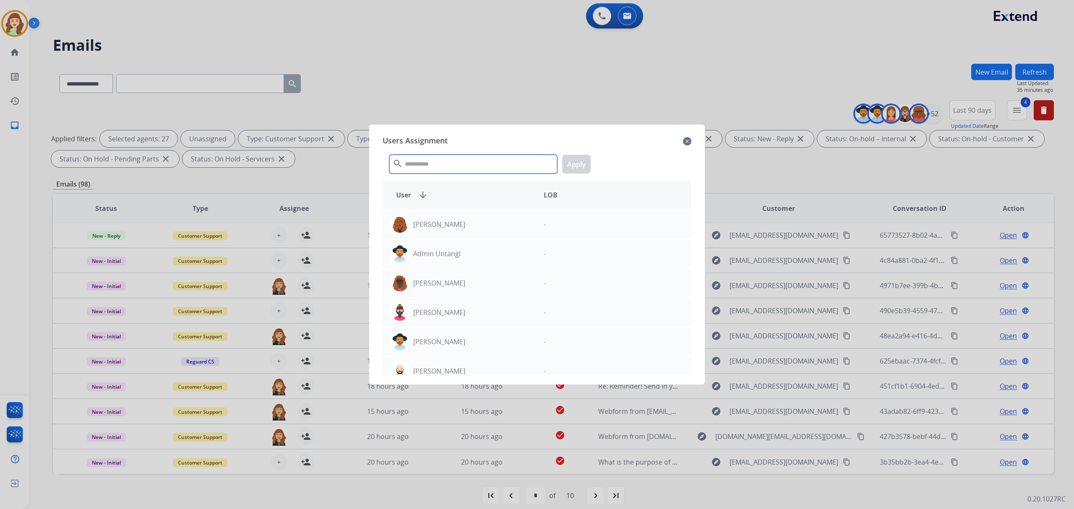
click at [451, 160] on input "text" at bounding box center [473, 164] width 168 height 19
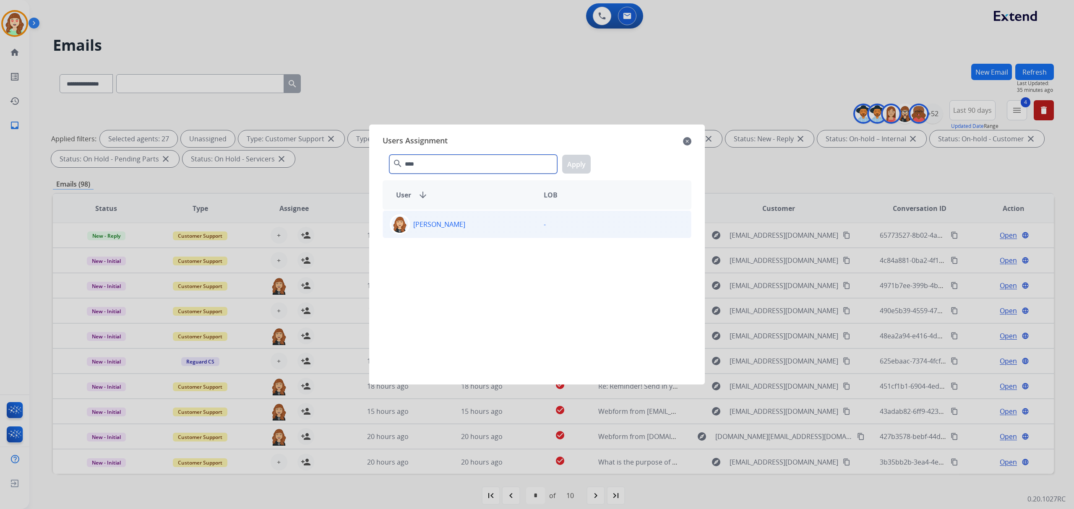
type input "****"
click at [466, 227] on div "[PERSON_NAME]" at bounding box center [460, 224] width 154 height 20
drag, startPoint x: 567, startPoint y: 170, endPoint x: 699, endPoint y: 177, distance: 131.9
click at [568, 170] on button "Apply" at bounding box center [576, 164] width 29 height 19
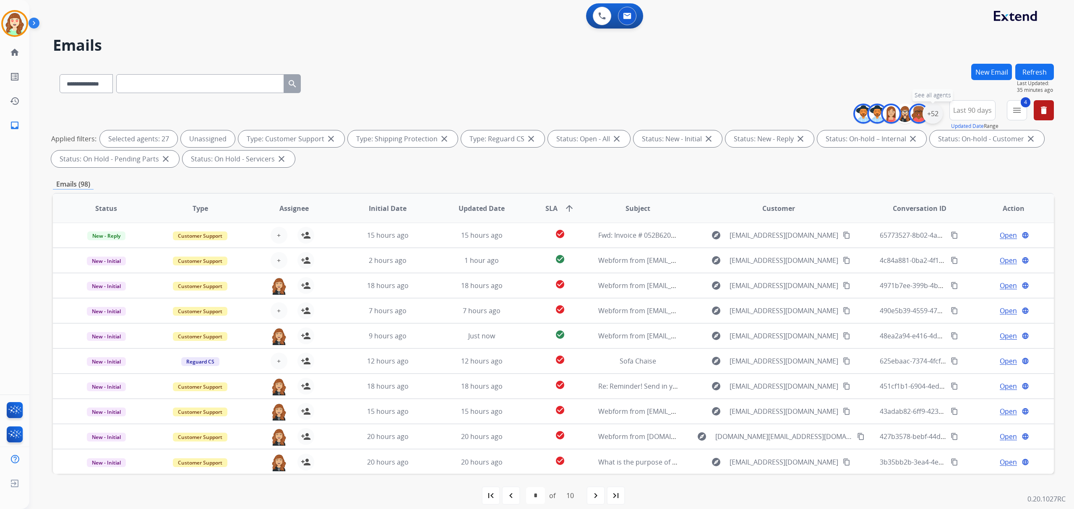
click at [931, 115] on div "+52" at bounding box center [933, 114] width 20 height 20
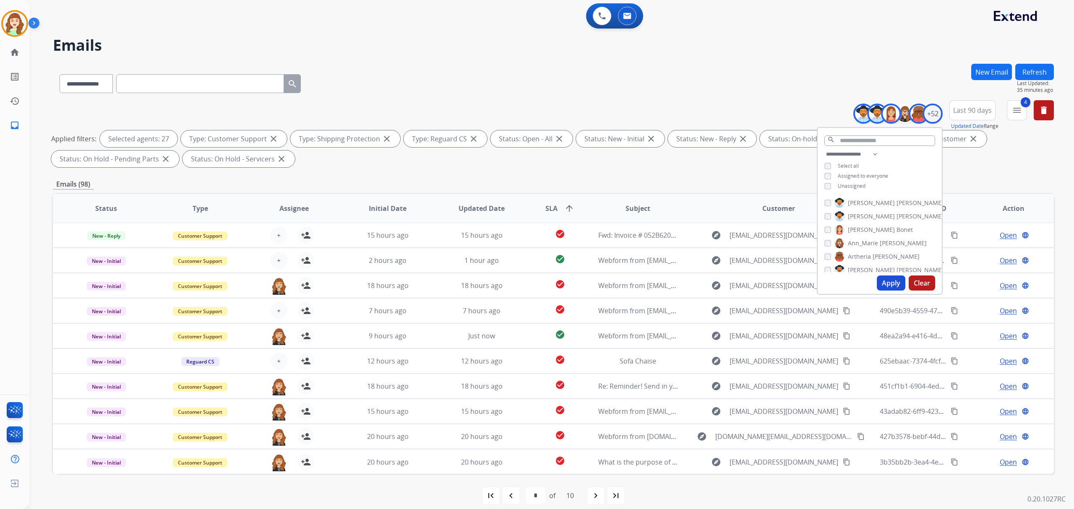
click at [889, 279] on button "Apply" at bounding box center [891, 283] width 29 height 15
select select "*"
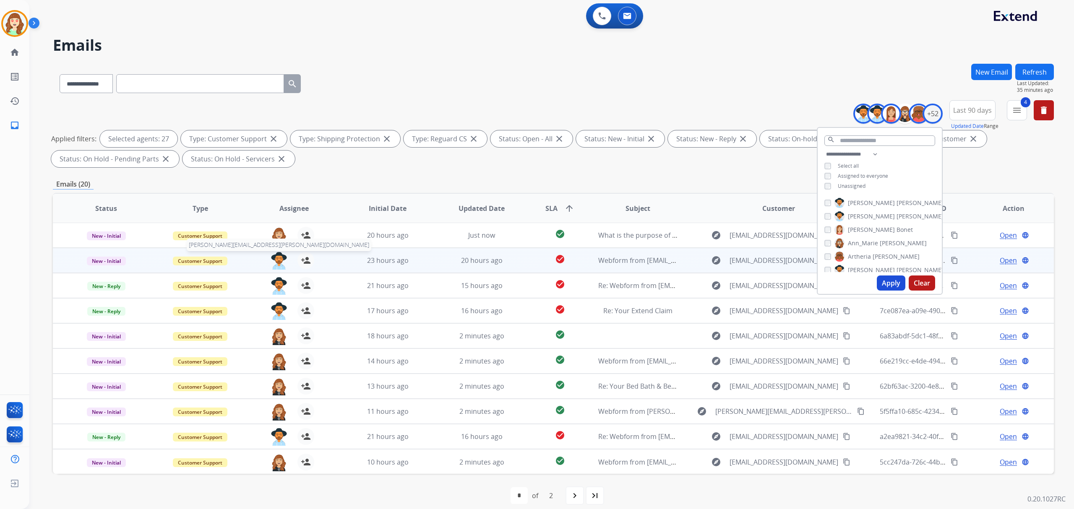
click at [276, 258] on img at bounding box center [279, 261] width 17 height 18
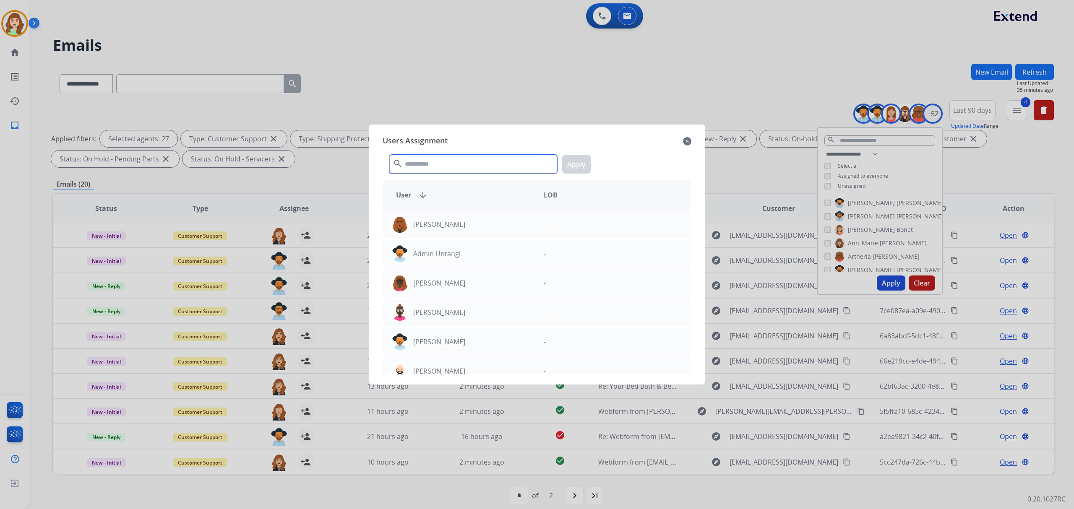
click at [430, 164] on input "text" at bounding box center [473, 164] width 168 height 19
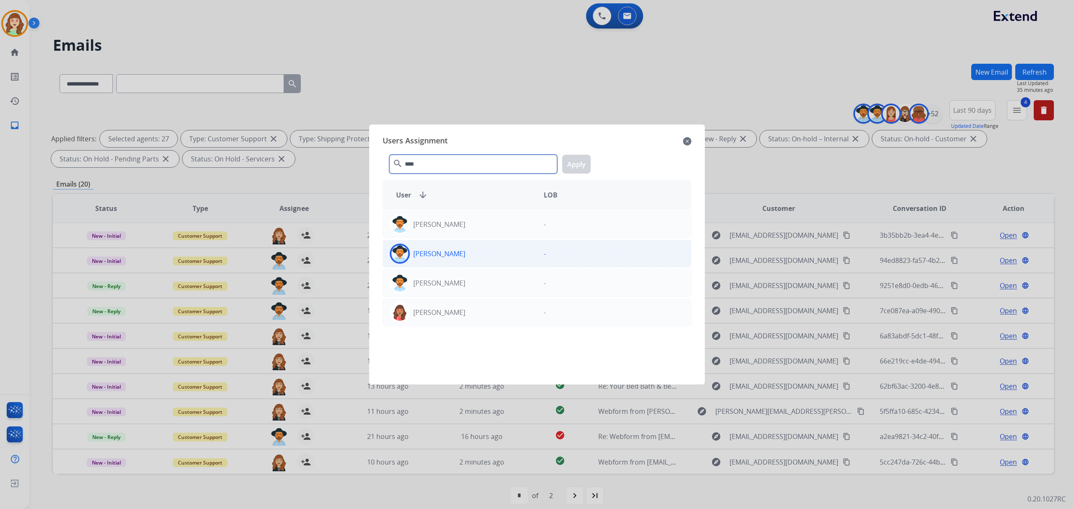
type input "****"
click at [453, 256] on p "[PERSON_NAME]" at bounding box center [439, 254] width 52 height 10
click at [580, 165] on button "Apply" at bounding box center [576, 164] width 29 height 19
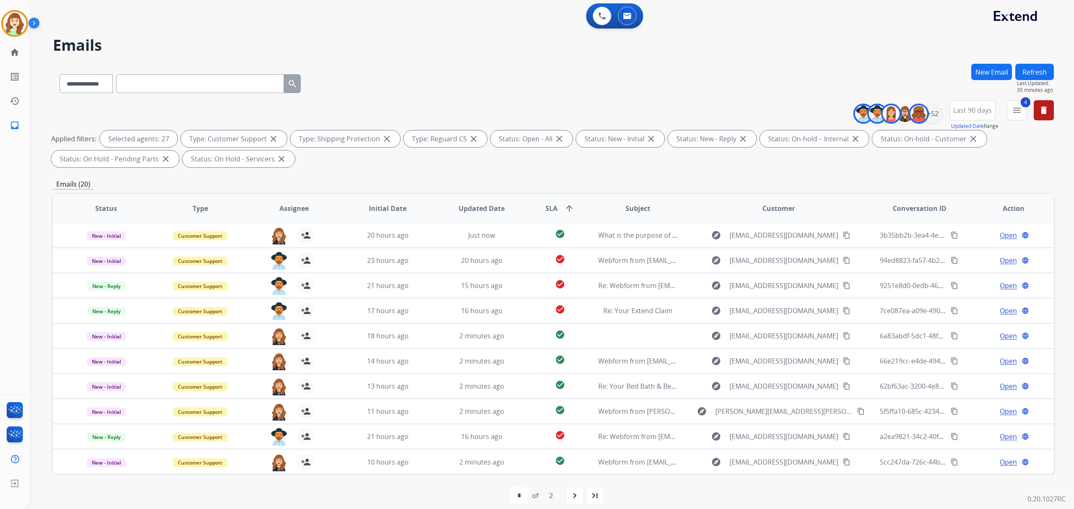
click at [575, 499] on mat-icon "navigate_next" at bounding box center [575, 496] width 10 height 10
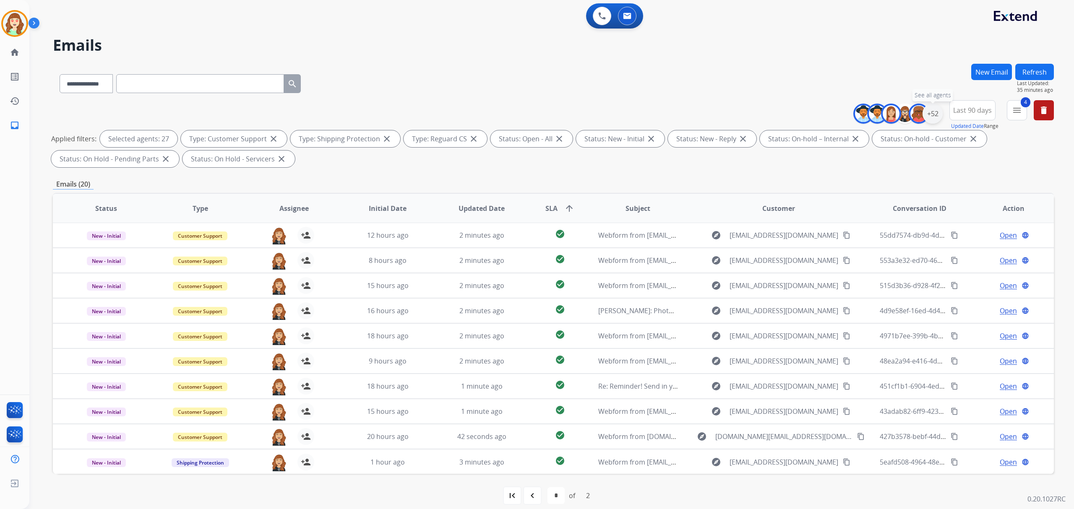
click at [936, 110] on div "+52" at bounding box center [933, 114] width 20 height 20
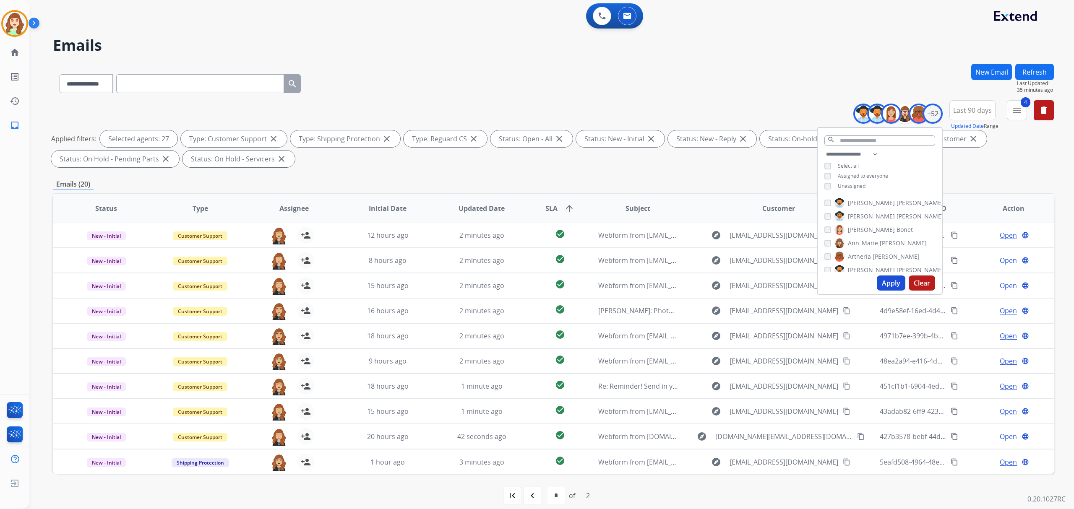
scroll to position [56, 0]
click at [885, 283] on button "Apply" at bounding box center [891, 283] width 29 height 15
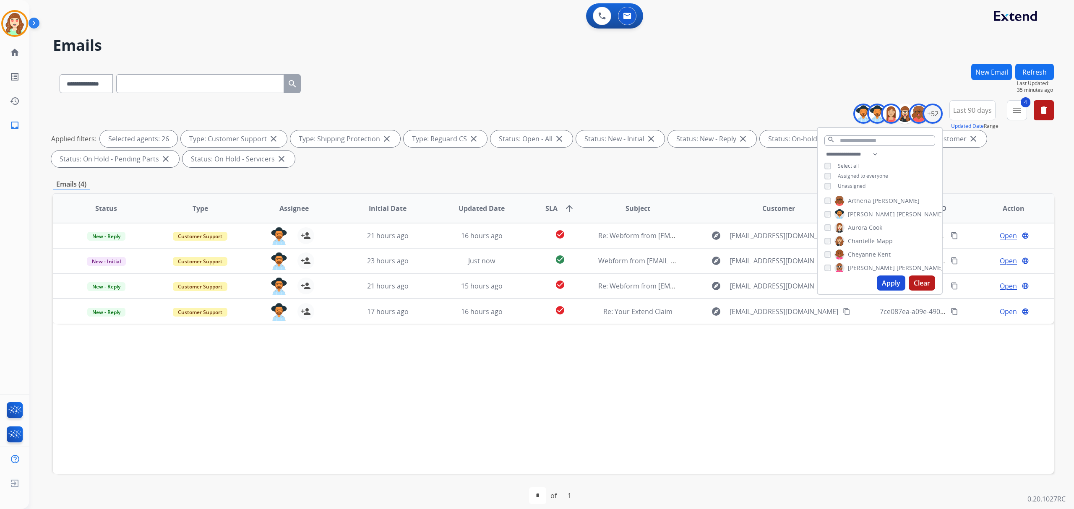
scroll to position [0, 0]
click at [888, 286] on button "Apply" at bounding box center [891, 283] width 29 height 15
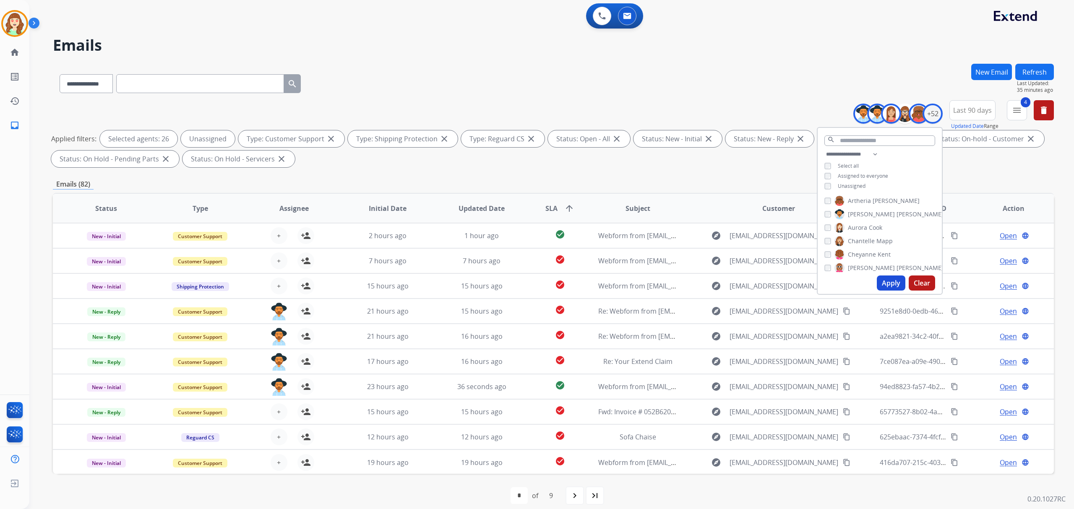
scroll to position [8, 0]
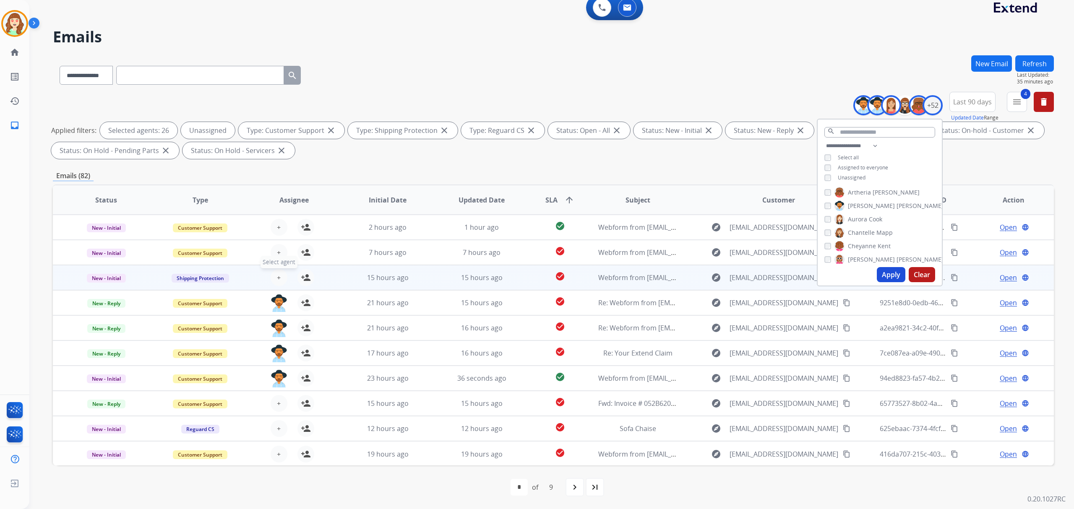
click at [277, 274] on span "+" at bounding box center [279, 278] width 4 height 10
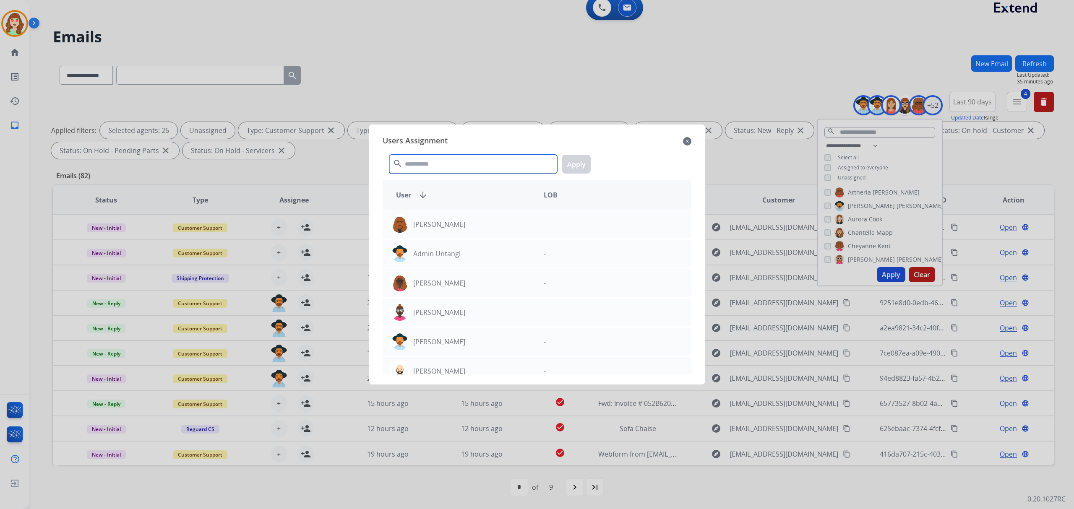
click at [439, 166] on input "text" at bounding box center [473, 164] width 168 height 19
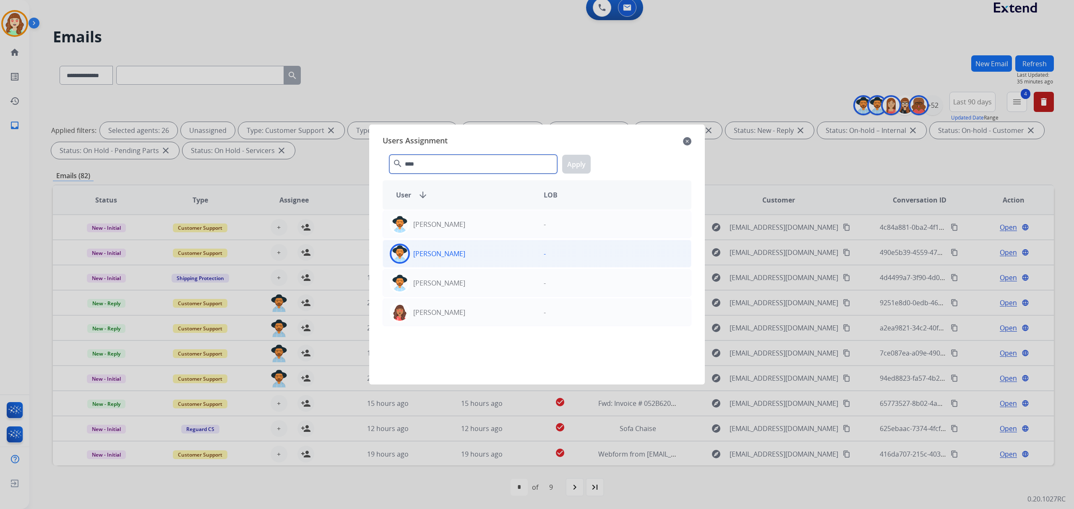
type input "****"
click at [468, 252] on div "[PERSON_NAME]" at bounding box center [460, 254] width 154 height 20
click at [567, 162] on button "Apply" at bounding box center [576, 164] width 29 height 19
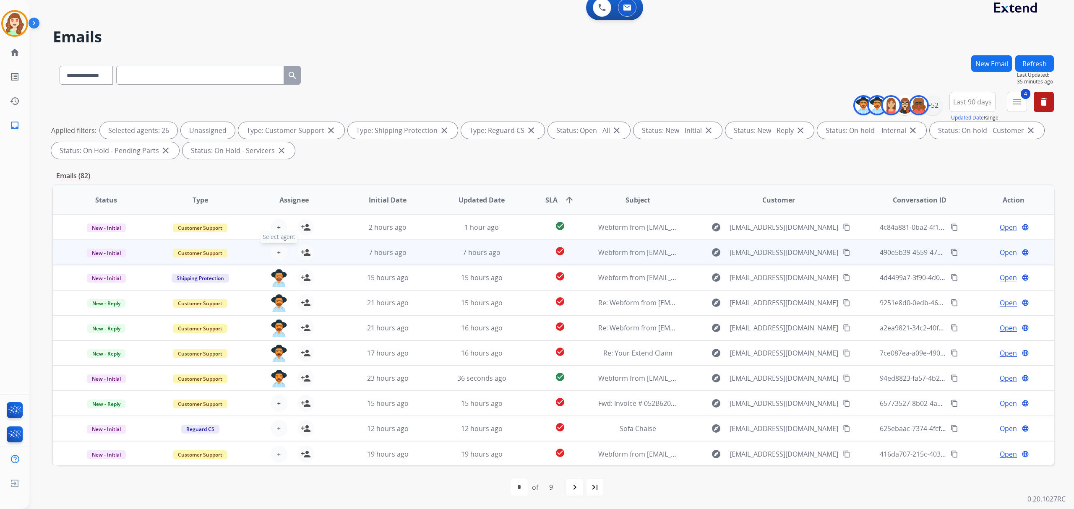
click at [277, 249] on span "+" at bounding box center [279, 253] width 4 height 10
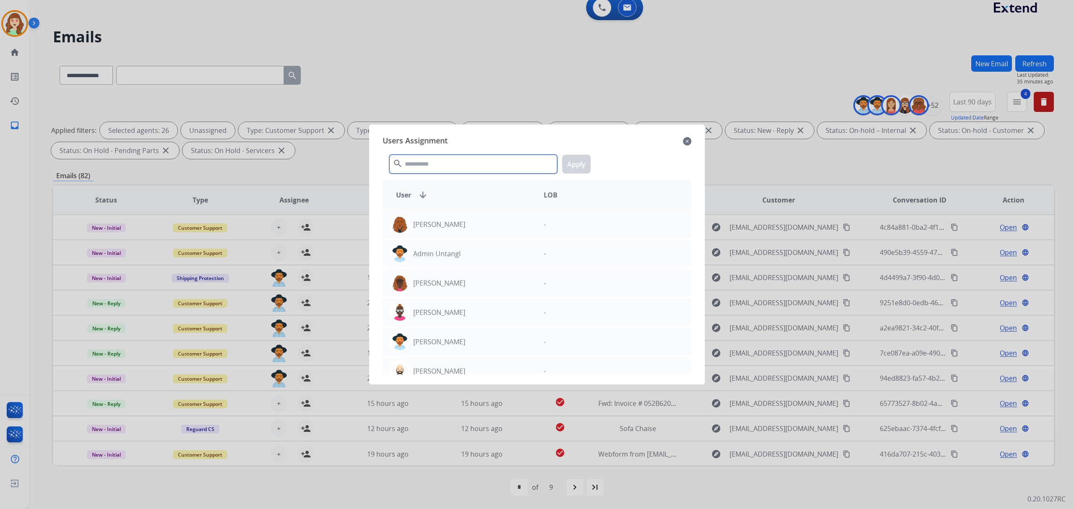
click at [507, 164] on input "text" at bounding box center [473, 164] width 168 height 19
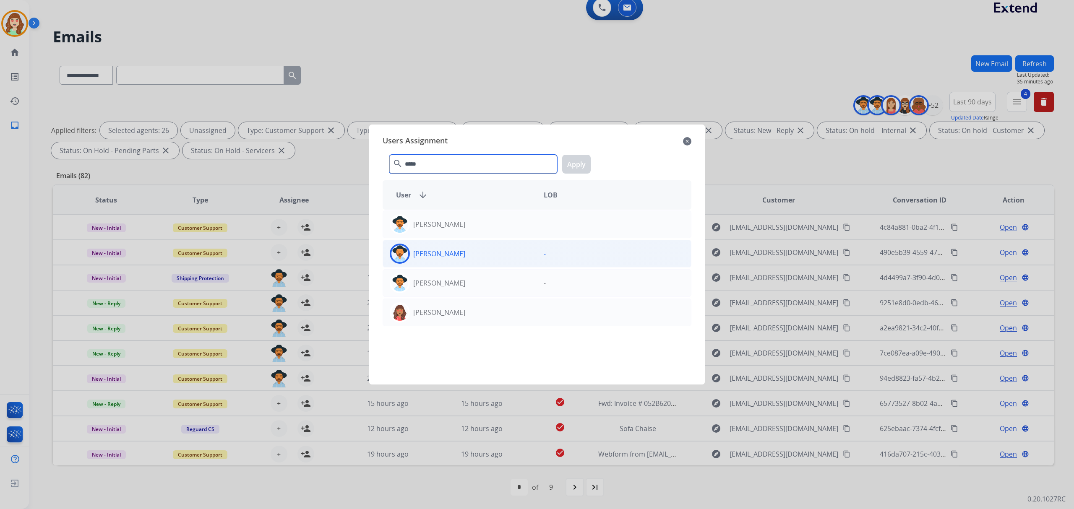
type input "*****"
click at [500, 252] on div "[PERSON_NAME]" at bounding box center [460, 254] width 154 height 20
click at [583, 164] on button "Apply" at bounding box center [576, 164] width 29 height 19
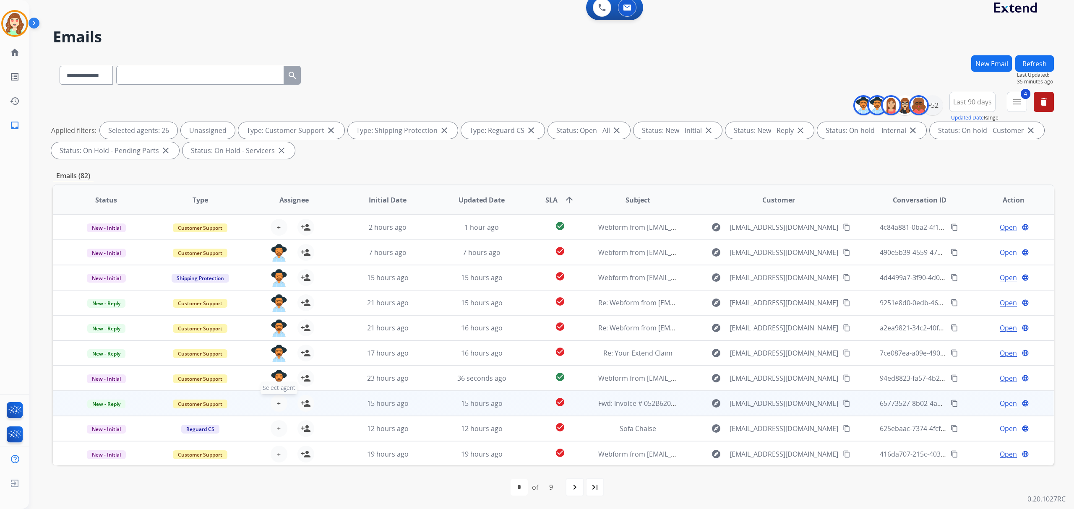
click at [277, 404] on span "+" at bounding box center [279, 404] width 4 height 10
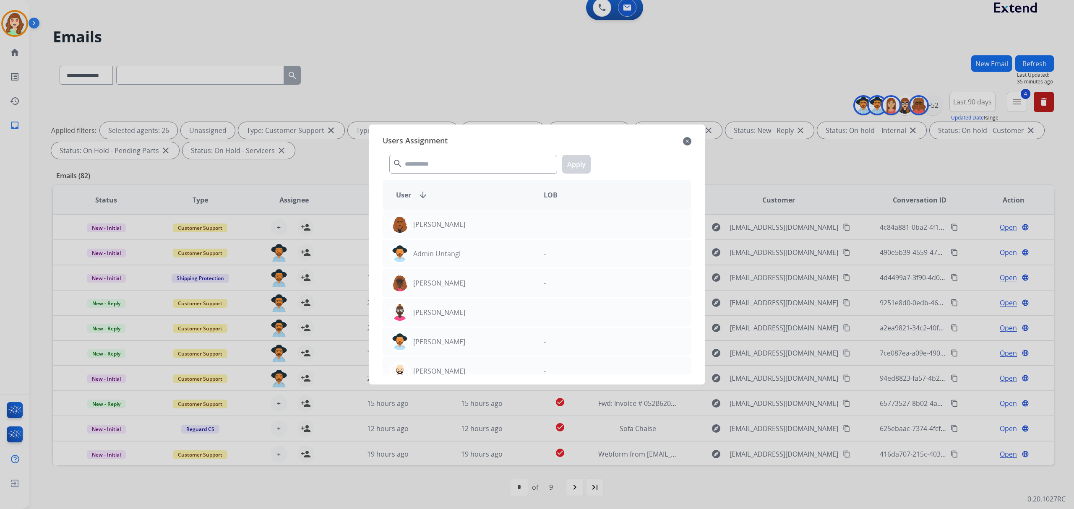
click at [690, 142] on mat-icon "close" at bounding box center [687, 141] width 8 height 10
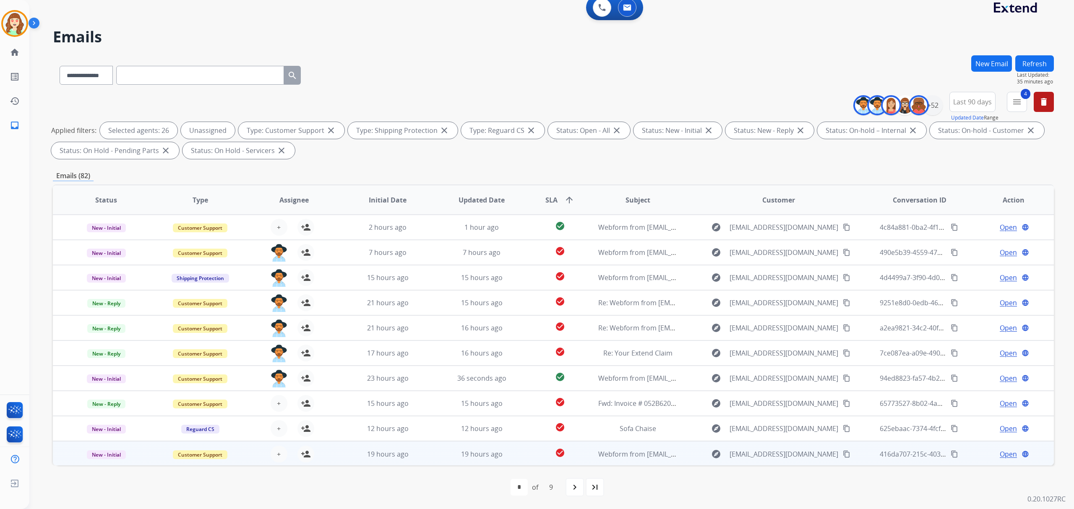
click at [287, 457] on div "+ Select agent person_add Assign to Me" at bounding box center [288, 454] width 54 height 17
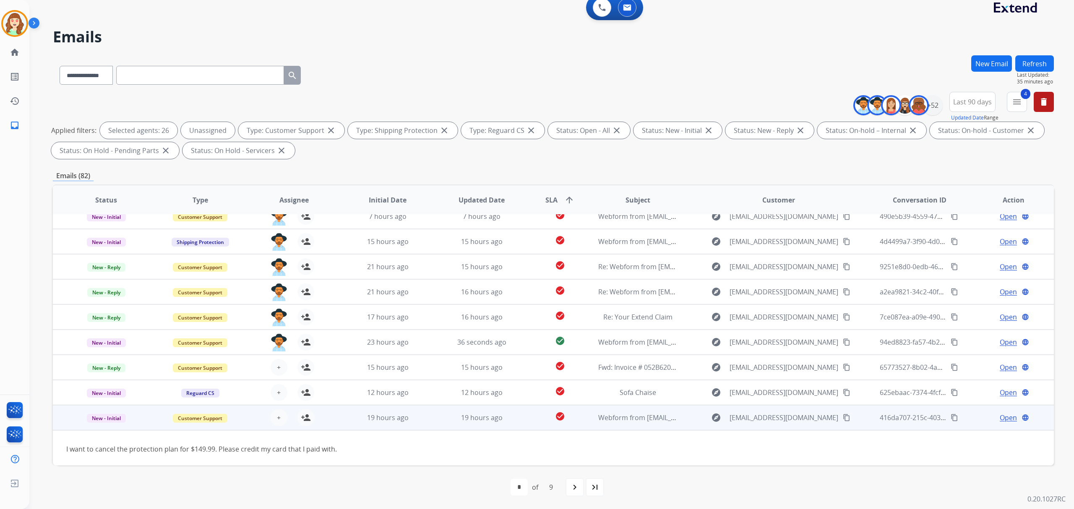
scroll to position [37, 0]
click at [281, 415] on button "+ Select agent" at bounding box center [279, 416] width 17 height 17
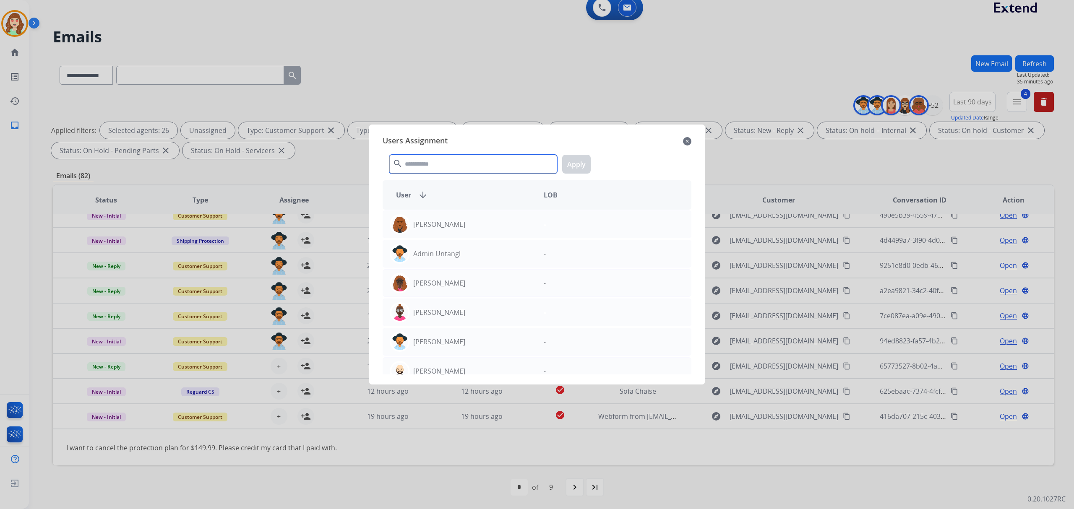
click at [466, 163] on input "text" at bounding box center [473, 164] width 168 height 19
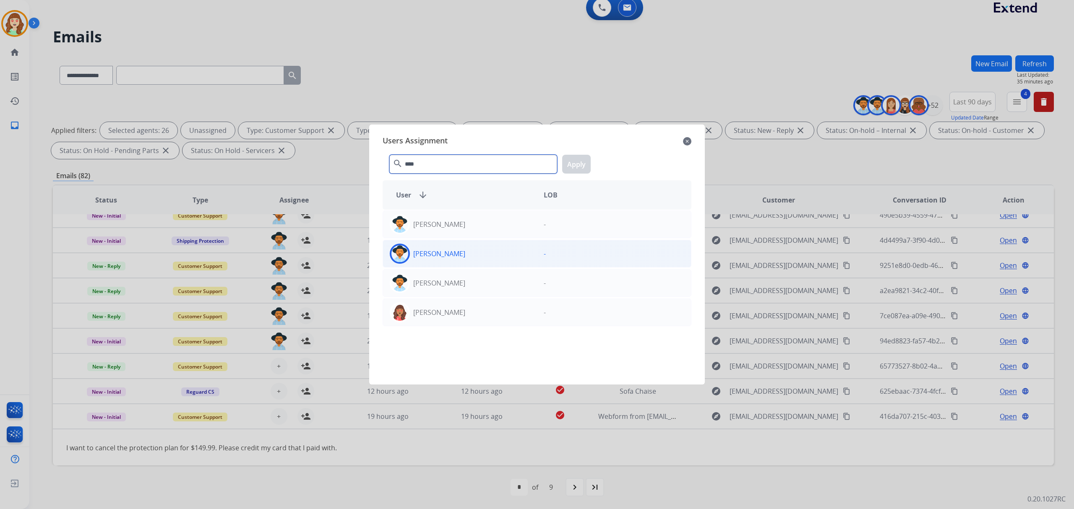
type input "****"
click at [441, 259] on div "[PERSON_NAME]" at bounding box center [460, 254] width 154 height 20
click at [576, 159] on button "Apply" at bounding box center [576, 164] width 29 height 19
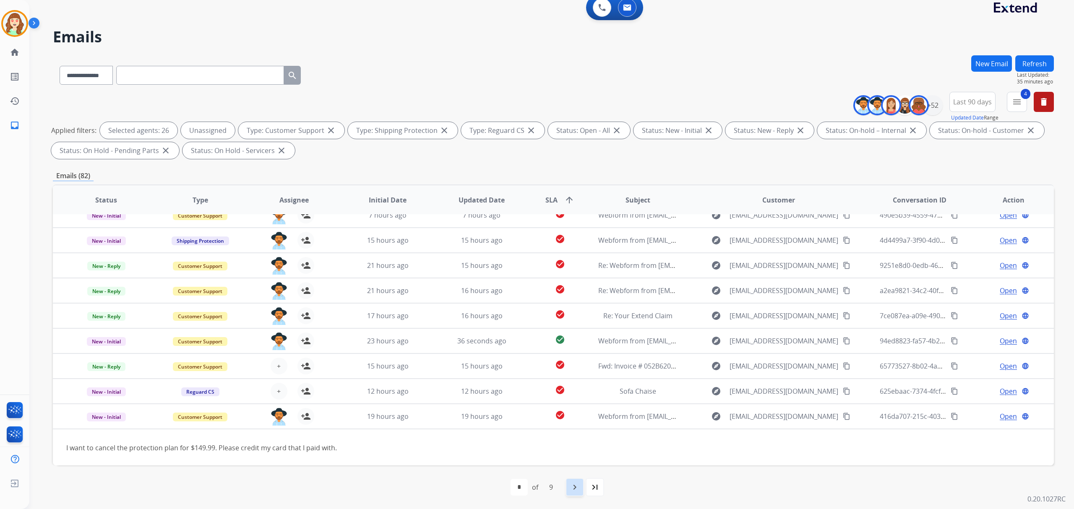
click at [570, 490] on mat-icon "navigate_next" at bounding box center [575, 487] width 10 height 10
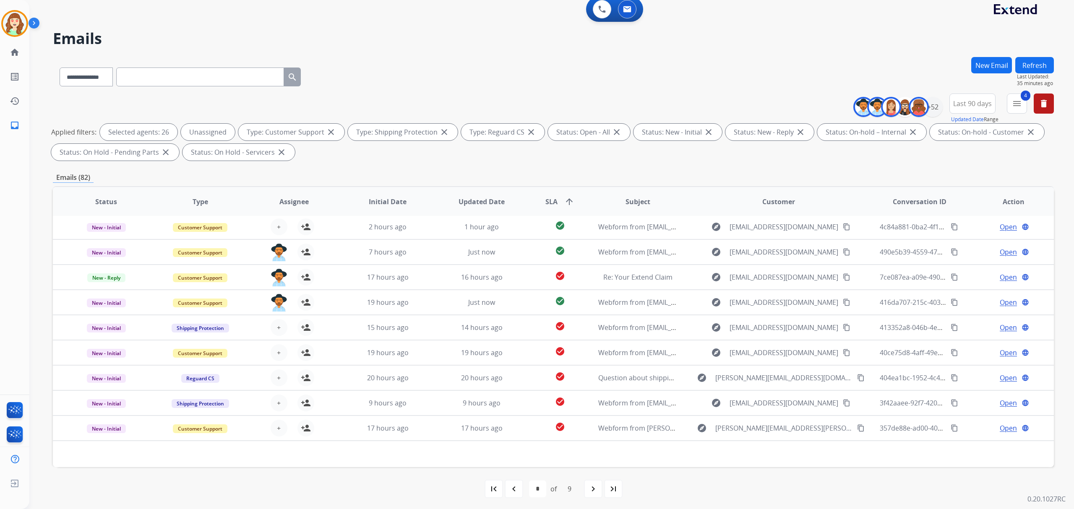
scroll to position [8, 0]
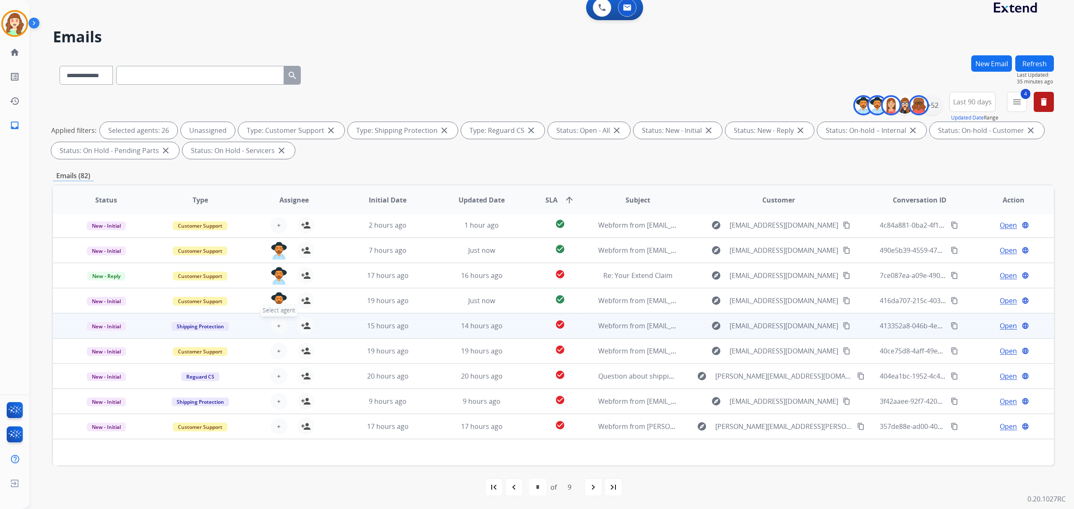
click at [279, 321] on button "+ Select agent" at bounding box center [279, 326] width 17 height 17
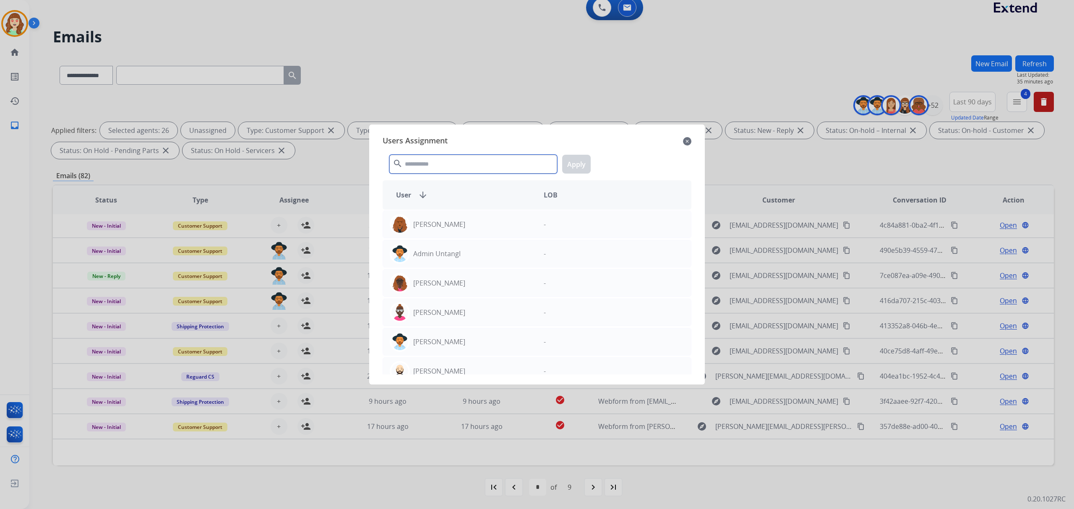
click at [477, 163] on input "text" at bounding box center [473, 164] width 168 height 19
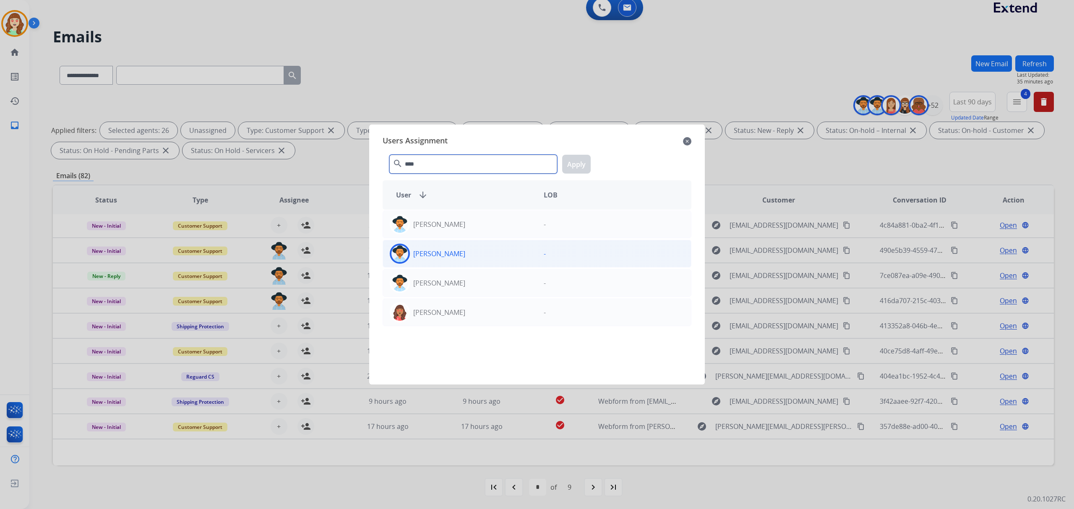
type input "****"
click at [505, 258] on div "[PERSON_NAME]" at bounding box center [460, 254] width 154 height 20
click at [567, 165] on button "Apply" at bounding box center [576, 164] width 29 height 19
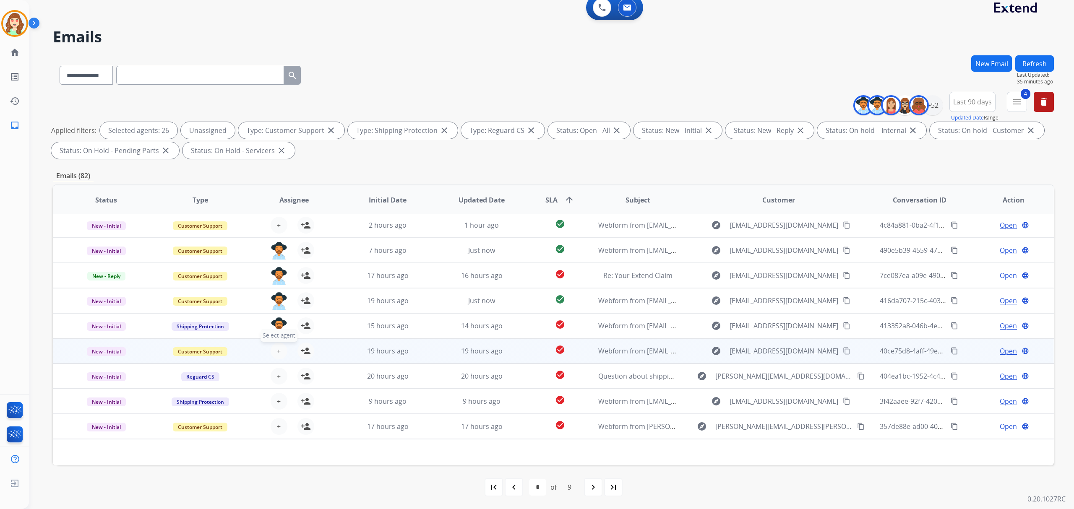
click at [274, 351] on button "+ Select agent" at bounding box center [279, 351] width 17 height 17
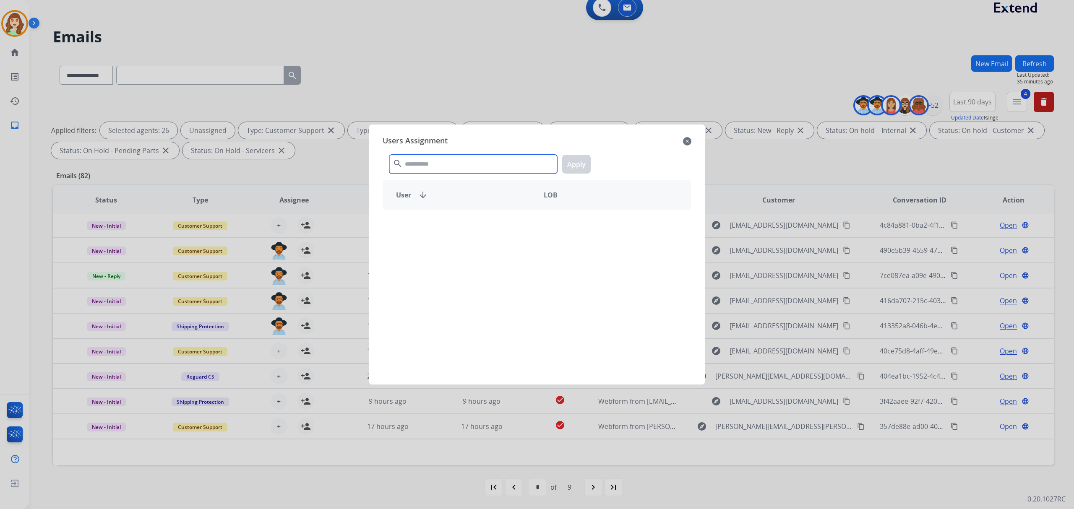
click at [513, 165] on input "text" at bounding box center [473, 164] width 168 height 19
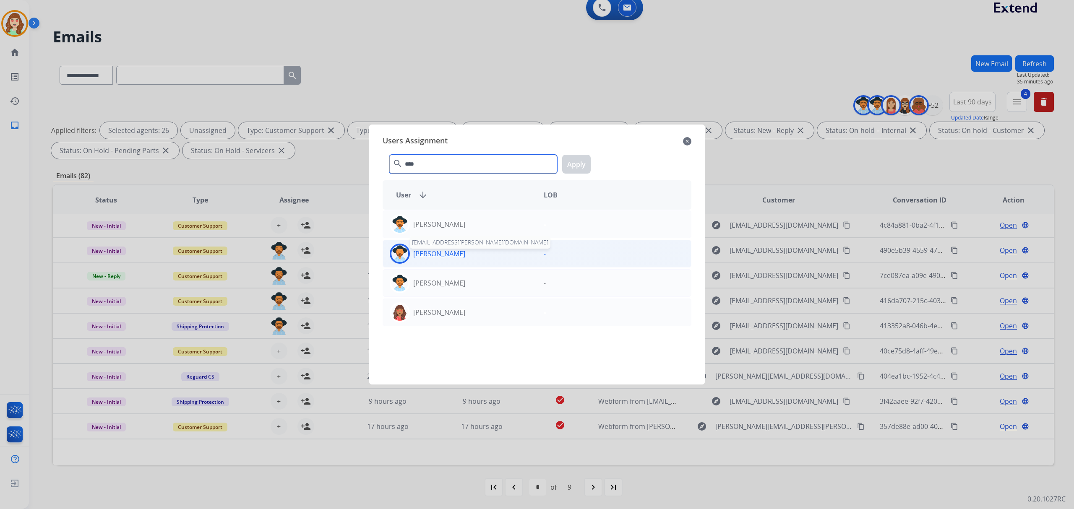
type input "****"
click at [438, 249] on p "[PERSON_NAME]" at bounding box center [439, 254] width 52 height 10
drag, startPoint x: 581, startPoint y: 164, endPoint x: 386, endPoint y: 214, distance: 200.8
click at [581, 164] on button "Apply" at bounding box center [576, 164] width 29 height 19
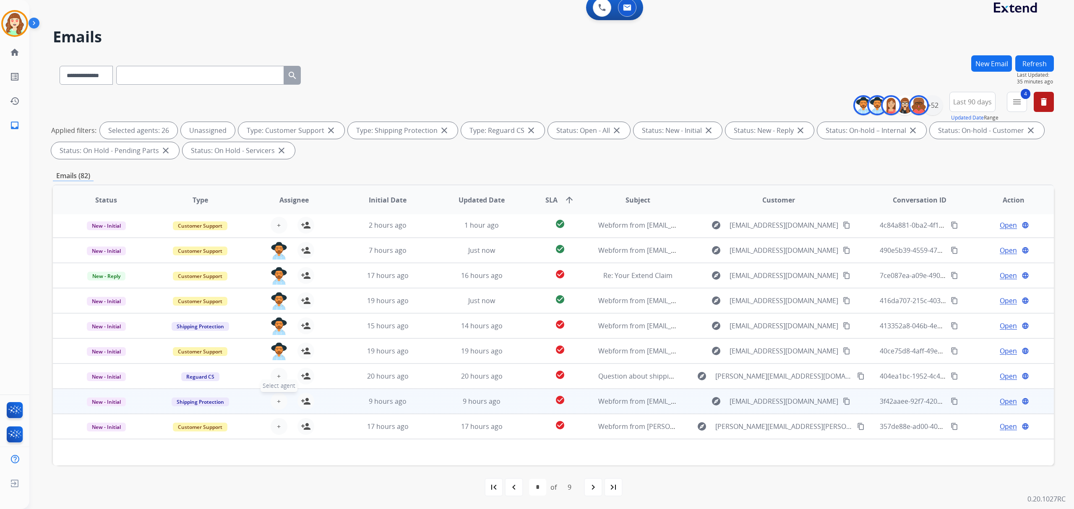
click at [284, 399] on button "+ Select agent" at bounding box center [279, 401] width 17 height 17
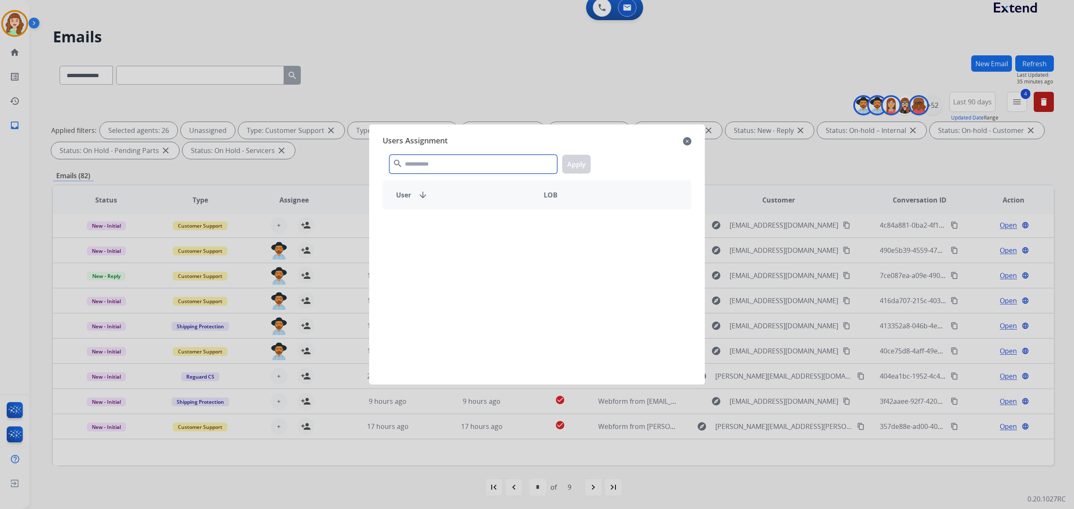
click at [422, 170] on input "text" at bounding box center [473, 164] width 168 height 19
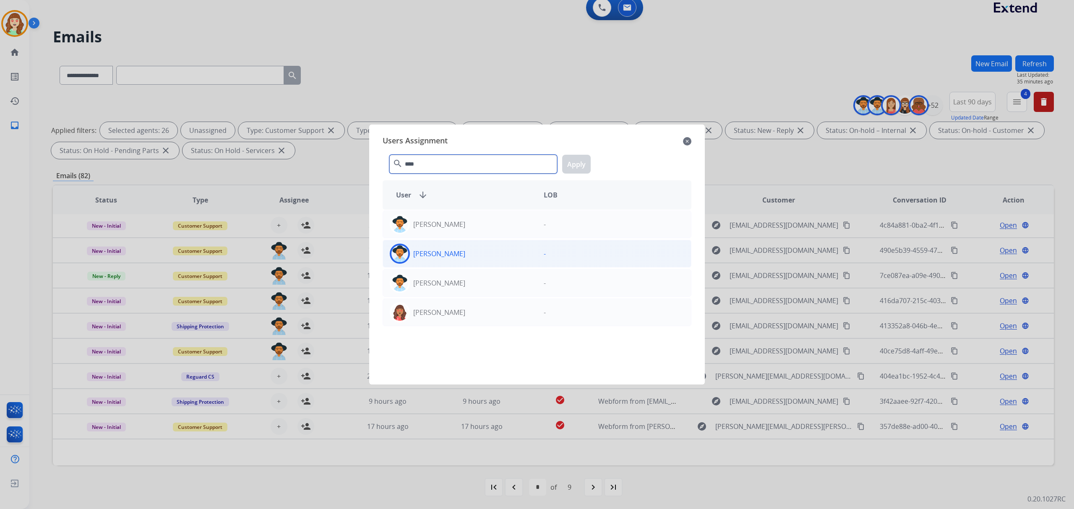
type input "****"
click at [489, 257] on div "[PERSON_NAME]" at bounding box center [460, 254] width 154 height 20
click at [578, 161] on button "Apply" at bounding box center [576, 164] width 29 height 19
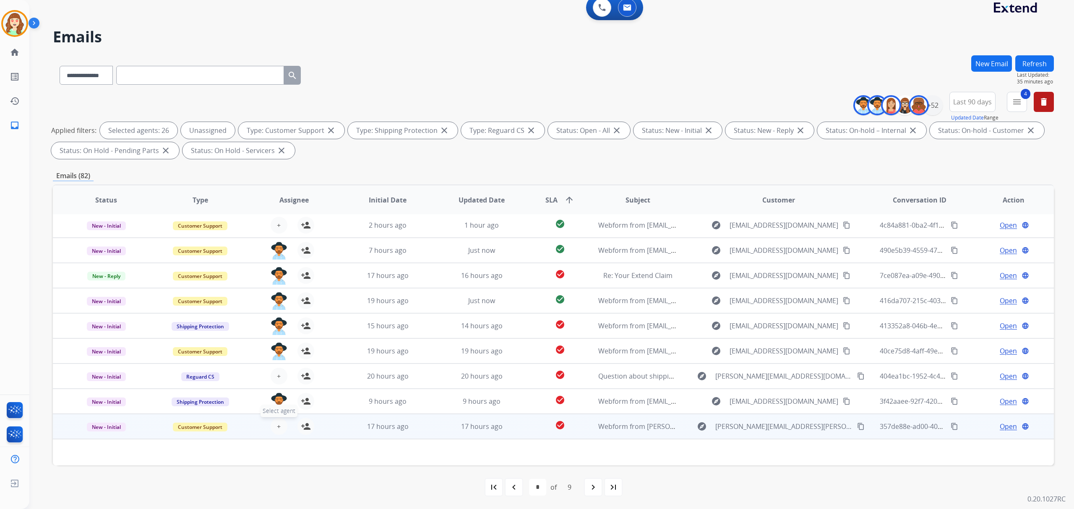
click at [278, 423] on span "+" at bounding box center [279, 427] width 4 height 10
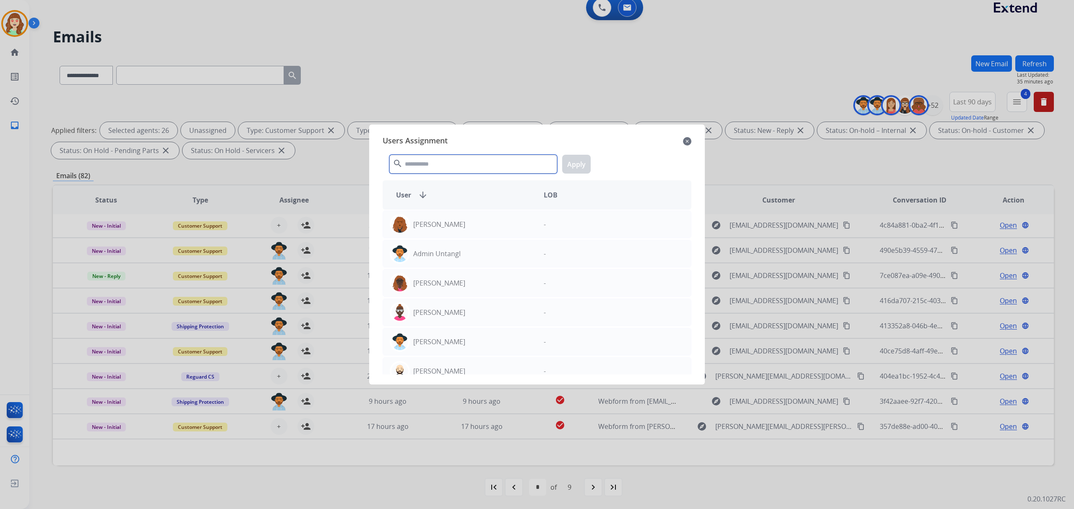
click at [457, 160] on input "text" at bounding box center [473, 164] width 168 height 19
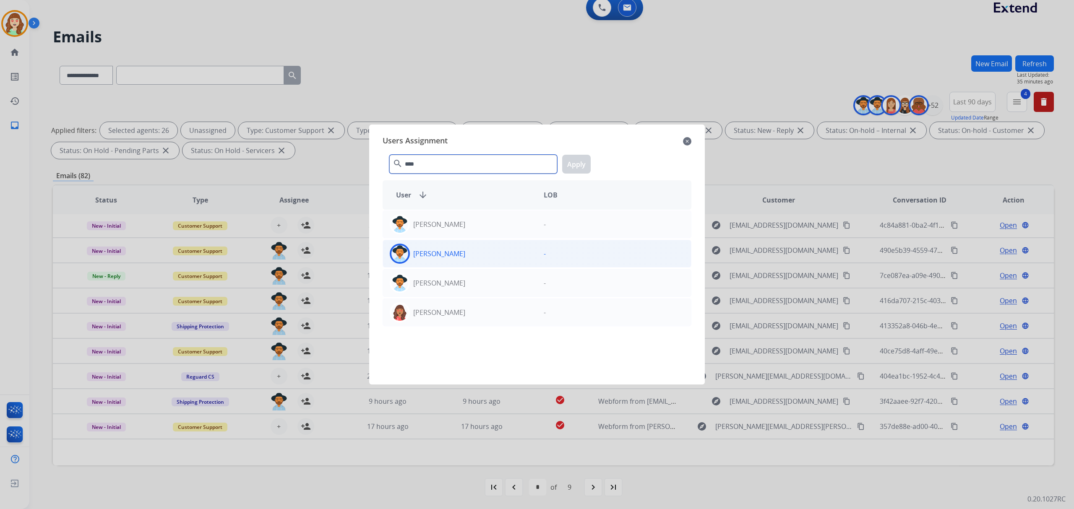
type input "****"
drag, startPoint x: 501, startPoint y: 255, endPoint x: 567, endPoint y: 193, distance: 90.5
click at [501, 253] on div "[PERSON_NAME]" at bounding box center [460, 254] width 154 height 20
click at [569, 165] on button "Apply" at bounding box center [576, 164] width 29 height 19
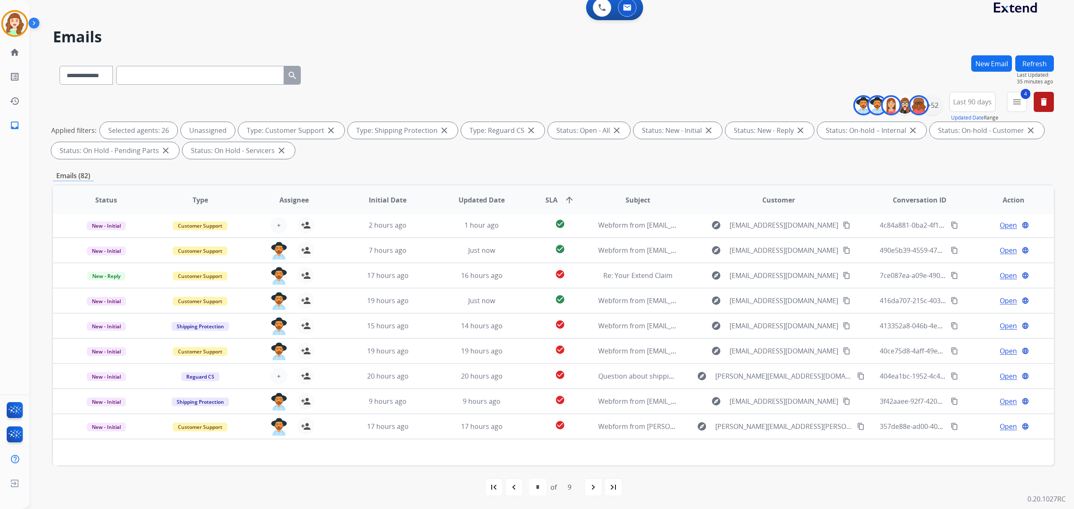
click at [591, 491] on mat-icon "navigate_next" at bounding box center [593, 487] width 10 height 10
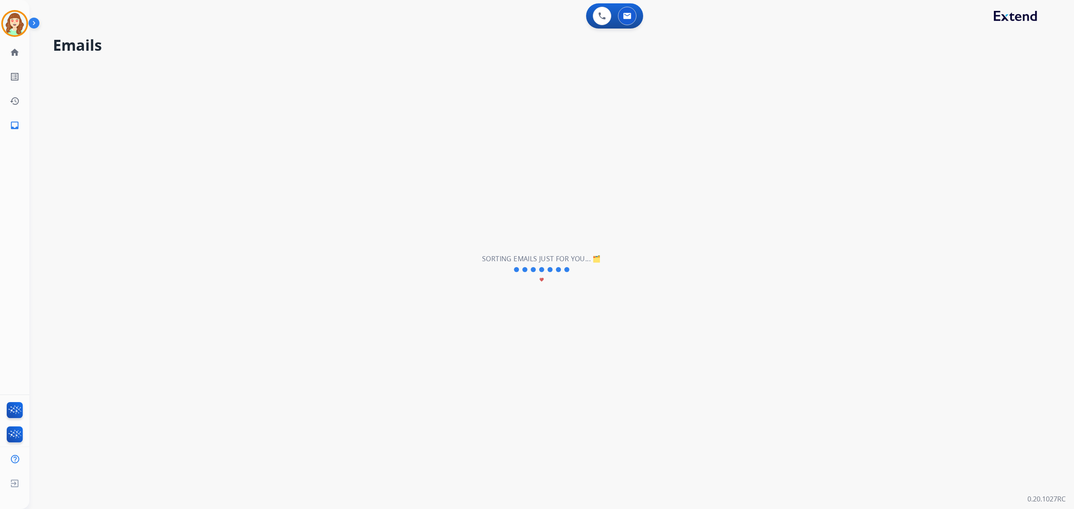
scroll to position [0, 0]
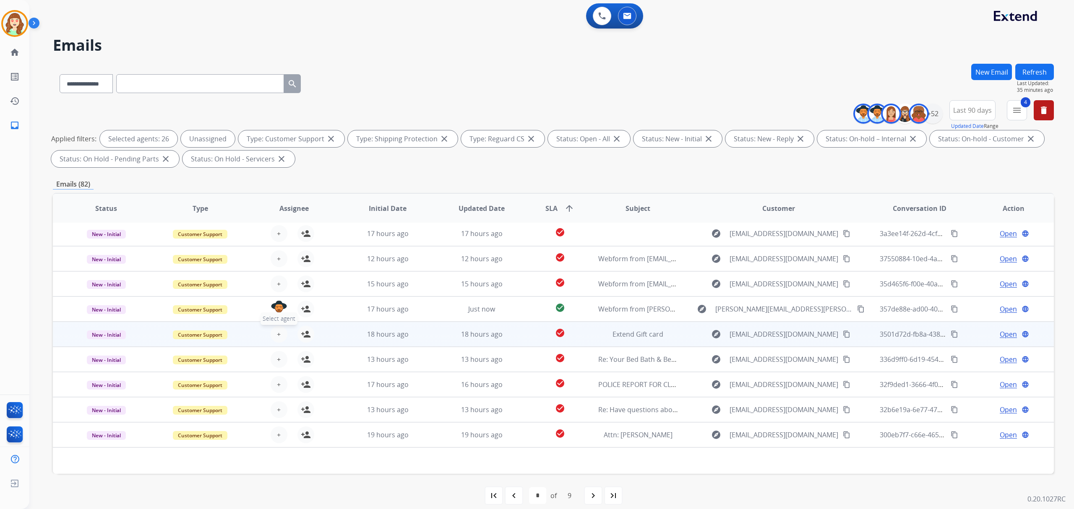
click at [277, 333] on span "+" at bounding box center [279, 334] width 4 height 10
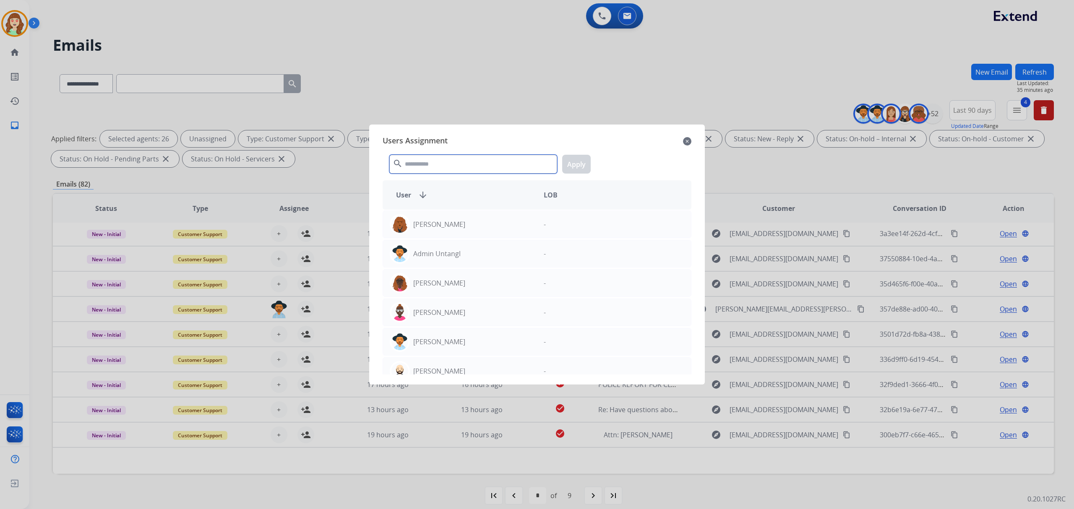
drag, startPoint x: 448, startPoint y: 163, endPoint x: 460, endPoint y: 149, distance: 19.1
click at [449, 162] on input "text" at bounding box center [473, 164] width 168 height 19
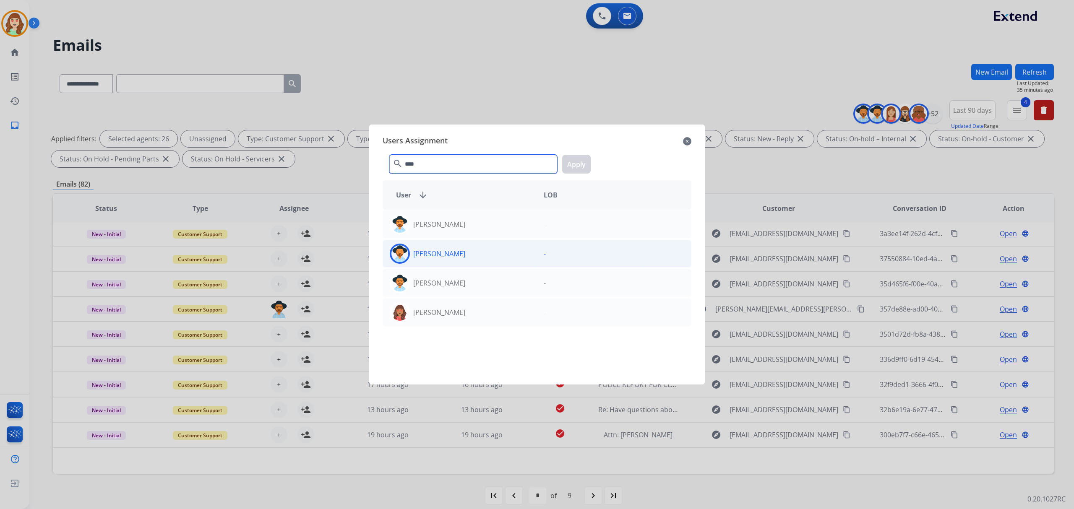
type input "****"
drag, startPoint x: 486, startPoint y: 260, endPoint x: 606, endPoint y: 196, distance: 136.3
click at [492, 259] on div "[PERSON_NAME]" at bounding box center [460, 254] width 154 height 20
click at [571, 160] on button "Apply" at bounding box center [576, 164] width 29 height 19
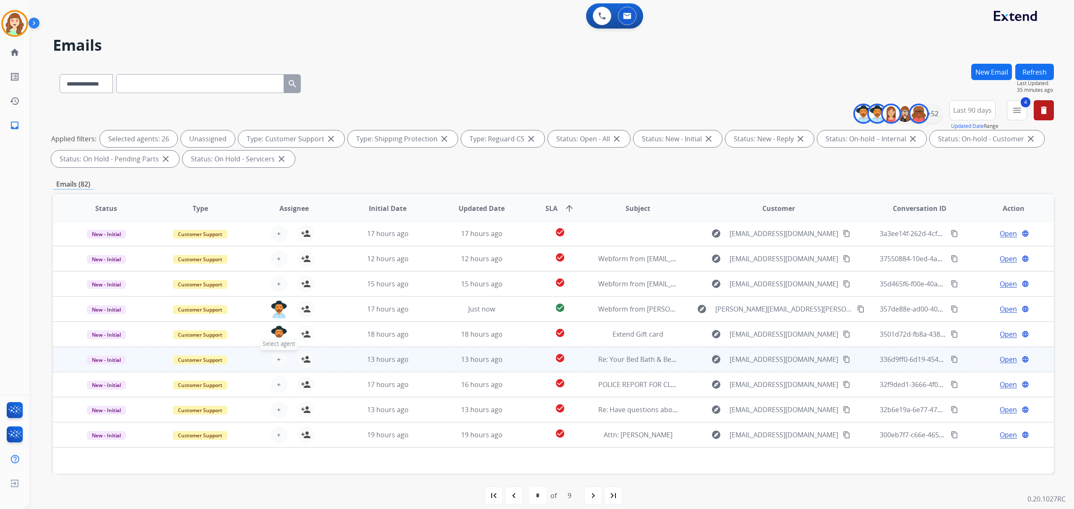
click at [284, 363] on button "+ Select agent" at bounding box center [279, 359] width 17 height 17
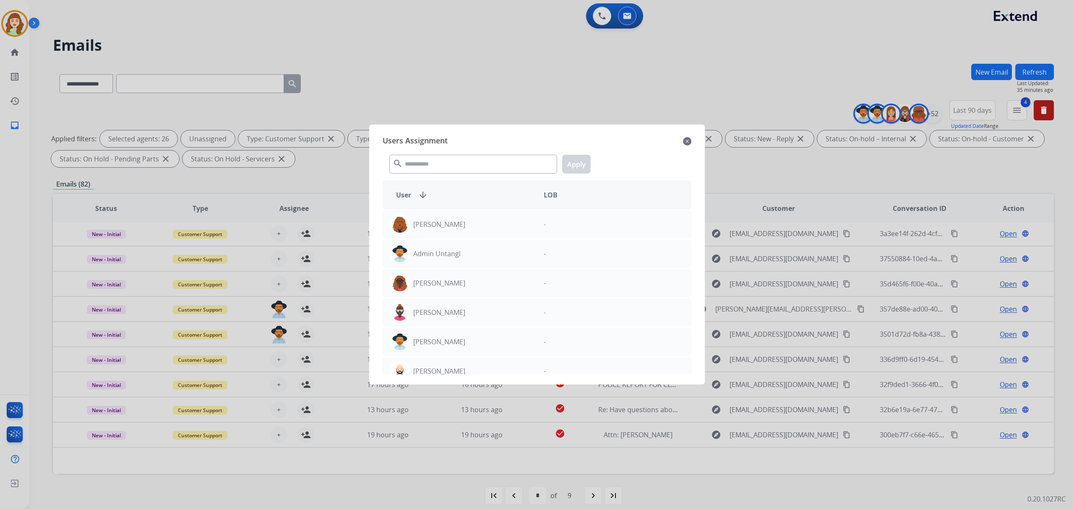
click at [453, 154] on div "search Apply" at bounding box center [537, 162] width 309 height 29
drag, startPoint x: 462, startPoint y: 162, endPoint x: 484, endPoint y: 154, distance: 22.6
click at [477, 156] on input "text" at bounding box center [473, 164] width 168 height 19
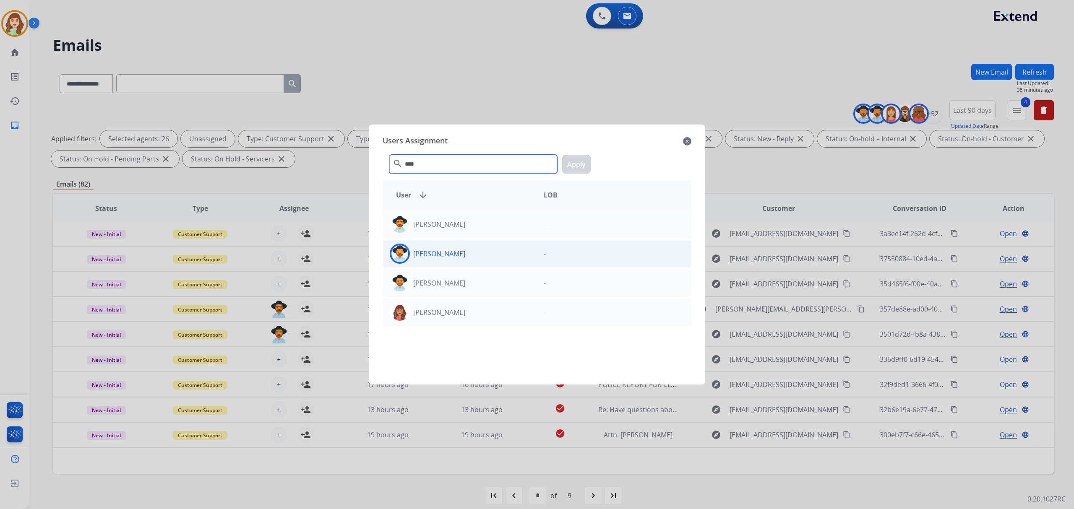
type input "****"
drag, startPoint x: 469, startPoint y: 248, endPoint x: 490, endPoint y: 239, distance: 23.1
click at [473, 247] on div "[PERSON_NAME]" at bounding box center [460, 254] width 154 height 20
click at [569, 165] on button "Apply" at bounding box center [576, 164] width 29 height 19
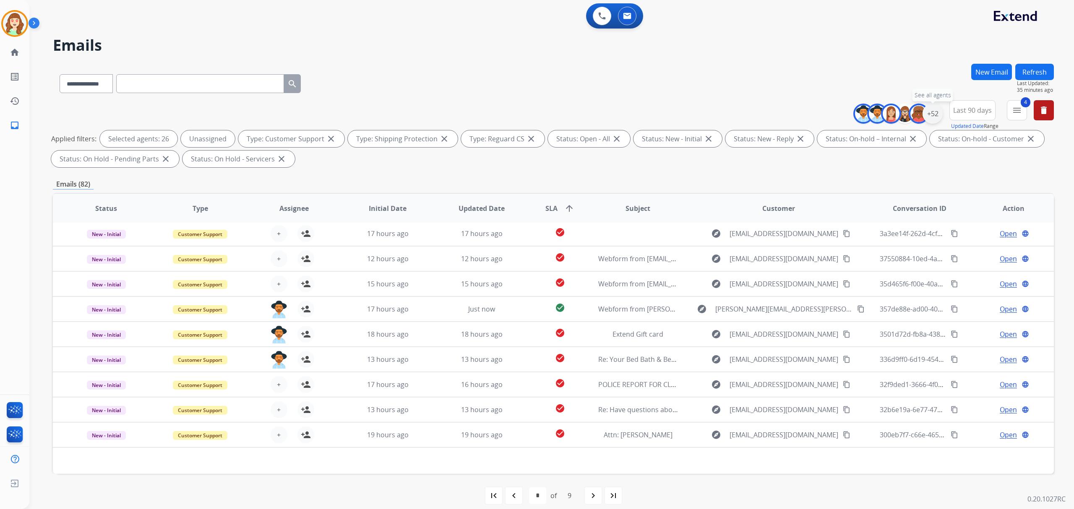
click at [928, 114] on div "+52" at bounding box center [933, 114] width 20 height 20
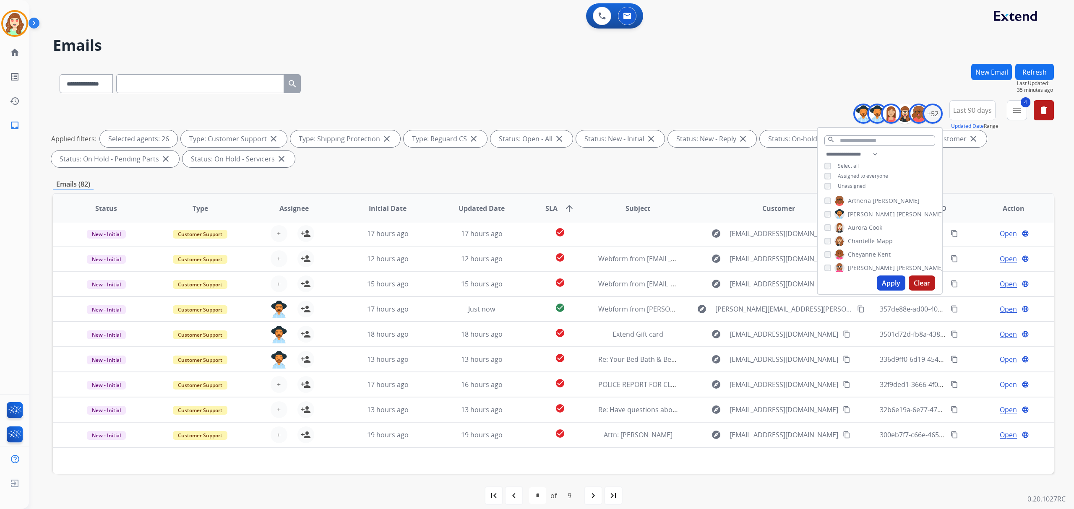
click at [896, 283] on button "Apply" at bounding box center [891, 283] width 29 height 15
select select "*"
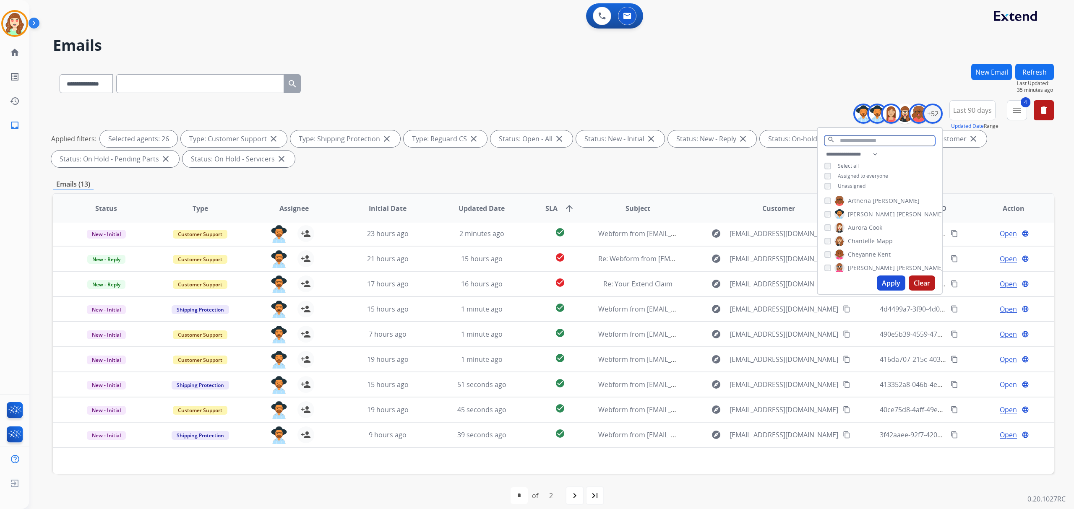
click at [871, 137] on input "text" at bounding box center [879, 141] width 111 height 10
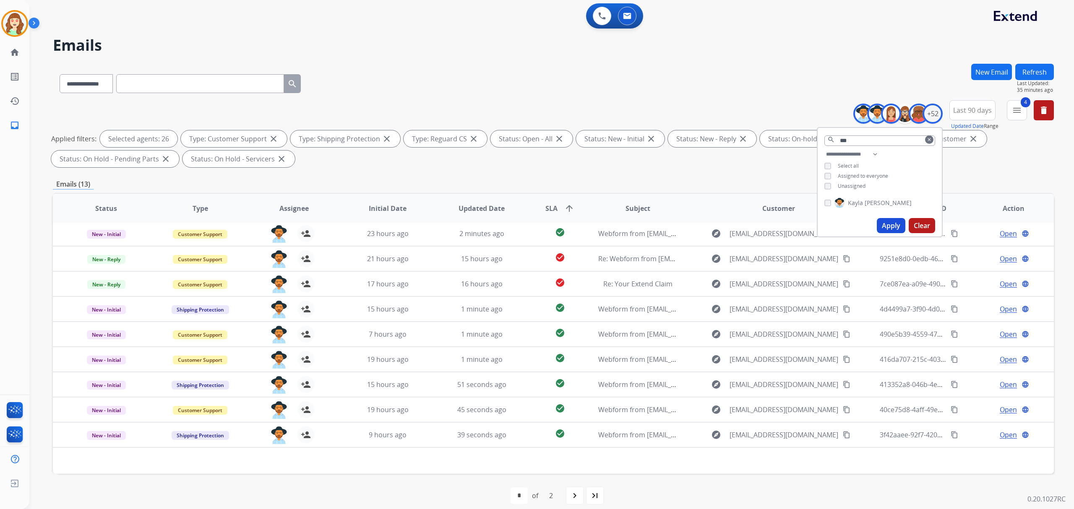
click at [892, 225] on button "Apply" at bounding box center [891, 225] width 29 height 15
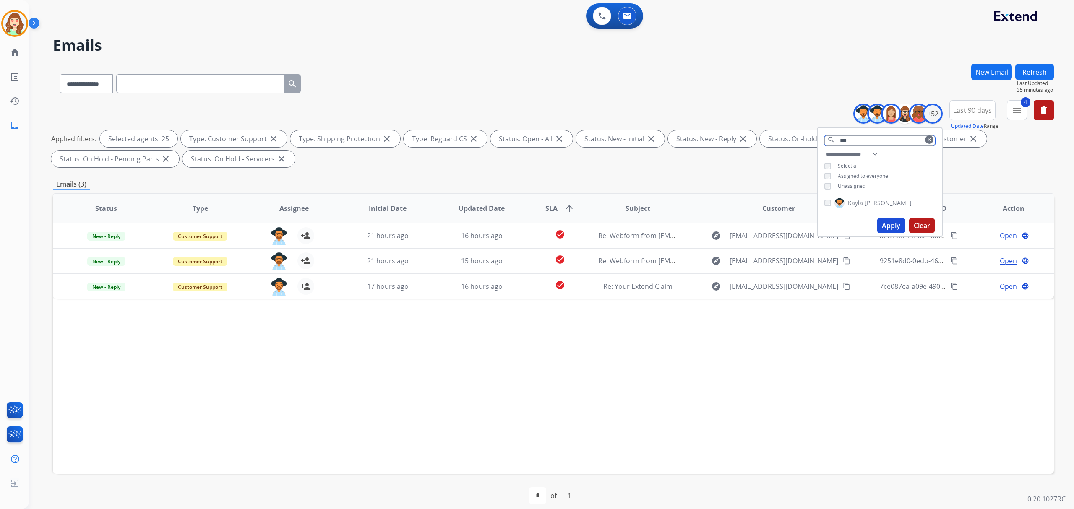
drag, startPoint x: 867, startPoint y: 139, endPoint x: 776, endPoint y: 139, distance: 91.0
click at [776, 139] on div "**********" at bounding box center [553, 135] width 1001 height 70
click at [933, 115] on div "+52" at bounding box center [933, 114] width 20 height 20
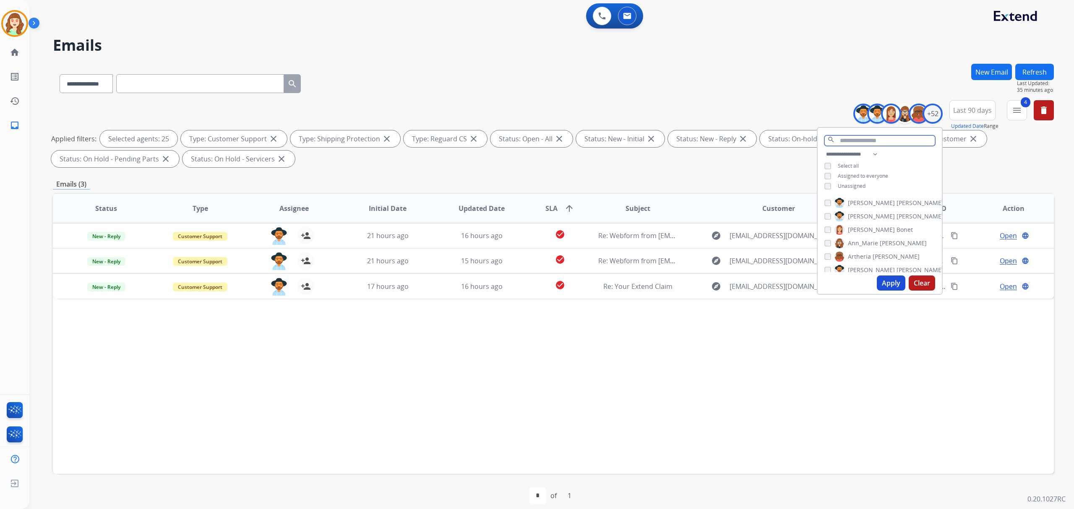
click at [853, 139] on input "text" at bounding box center [879, 141] width 111 height 10
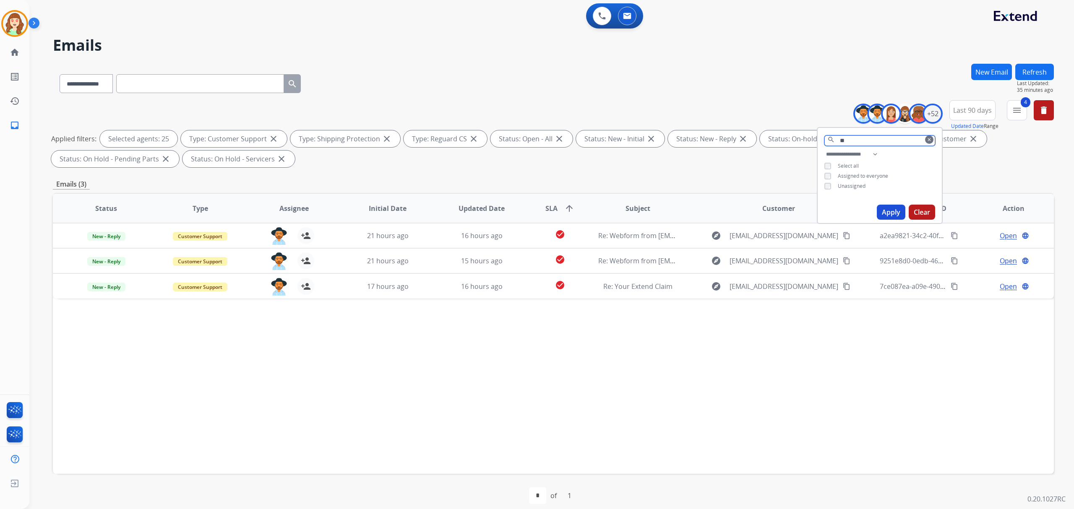
type input "*"
type input "***"
click at [875, 220] on div "Apply Clear" at bounding box center [880, 226] width 124 height 22
click at [882, 225] on button "Apply" at bounding box center [891, 225] width 29 height 15
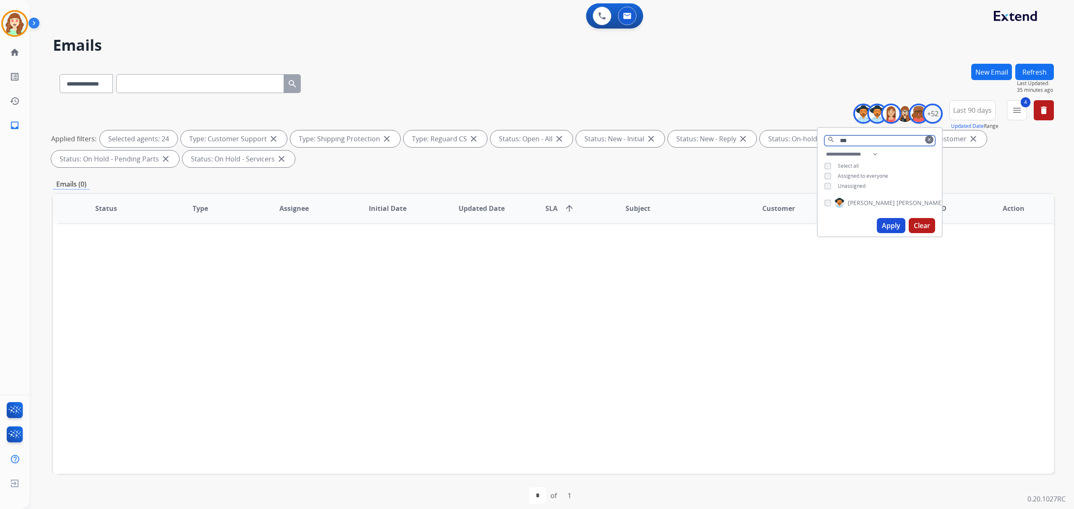
drag, startPoint x: 864, startPoint y: 138, endPoint x: 777, endPoint y: 133, distance: 87.4
click at [777, 133] on div "**********" at bounding box center [553, 135] width 1001 height 70
click at [933, 113] on div "+52" at bounding box center [933, 114] width 20 height 20
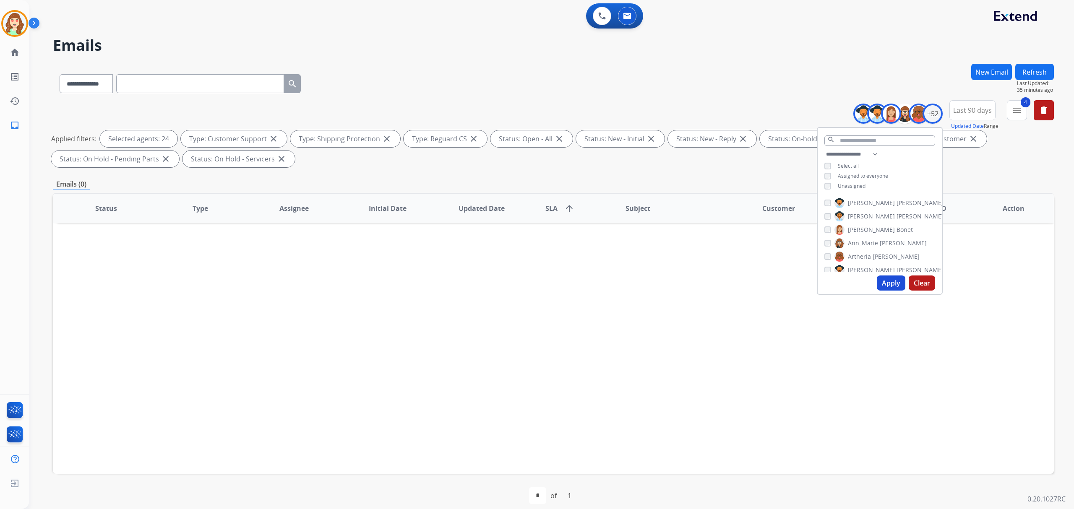
click at [921, 284] on button "Clear" at bounding box center [922, 283] width 26 height 15
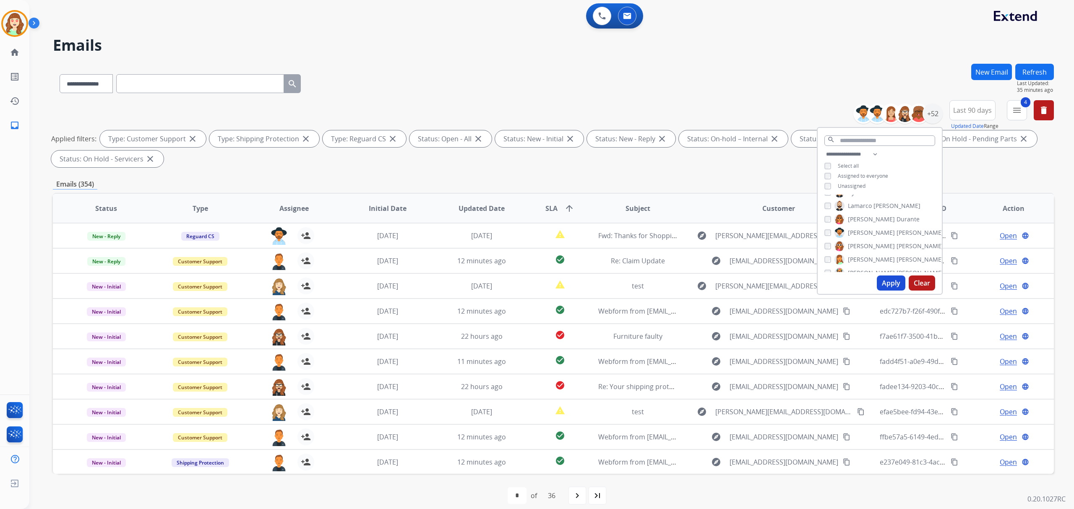
scroll to position [391, 0]
click at [888, 284] on button "Apply" at bounding box center [891, 283] width 29 height 15
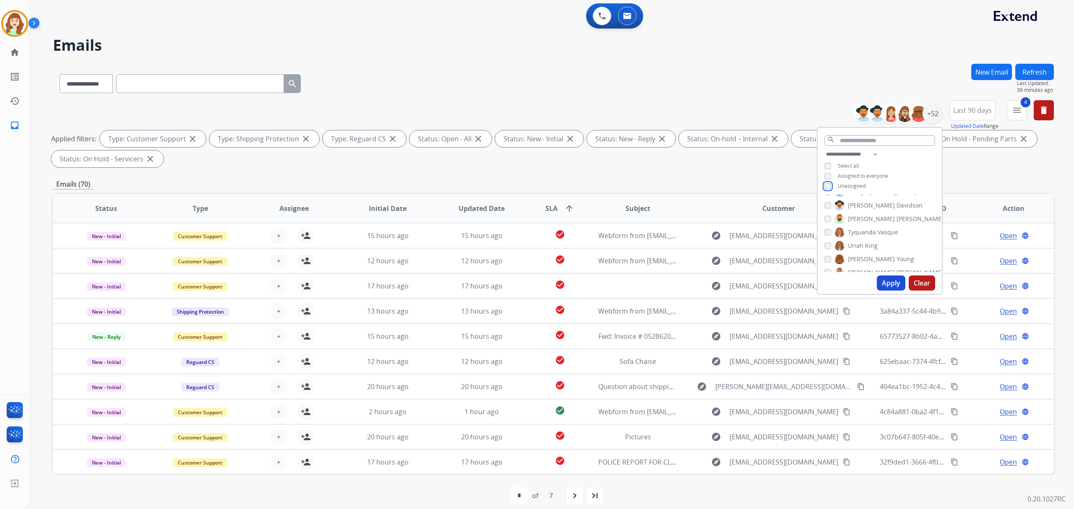
scroll to position [626, 0]
click at [883, 277] on button "Apply" at bounding box center [891, 283] width 29 height 15
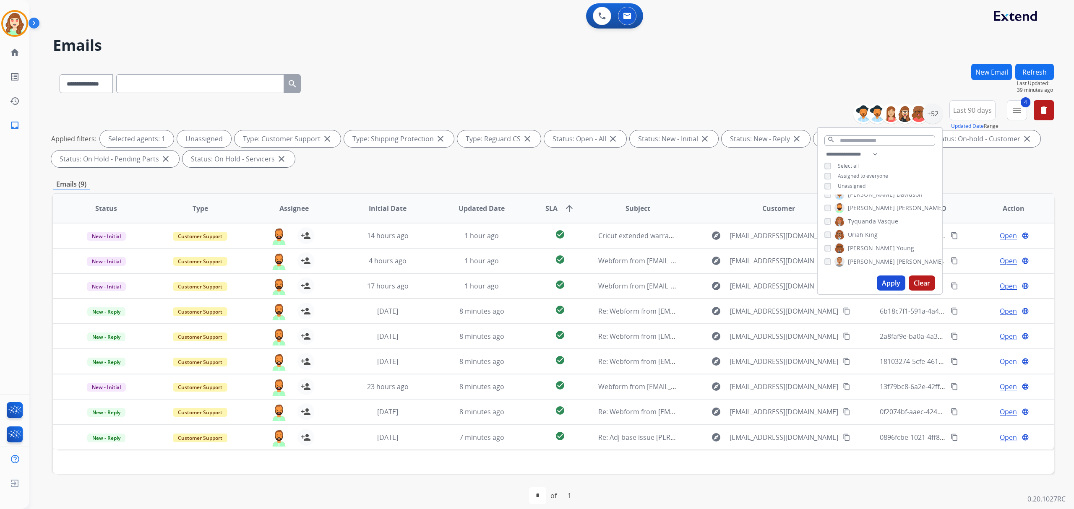
click at [884, 282] on button "Apply" at bounding box center [891, 283] width 29 height 15
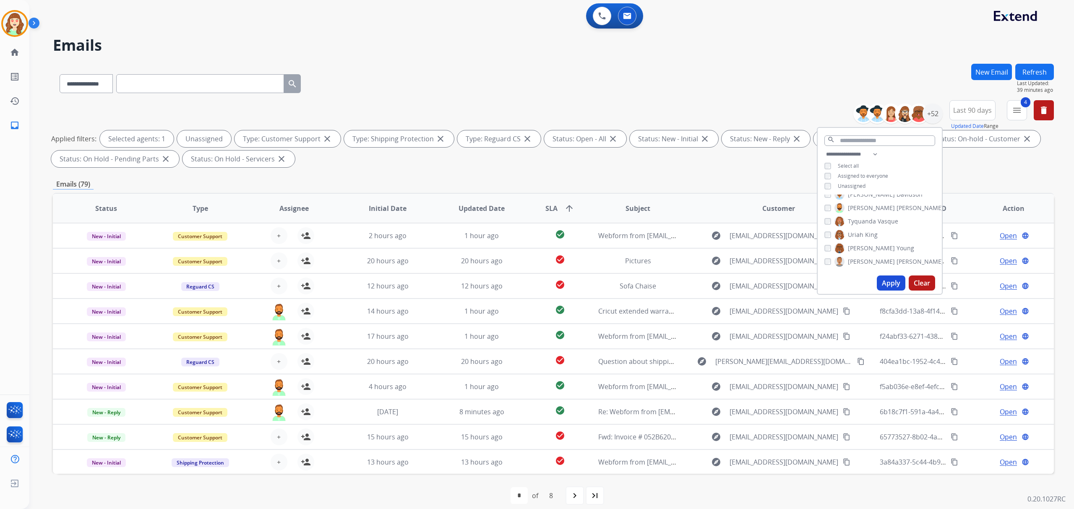
scroll to position [8, 0]
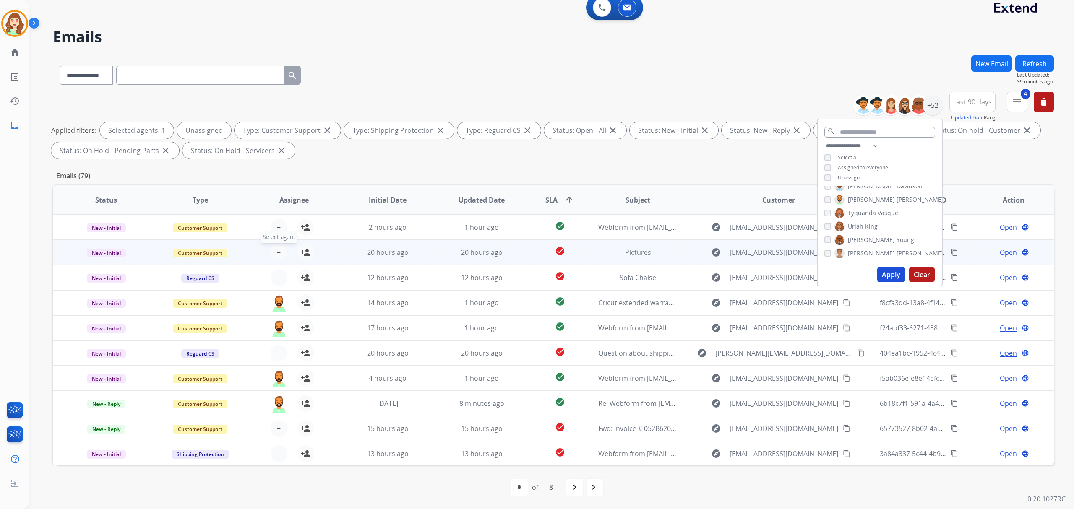
click at [277, 252] on span "+" at bounding box center [279, 253] width 4 height 10
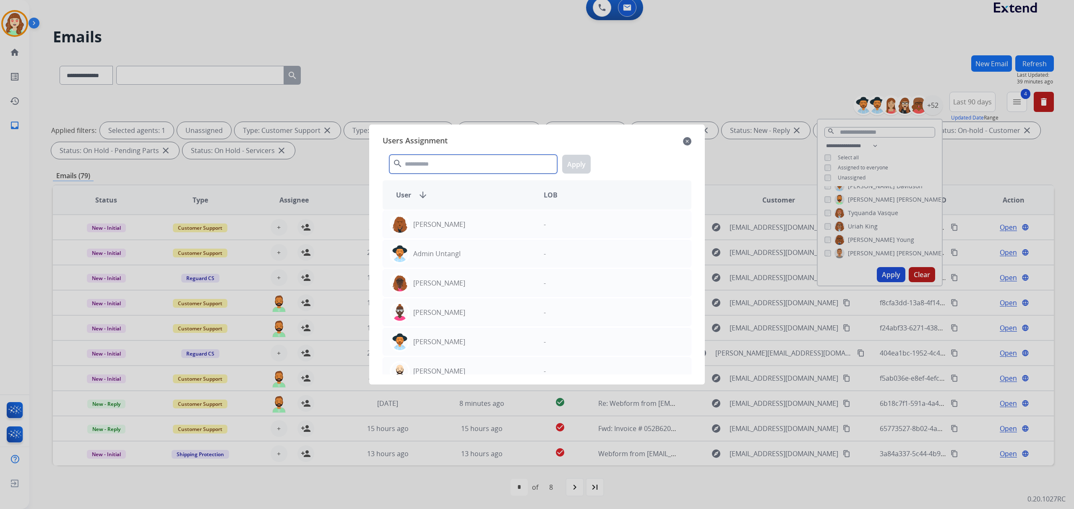
click at [492, 168] on input "text" at bounding box center [473, 164] width 168 height 19
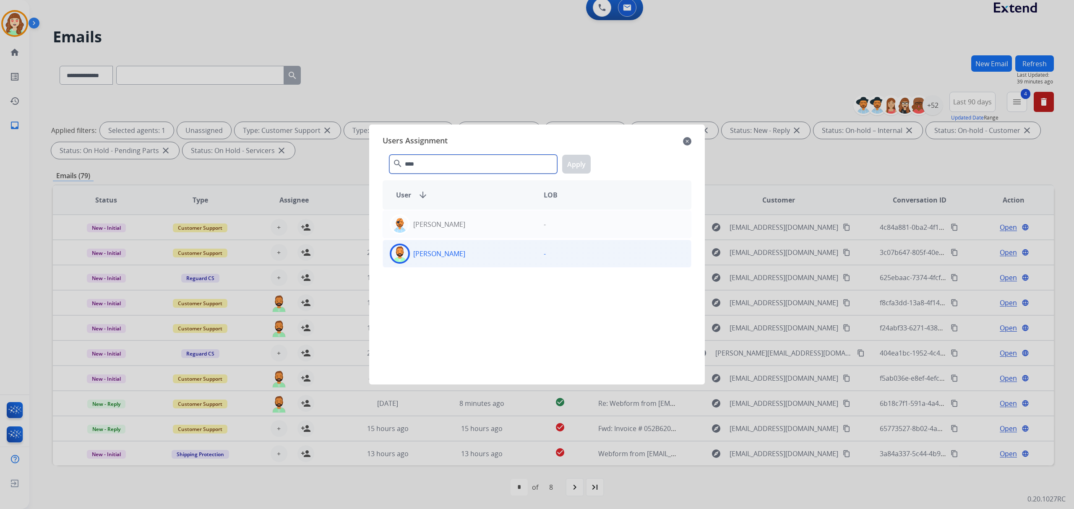
type input "****"
click at [537, 257] on div "-" at bounding box center [614, 254] width 154 height 20
click at [580, 167] on button "Apply" at bounding box center [576, 164] width 29 height 19
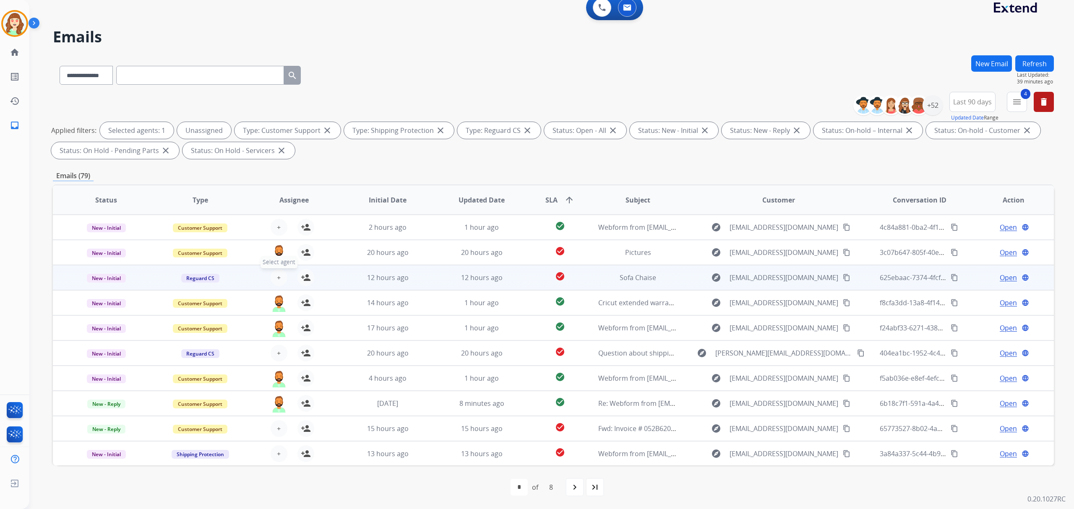
click at [276, 272] on button "+ Select agent" at bounding box center [279, 277] width 17 height 17
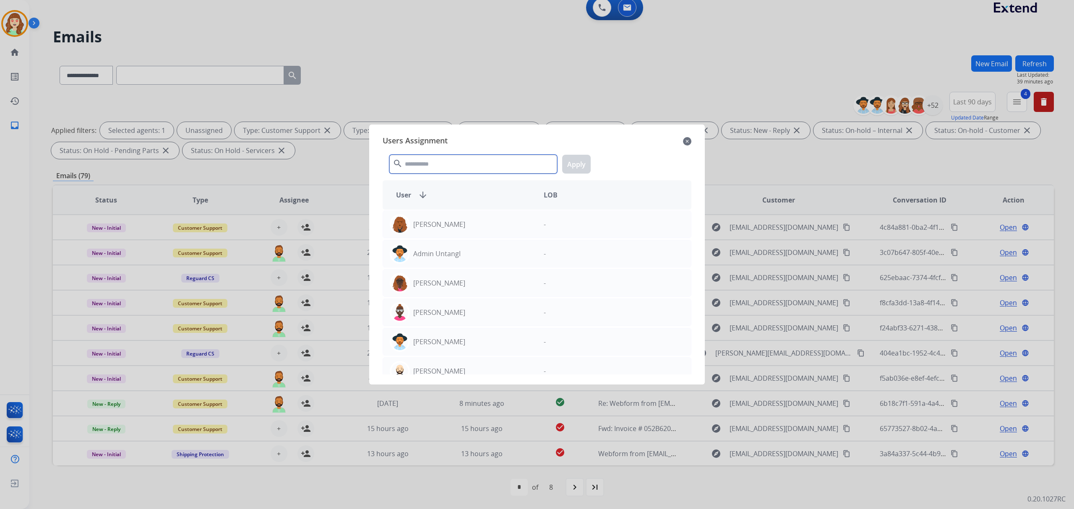
click at [477, 170] on input "text" at bounding box center [473, 164] width 168 height 19
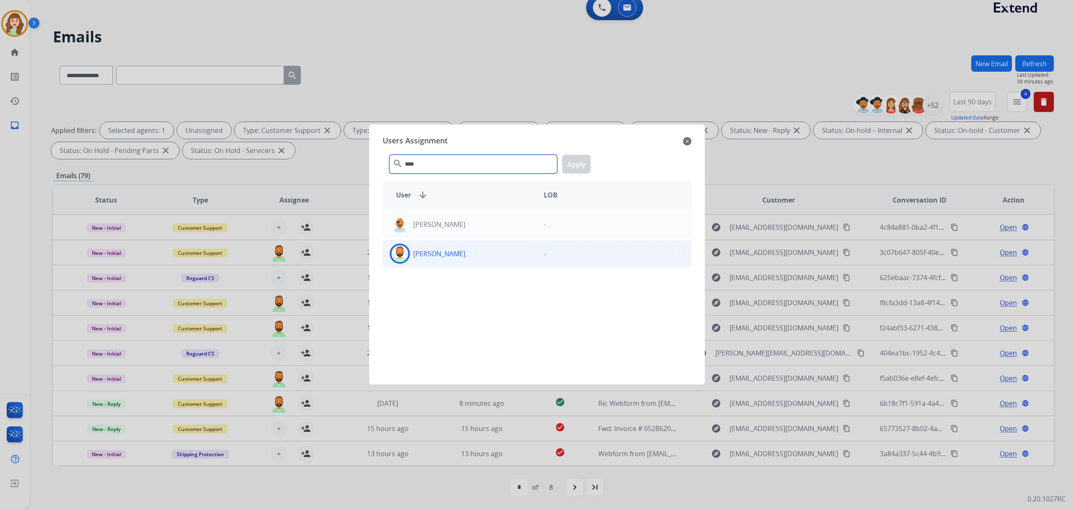
type input "****"
click at [485, 257] on div "[PERSON_NAME]" at bounding box center [460, 254] width 154 height 20
click at [576, 160] on button "Apply" at bounding box center [576, 164] width 29 height 19
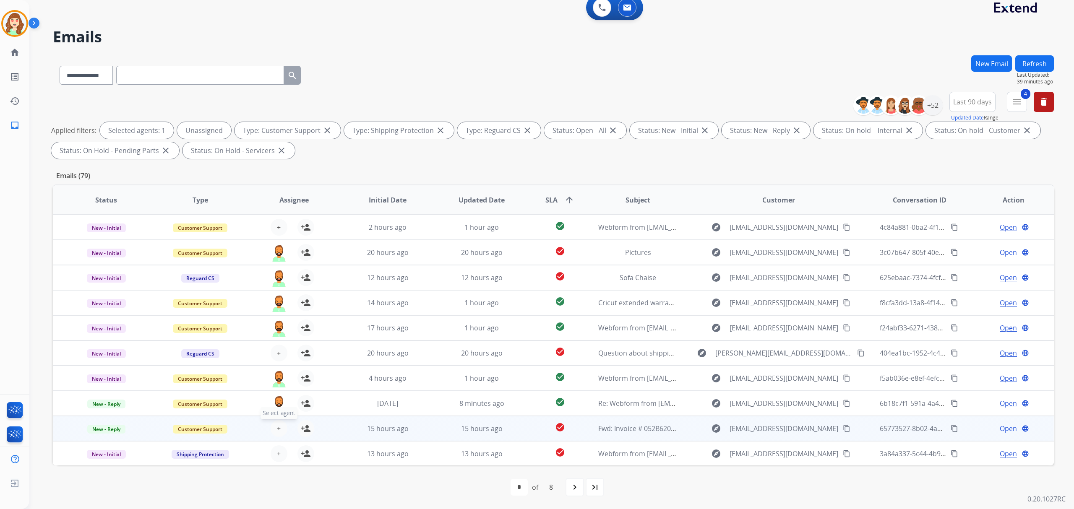
click at [277, 426] on span "+" at bounding box center [279, 429] width 4 height 10
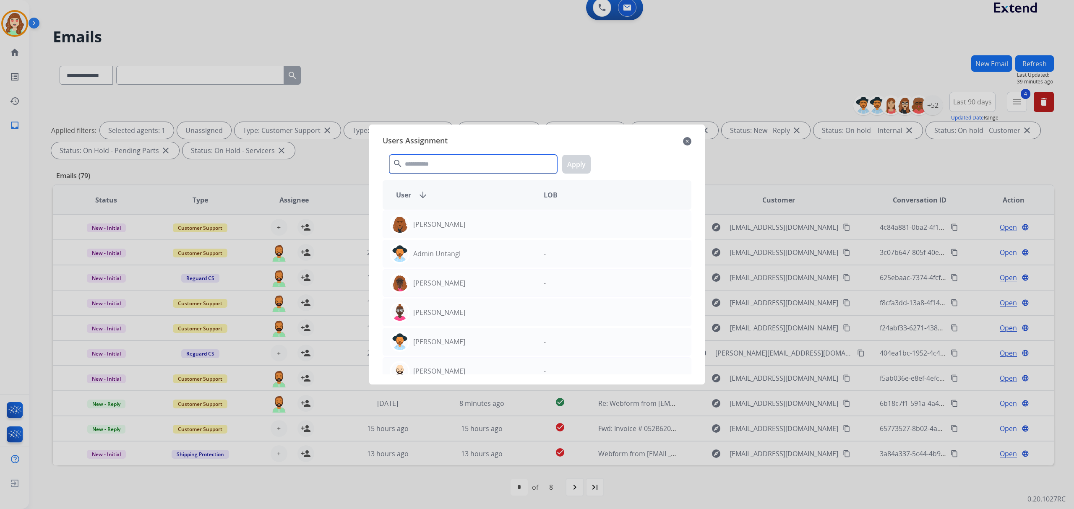
click at [472, 162] on input "text" at bounding box center [473, 164] width 168 height 19
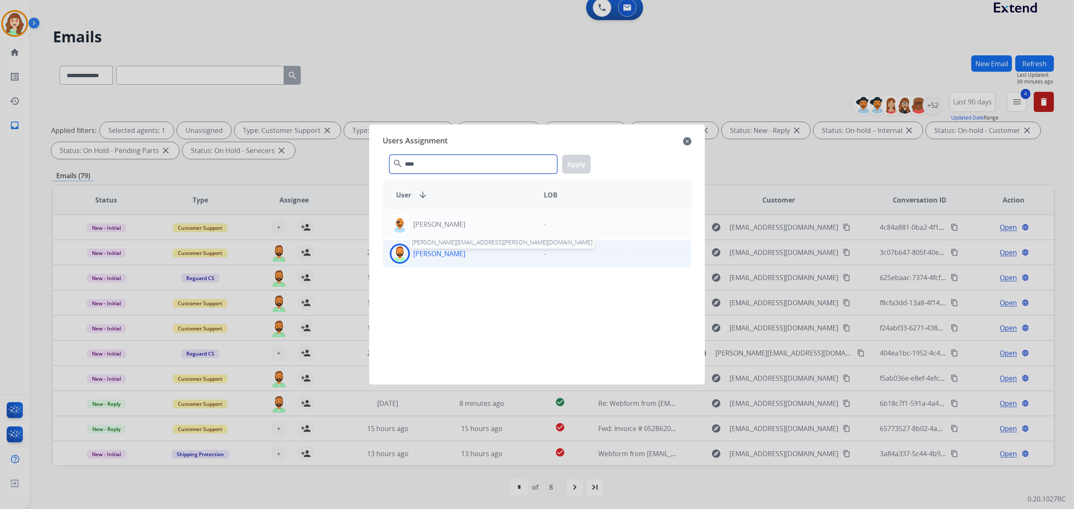
type input "****"
drag, startPoint x: 450, startPoint y: 256, endPoint x: 573, endPoint y: 177, distance: 146.4
click at [452, 254] on p "[PERSON_NAME]" at bounding box center [439, 254] width 52 height 10
click at [573, 167] on button "Apply" at bounding box center [576, 164] width 29 height 19
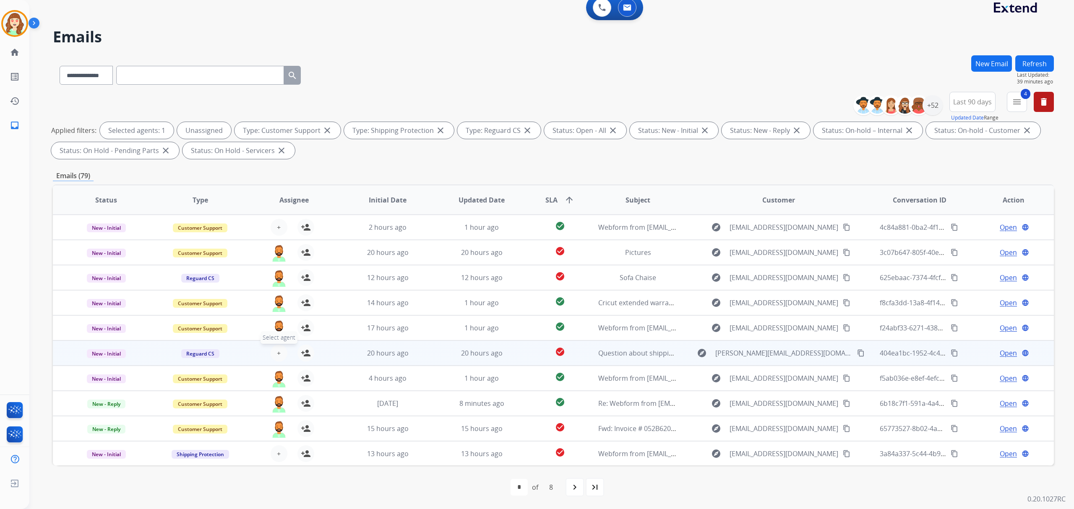
click at [281, 353] on button "+ Select agent" at bounding box center [279, 353] width 17 height 17
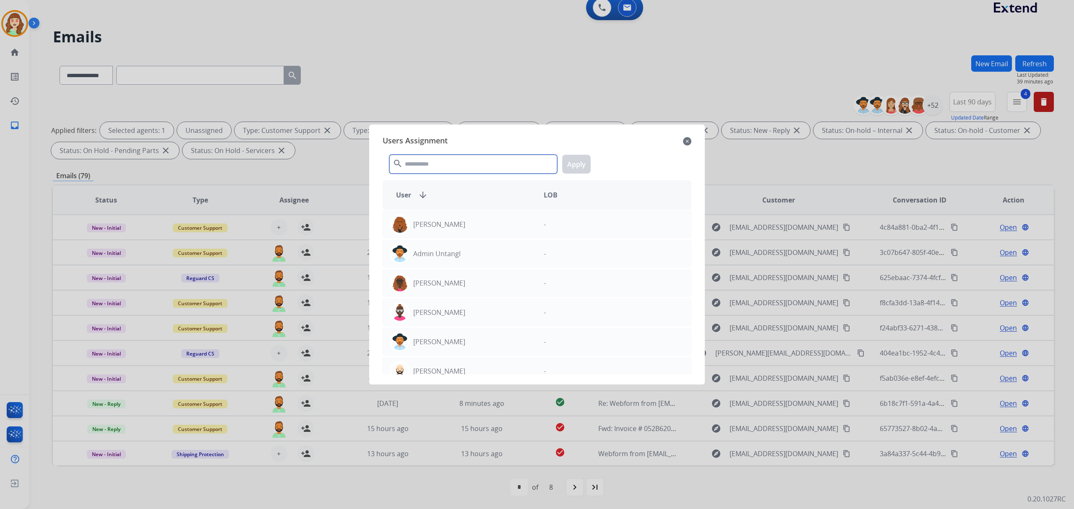
click at [445, 166] on input "text" at bounding box center [473, 164] width 168 height 19
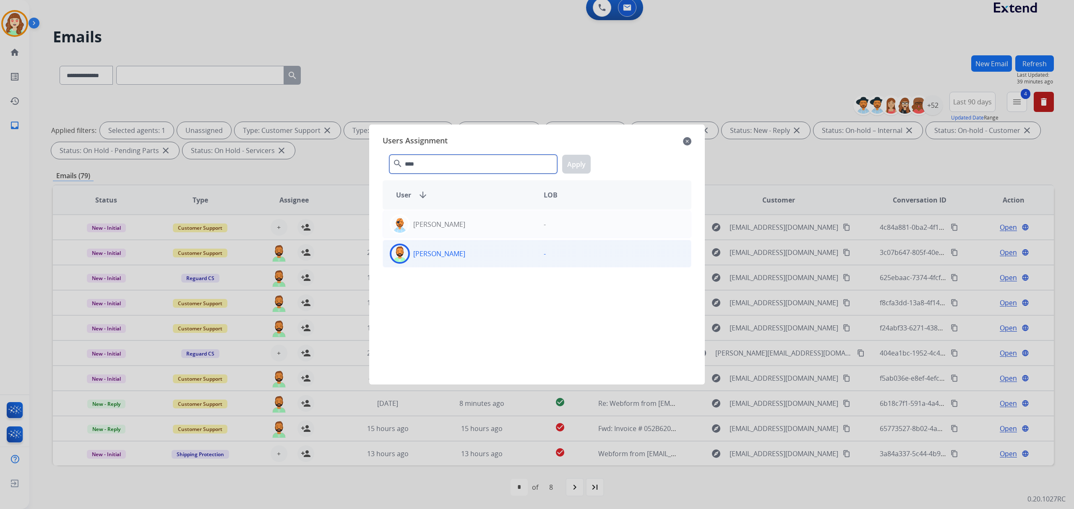
type input "****"
click at [481, 252] on div "[PERSON_NAME]" at bounding box center [460, 254] width 154 height 20
click at [585, 161] on button "Apply" at bounding box center [576, 164] width 29 height 19
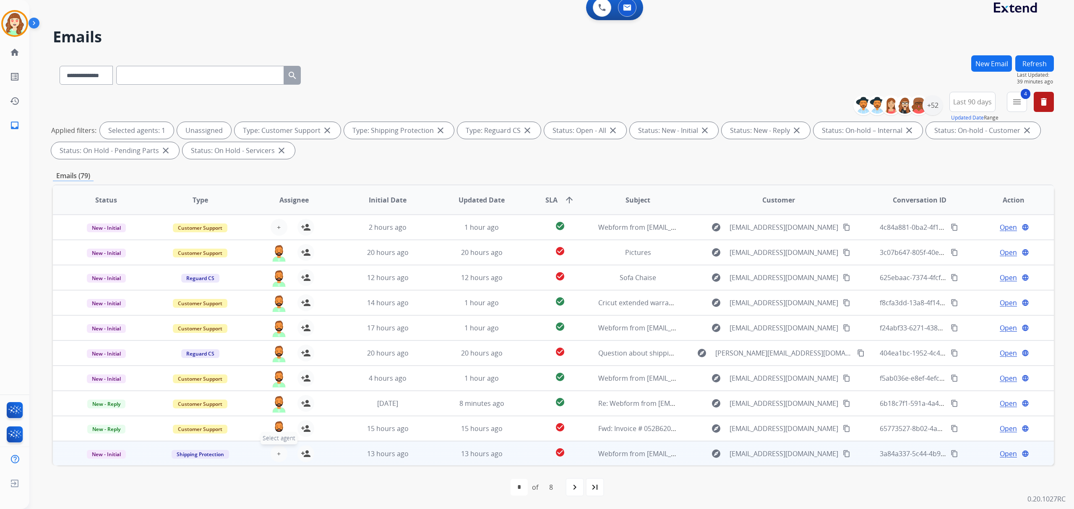
click at [277, 455] on span "+" at bounding box center [279, 454] width 4 height 10
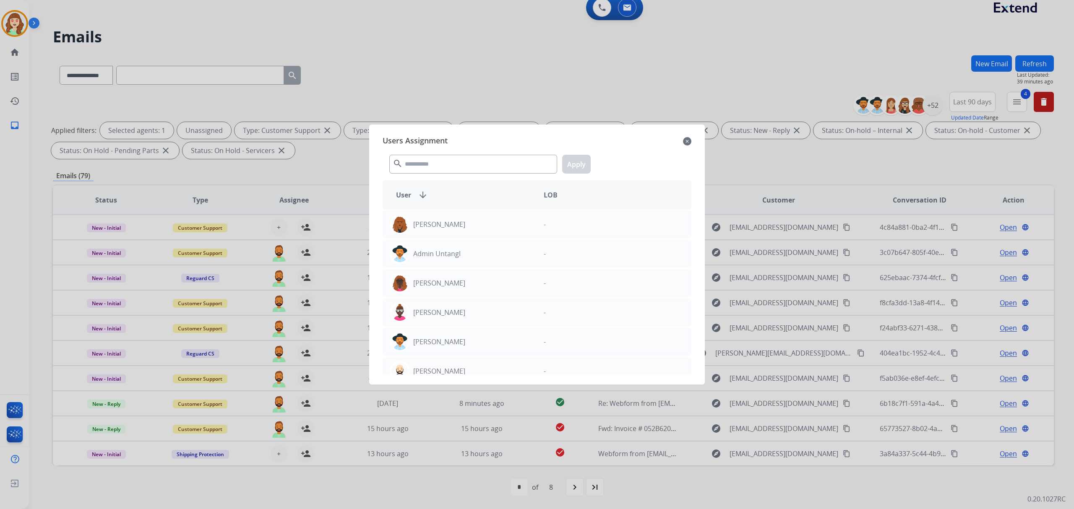
click at [683, 140] on mat-icon "close" at bounding box center [687, 141] width 8 height 10
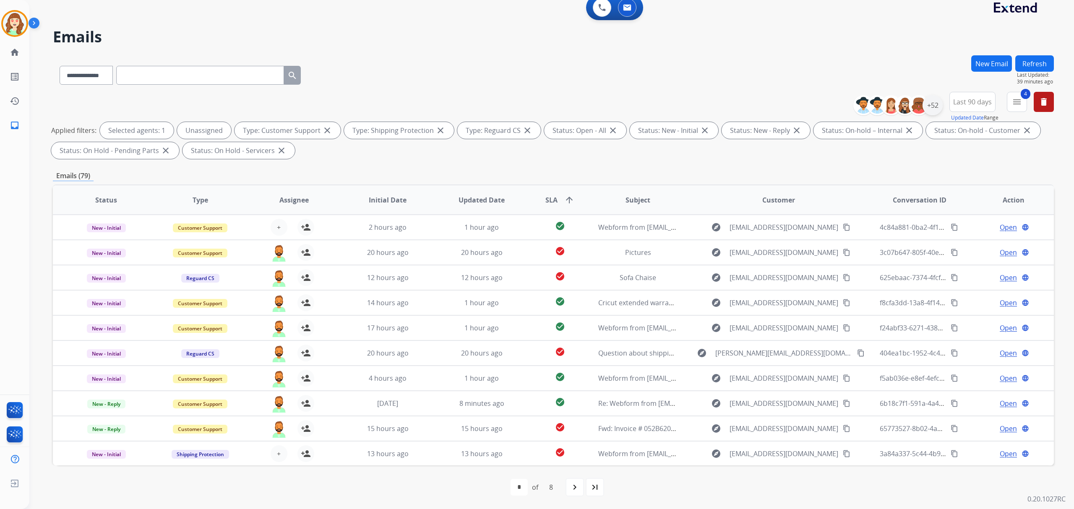
click at [930, 102] on div "+52" at bounding box center [933, 105] width 20 height 20
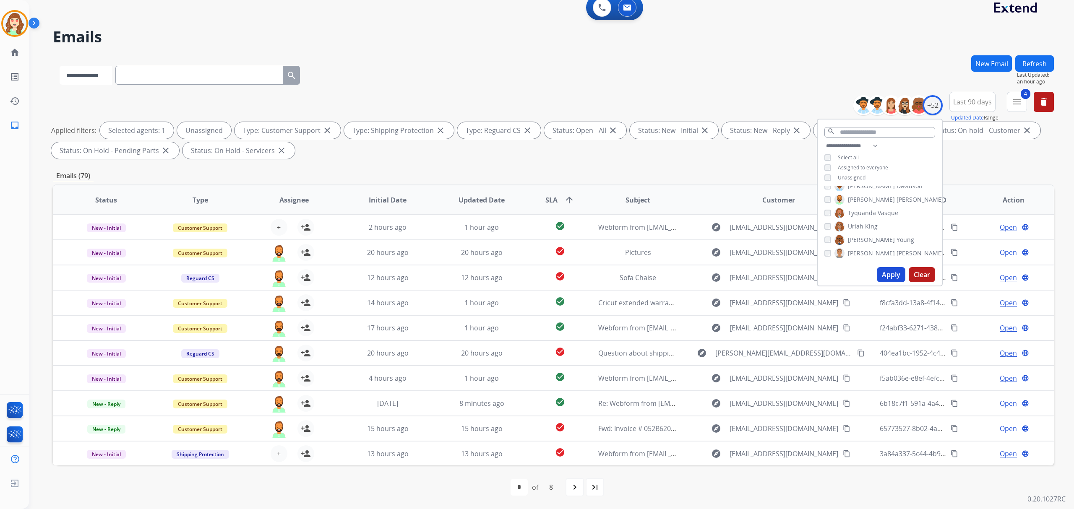
click at [104, 77] on select "**********" at bounding box center [86, 75] width 52 height 19
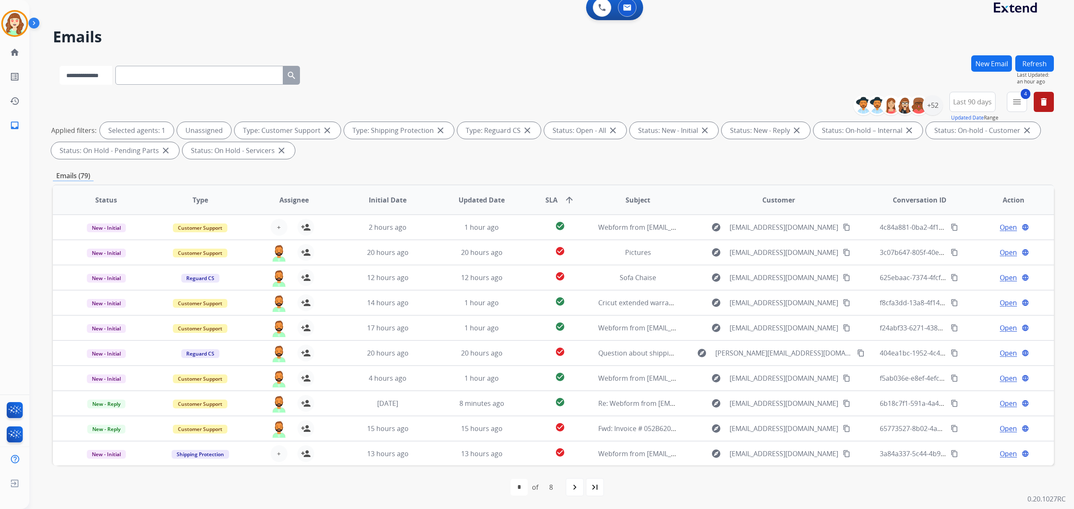
select select "**********"
click at [60, 66] on select "**********" at bounding box center [86, 75] width 52 height 19
paste input "**********"
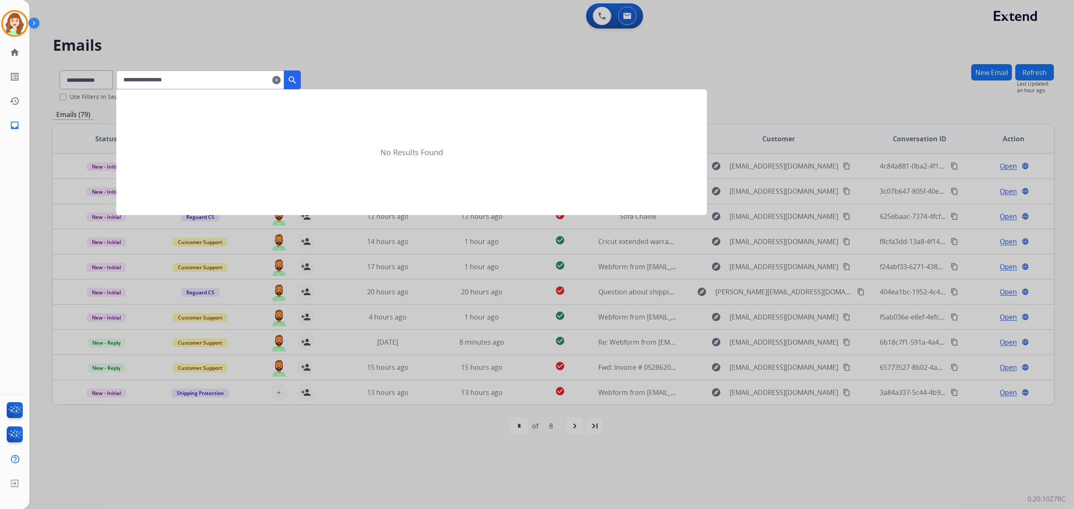
type input "**********"
click at [297, 81] on mat-icon "search" at bounding box center [292, 80] width 10 height 10
